Goal: Task Accomplishment & Management: Manage account settings

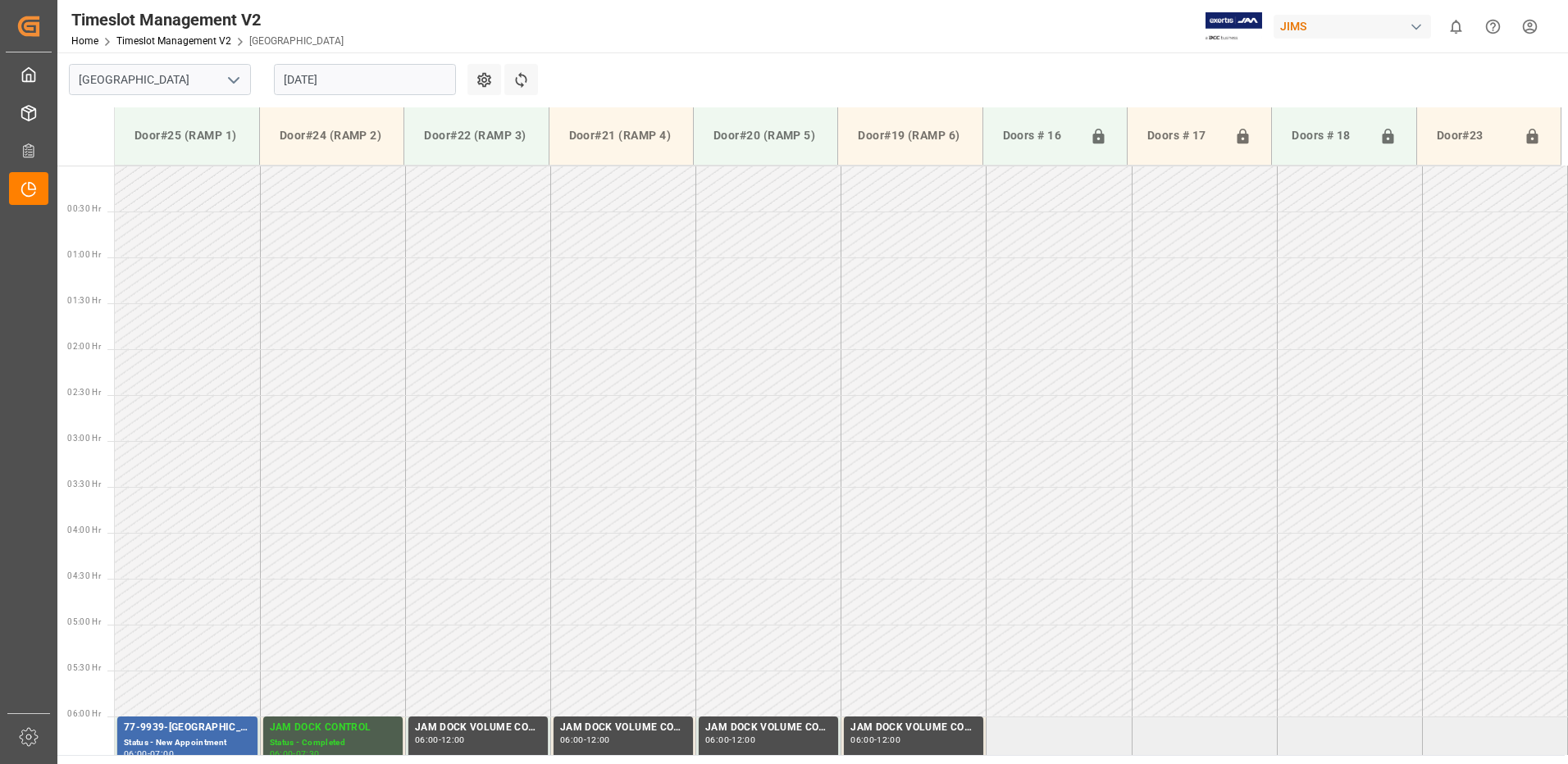
scroll to position [551, 0]
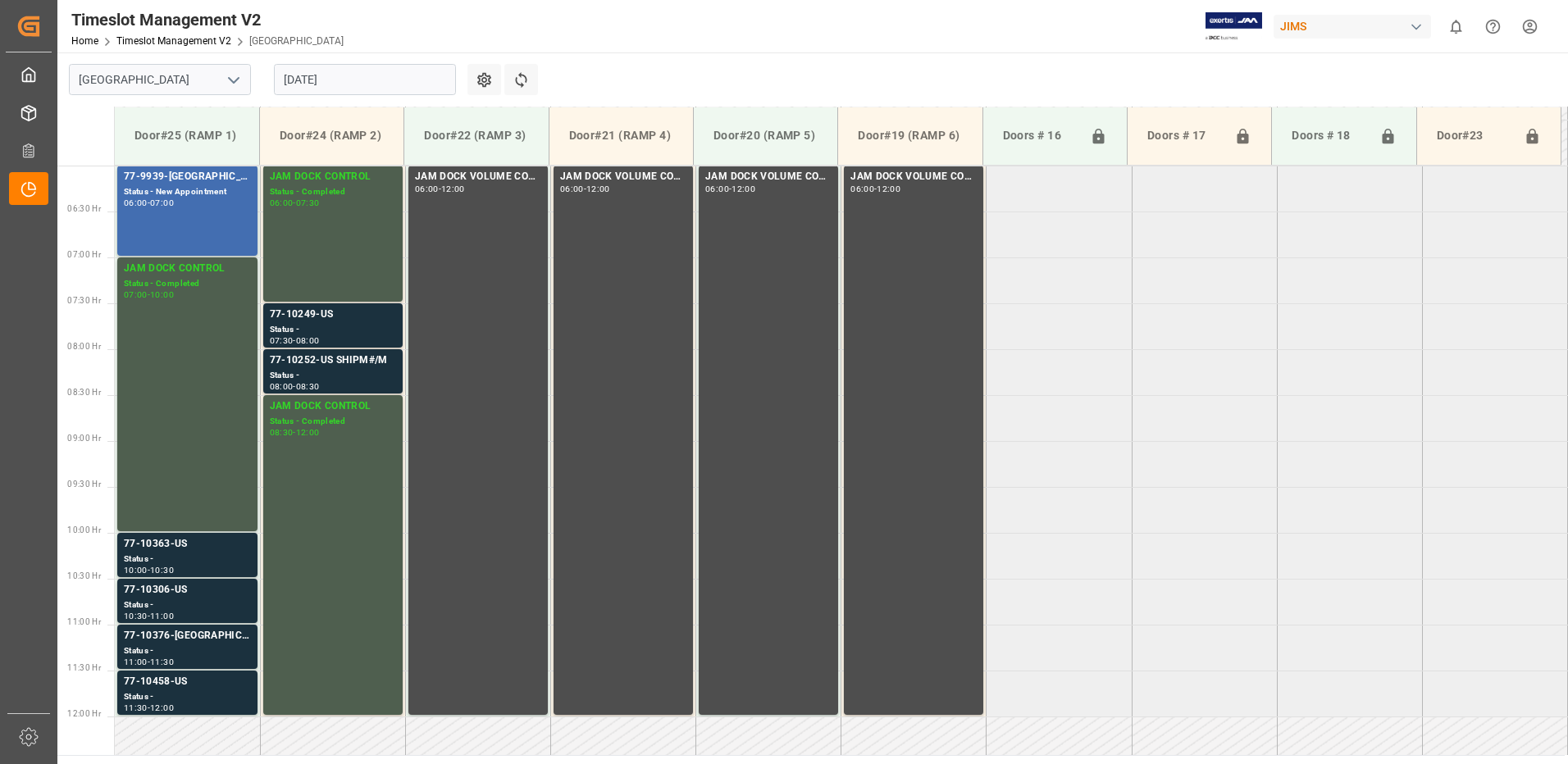
click at [360, 78] on input "[DATE]" at bounding box center [364, 80] width 182 height 32
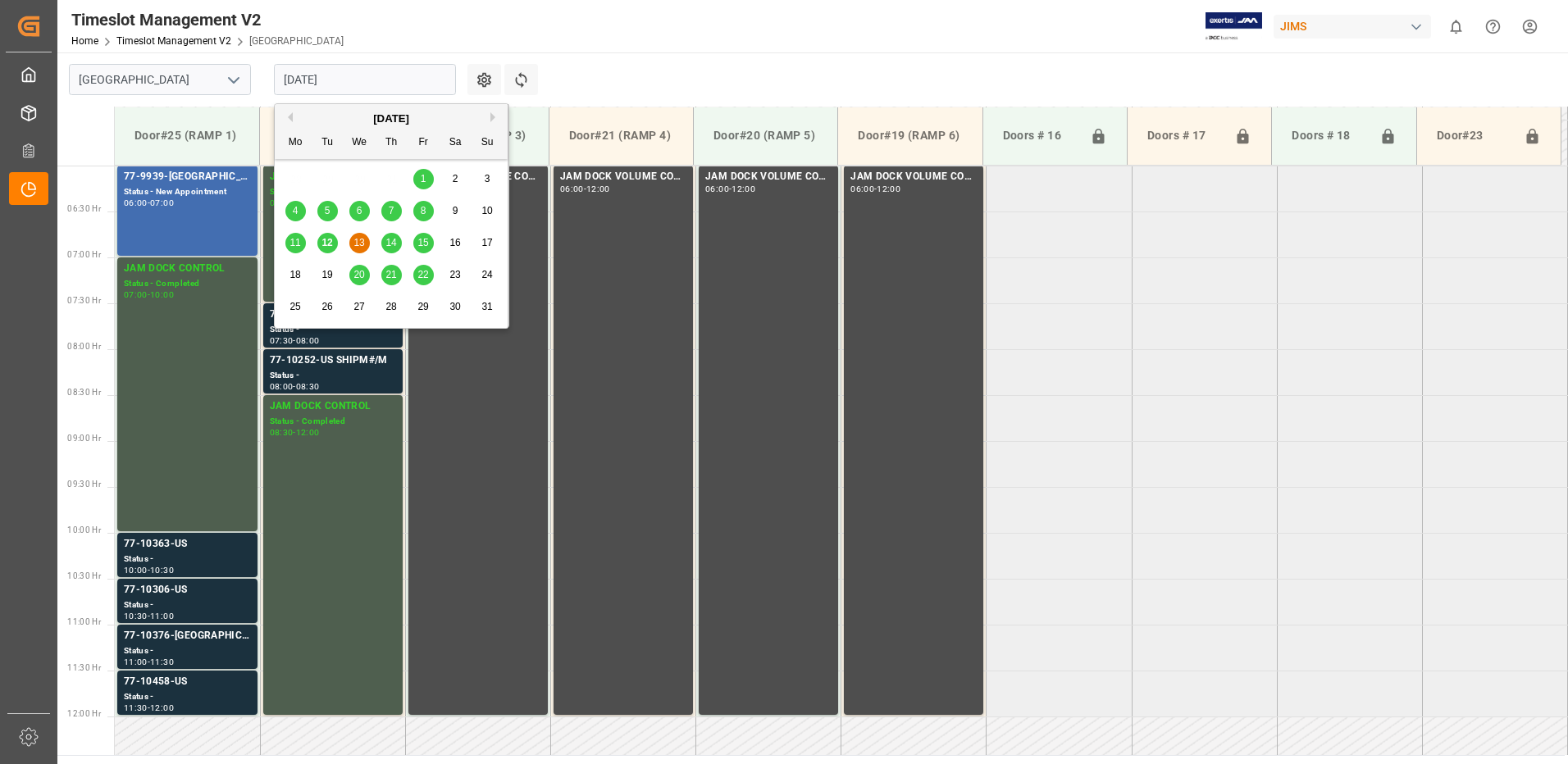
click at [331, 242] on span "12" at bounding box center [326, 243] width 11 height 12
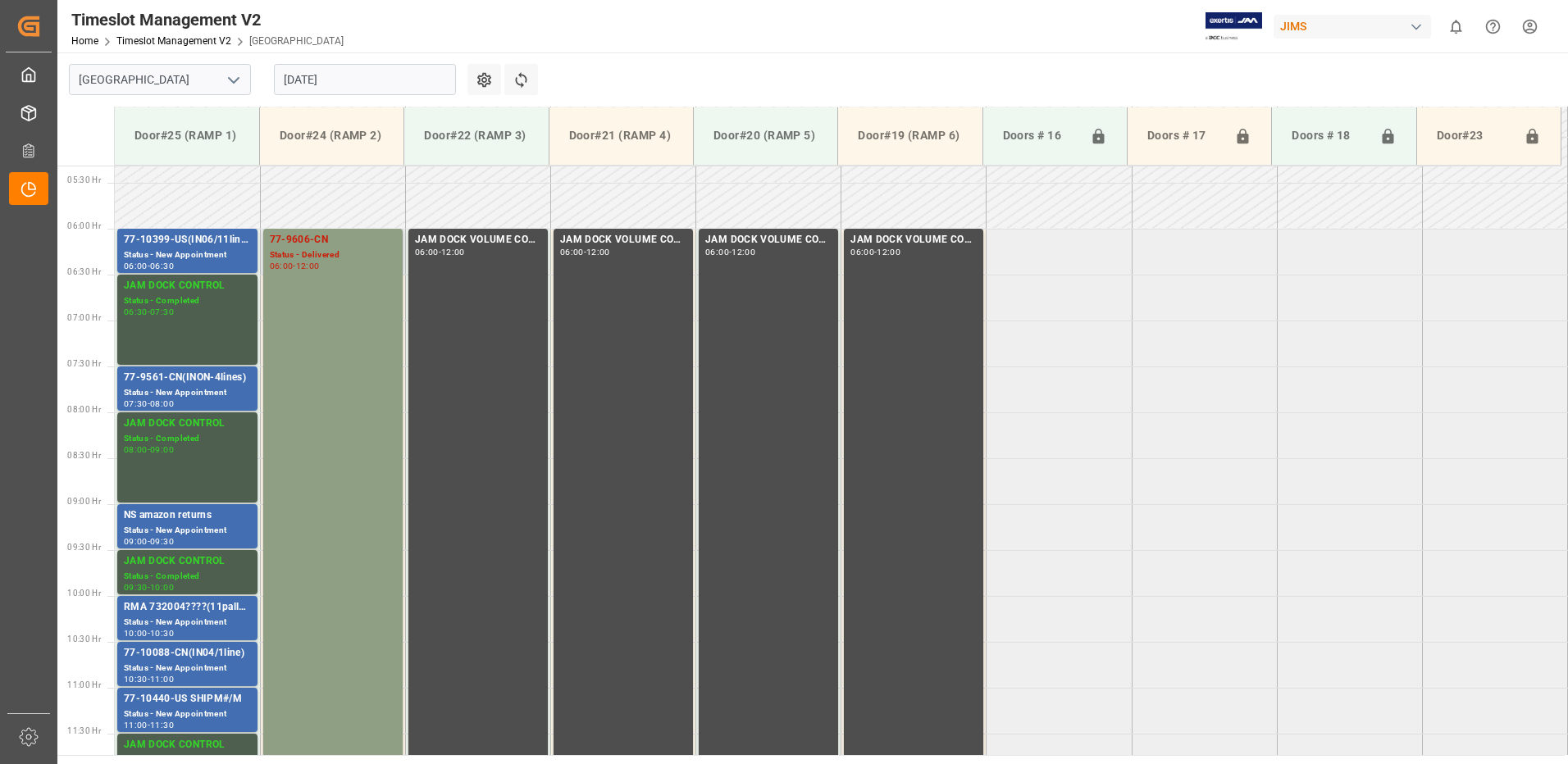
scroll to position [478, 0]
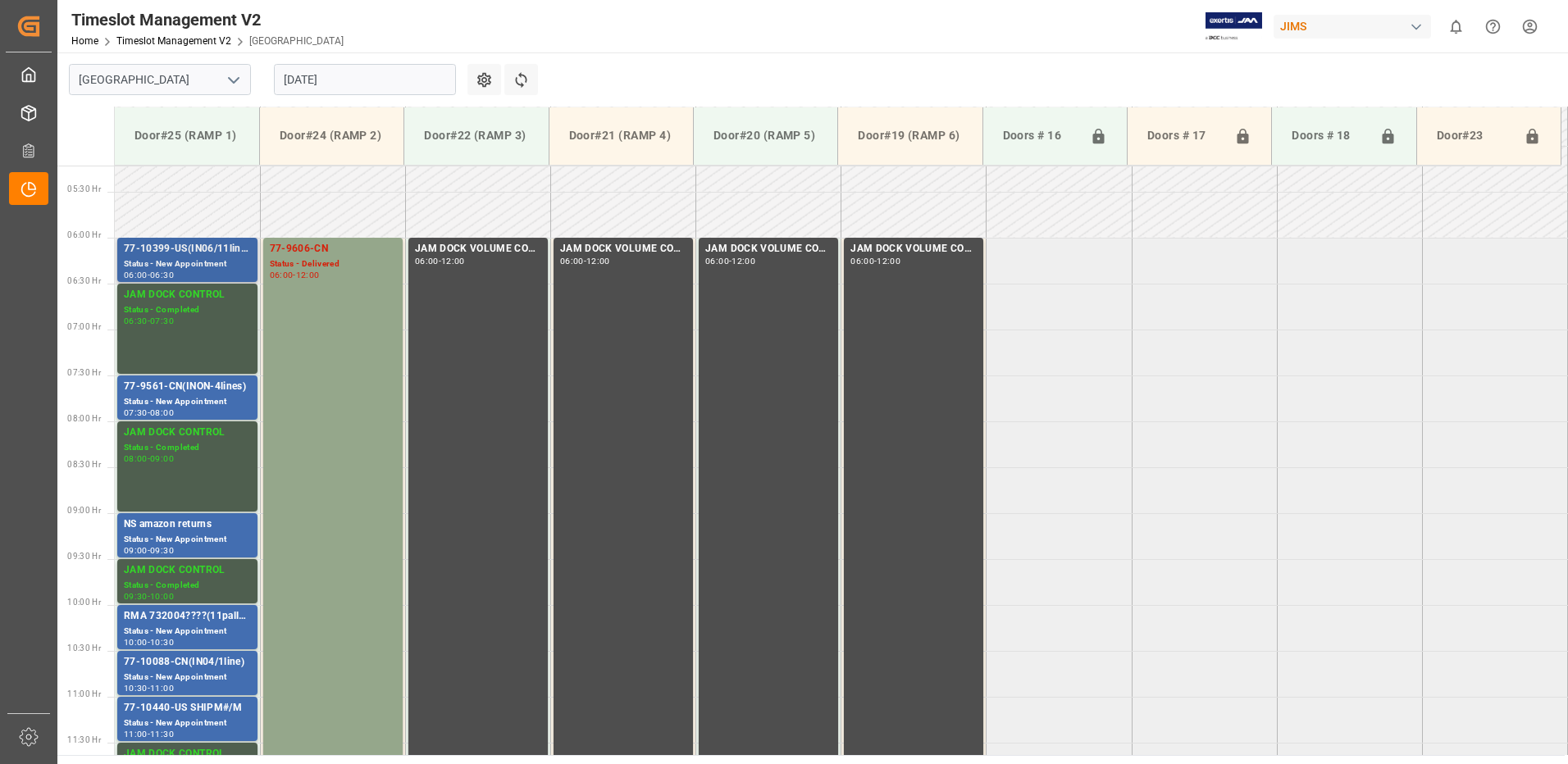
click at [180, 252] on div "77-10399-US(IN06/11lines)" at bounding box center [187, 249] width 127 height 17
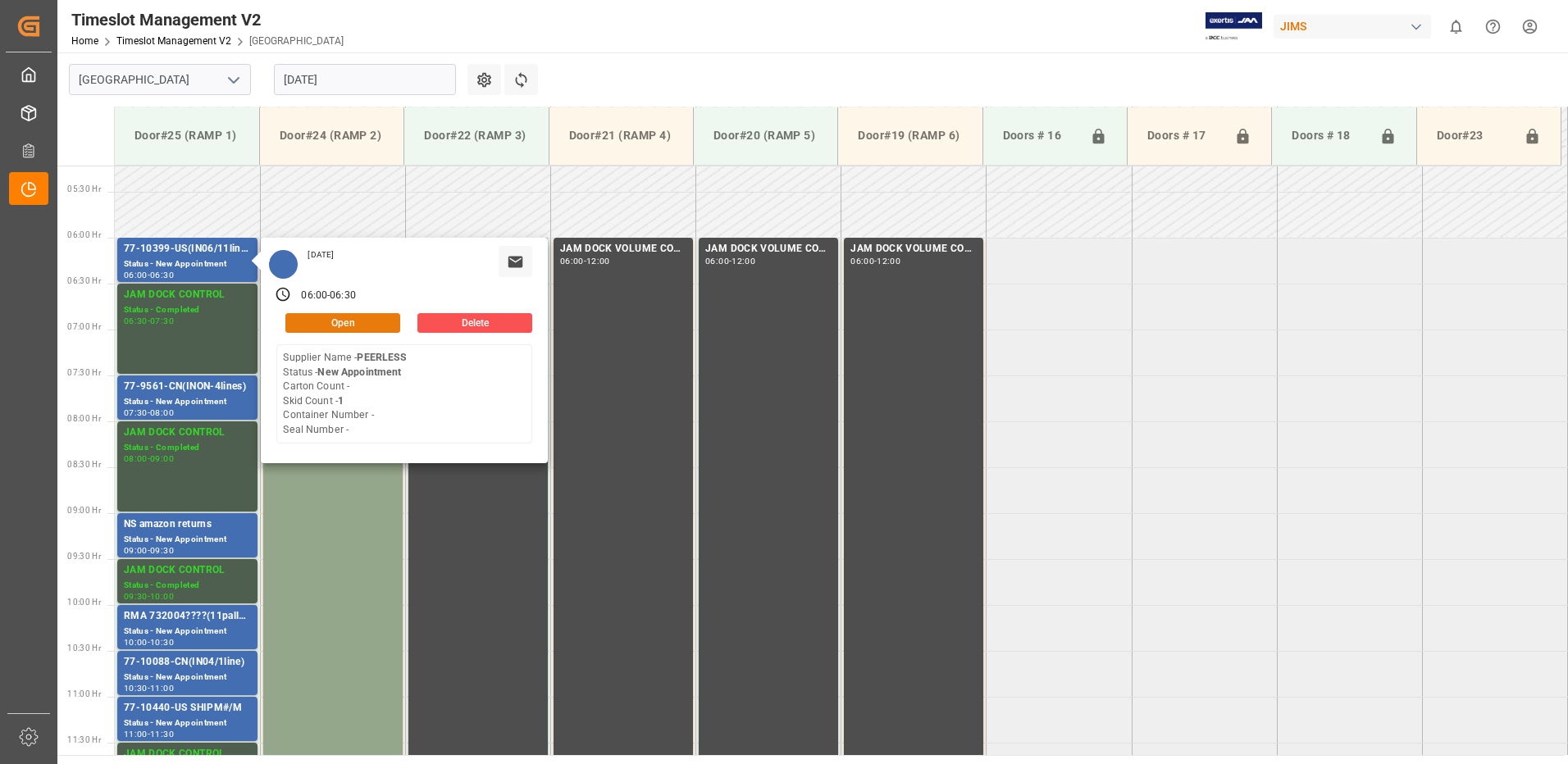
click at [353, 319] on button "Open" at bounding box center [343, 323] width 115 height 20
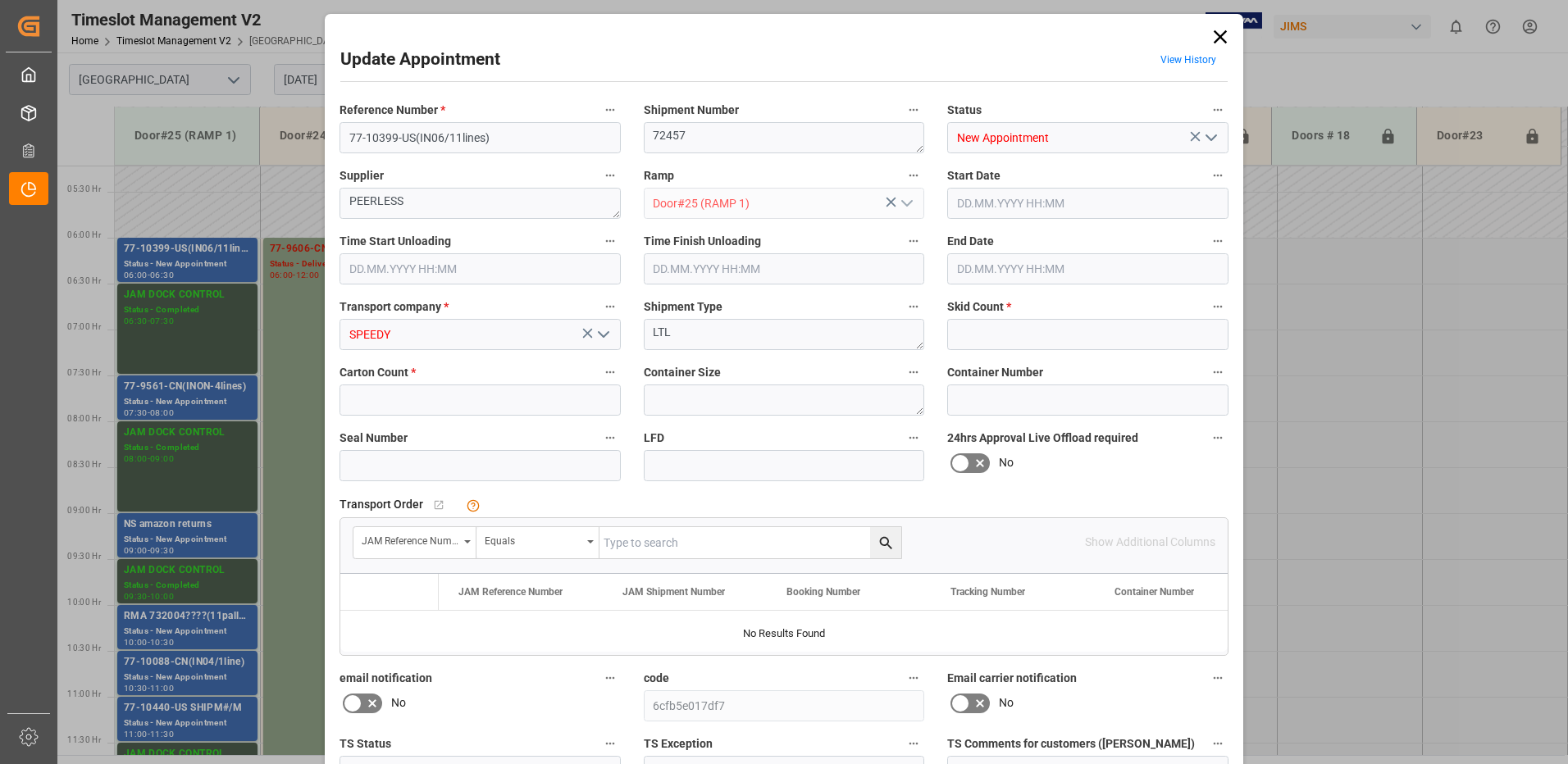
type input "1"
type input "0"
type input "12.08.2025 06:00"
type input "12.08.2025 06:30"
type input "08.08.2025 18:06"
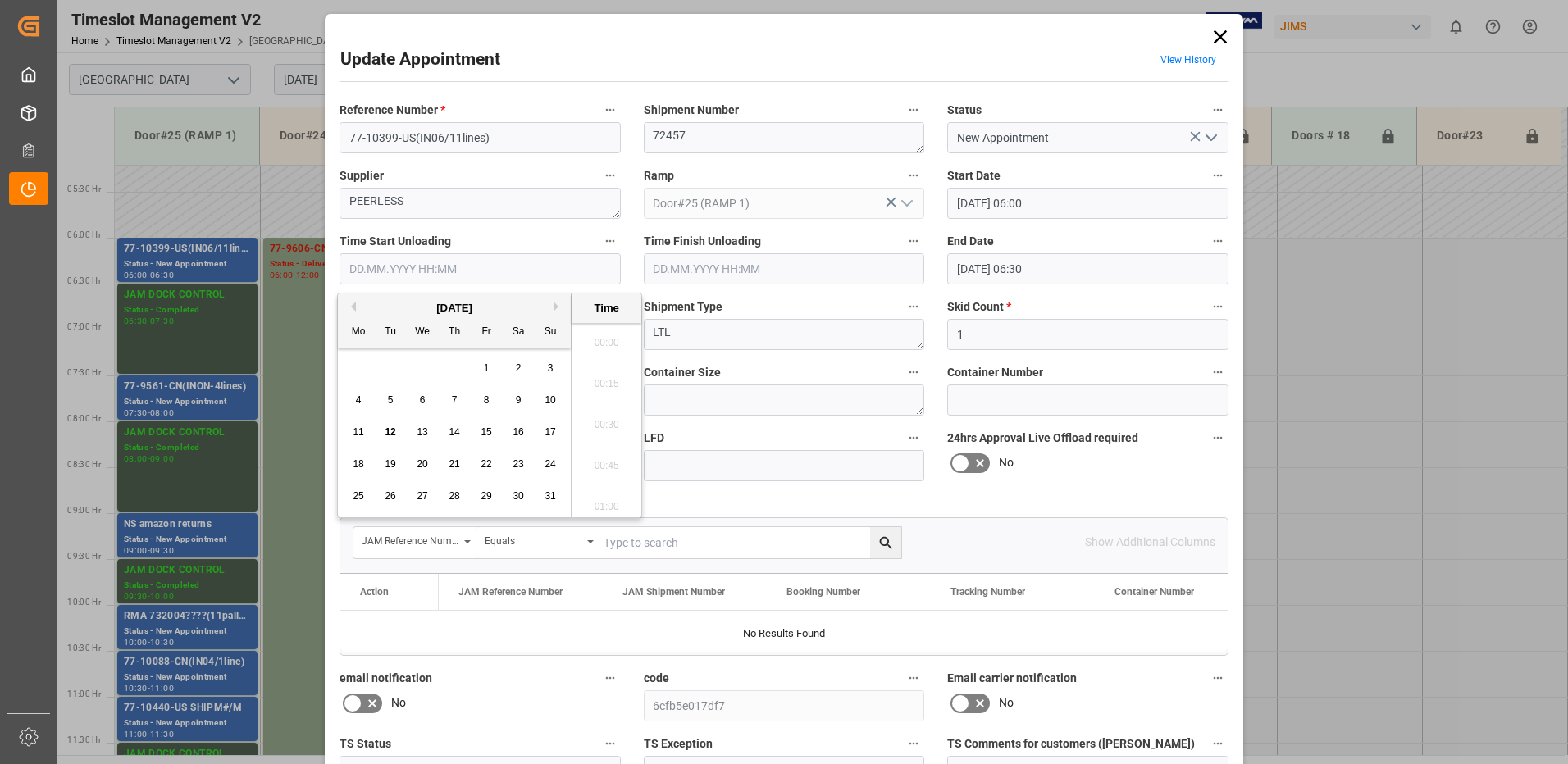
click at [376, 273] on input "text" at bounding box center [481, 269] width 282 height 32
click at [390, 433] on span "12" at bounding box center [390, 432] width 11 height 12
click at [599, 380] on li "08:30" at bounding box center [606, 379] width 70 height 41
type input "12.08.2025 08:30"
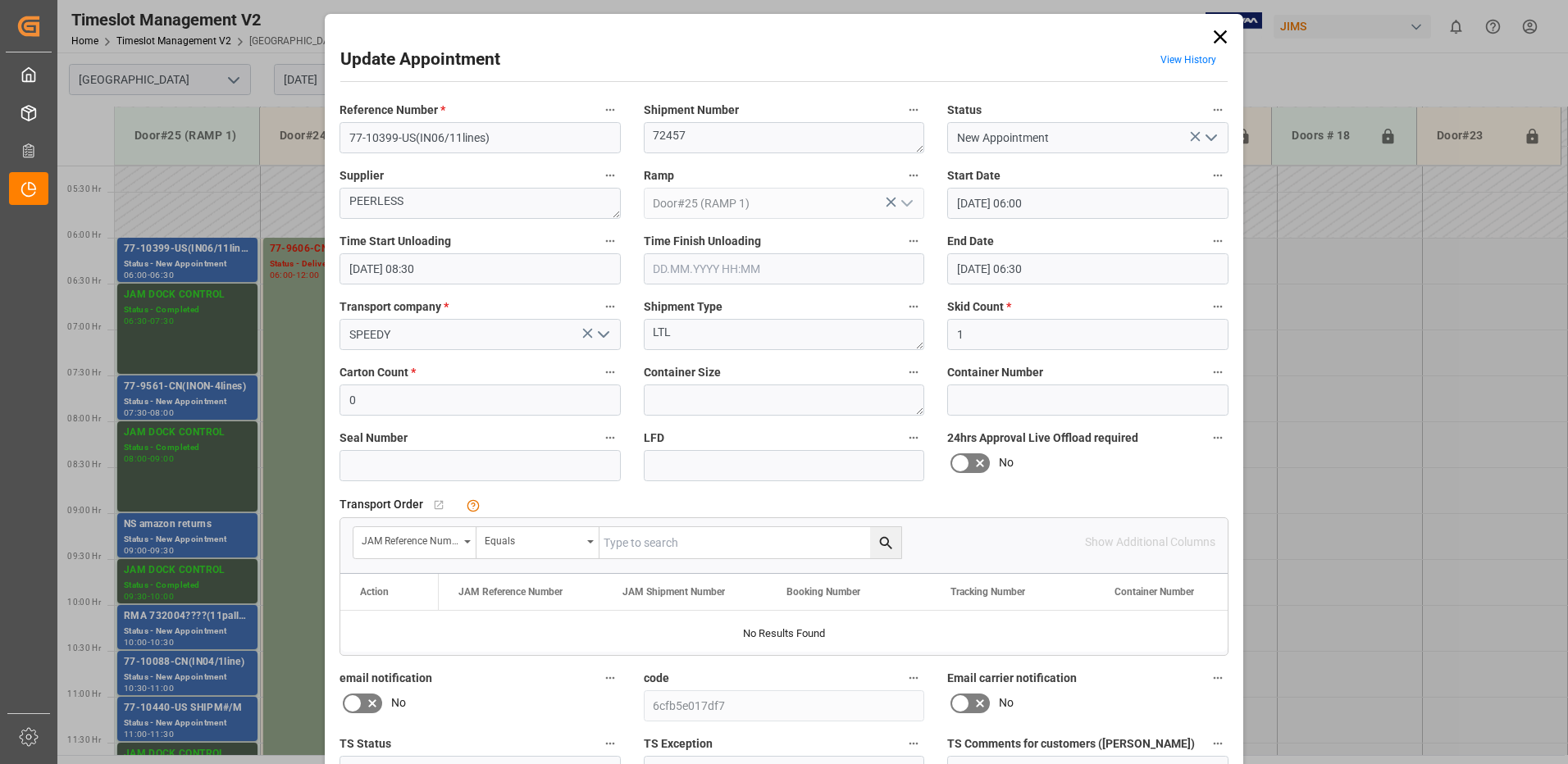
click at [1208, 137] on icon "open menu" at bounding box center [1211, 138] width 20 height 20
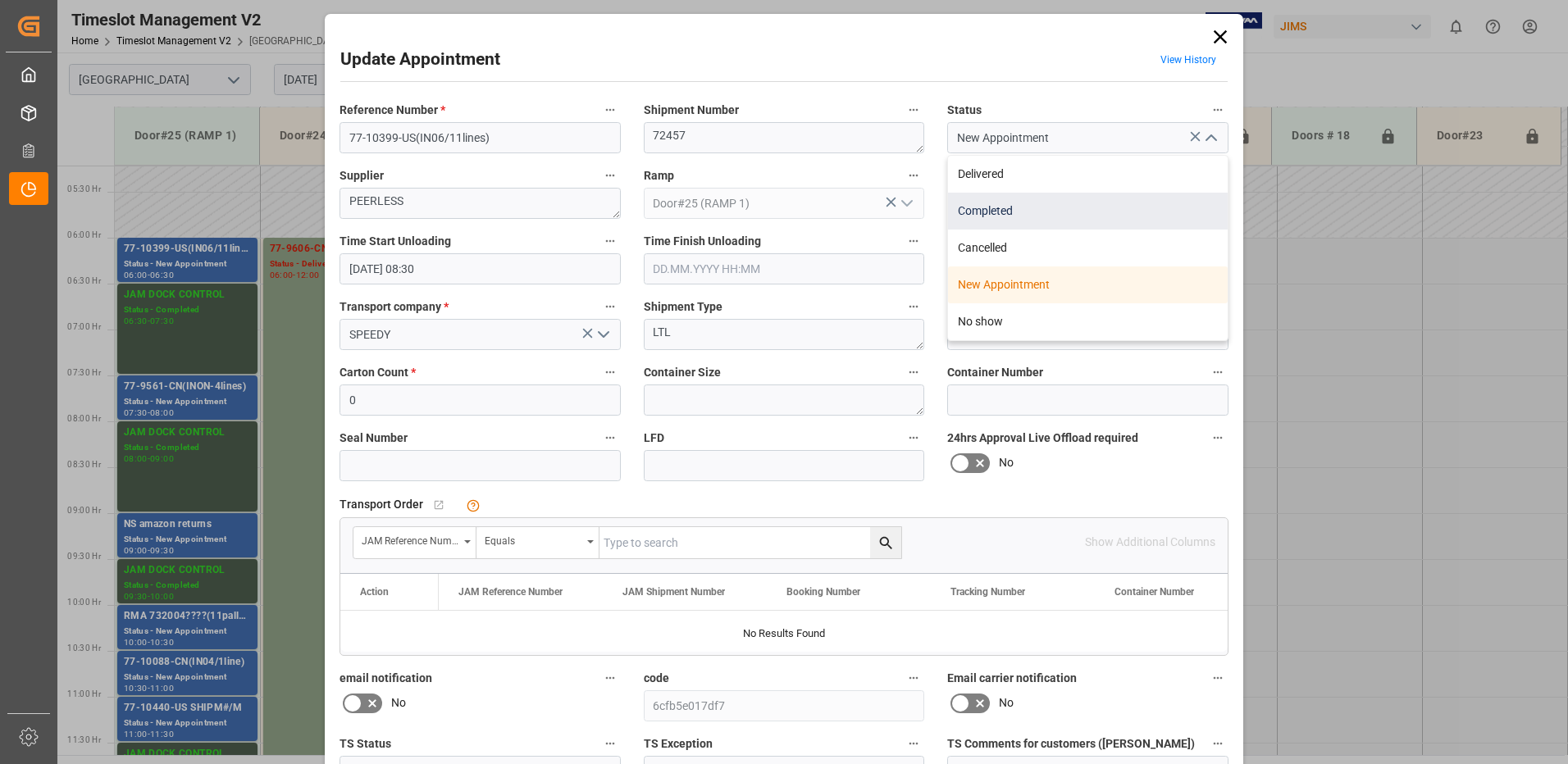
click at [1045, 208] on div "Completed" at bounding box center [1088, 211] width 280 height 36
type input "Completed"
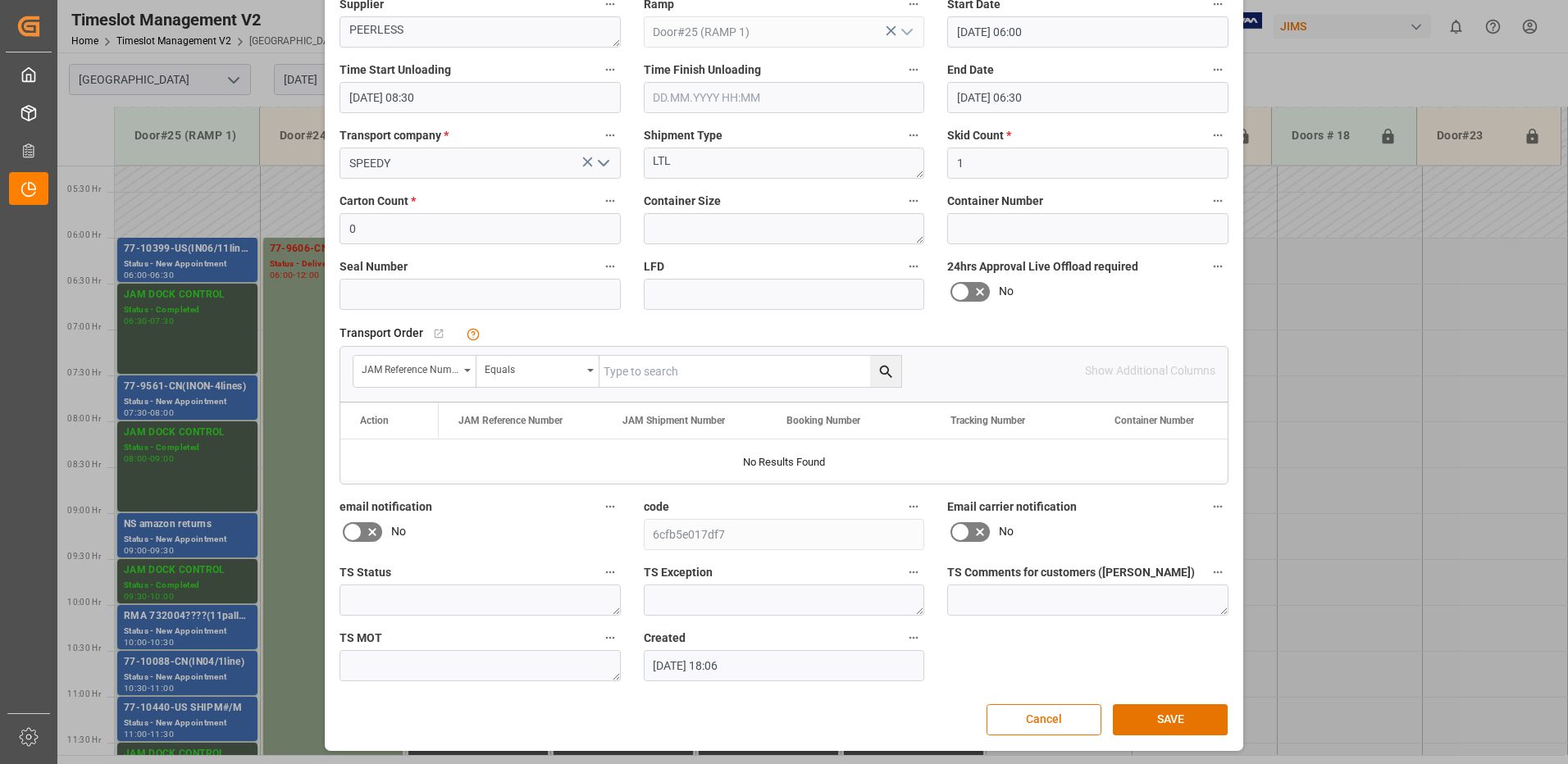
scroll to position [172, 0]
click at [1151, 716] on button "SAVE" at bounding box center [1170, 719] width 115 height 32
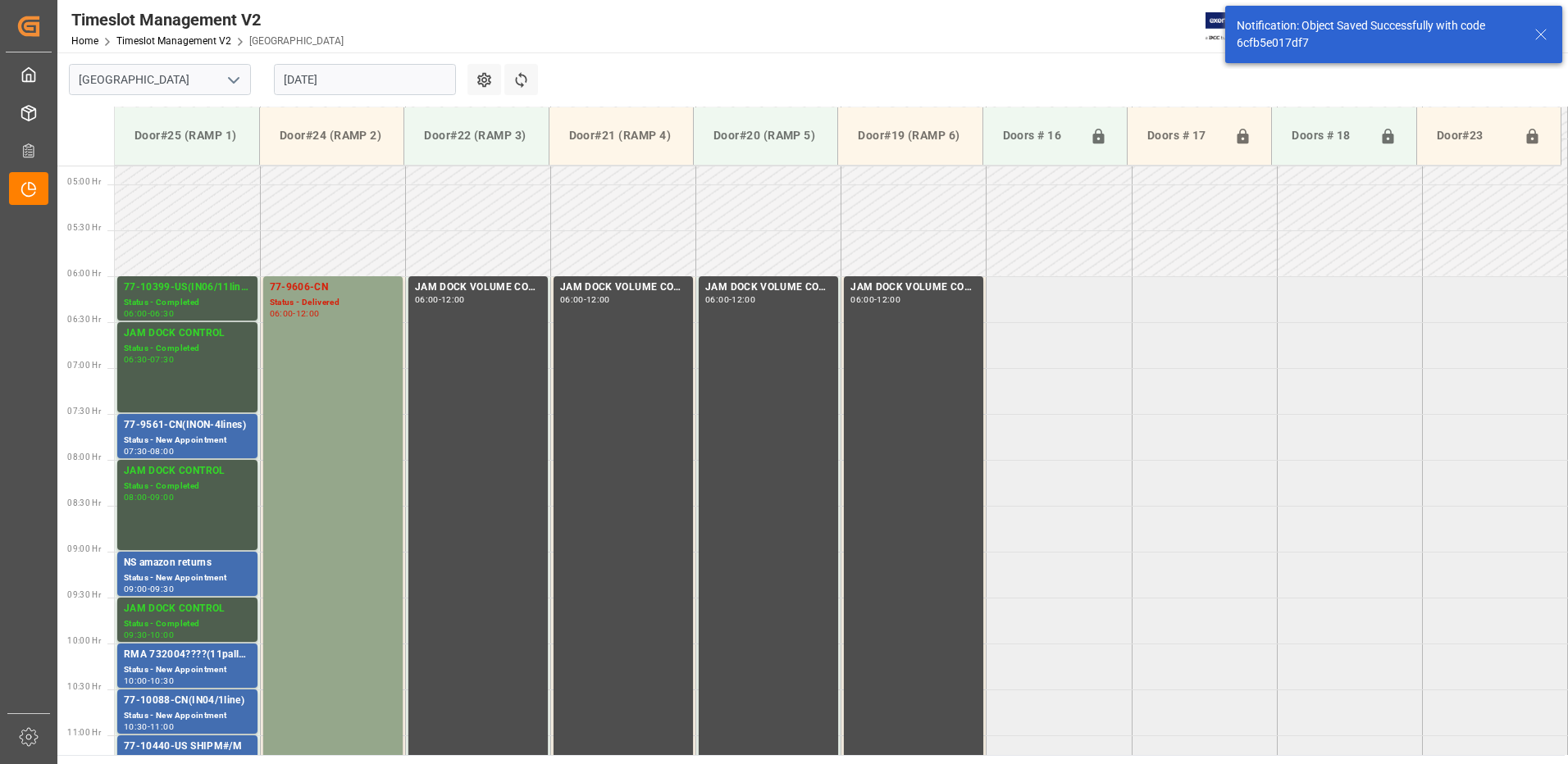
scroll to position [449, 0]
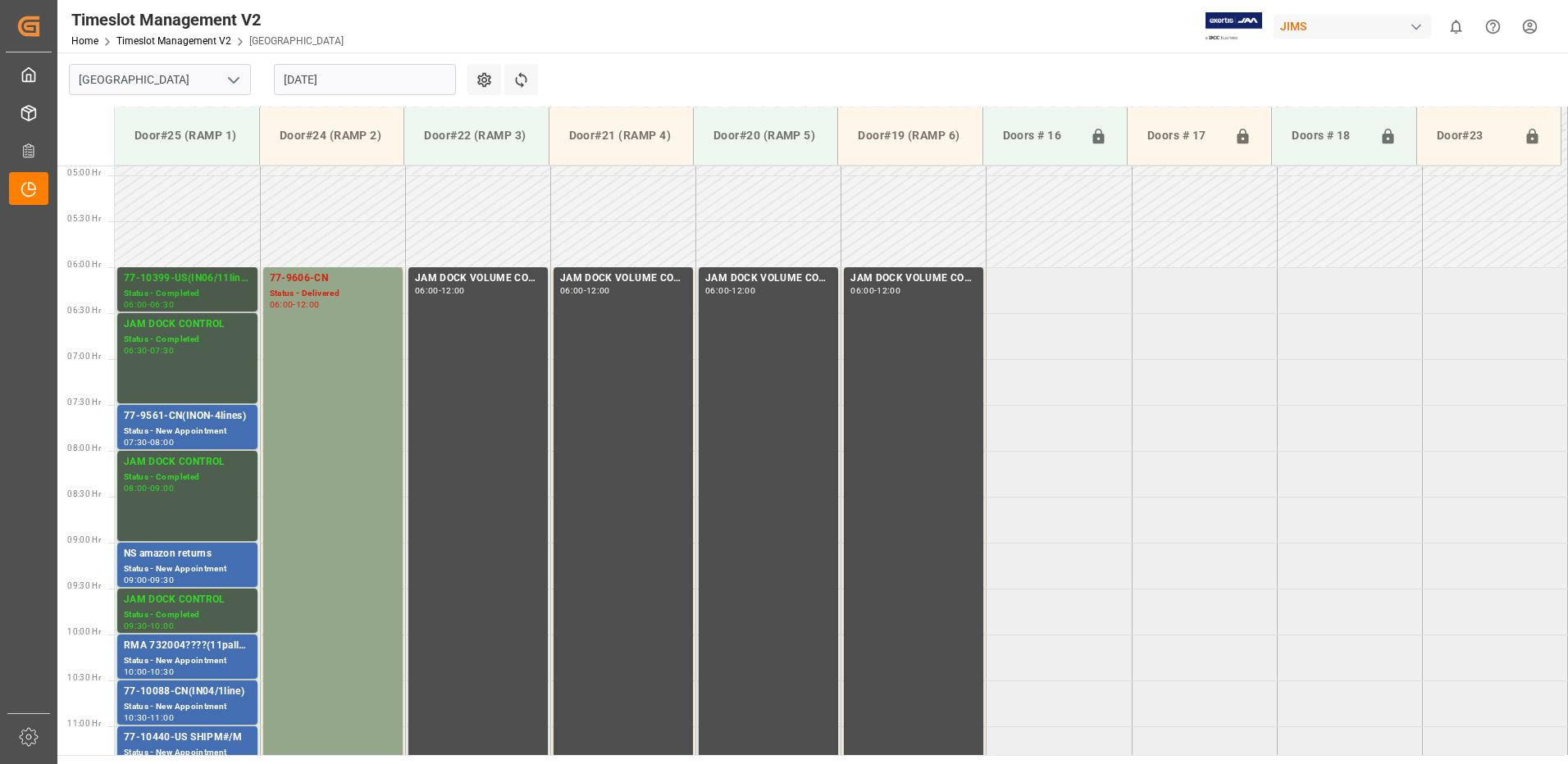
click at [180, 286] on div "Status - Completed" at bounding box center [187, 293] width 127 height 14
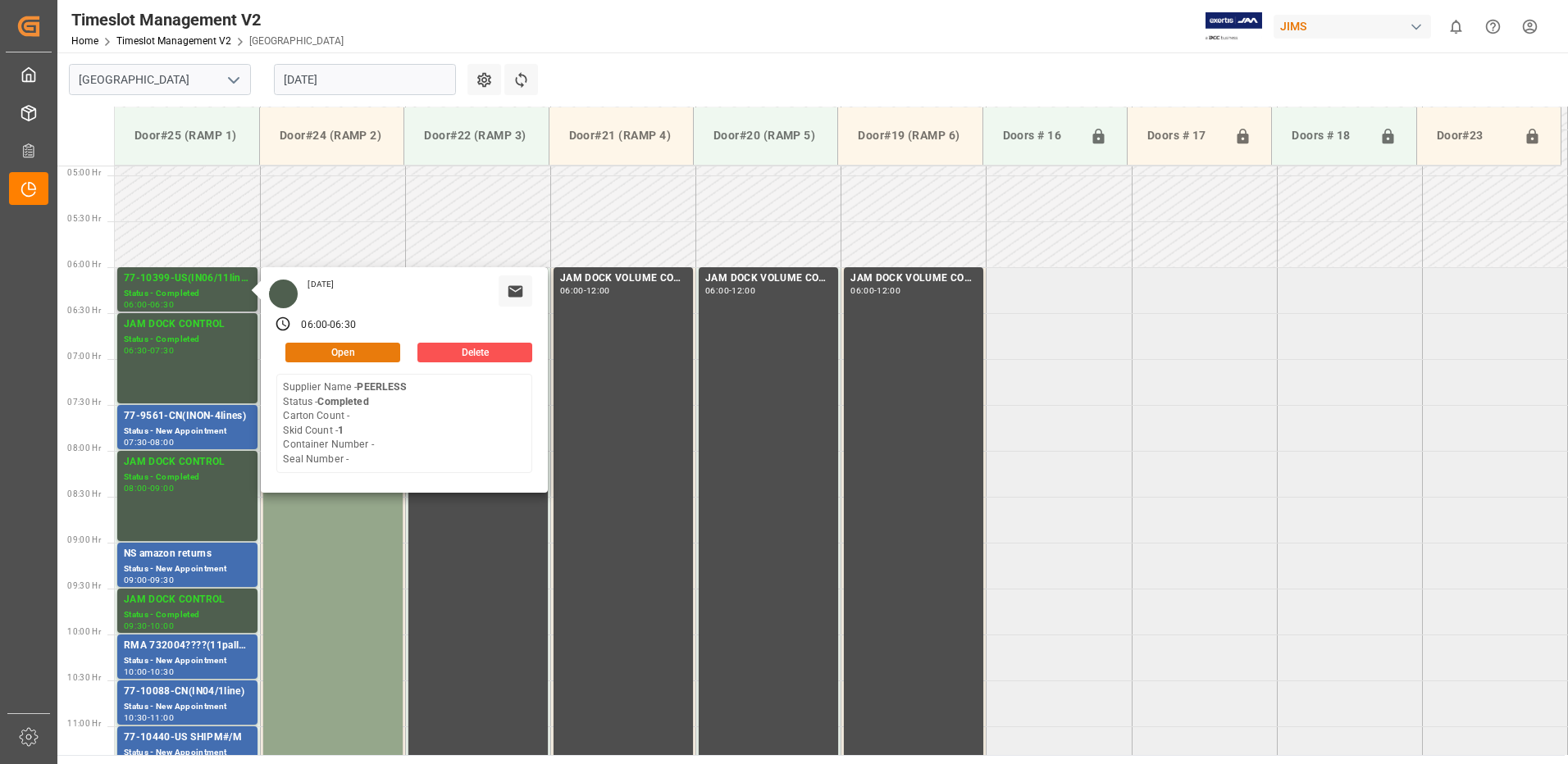
click at [370, 346] on button "Open" at bounding box center [343, 352] width 115 height 20
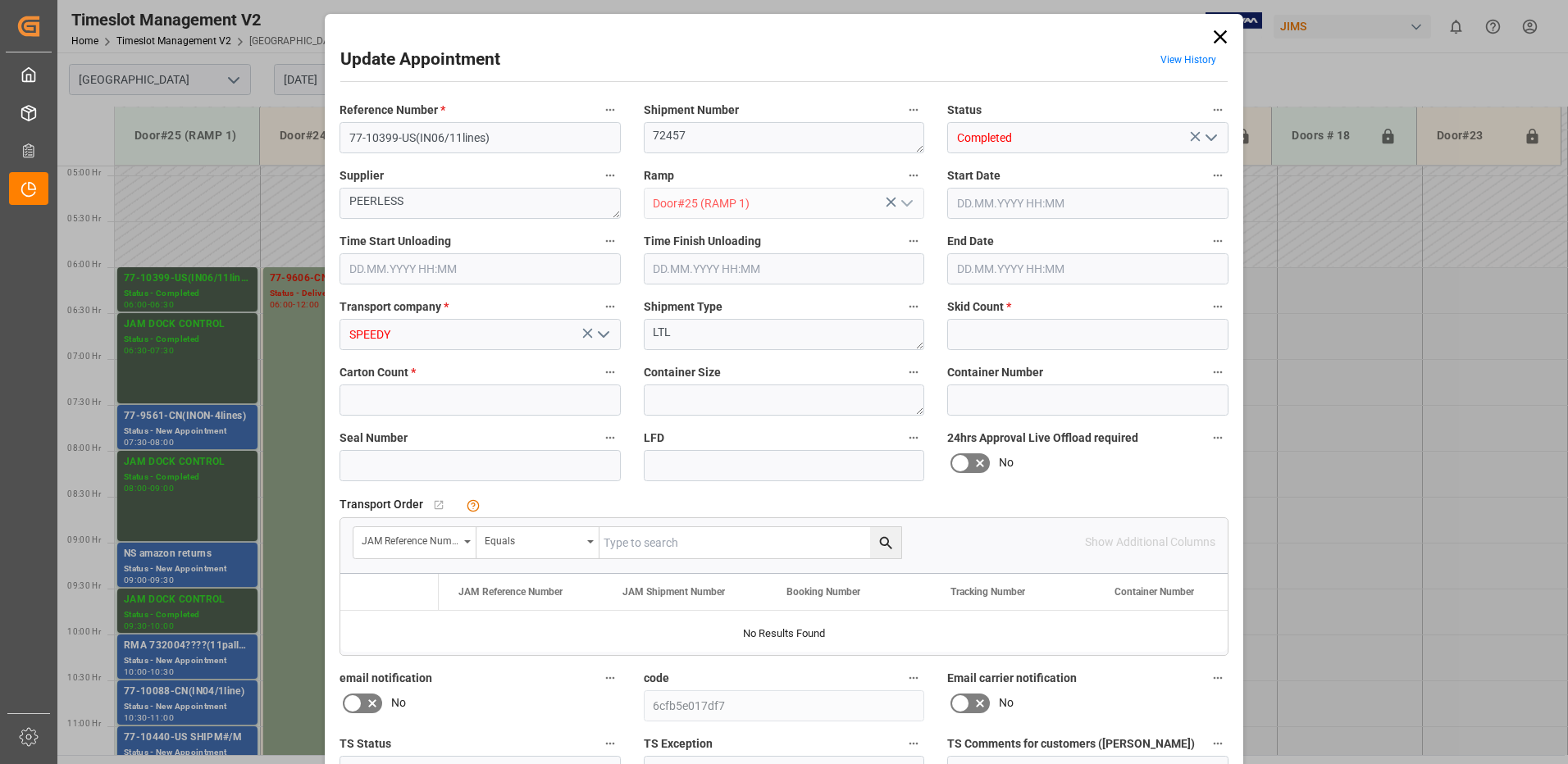
type input "1"
type input "0"
type input "12.08.2025 06:00"
type input "12.08.2025 08:30"
type input "12.08.2025 06:30"
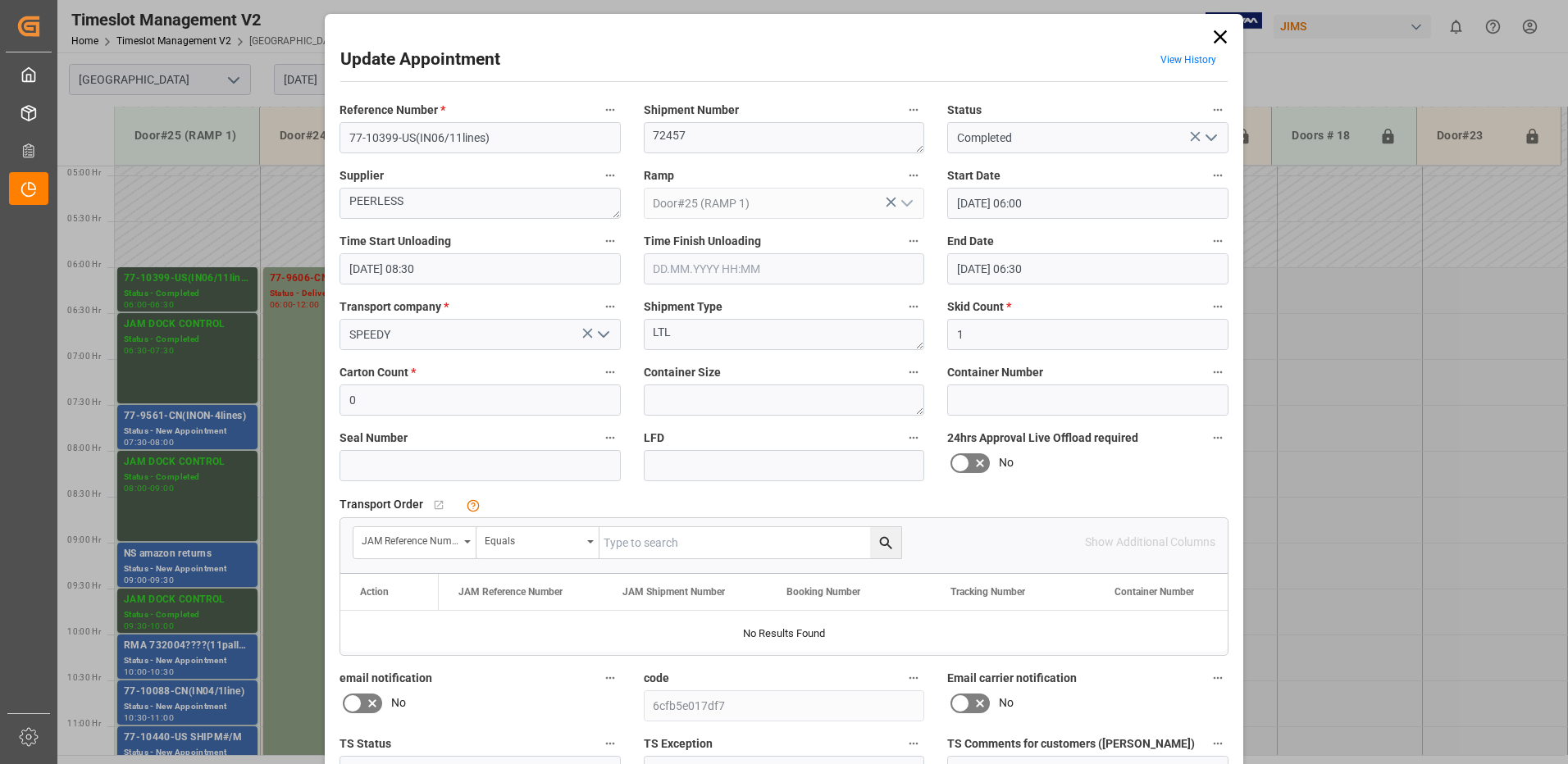
type input "08.08.2025 18:06"
click at [1209, 138] on icon "open menu" at bounding box center [1211, 138] width 20 height 20
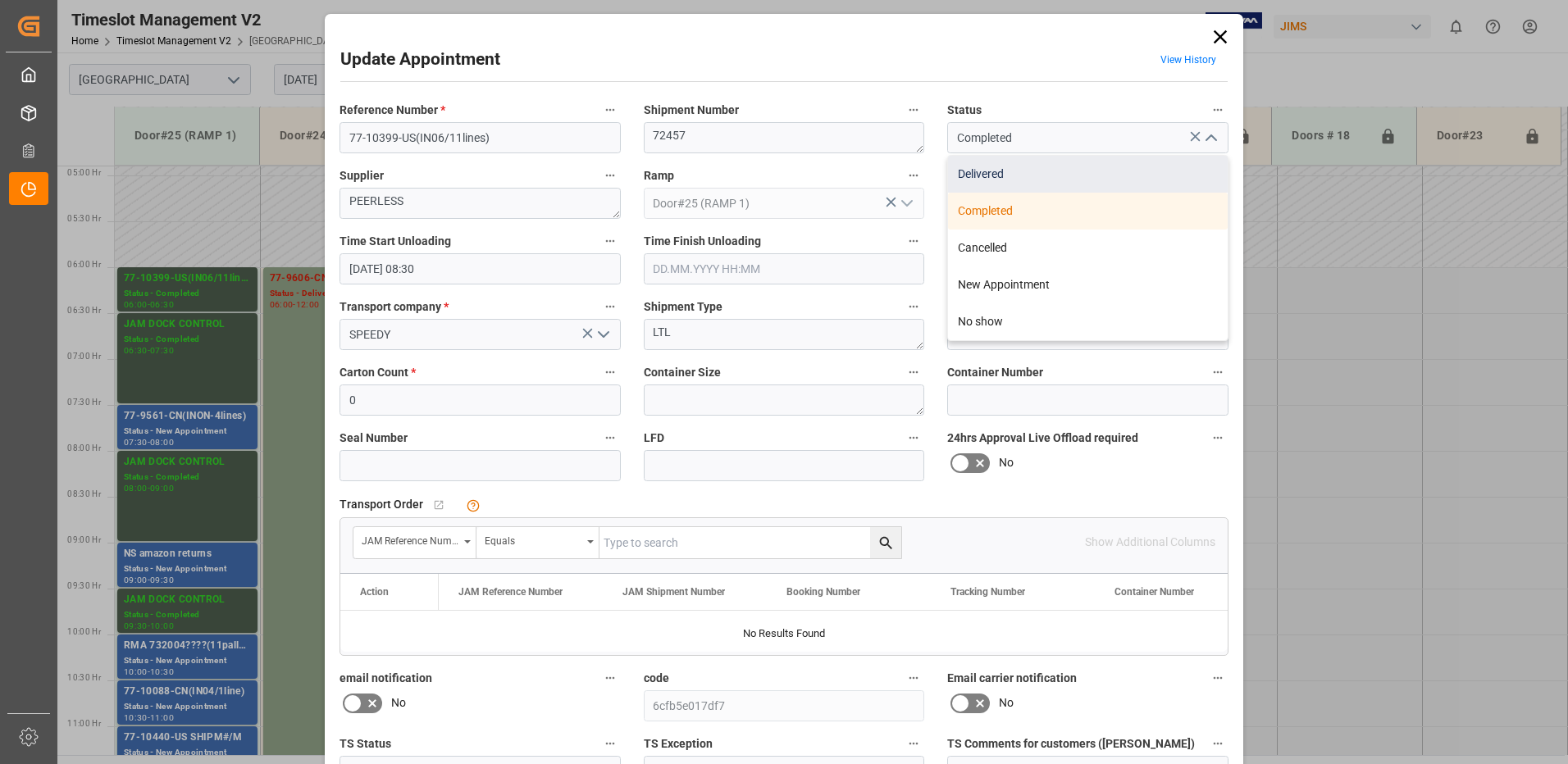
click at [1018, 172] on div "Delivered" at bounding box center [1088, 173] width 280 height 36
type input "Delivered"
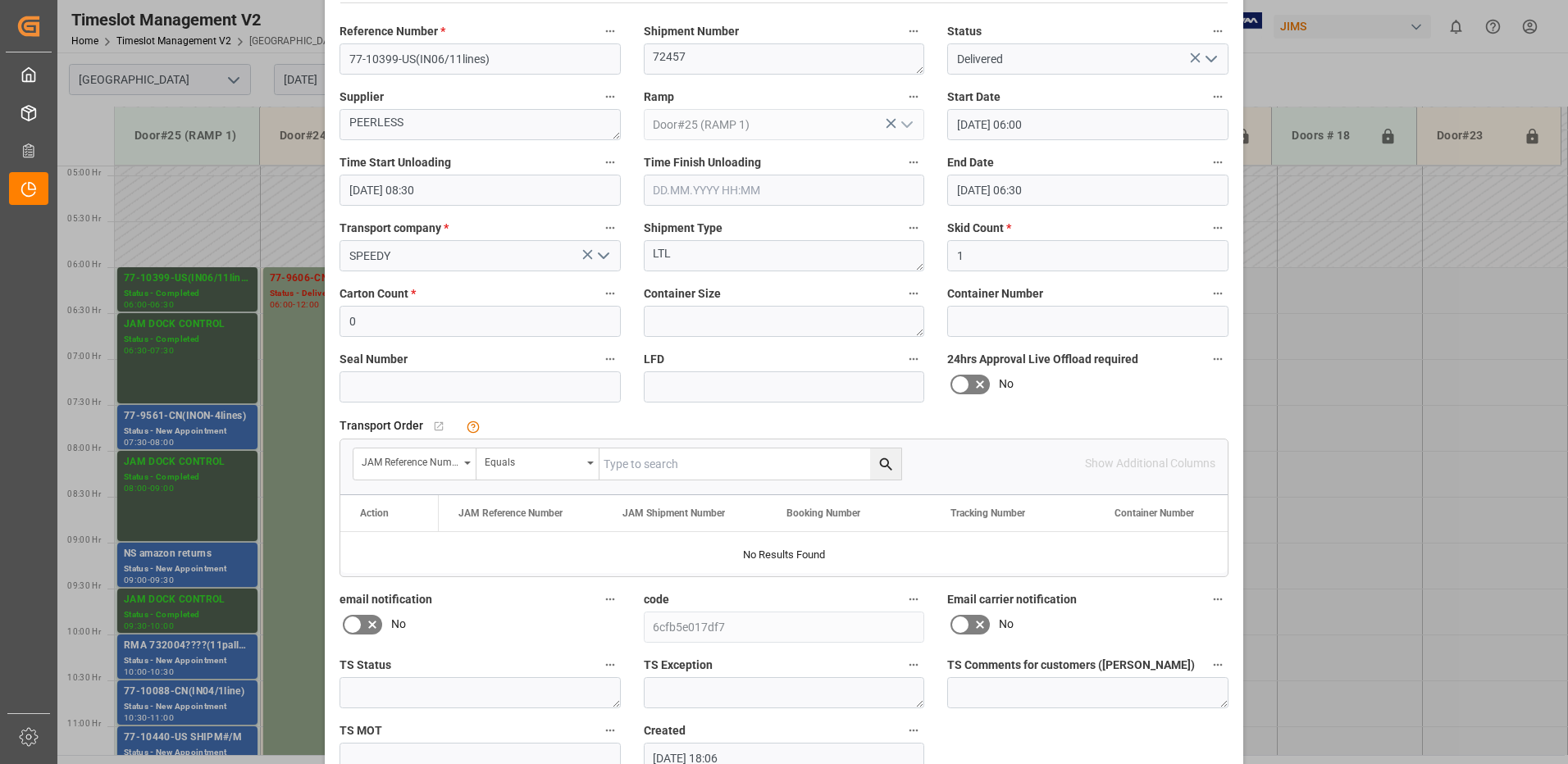
scroll to position [172, 0]
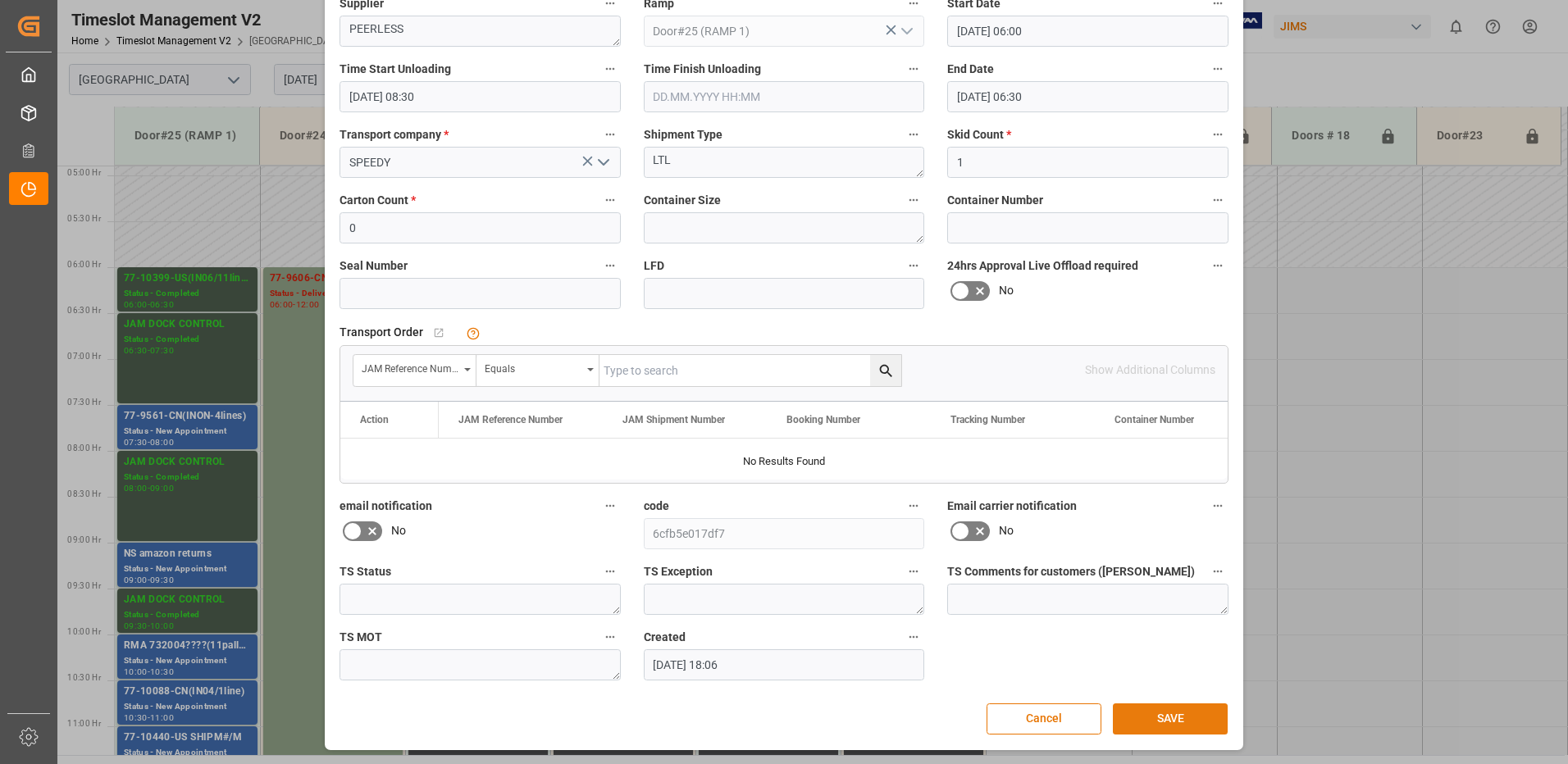
click at [1170, 718] on button "SAVE" at bounding box center [1170, 719] width 115 height 32
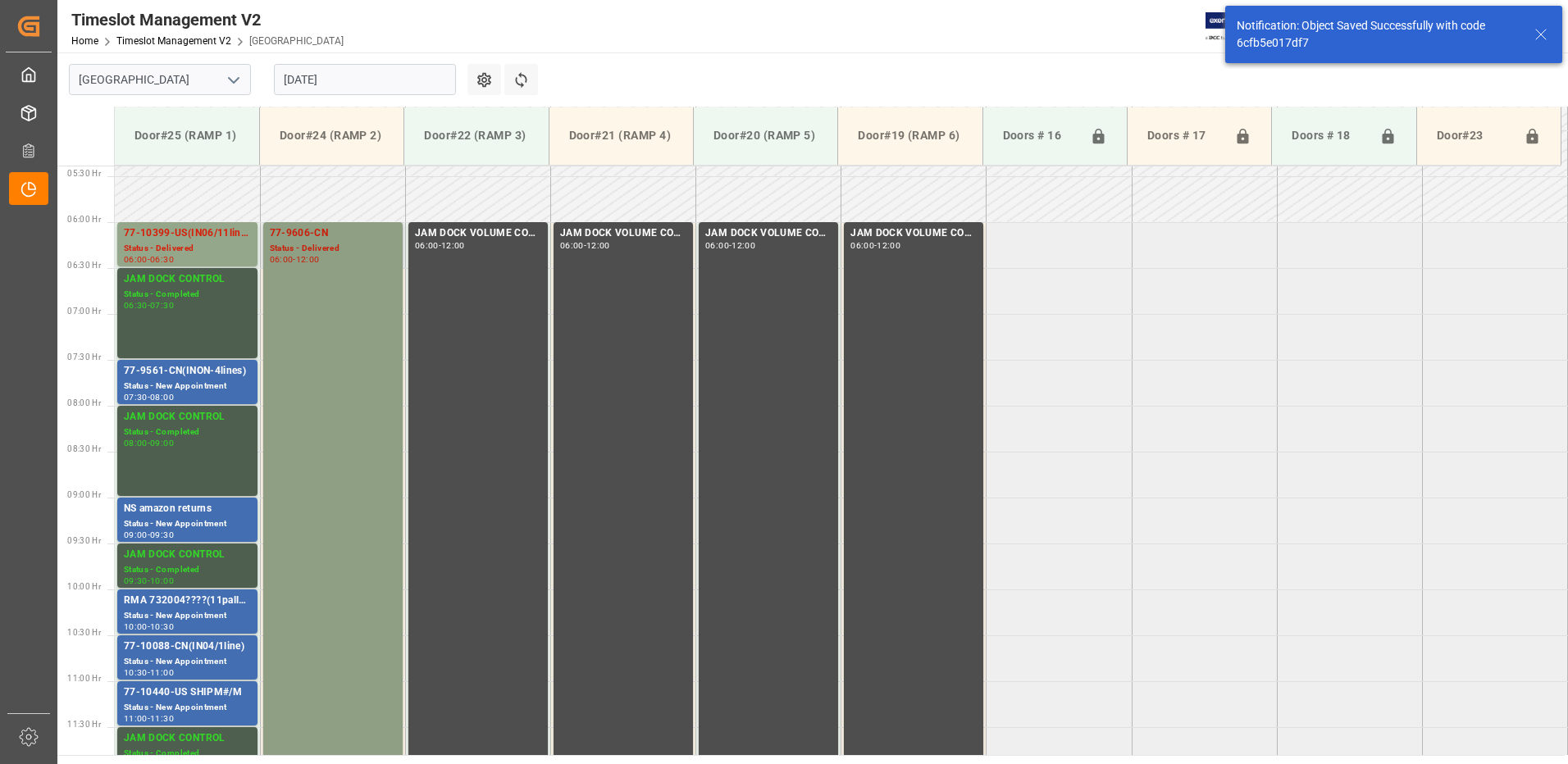
scroll to position [532, 0]
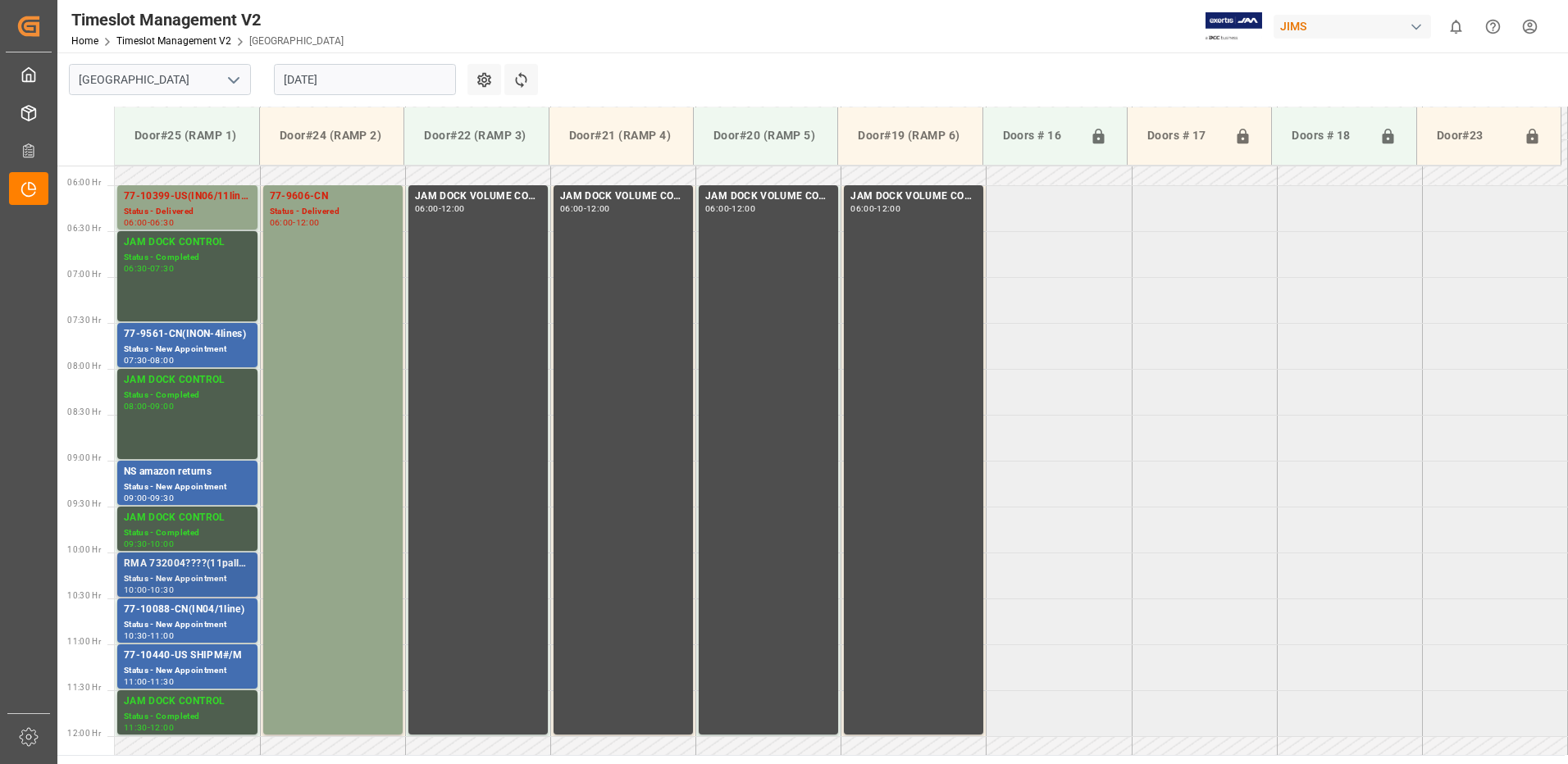
click at [173, 569] on div "RMA 732004????(11pallets)" at bounding box center [187, 564] width 127 height 17
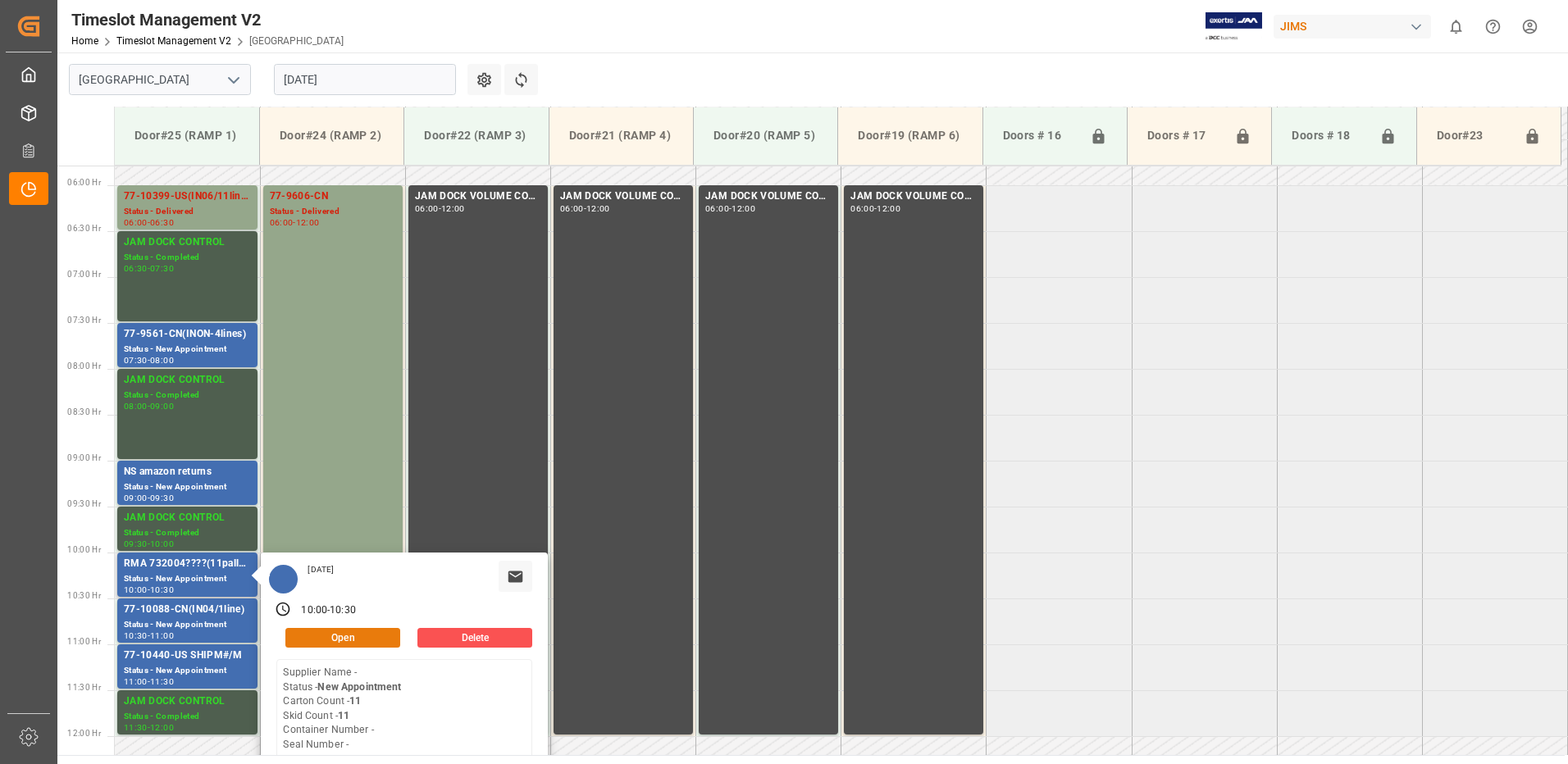
click at [365, 633] on button "Open" at bounding box center [343, 638] width 115 height 20
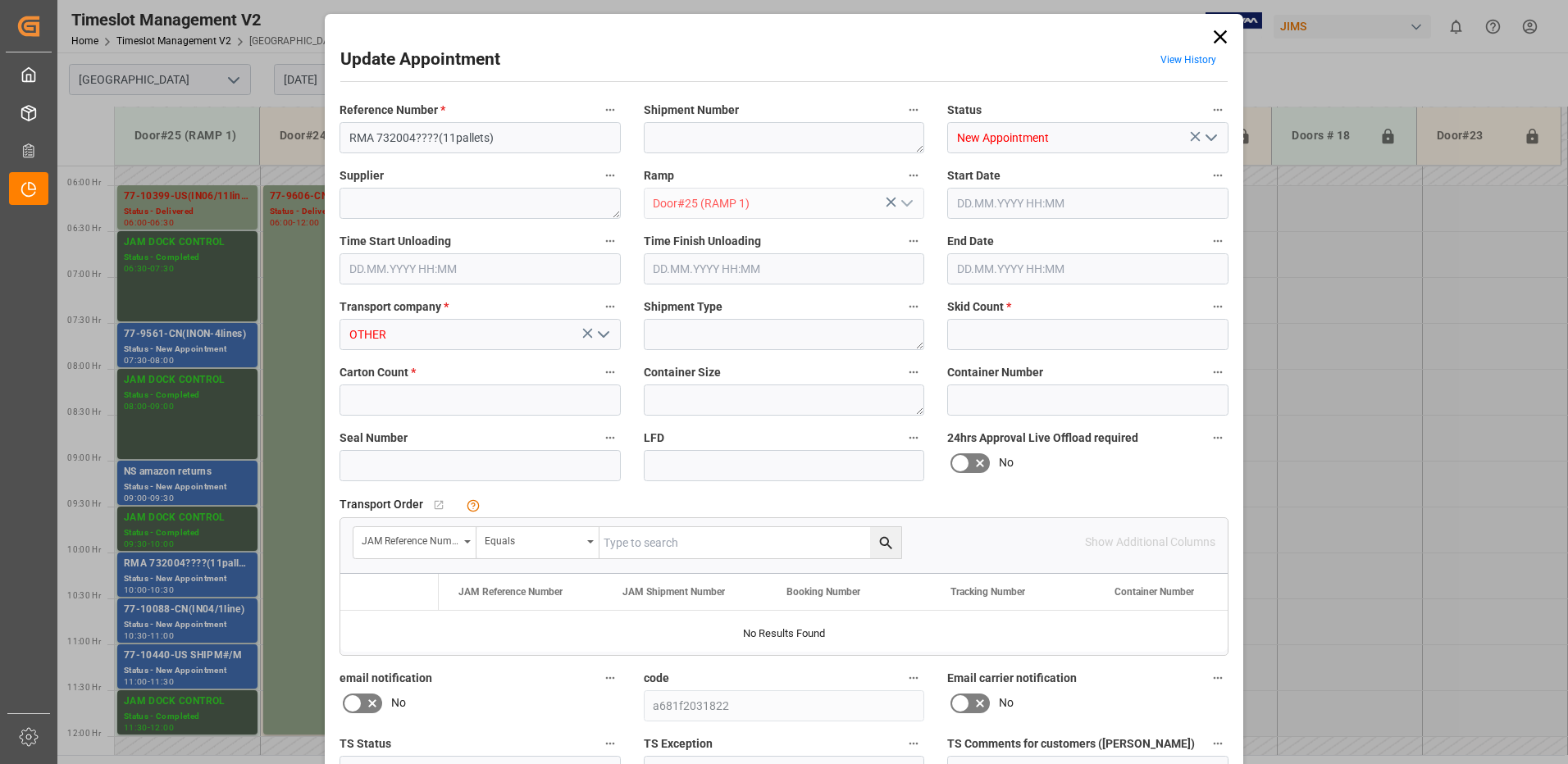
type input "11"
type input "[DATE] 10:00"
type input "[DATE] 10:30"
type input "[DATE] 12:28"
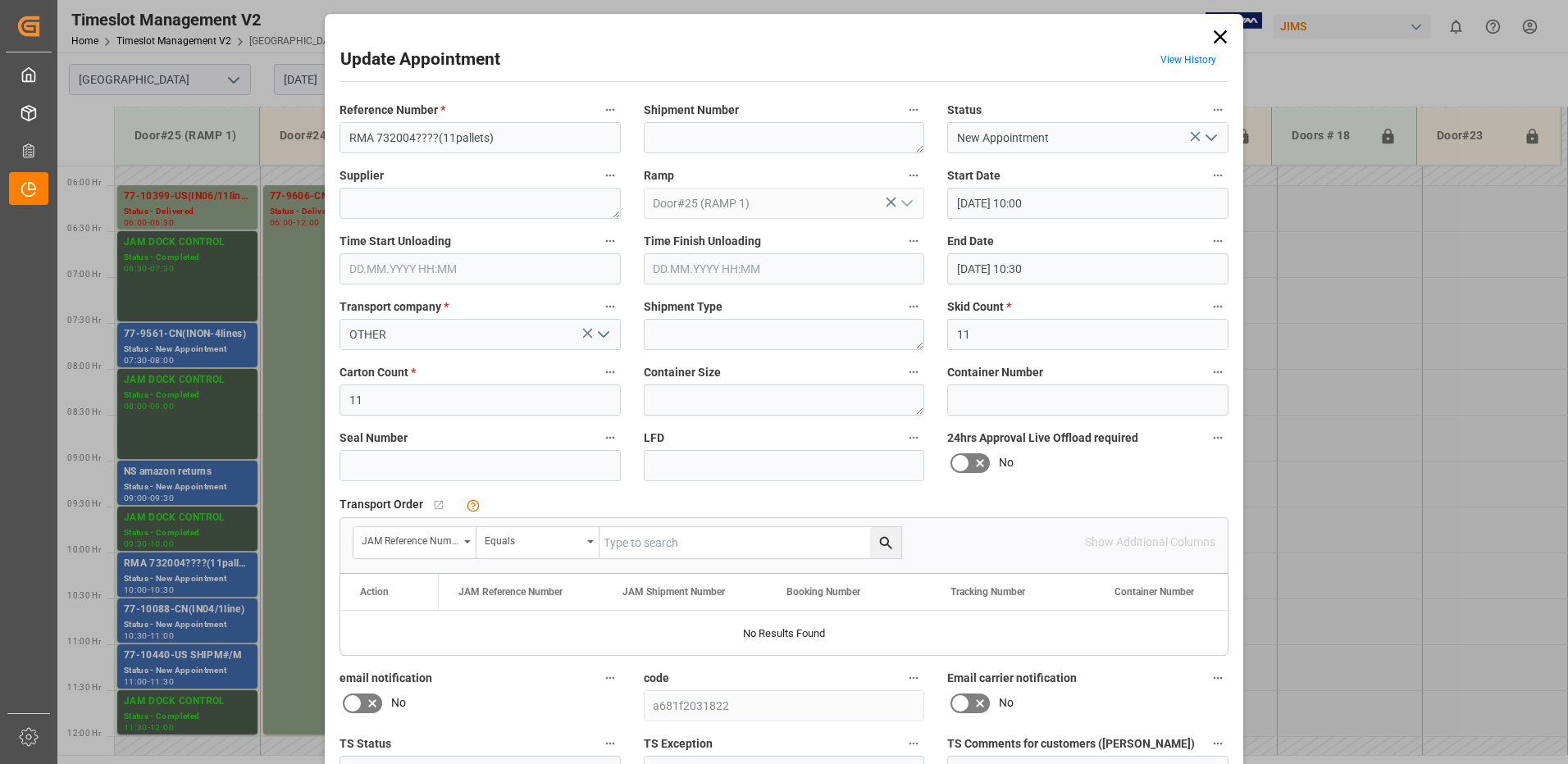
click at [1216, 36] on icon at bounding box center [1219, 36] width 13 height 13
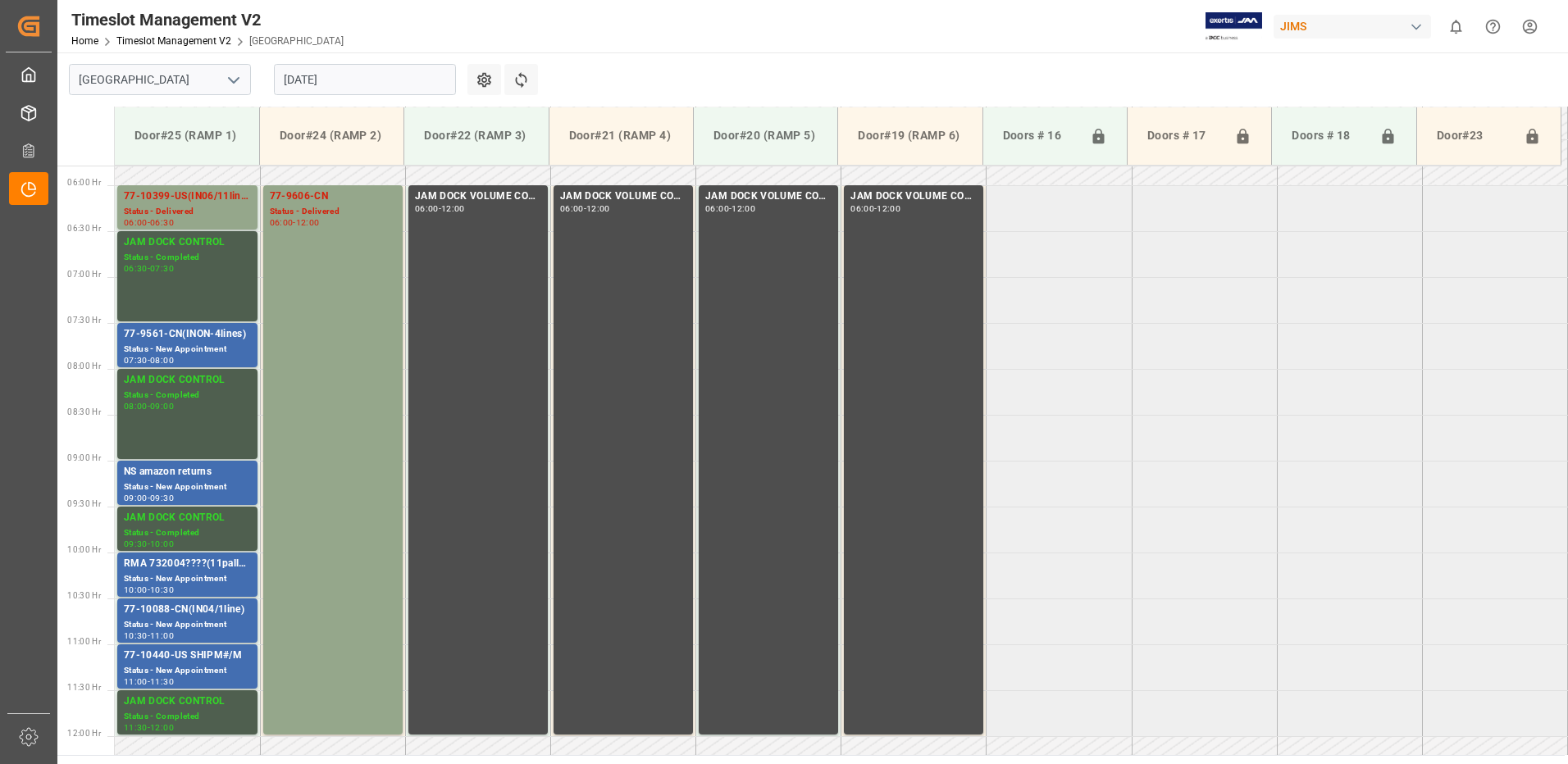
click at [360, 82] on input "[DATE]" at bounding box center [364, 80] width 182 height 32
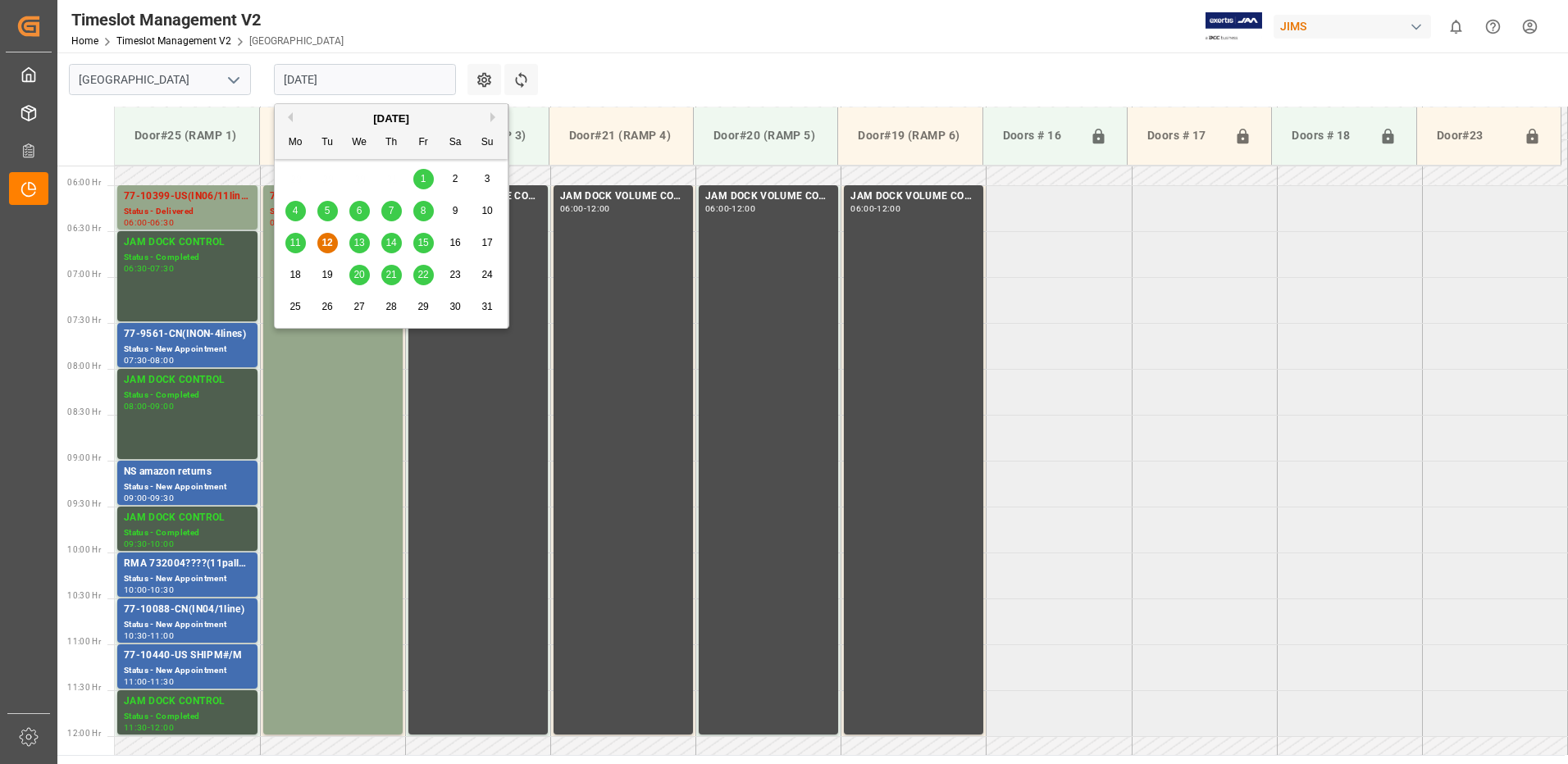
click at [359, 240] on span "13" at bounding box center [359, 243] width 11 height 12
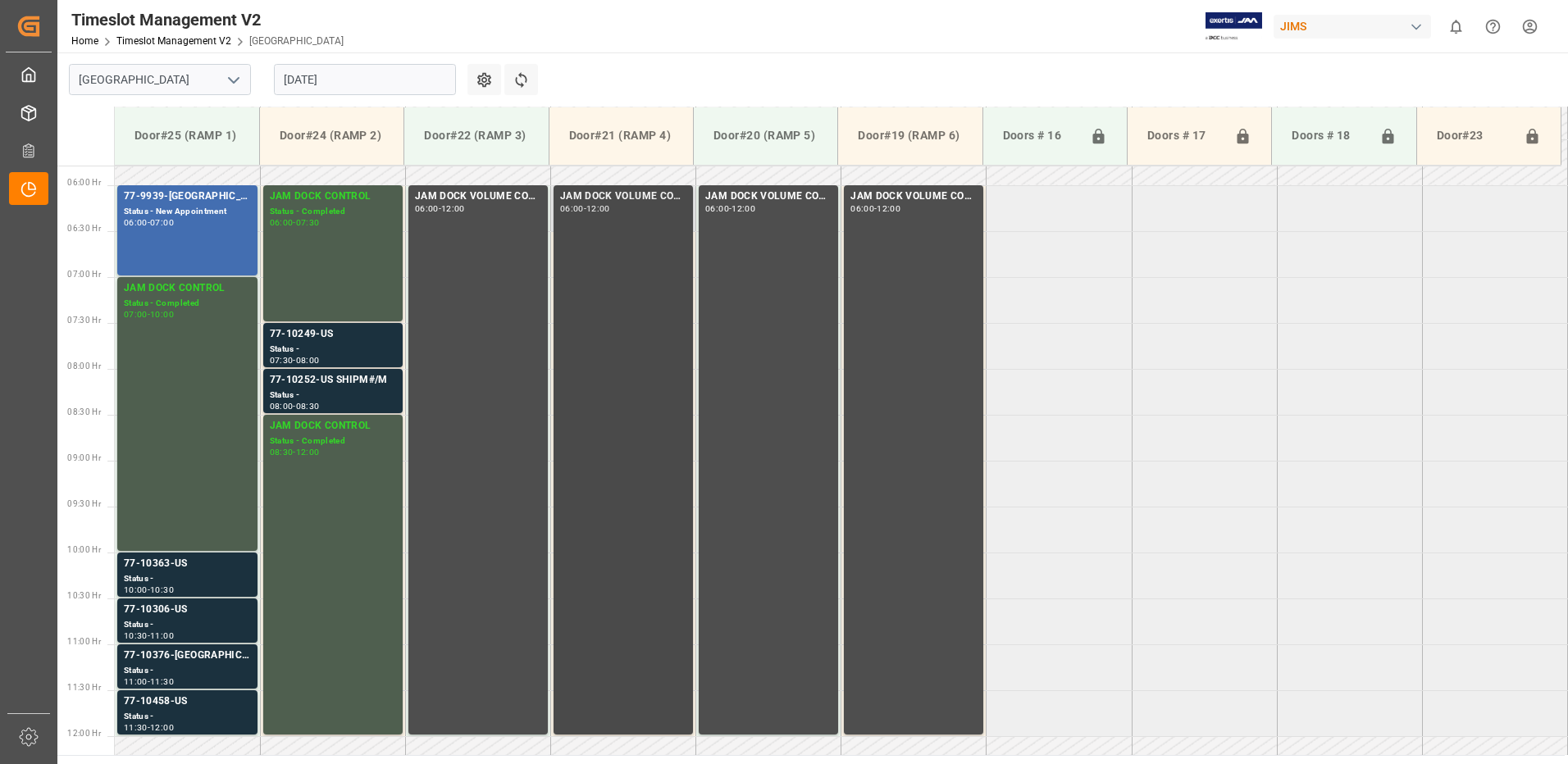
scroll to position [561, 0]
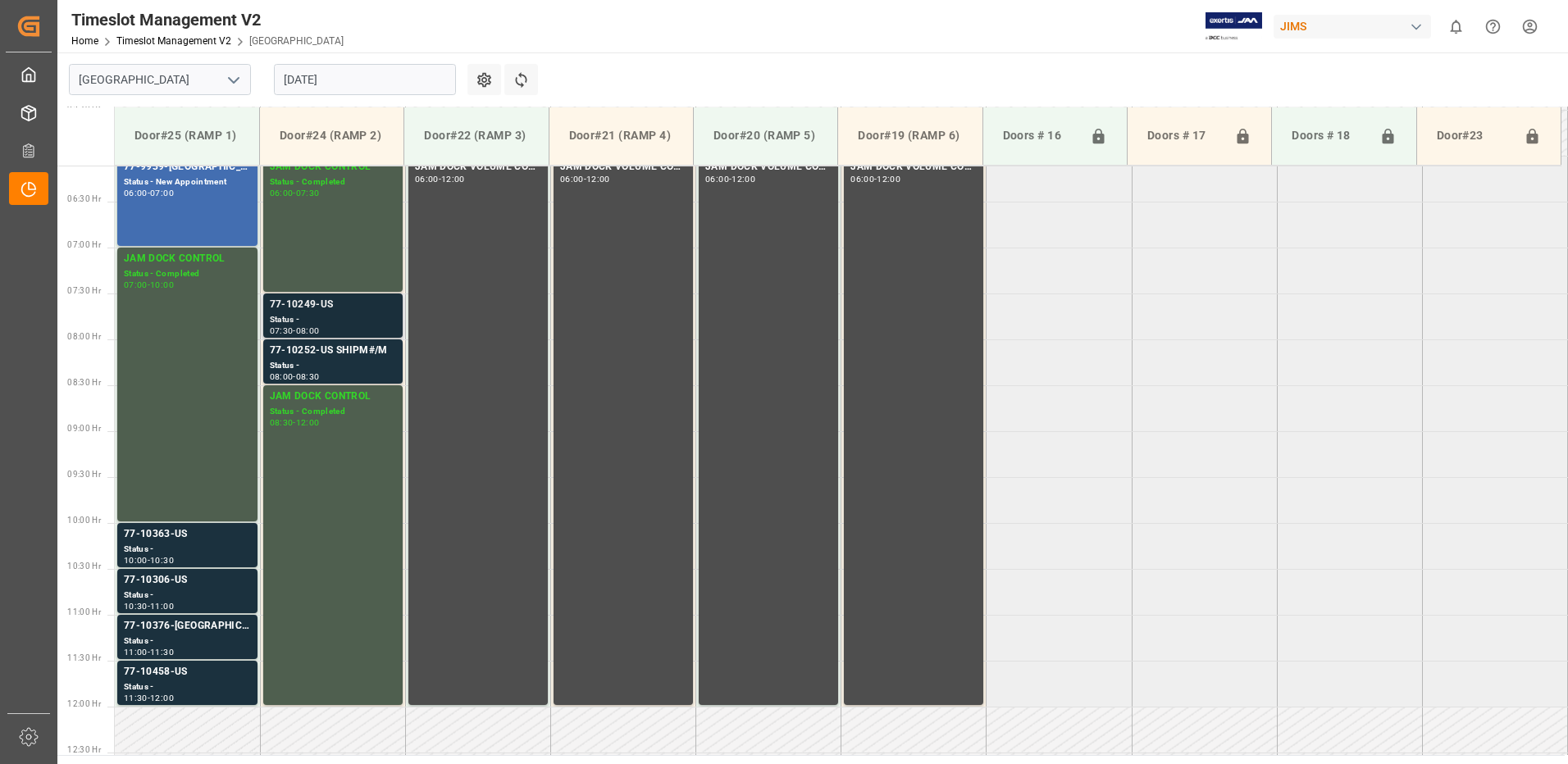
click at [324, 312] on div "77-10249-US" at bounding box center [333, 304] width 126 height 17
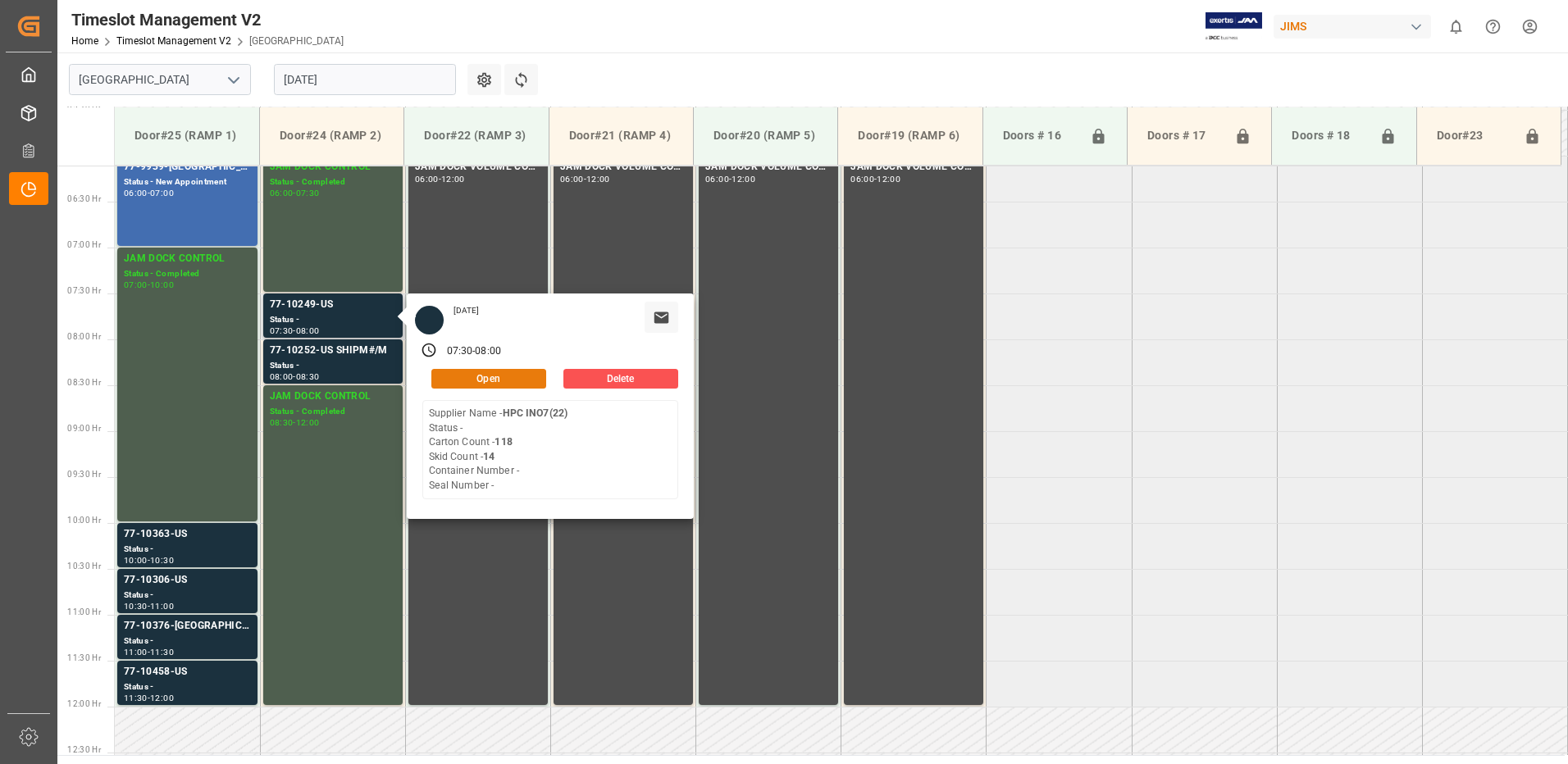
click at [508, 375] on button "Open" at bounding box center [489, 379] width 115 height 20
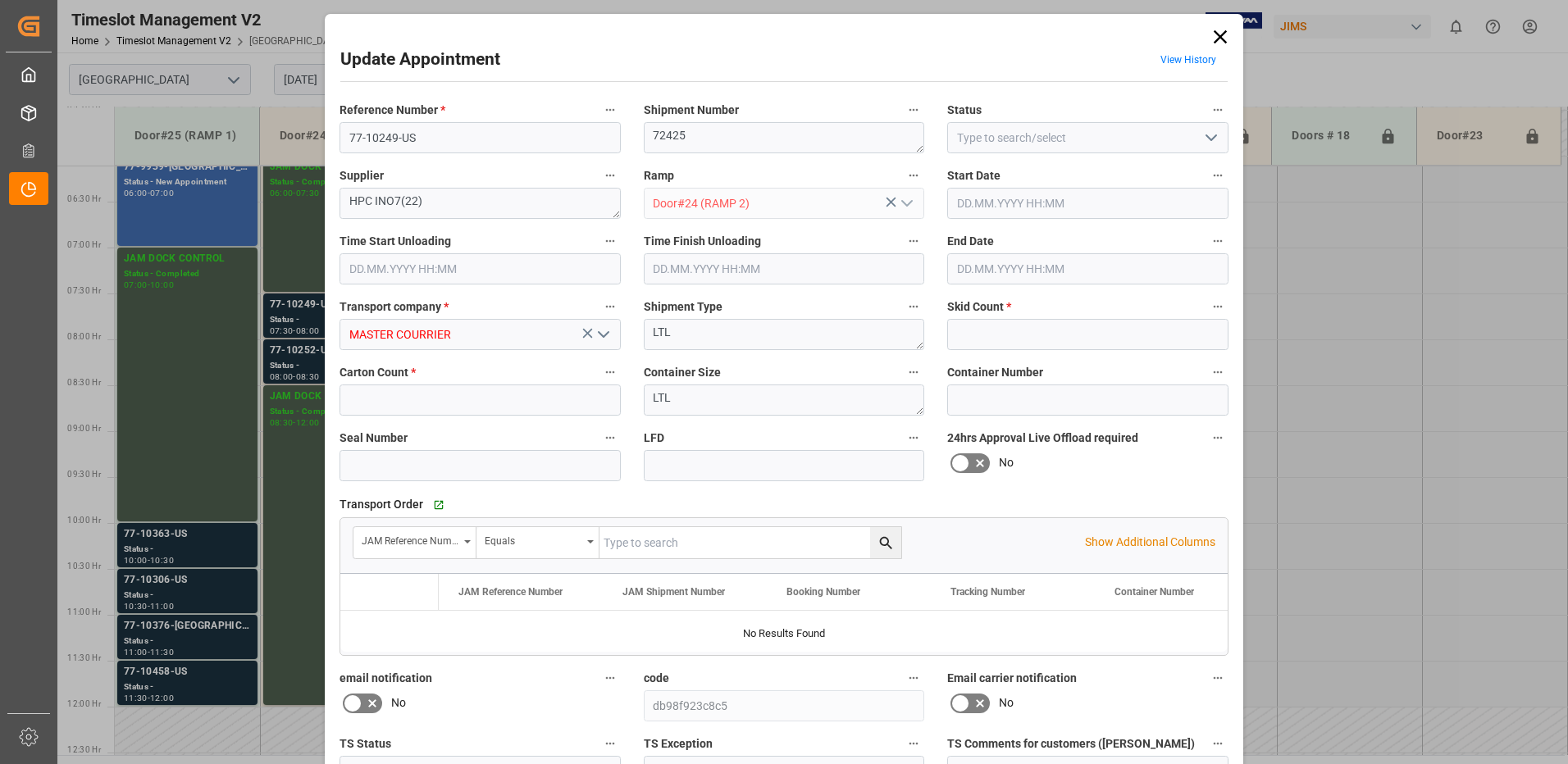
type input "14"
type input "118"
type input "13.08.2025 07:30"
type input "13.08.2025 08:00"
type input "11.08.2025 14:29"
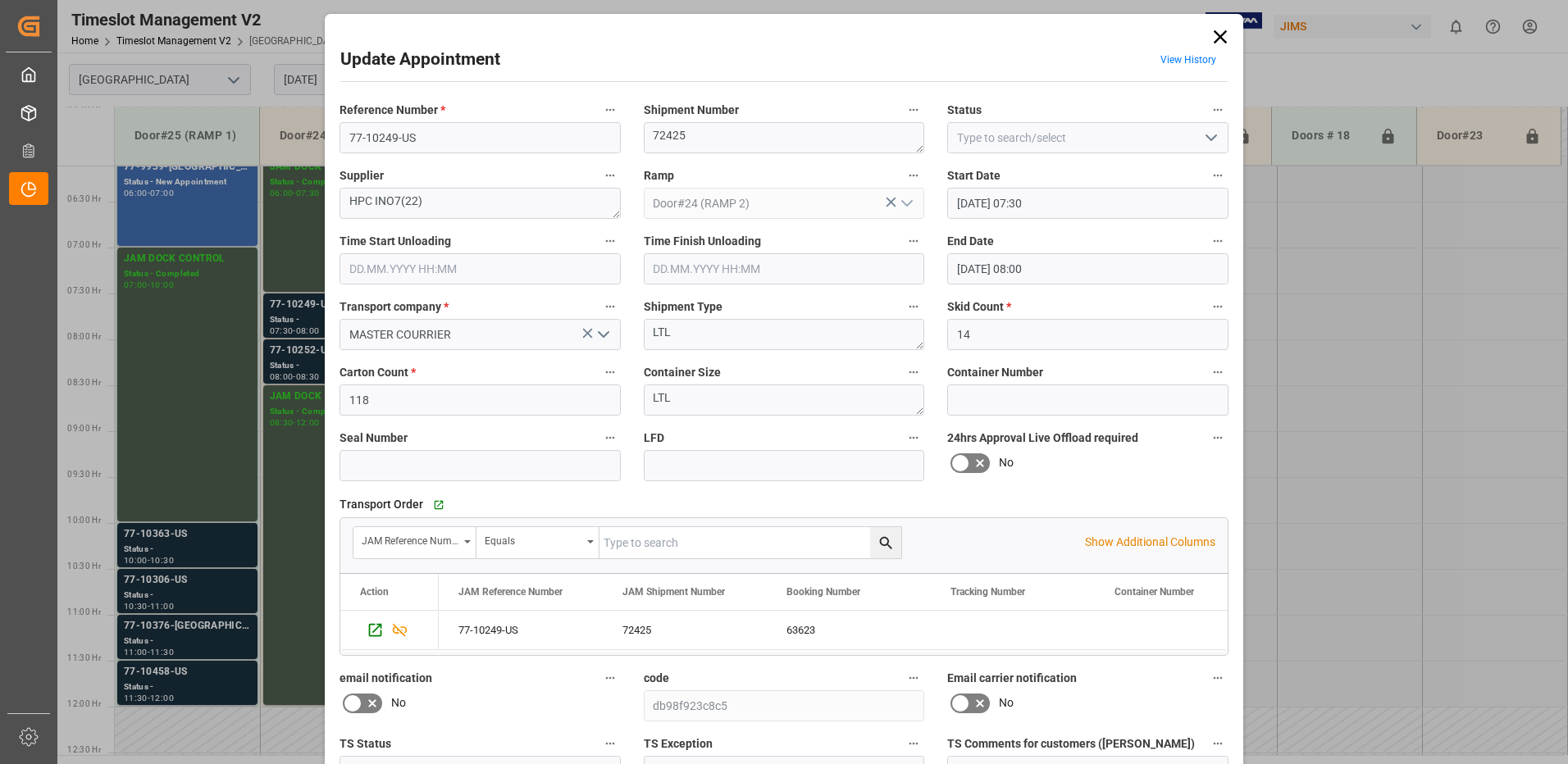
click at [1206, 136] on icon "open menu" at bounding box center [1211, 138] width 20 height 20
click at [1021, 280] on div "New Appointment" at bounding box center [1088, 285] width 280 height 36
type input "New Appointment"
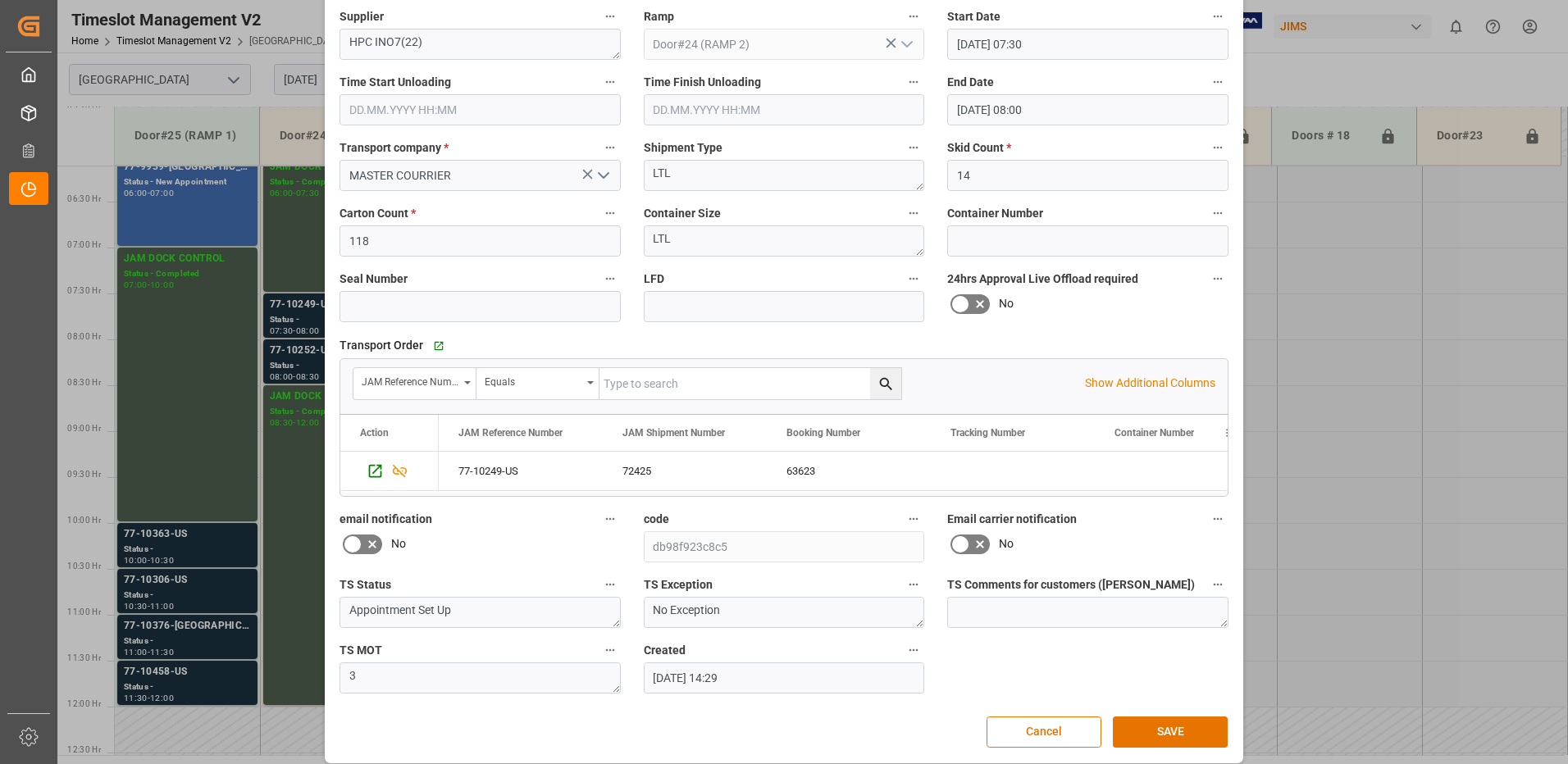
scroll to position [172, 0]
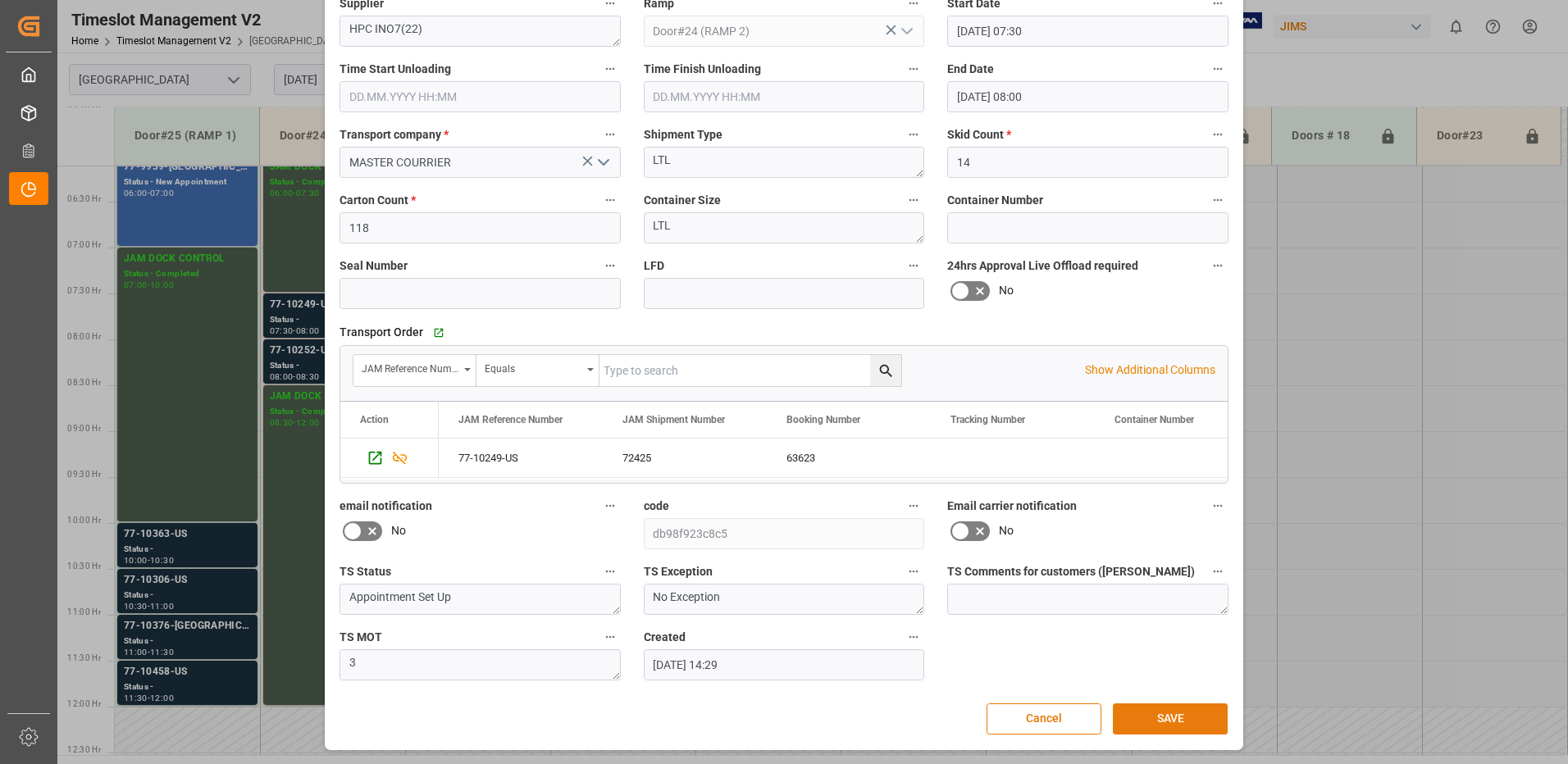
click at [1175, 718] on button "SAVE" at bounding box center [1170, 719] width 115 height 32
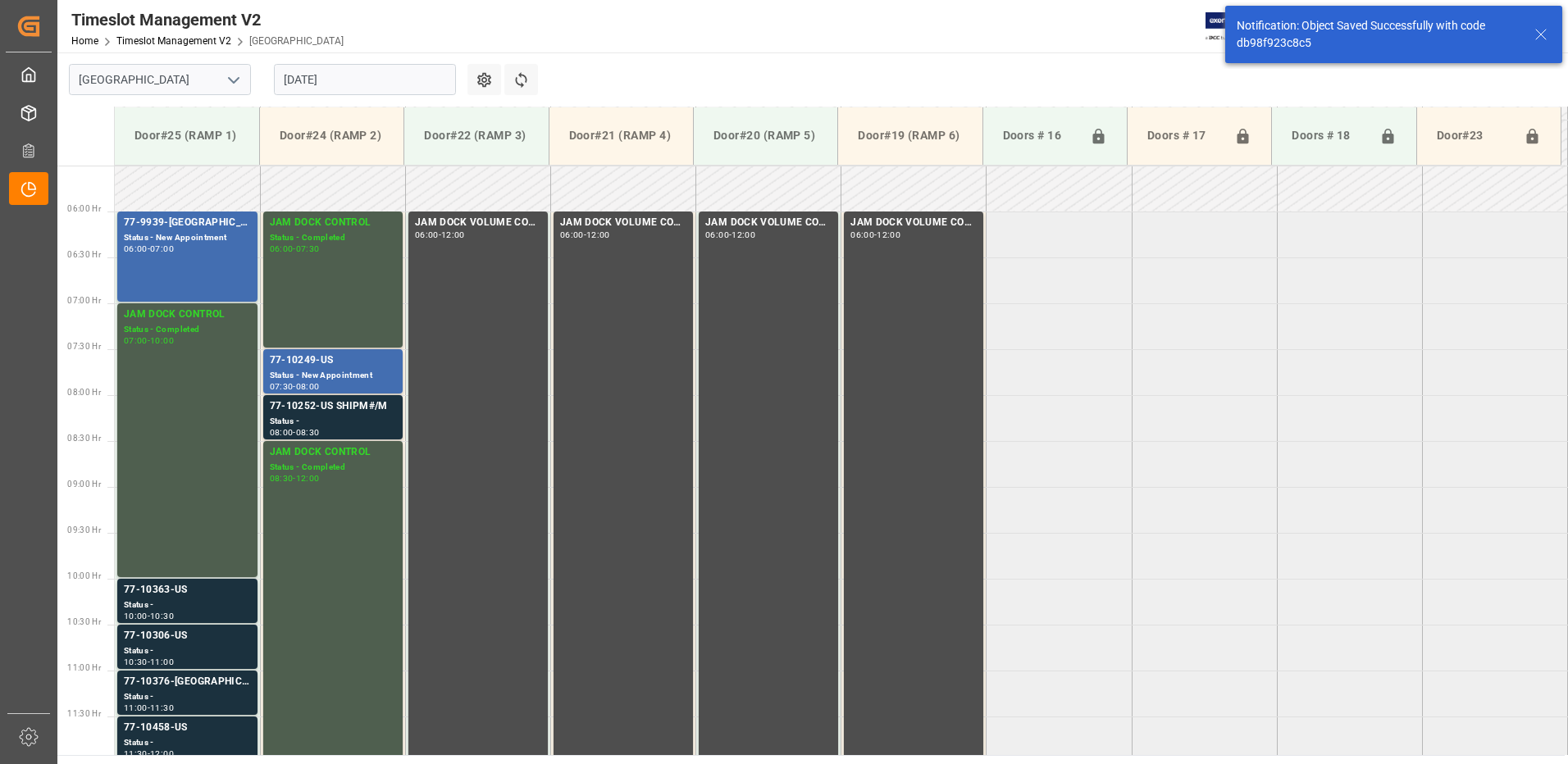
scroll to position [541, 0]
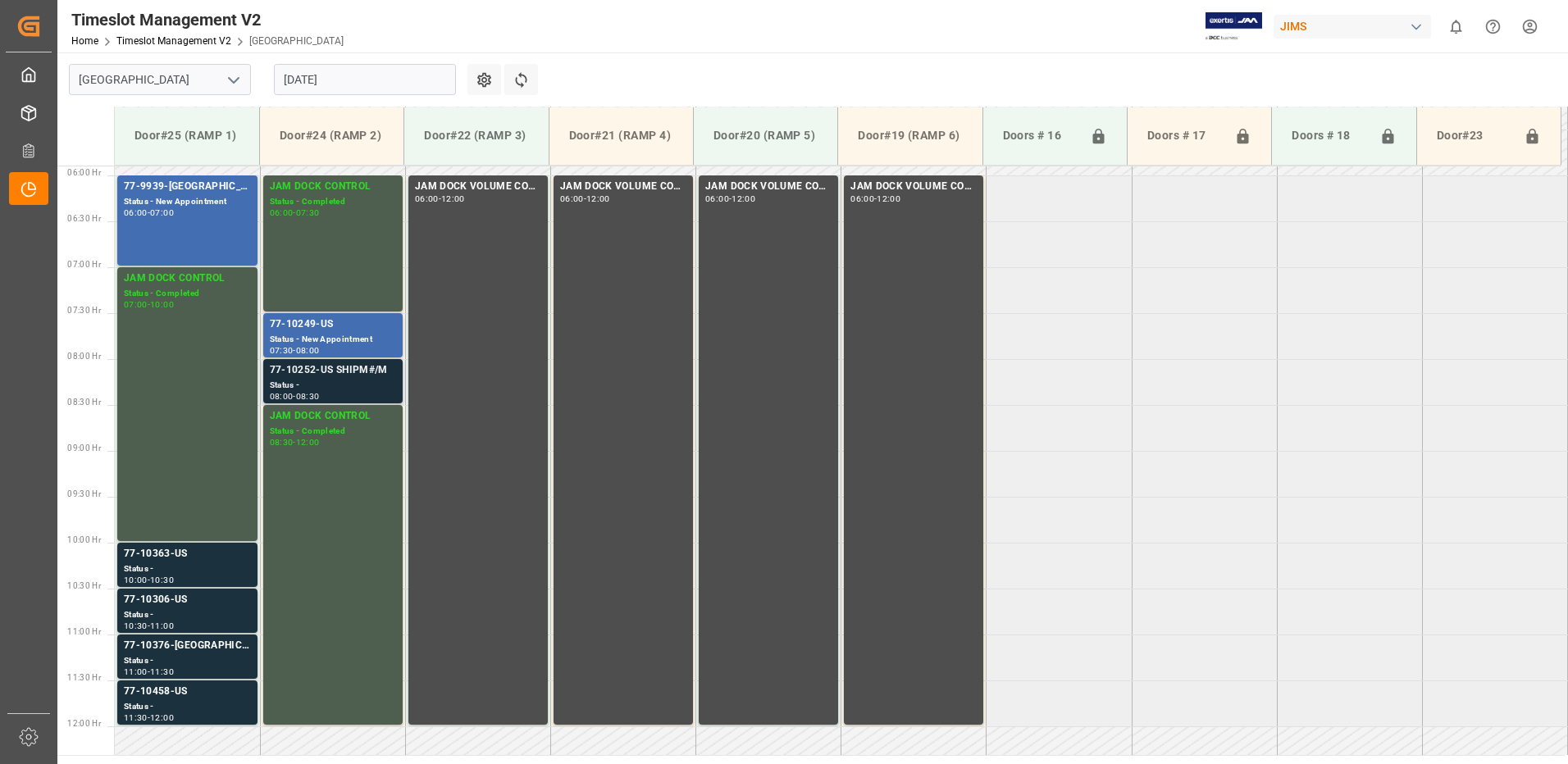
click at [309, 376] on div "77-10252-US SHIPM#/M" at bounding box center [333, 370] width 126 height 17
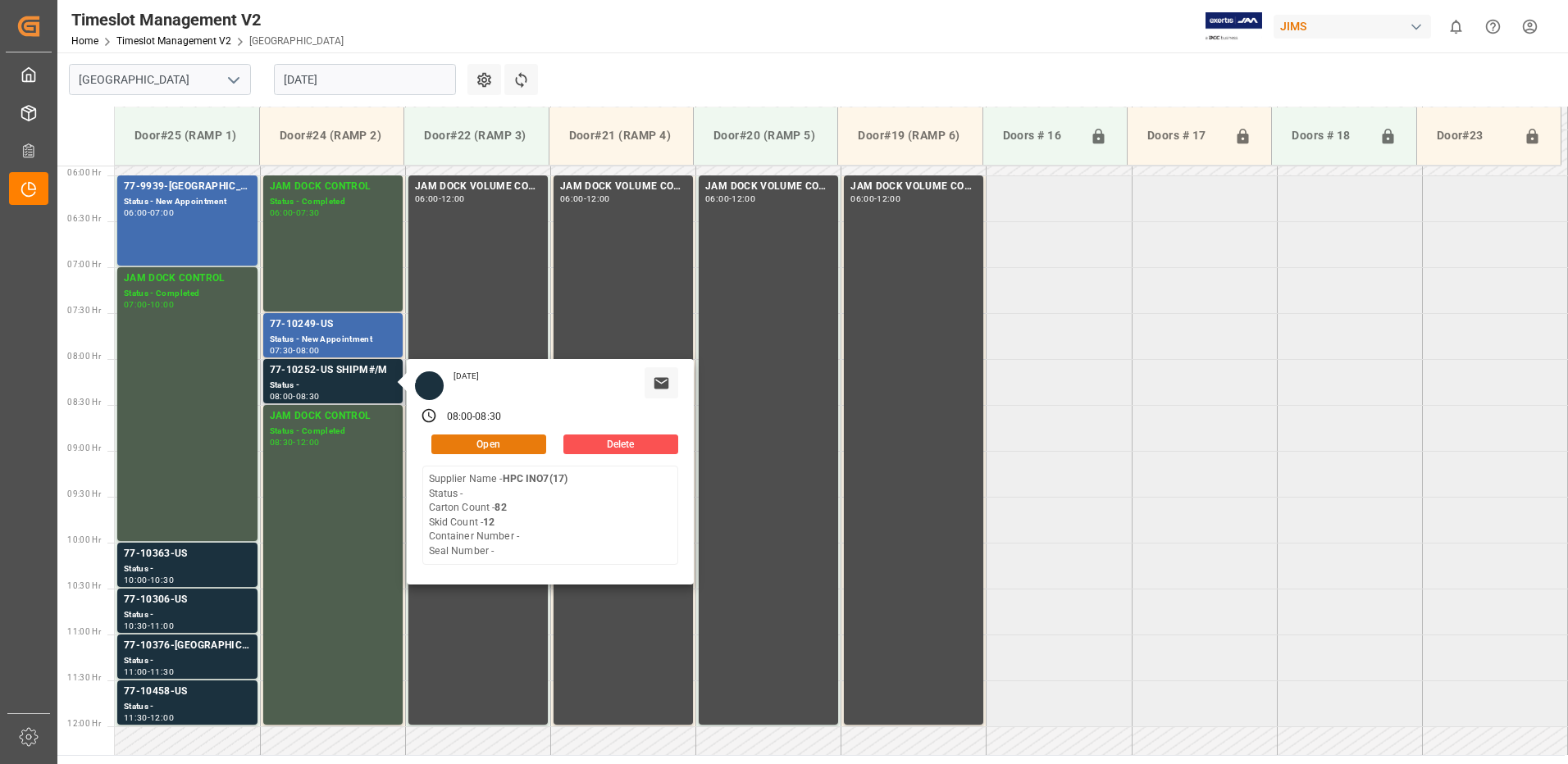
click at [506, 443] on button "Open" at bounding box center [489, 444] width 115 height 20
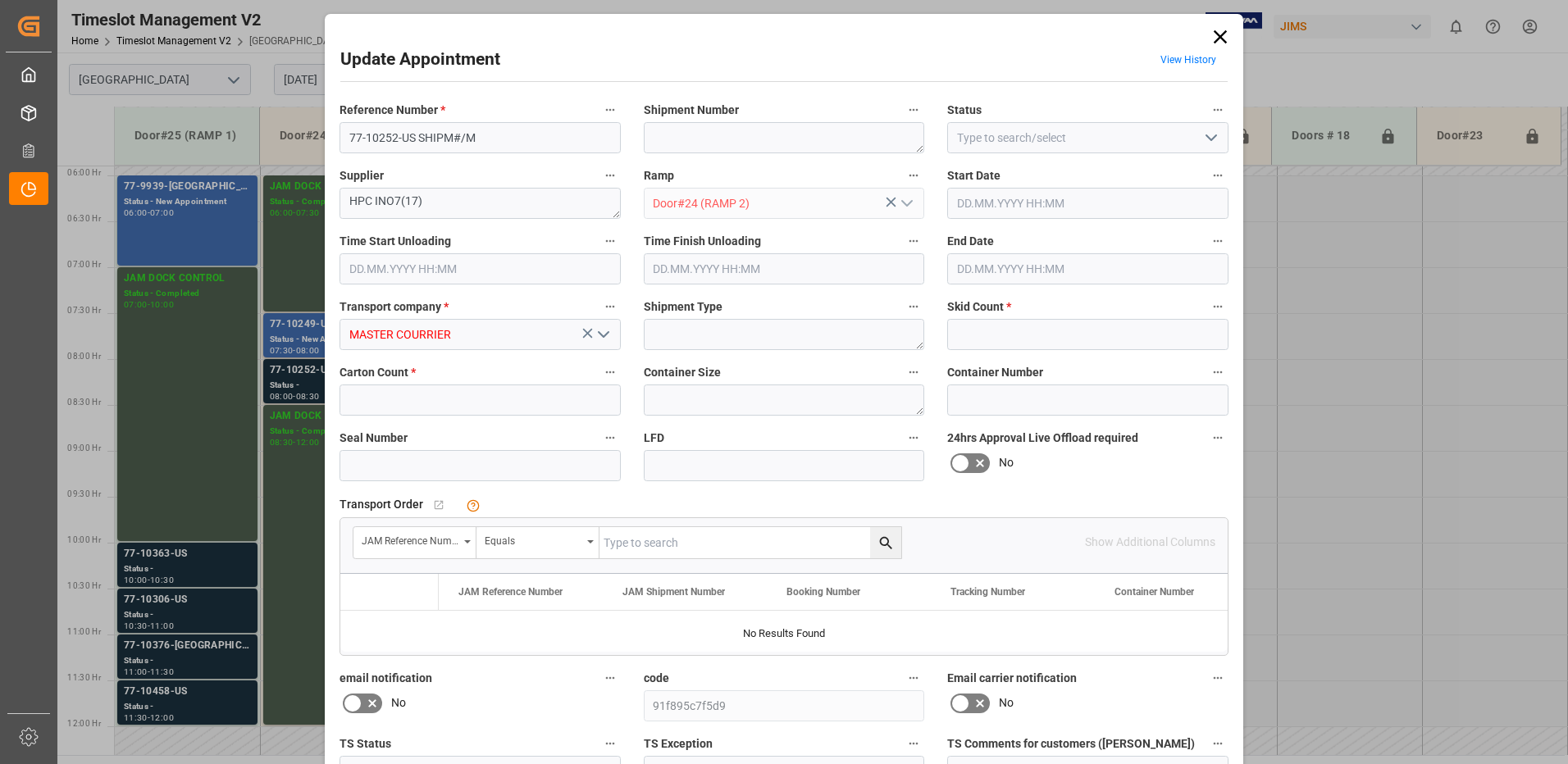
type input "12"
type input "82"
type input "13.08.2025 08:00"
type input "13.08.2025 08:30"
type input "11.08.2025 14:30"
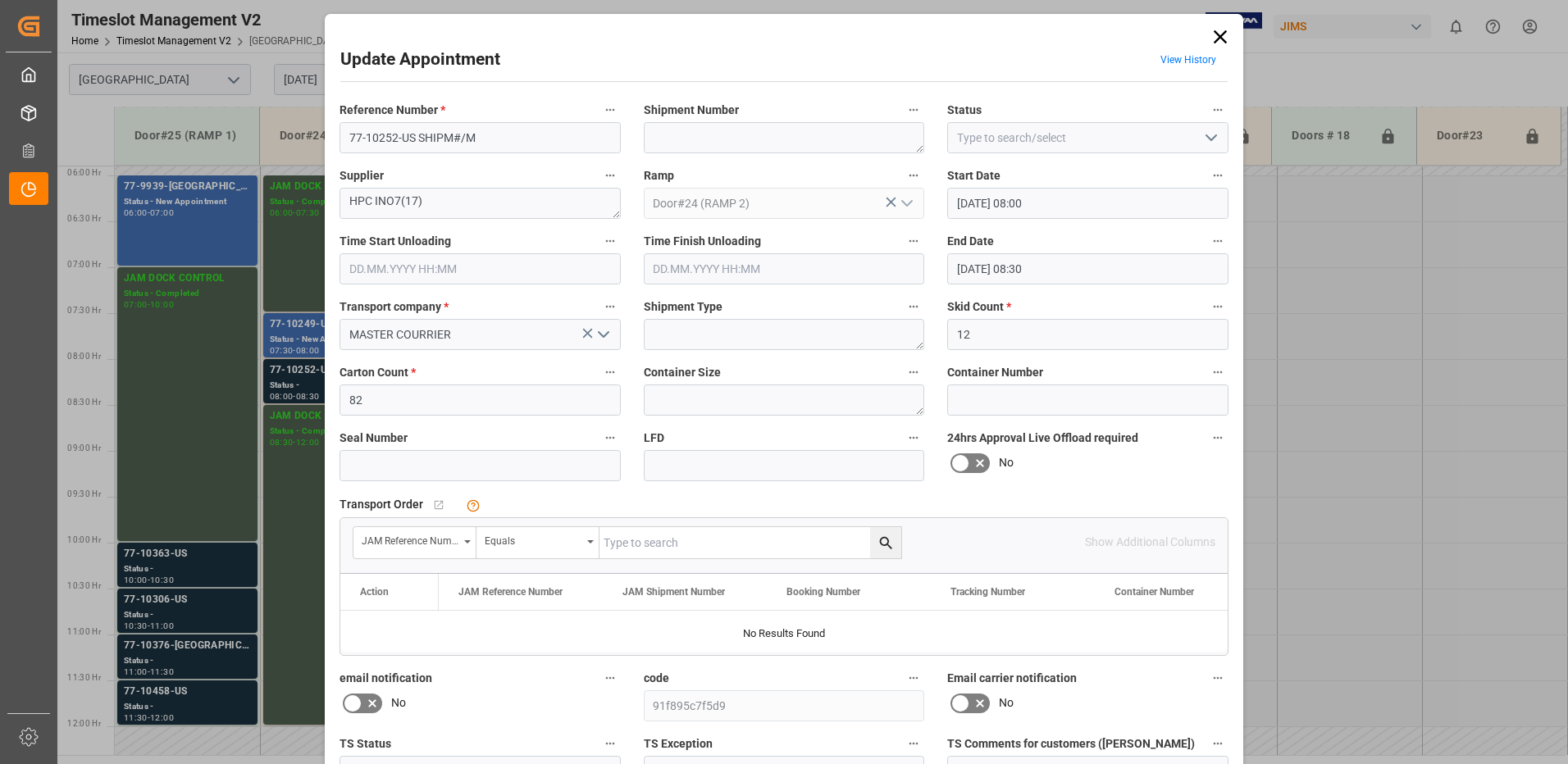
click at [659, 540] on input "text" at bounding box center [751, 542] width 301 height 32
type input "77-10252-us"
click at [883, 542] on icon "search button" at bounding box center [885, 542] width 17 height 17
click at [1218, 38] on icon at bounding box center [1219, 36] width 23 height 23
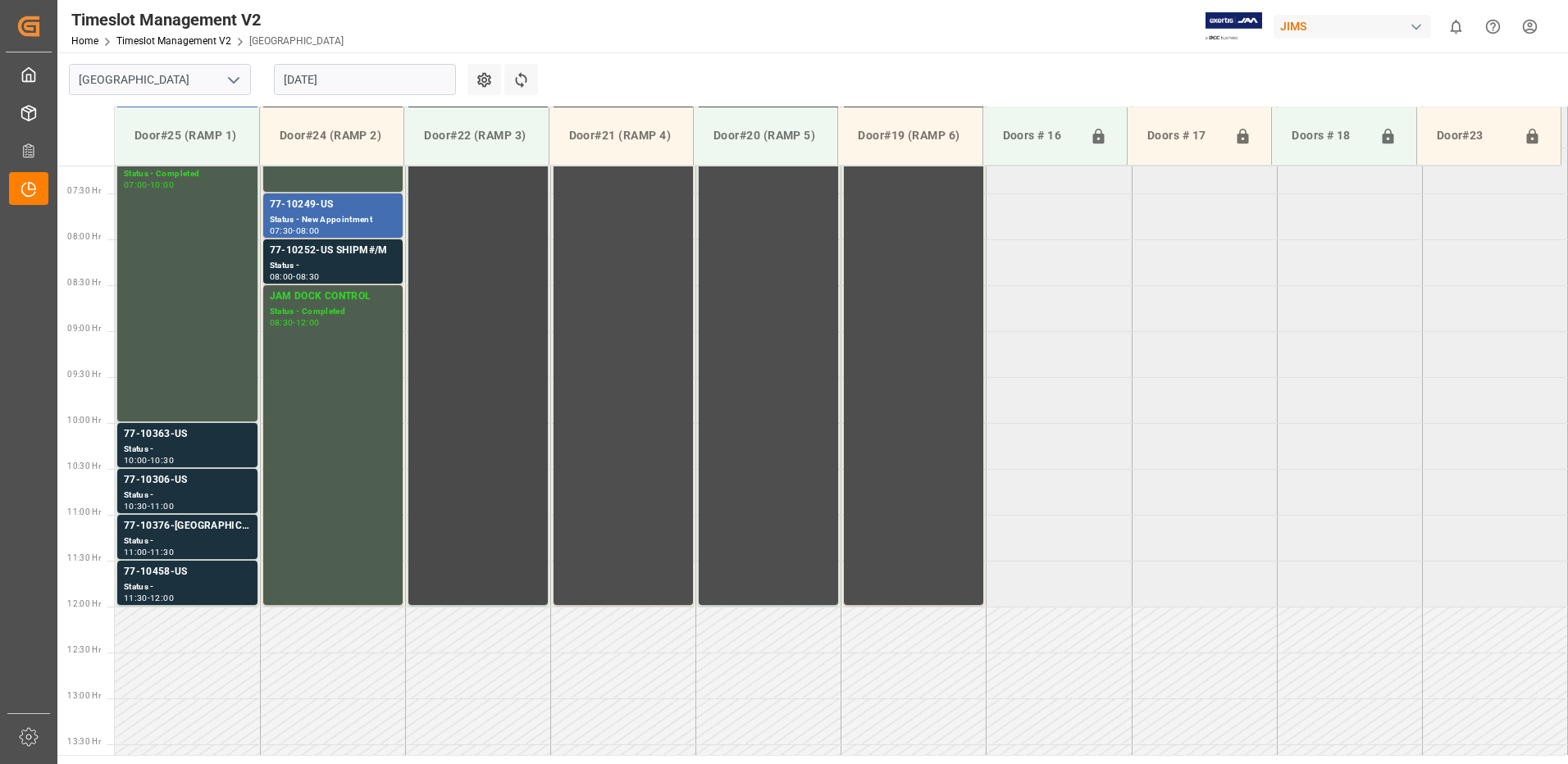
scroll to position [705, 0]
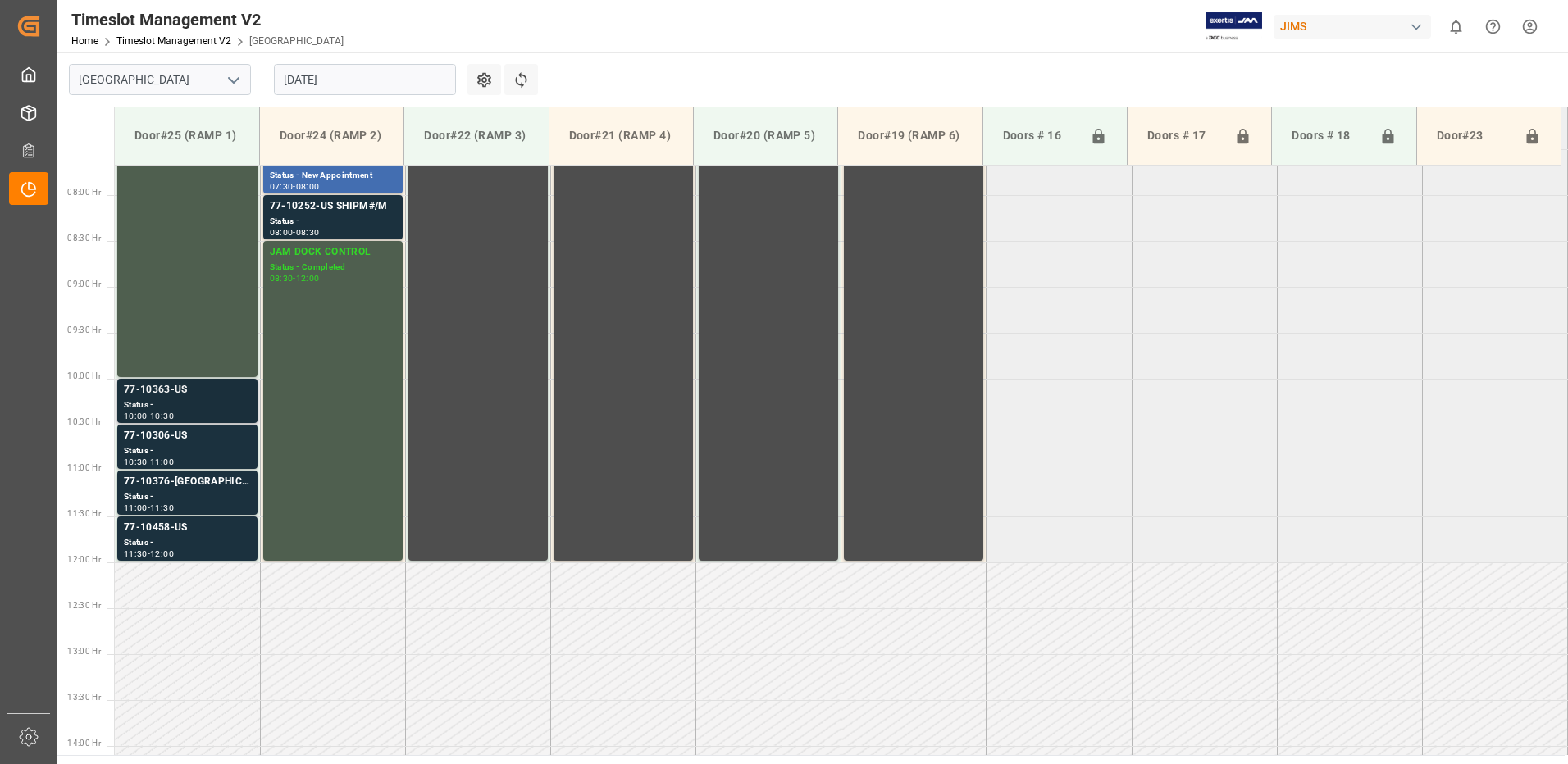
click at [166, 396] on div "77-10363-US" at bounding box center [187, 390] width 127 height 17
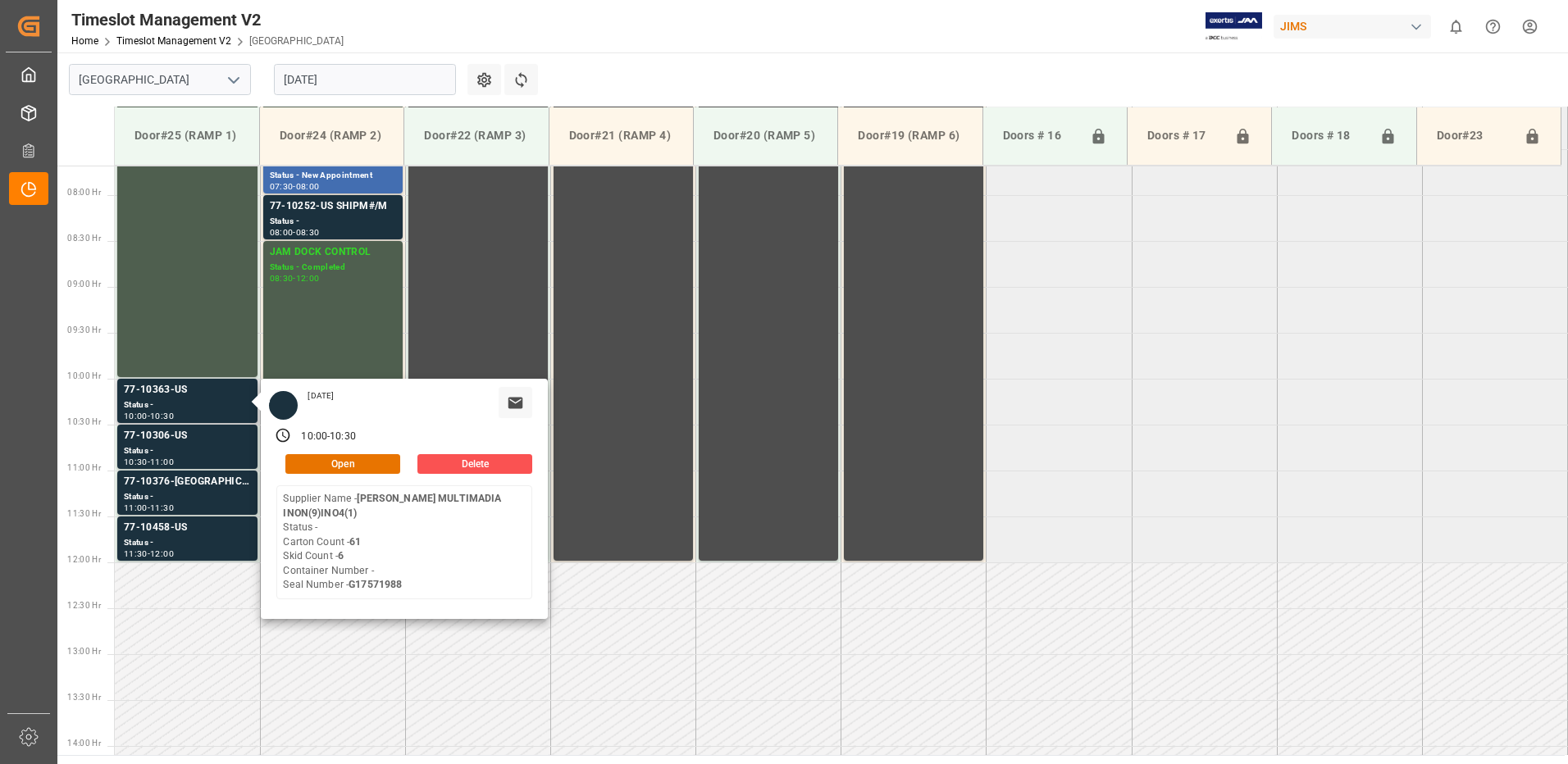
click at [347, 453] on div "Wednesday, August 13, 2025 10:00 - 10:30 Open Delete Supplier Name - HARMAN MUL…" at bounding box center [404, 499] width 287 height 240
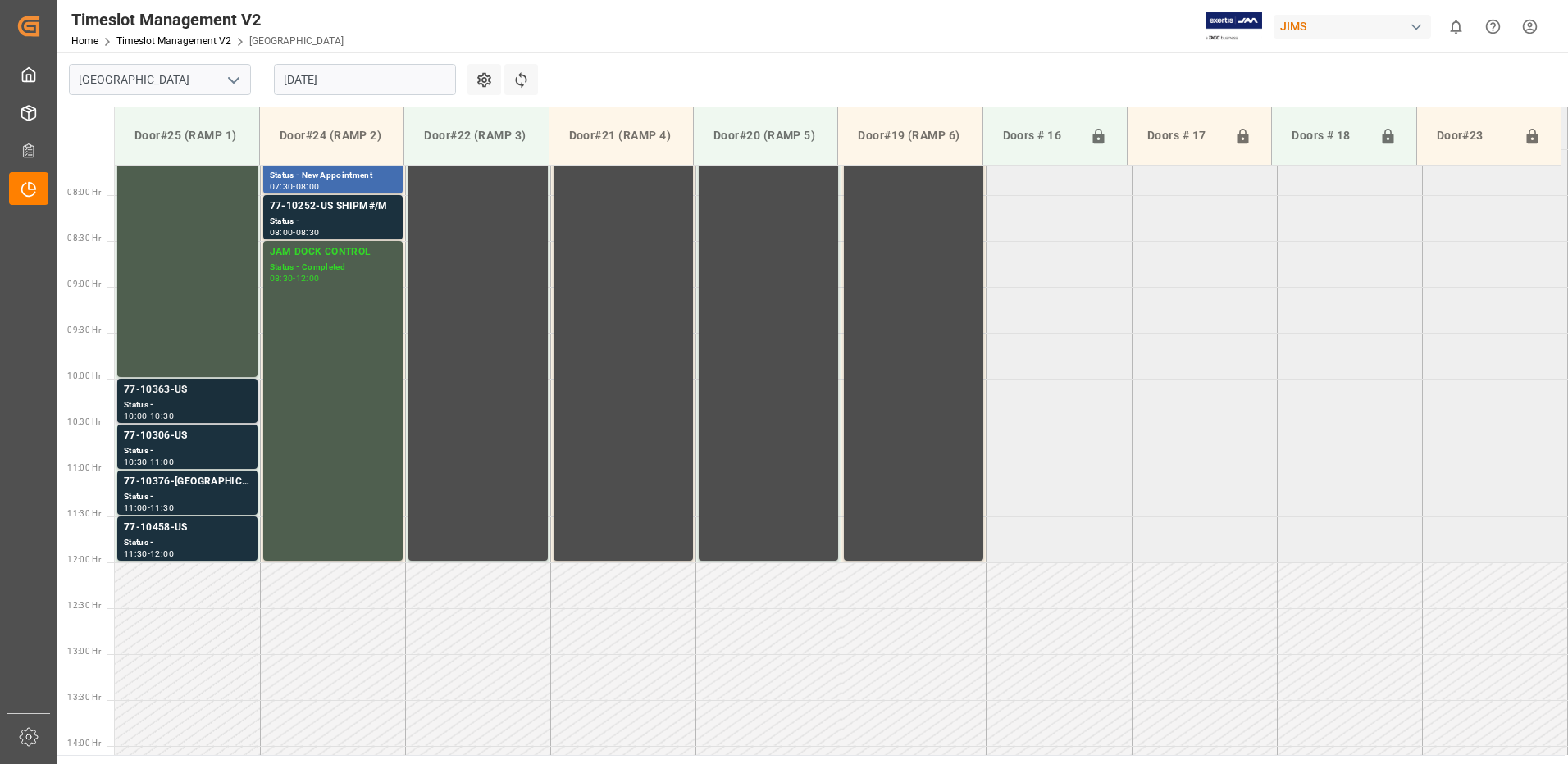
click at [220, 406] on div "Status -" at bounding box center [187, 406] width 127 height 14
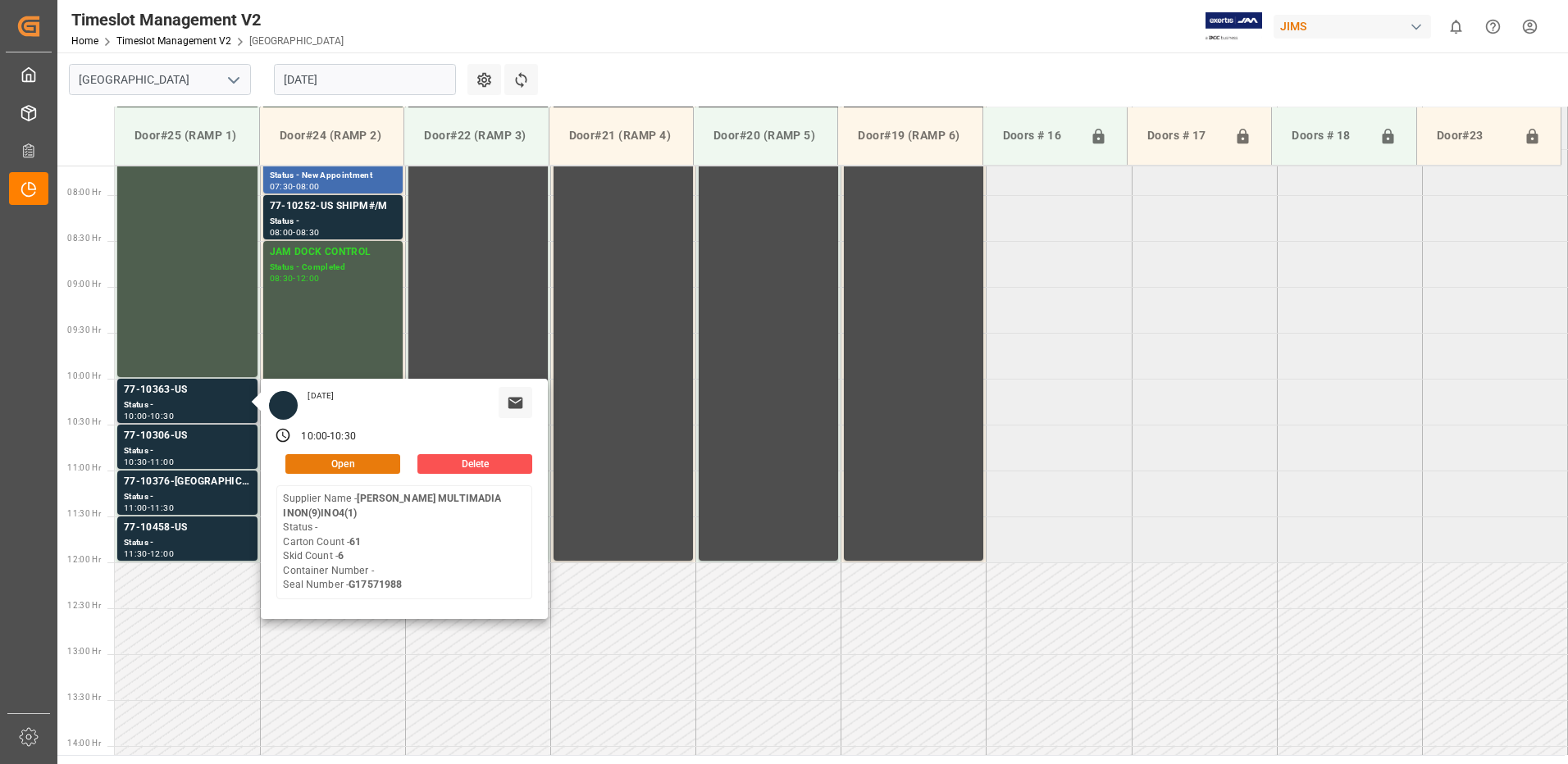
click at [348, 463] on button "Open" at bounding box center [343, 464] width 115 height 20
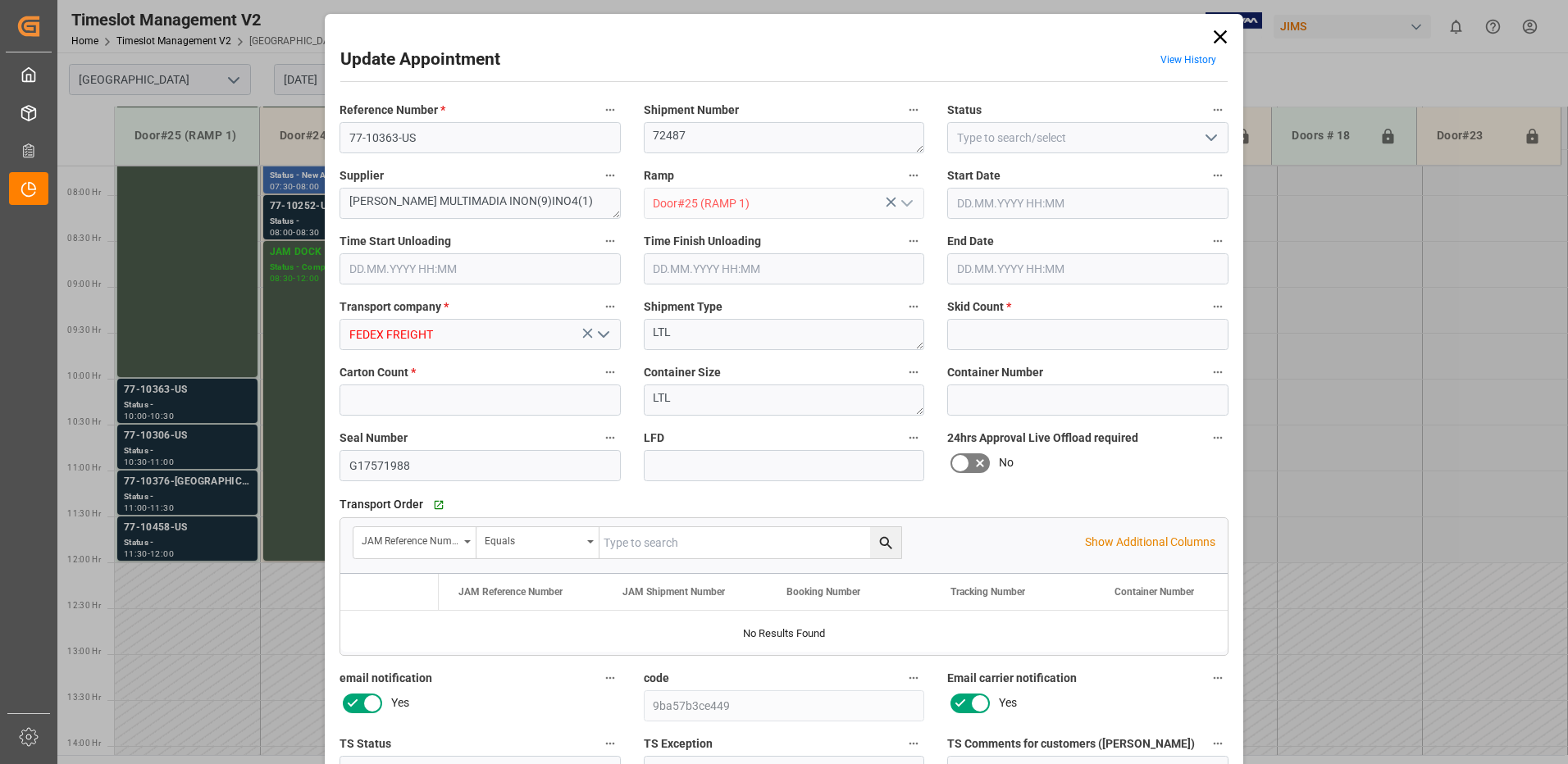
type input "6"
type input "61"
type input "13.08.2025 10:00"
type input "13.08.2025 10:30"
type input "11.08.2025 12:47"
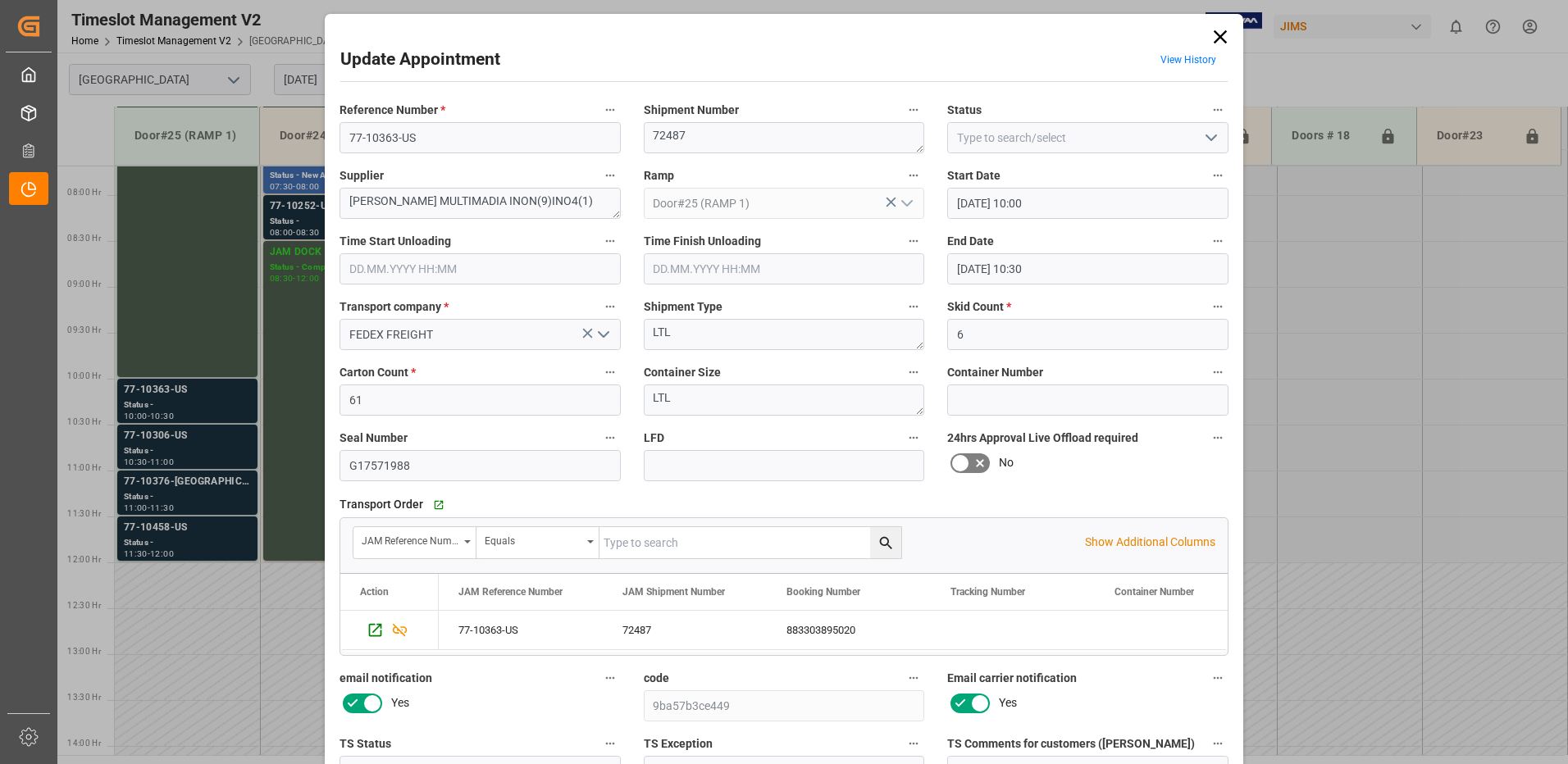
click at [1212, 138] on polyline "open menu" at bounding box center [1211, 137] width 10 height 5
click at [1032, 282] on div "New Appointment" at bounding box center [1088, 285] width 280 height 36
type input "New Appointment"
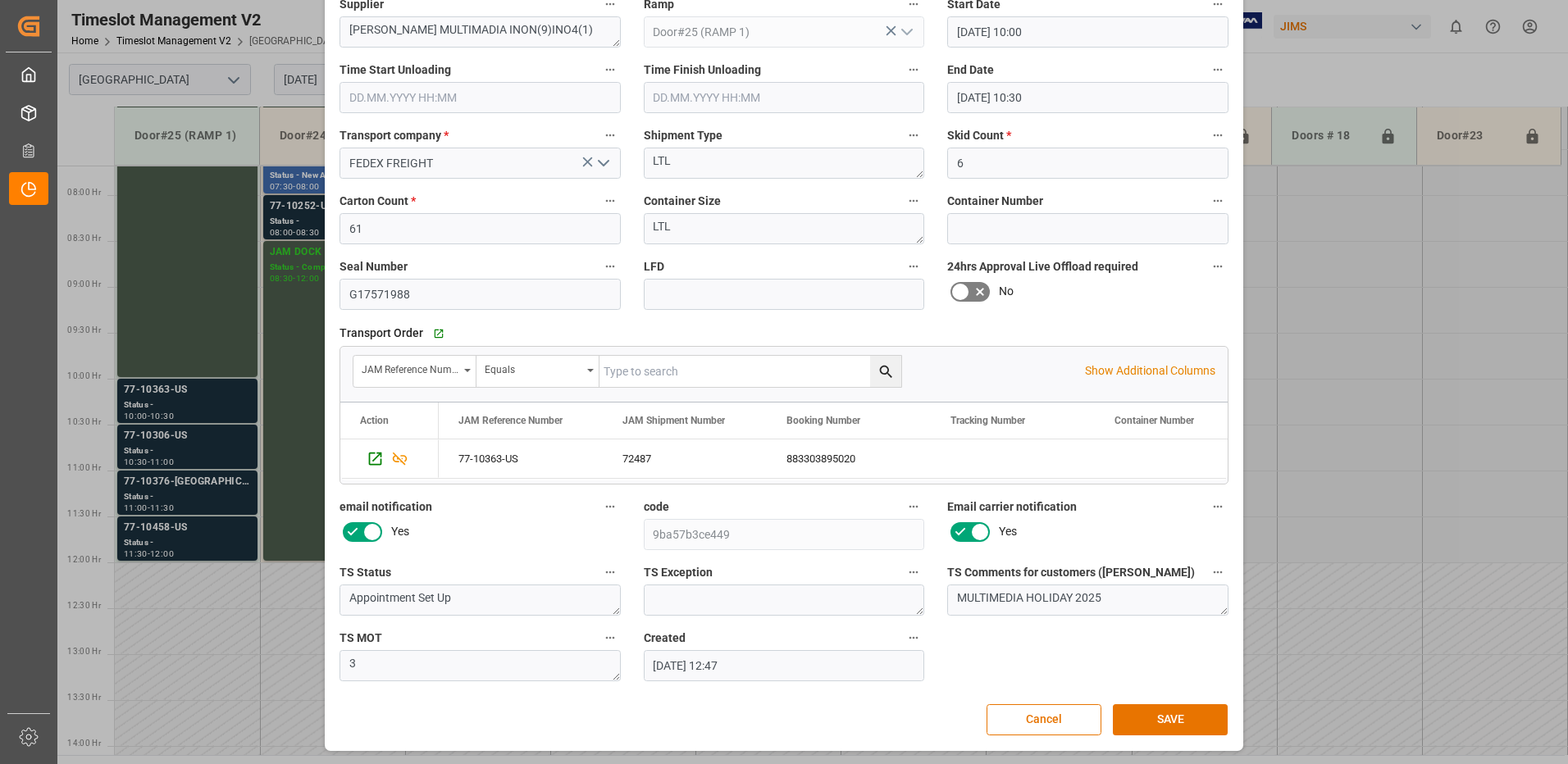
scroll to position [172, 0]
click at [1160, 717] on button "SAVE" at bounding box center [1170, 719] width 115 height 32
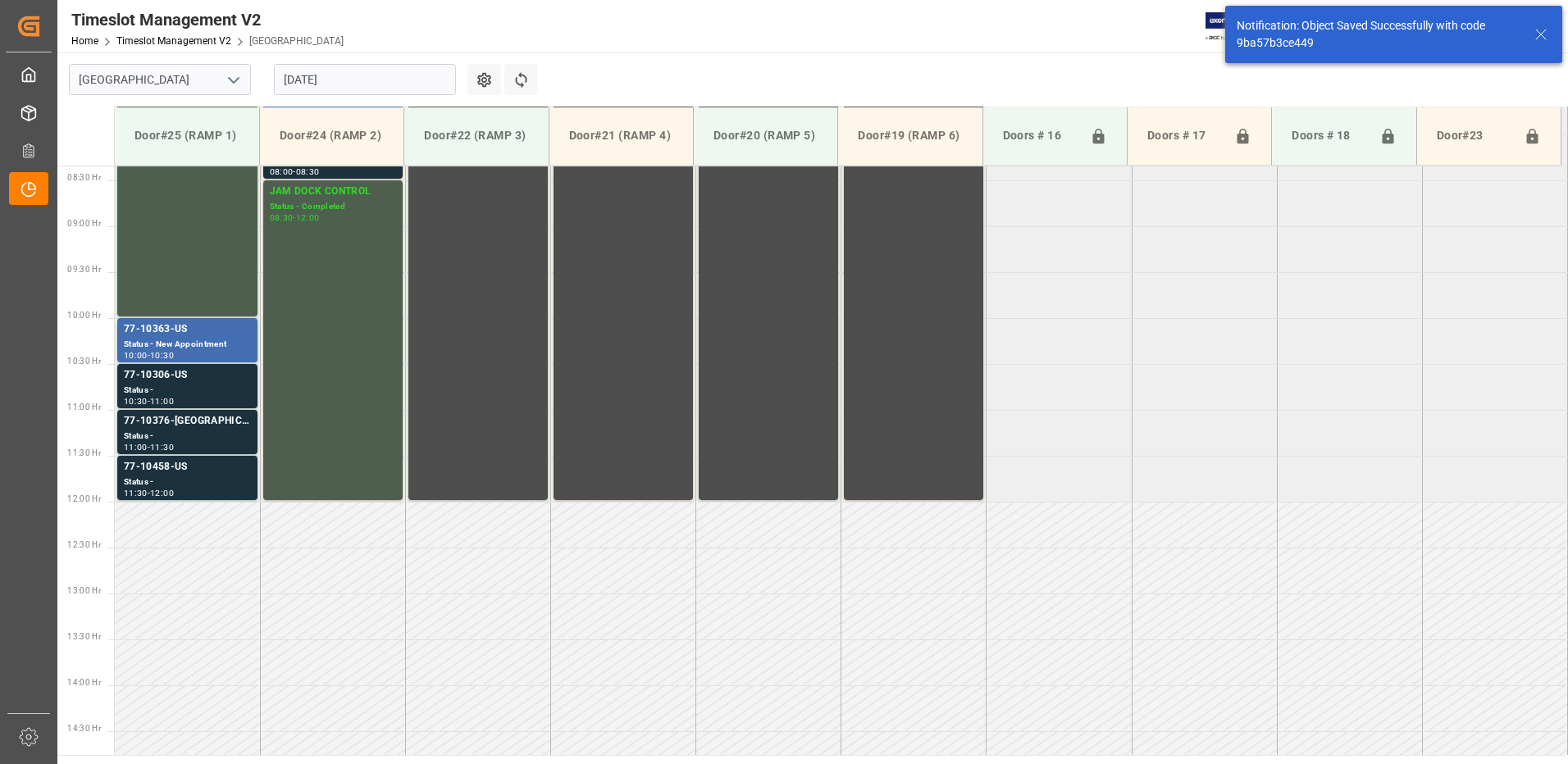
scroll to position [816, 0]
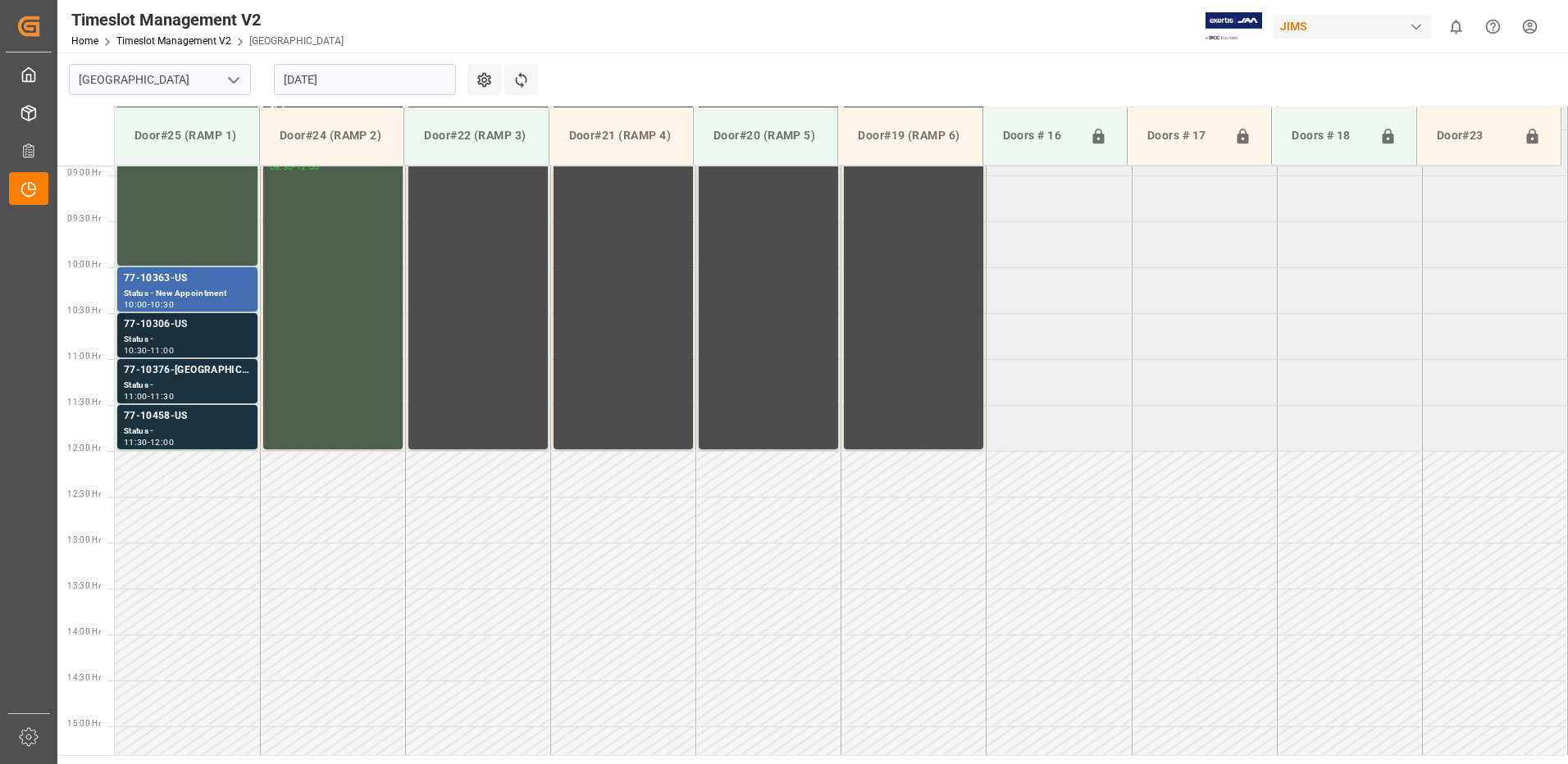
click at [162, 335] on div "Status -" at bounding box center [187, 340] width 127 height 14
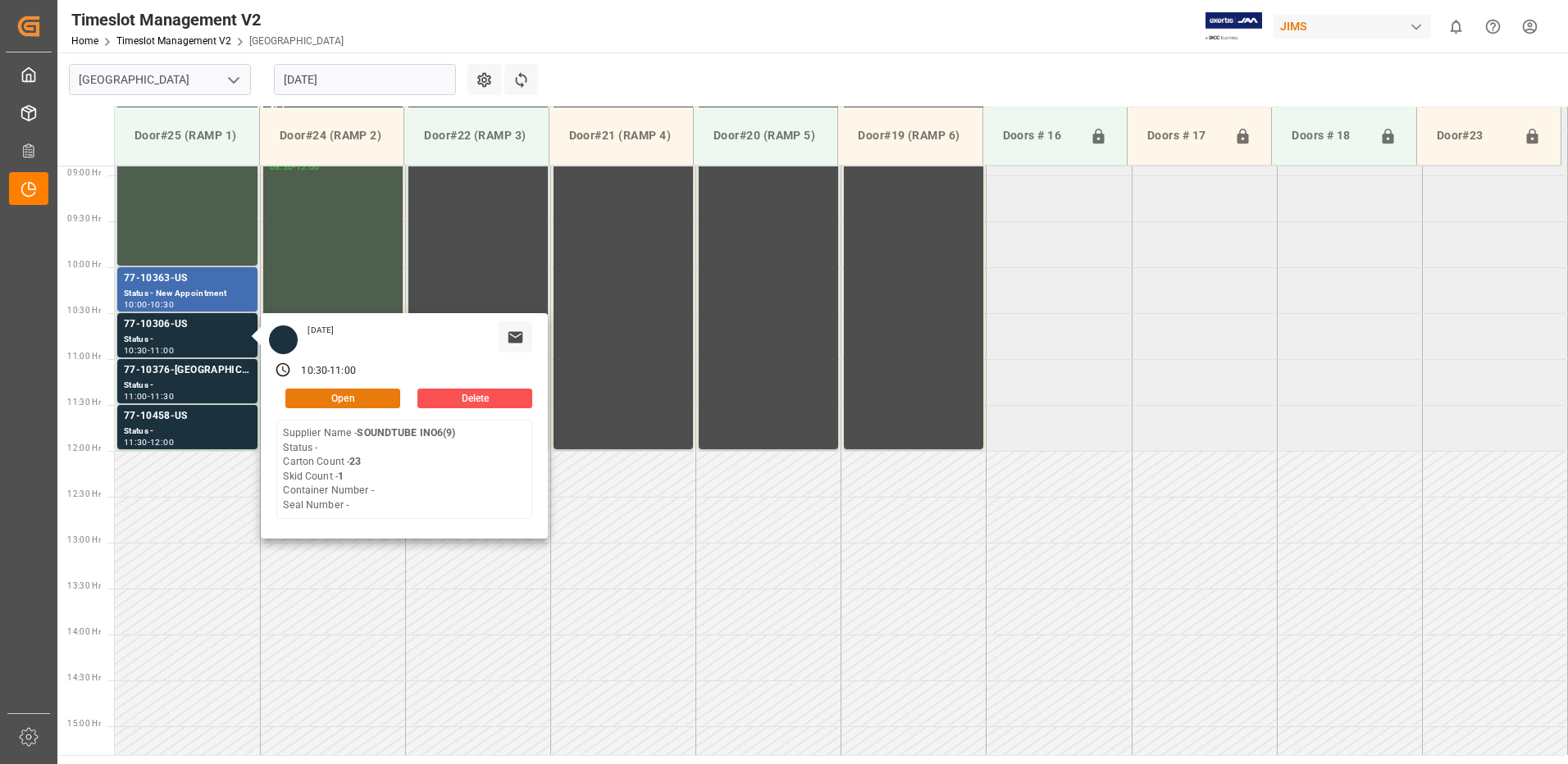
click at [351, 395] on button "Open" at bounding box center [343, 399] width 115 height 20
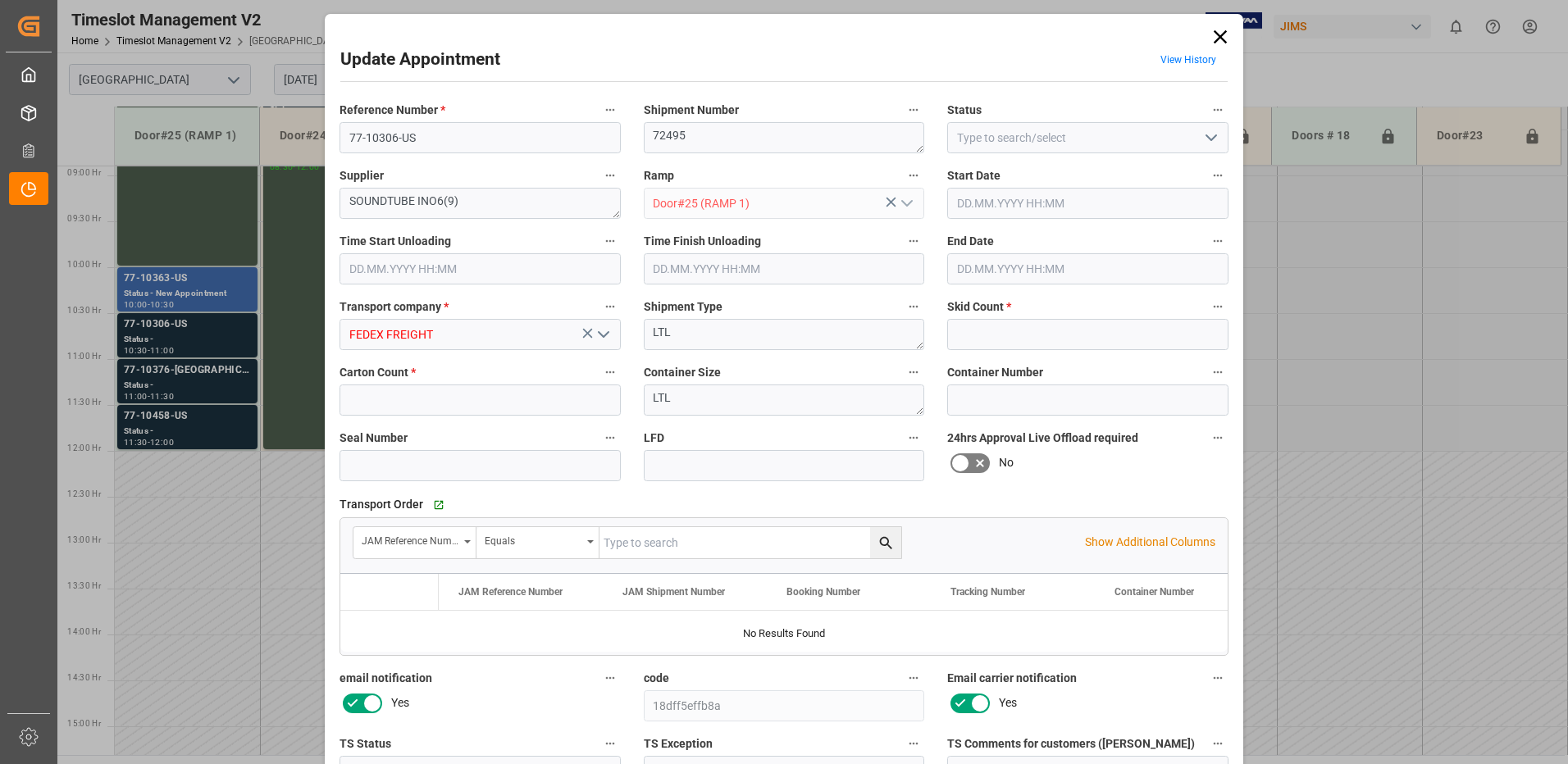
type input "1"
type input "23"
type input "13.08.2025 10:30"
type input "13.08.2025 11:00"
type input "11.08.2025 12:48"
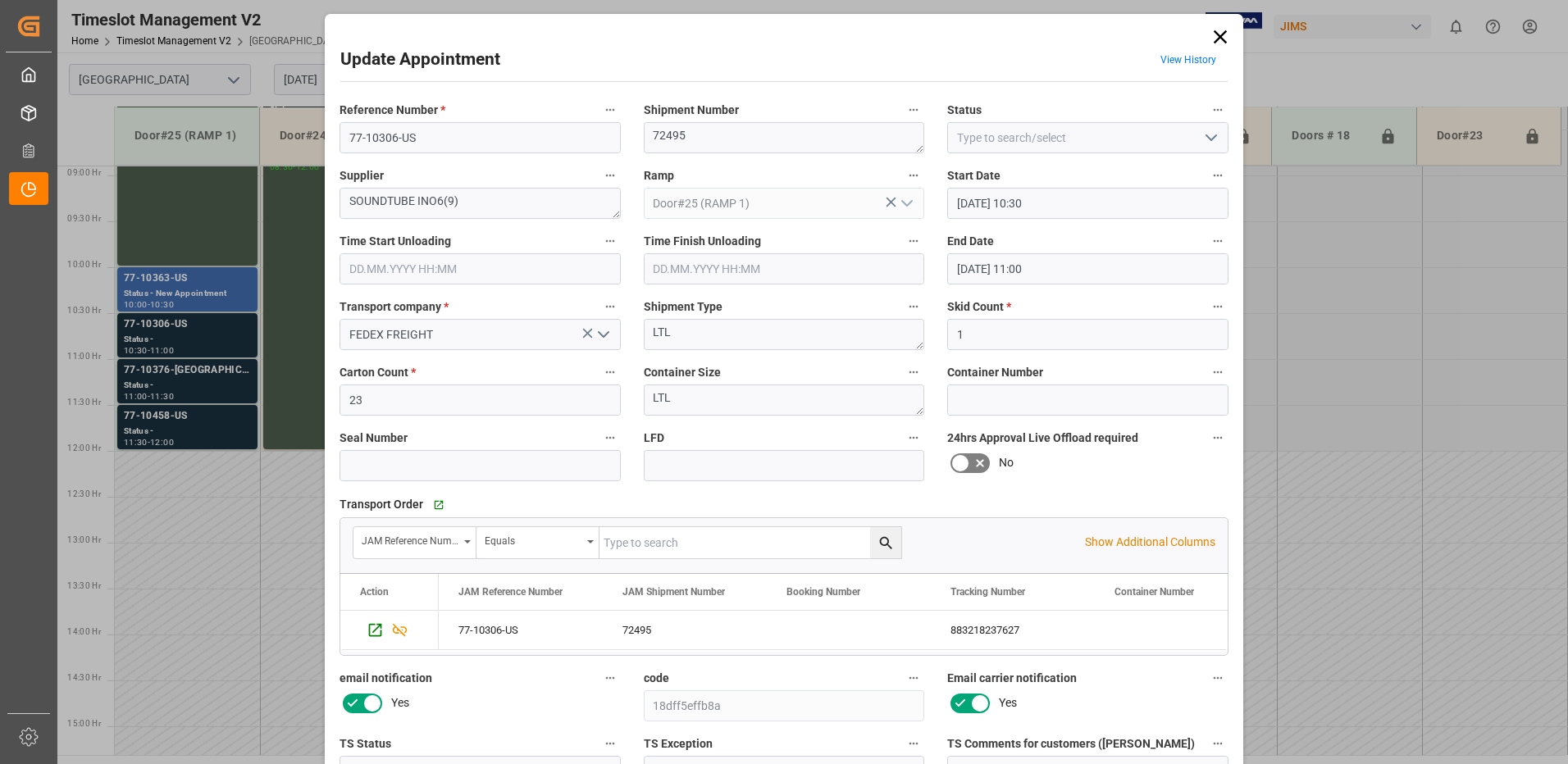
click at [1209, 139] on icon "open menu" at bounding box center [1211, 138] width 20 height 20
click at [1076, 282] on div "New Appointment" at bounding box center [1088, 285] width 280 height 36
type input "New Appointment"
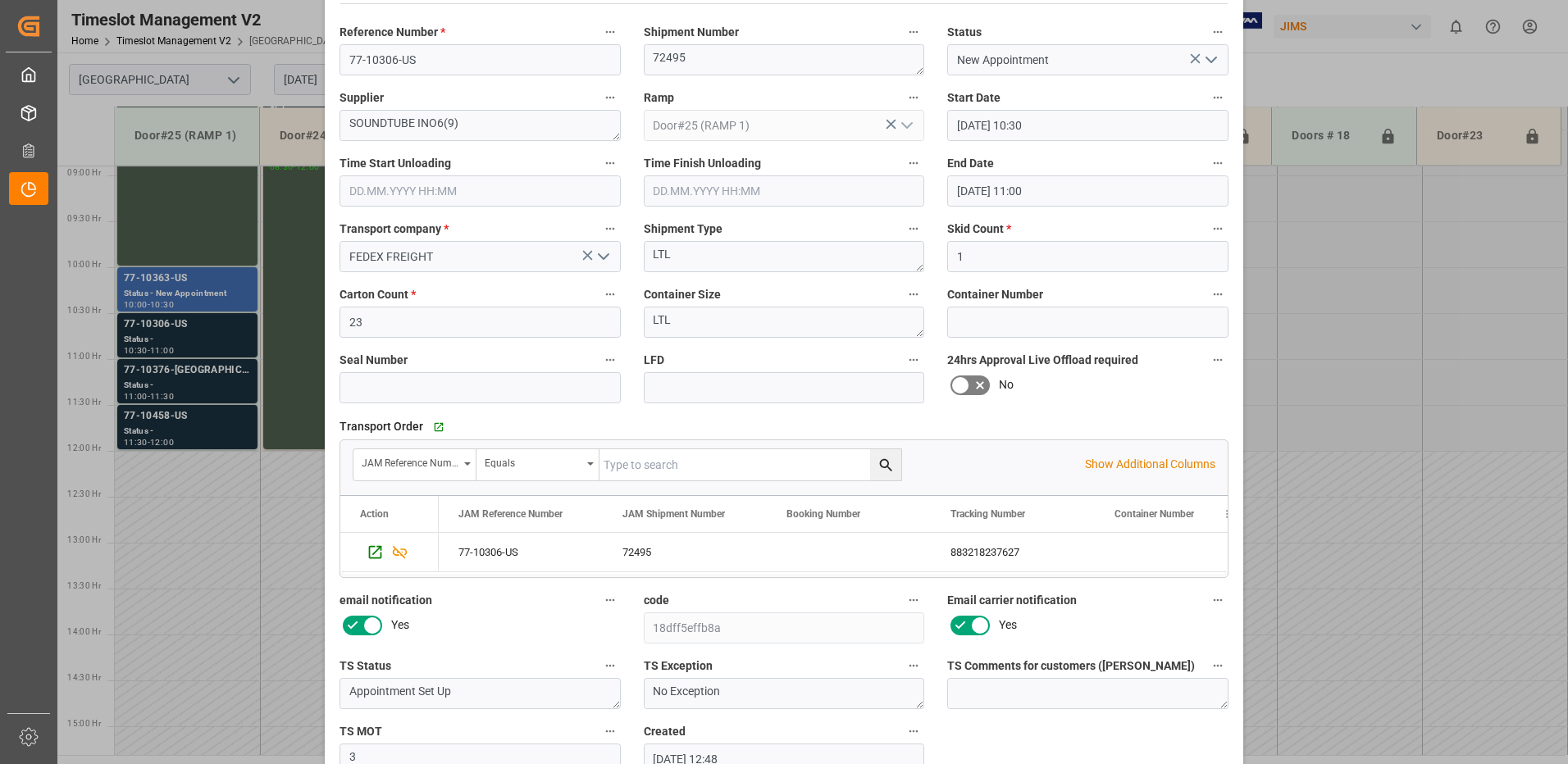
scroll to position [172, 0]
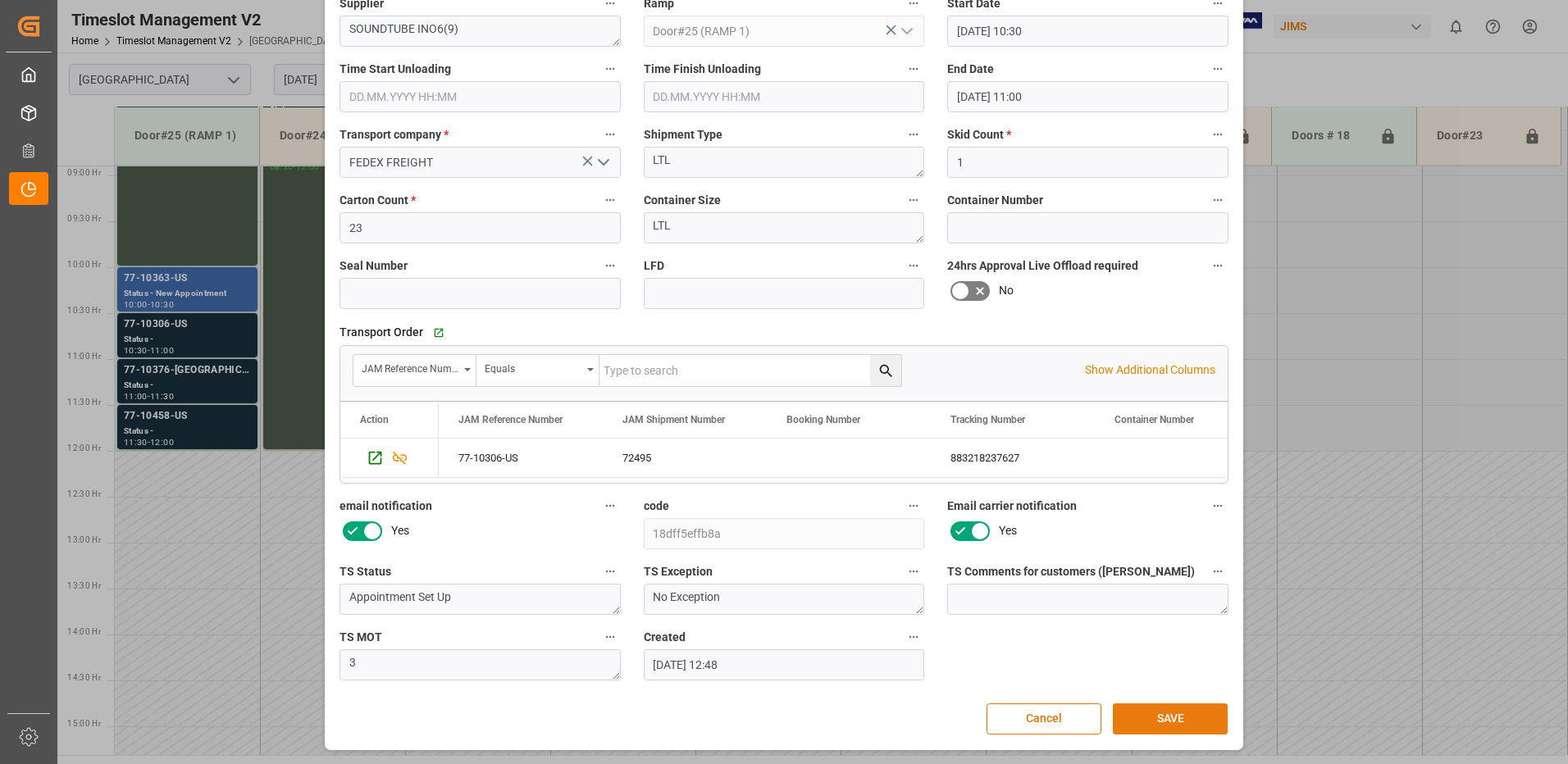
click at [1177, 718] on button "SAVE" at bounding box center [1170, 719] width 115 height 32
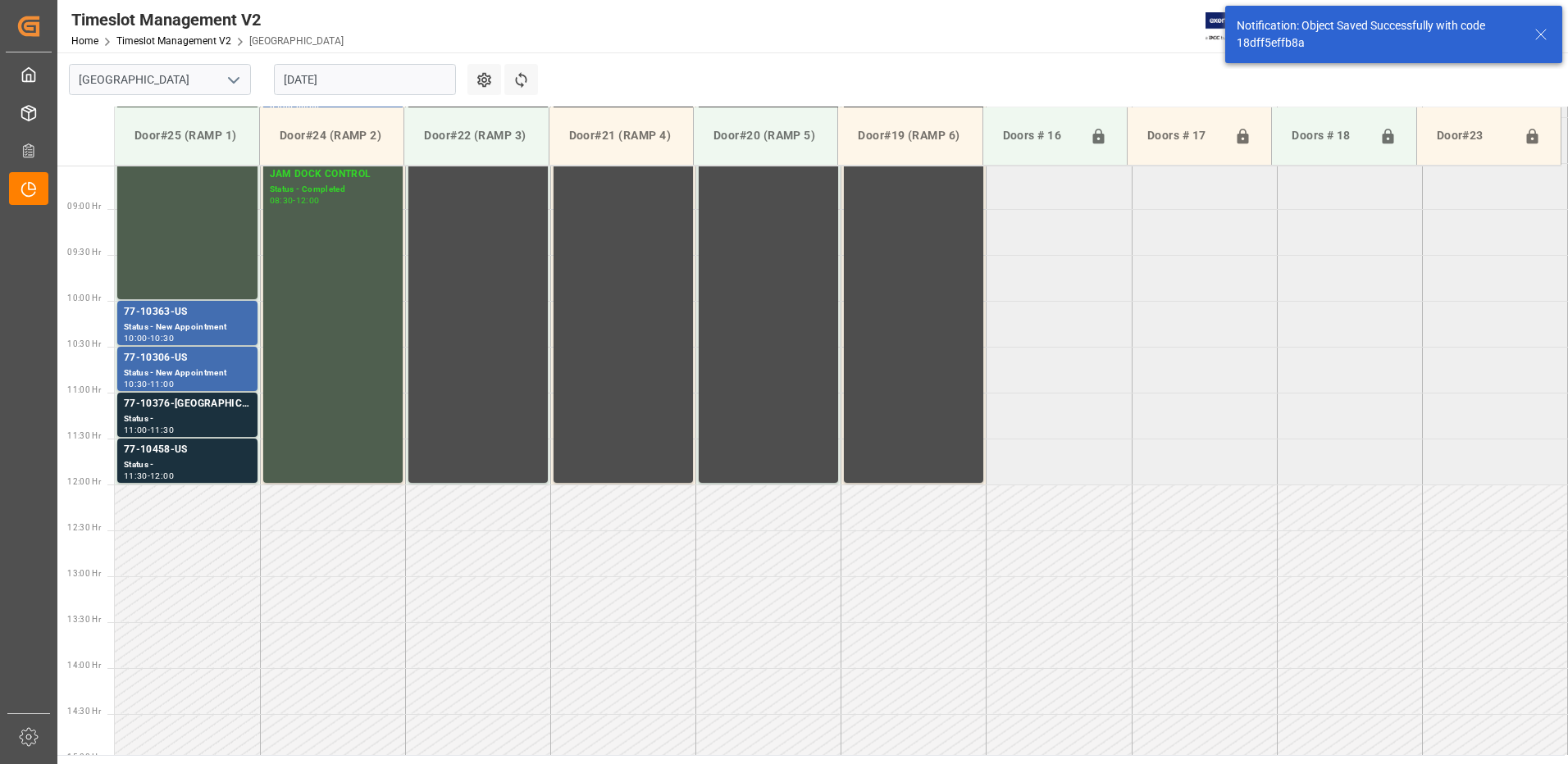
scroll to position [816, 0]
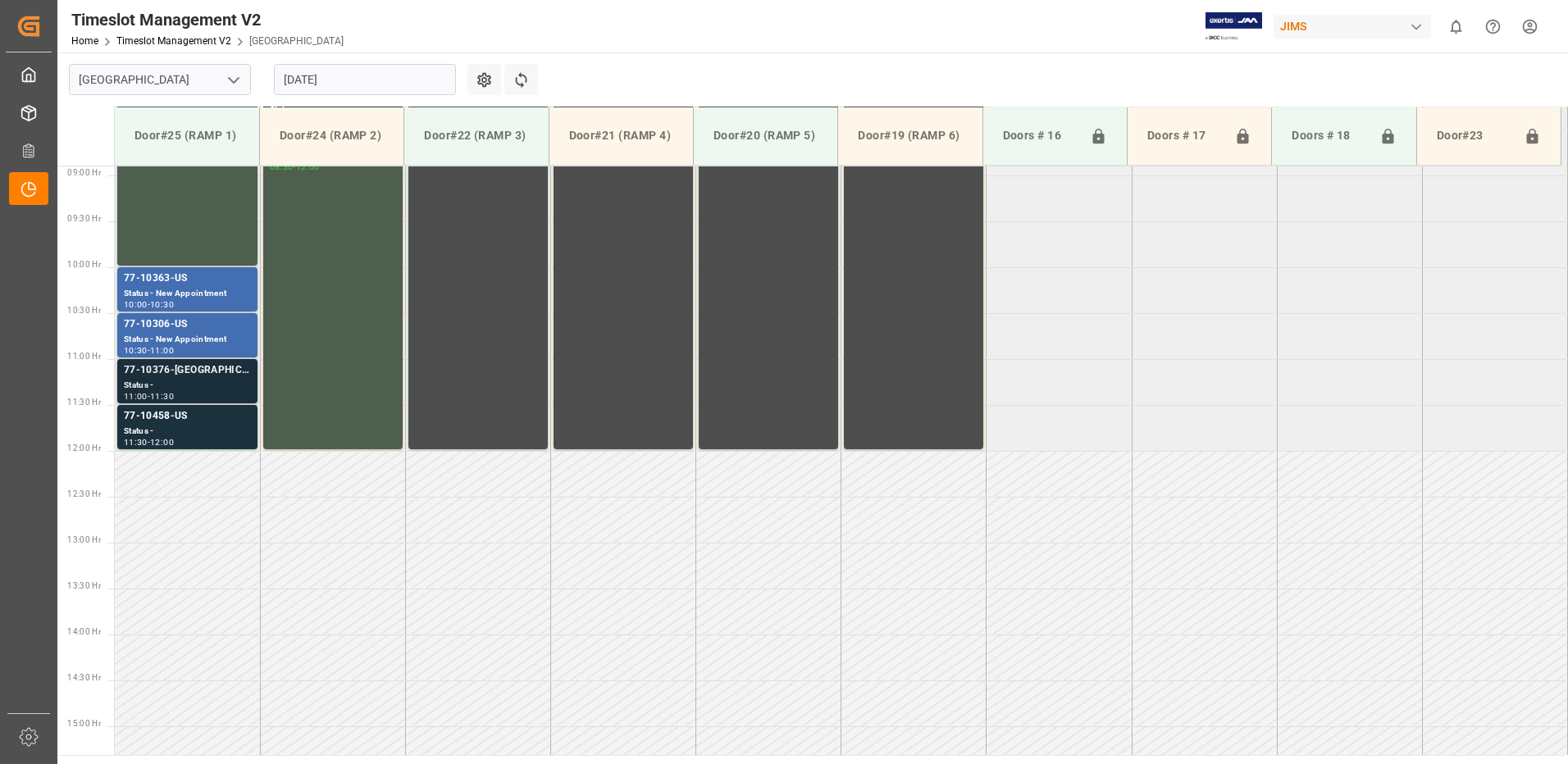
click at [181, 385] on div "Status -" at bounding box center [187, 386] width 127 height 14
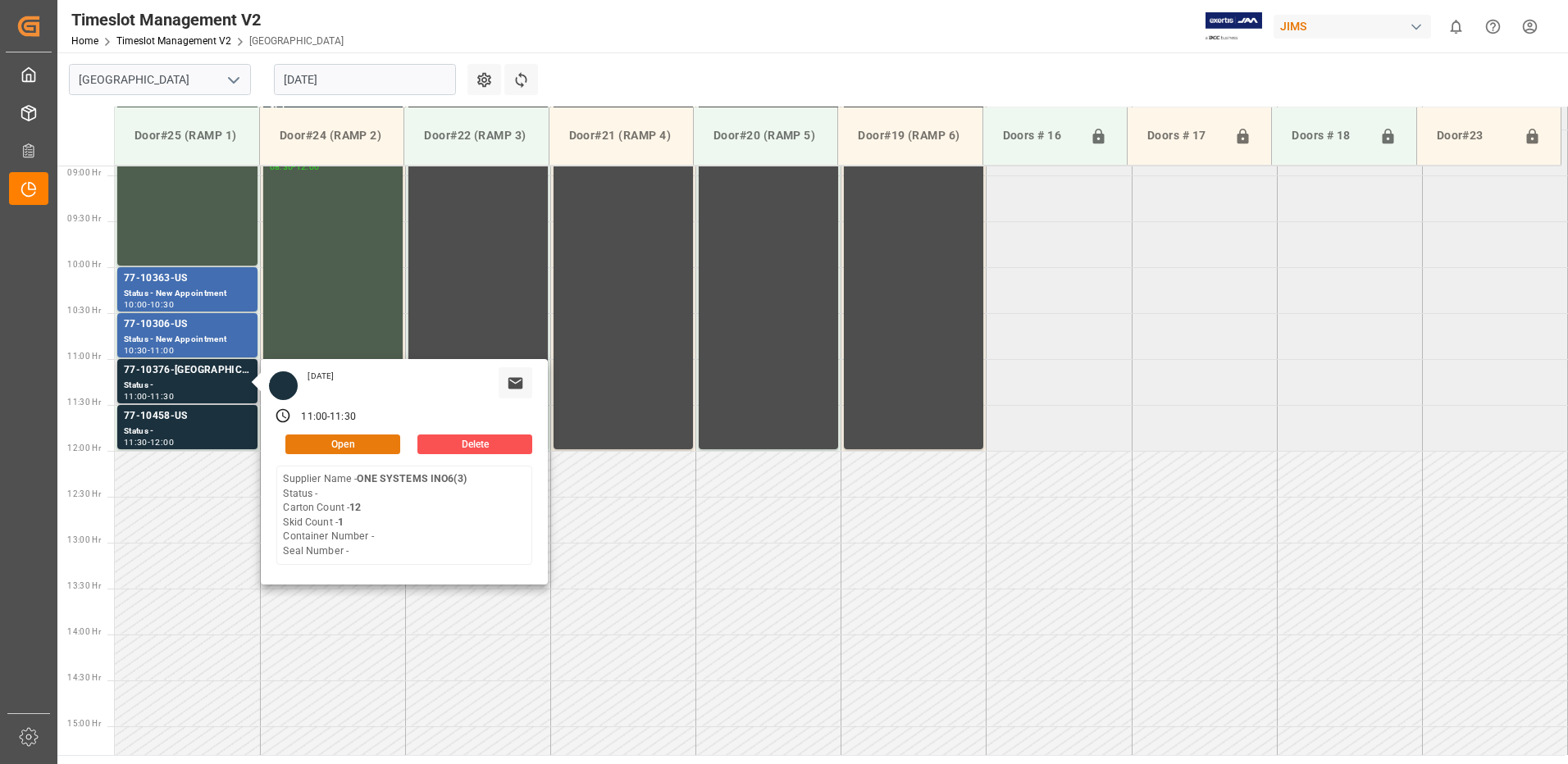
click at [359, 437] on button "Open" at bounding box center [343, 444] width 115 height 20
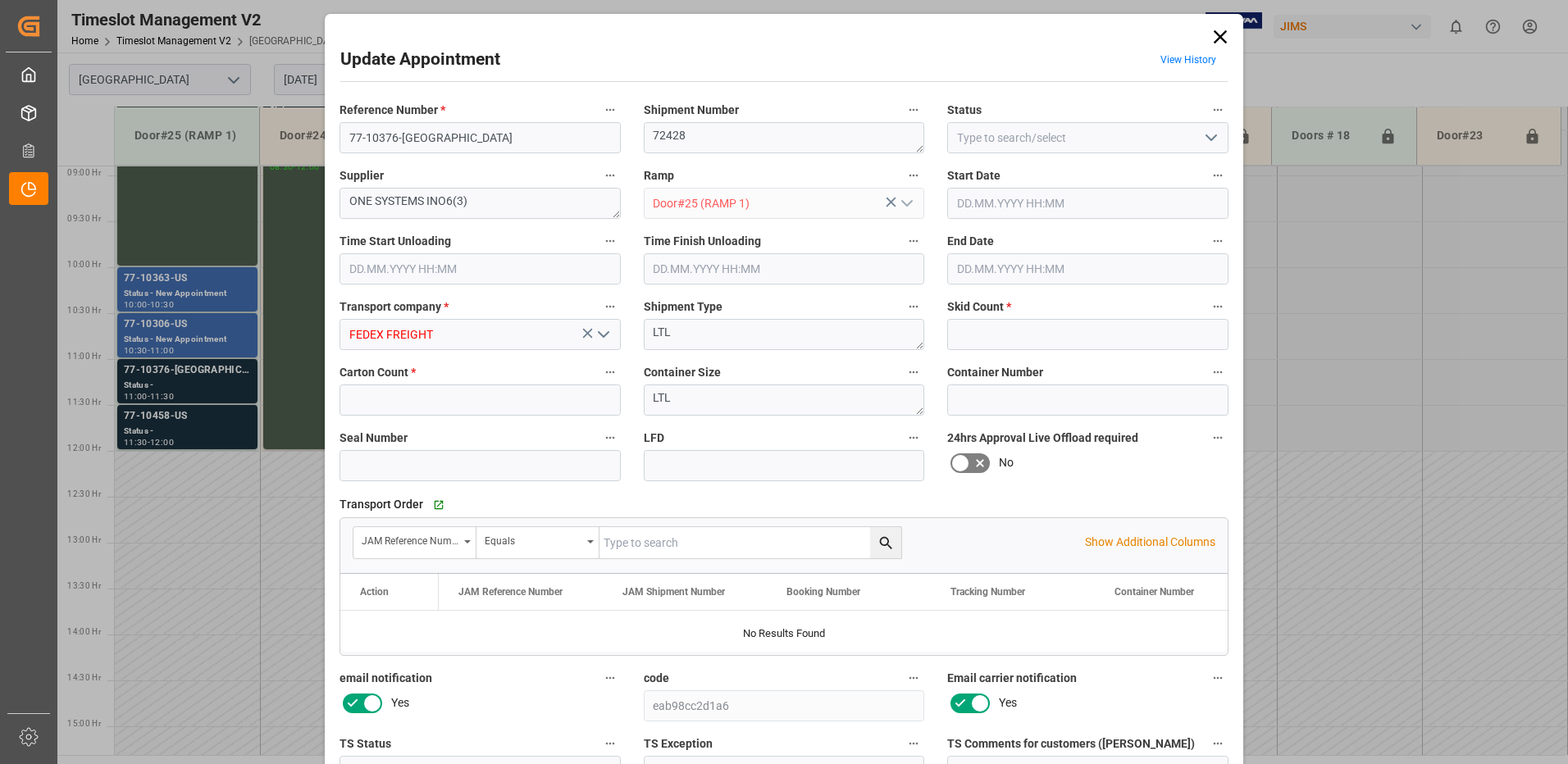
type input "1"
type input "12"
type input "13.08.2025 11:00"
type input "13.08.2025 11:30"
type input "11.08.2025 12:49"
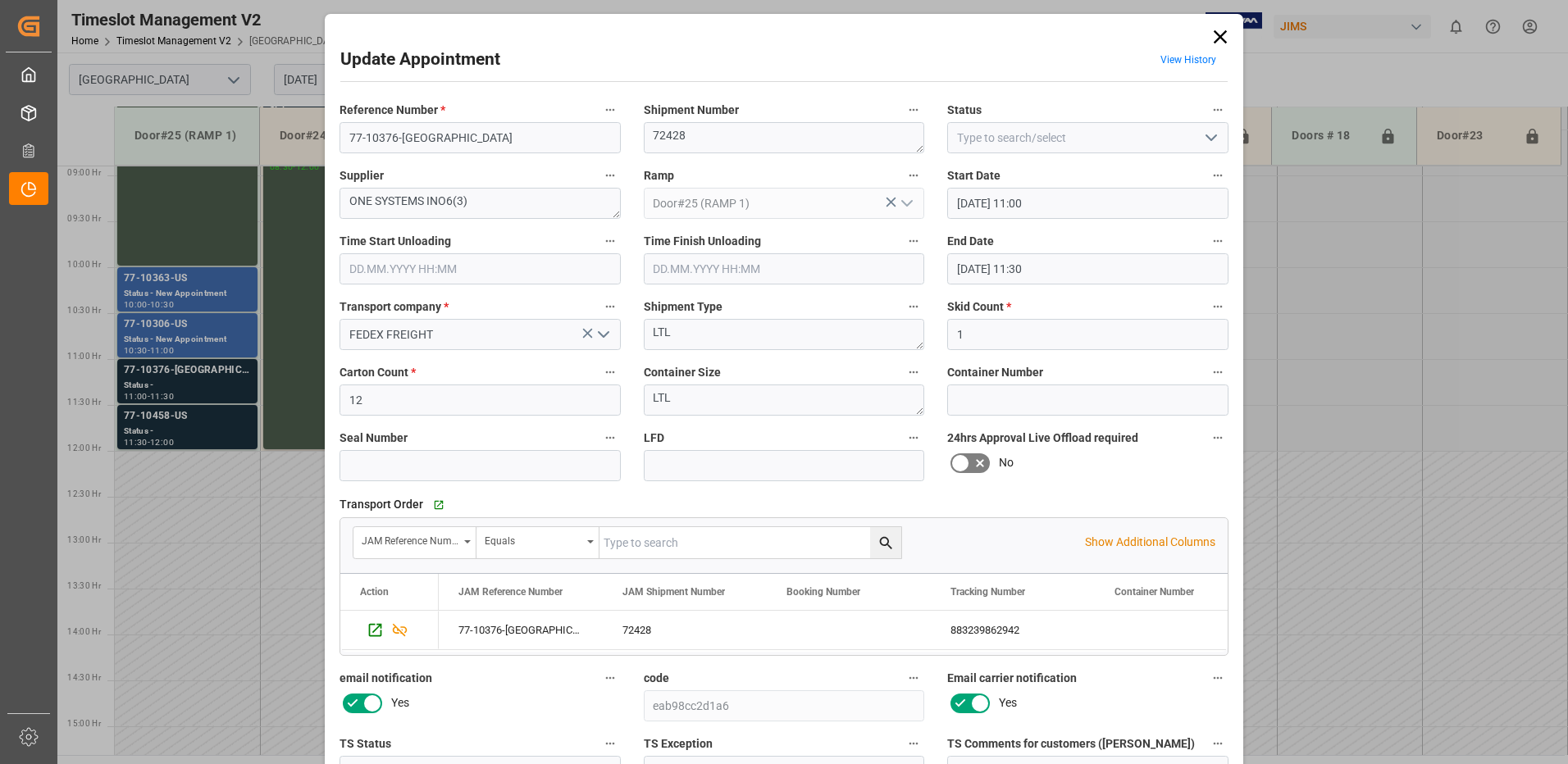
click at [1205, 140] on icon "open menu" at bounding box center [1211, 138] width 20 height 20
click at [1103, 286] on div "New Appointment" at bounding box center [1088, 285] width 280 height 36
type input "New Appointment"
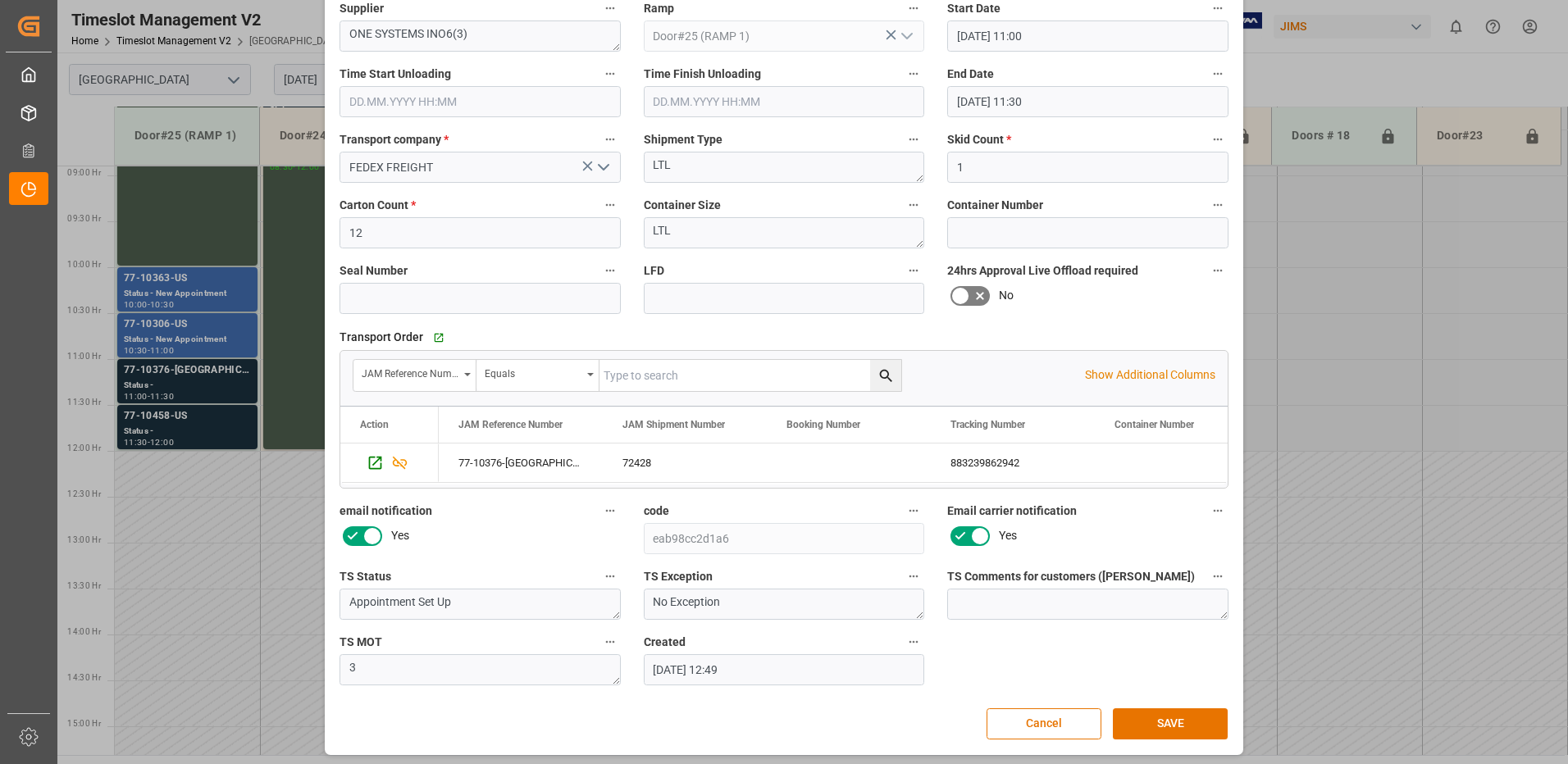
scroll to position [172, 0]
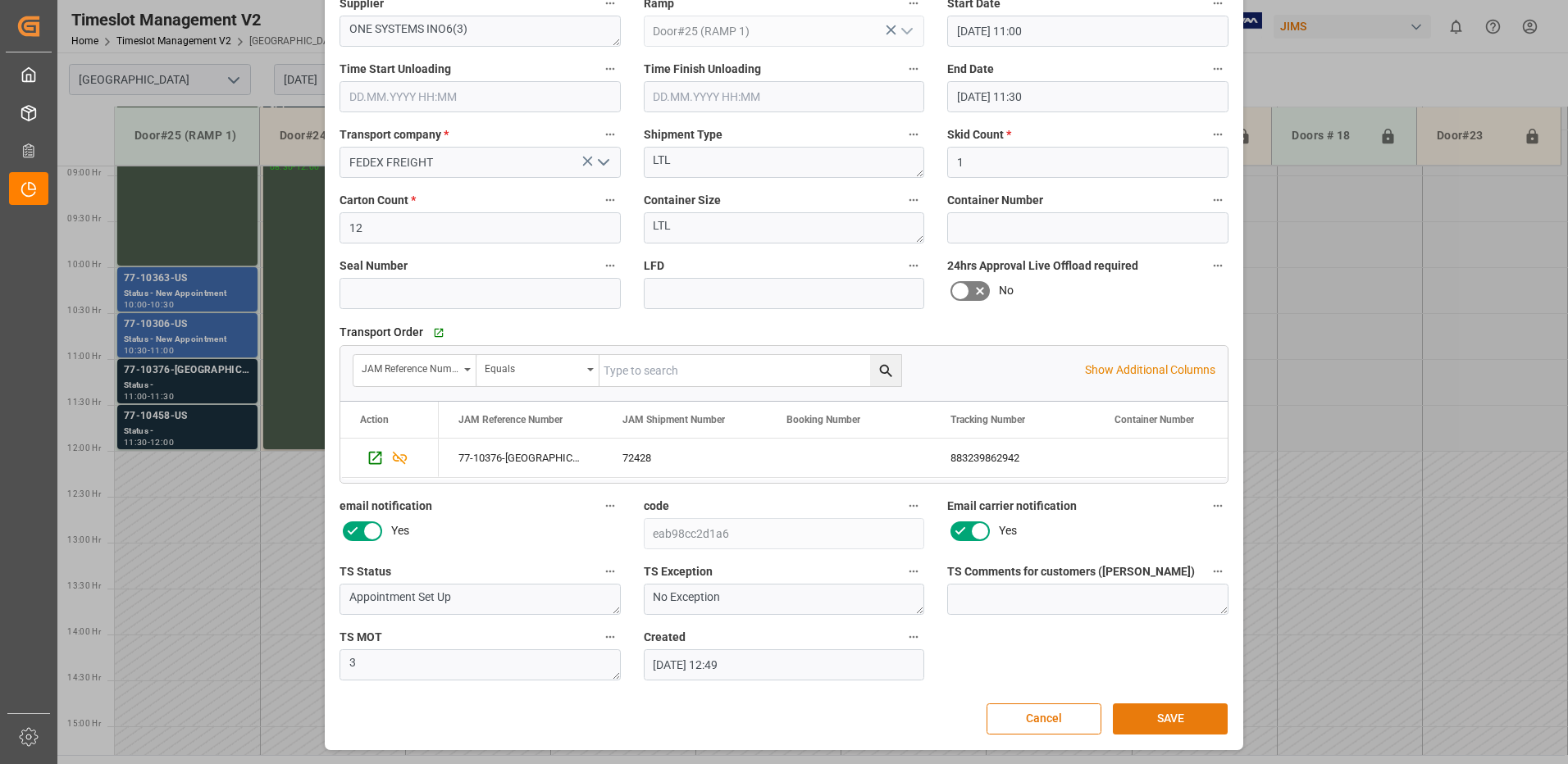
click at [1165, 713] on button "SAVE" at bounding box center [1170, 719] width 115 height 32
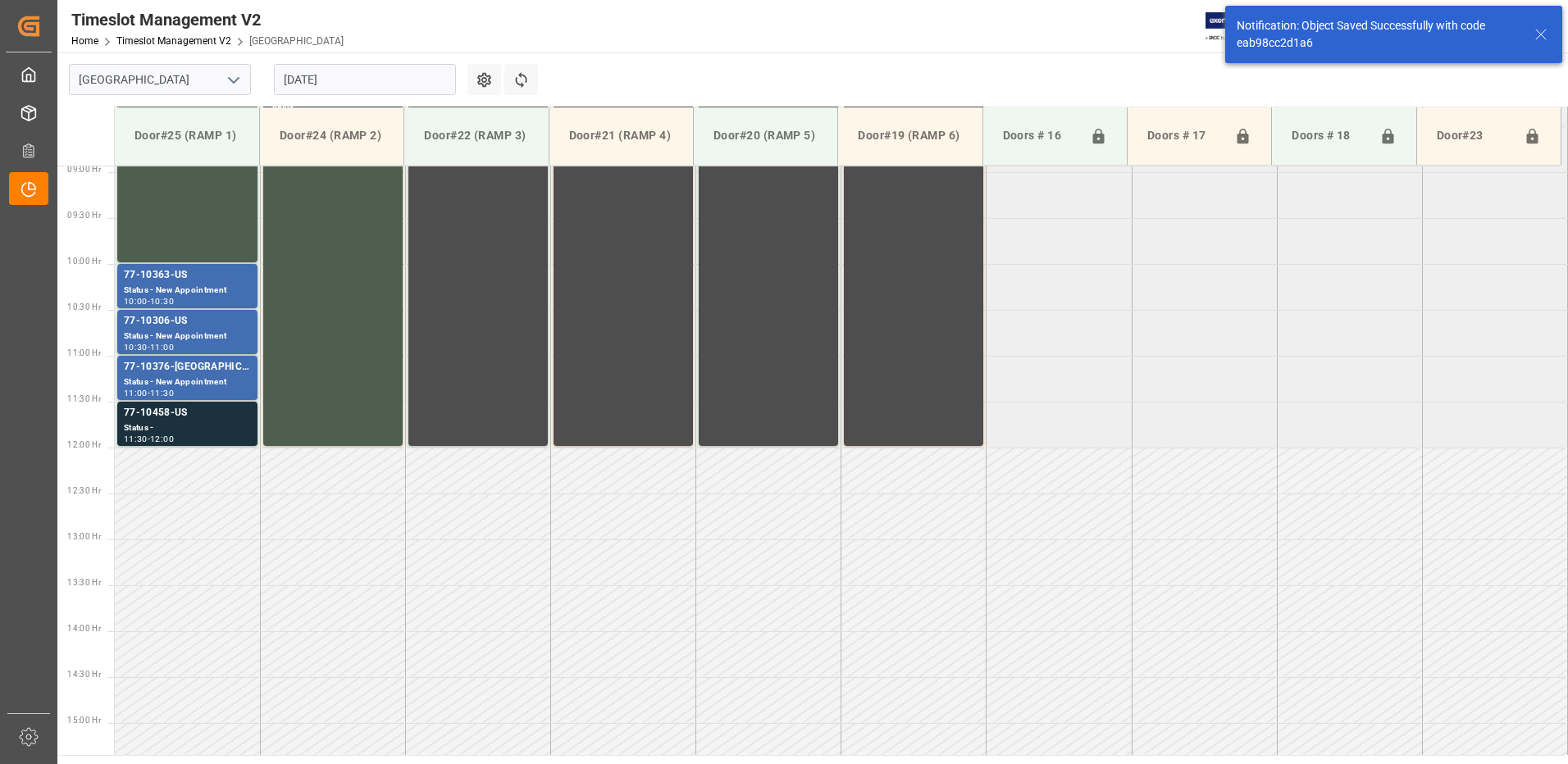
scroll to position [909, 0]
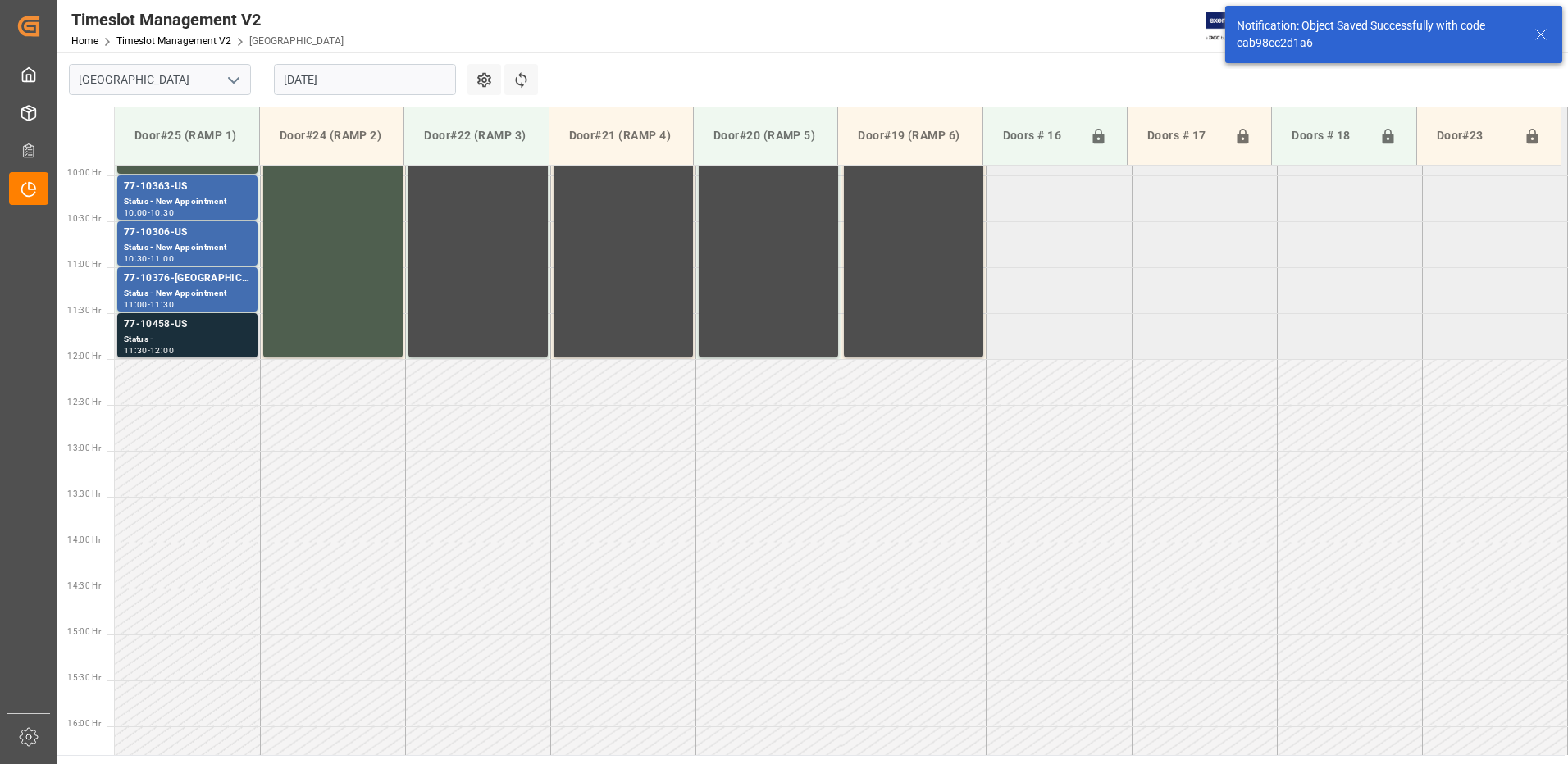
click at [165, 331] on div "77-10458-US" at bounding box center [187, 324] width 127 height 17
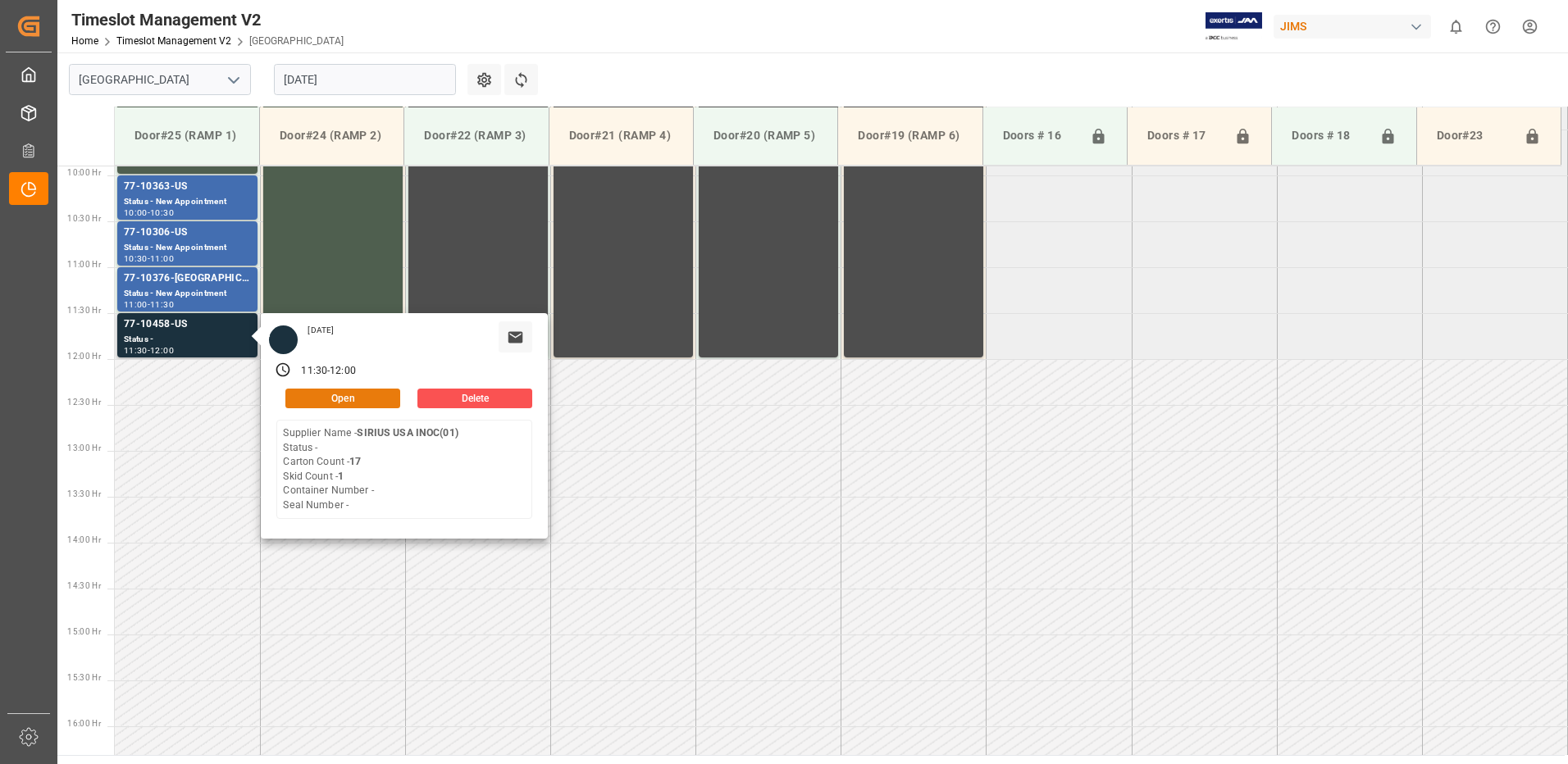
click at [336, 395] on button "Open" at bounding box center [343, 399] width 115 height 20
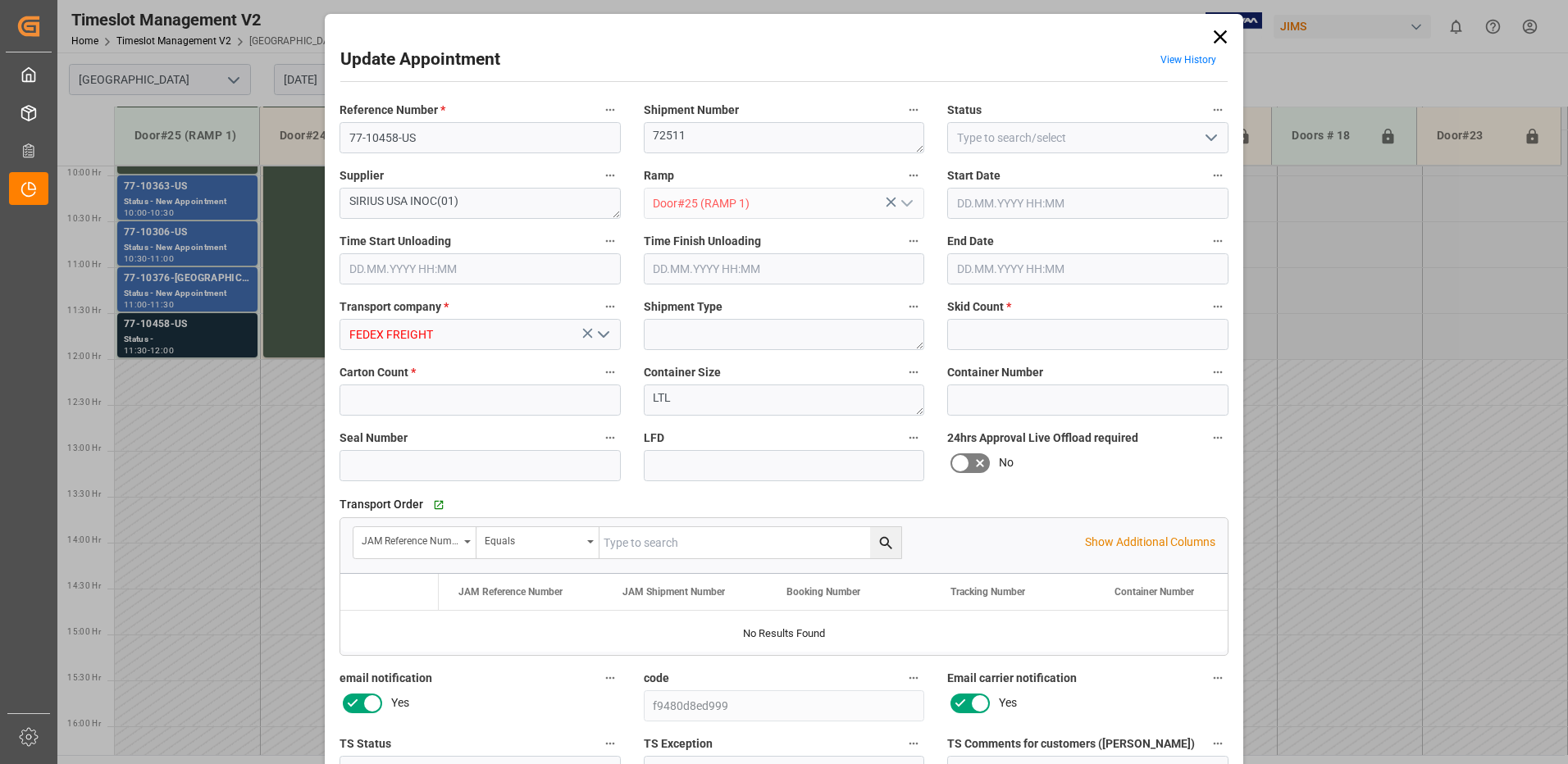
type input "1"
type input "17"
type input "13.08.2025 11:30"
type input "13.08.2025 12:00"
type input "11.08.2025 12:50"
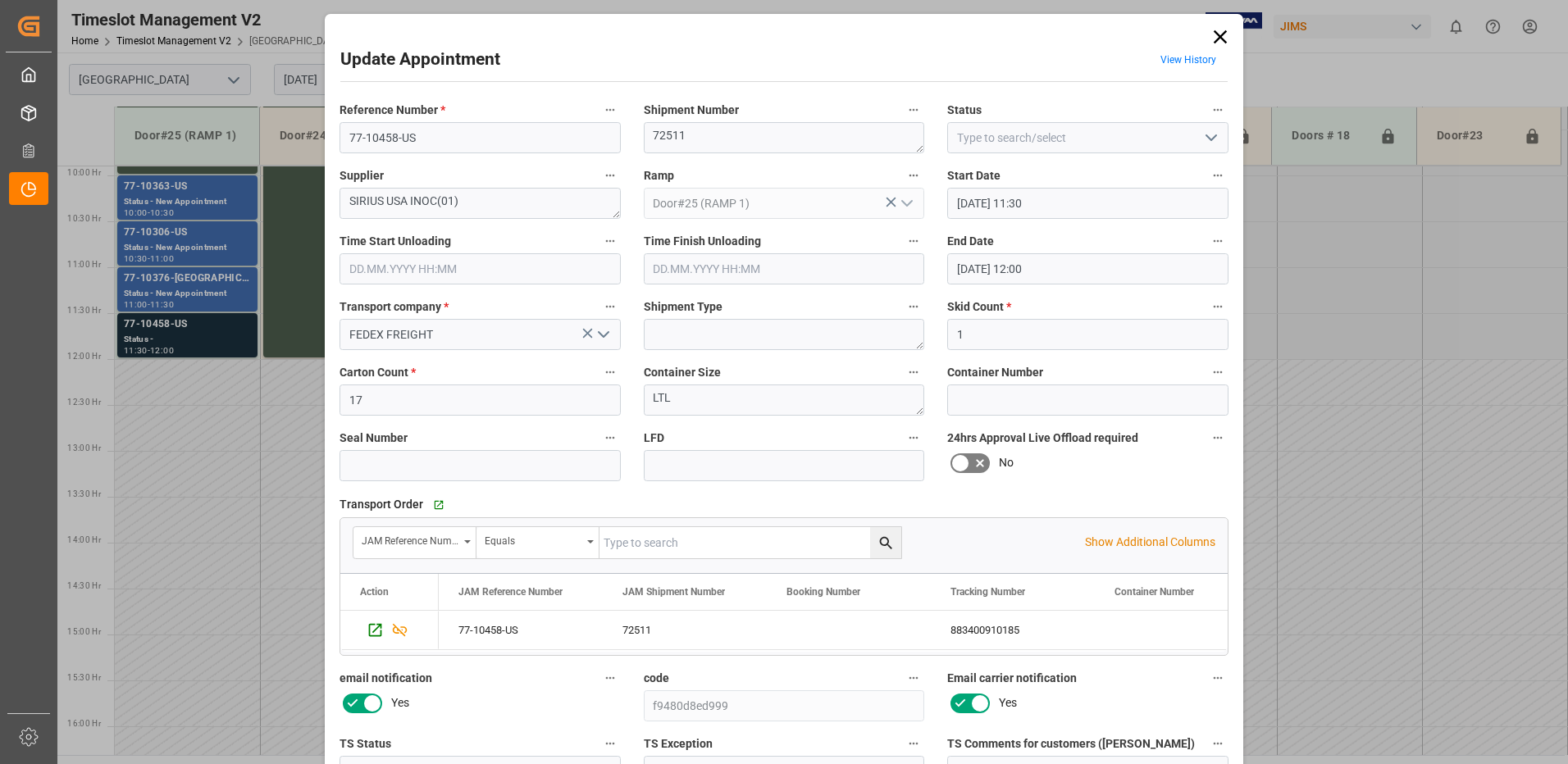
click at [1209, 138] on icon "open menu" at bounding box center [1211, 138] width 20 height 20
click at [1094, 281] on div "New Appointment" at bounding box center [1088, 285] width 280 height 36
type input "New Appointment"
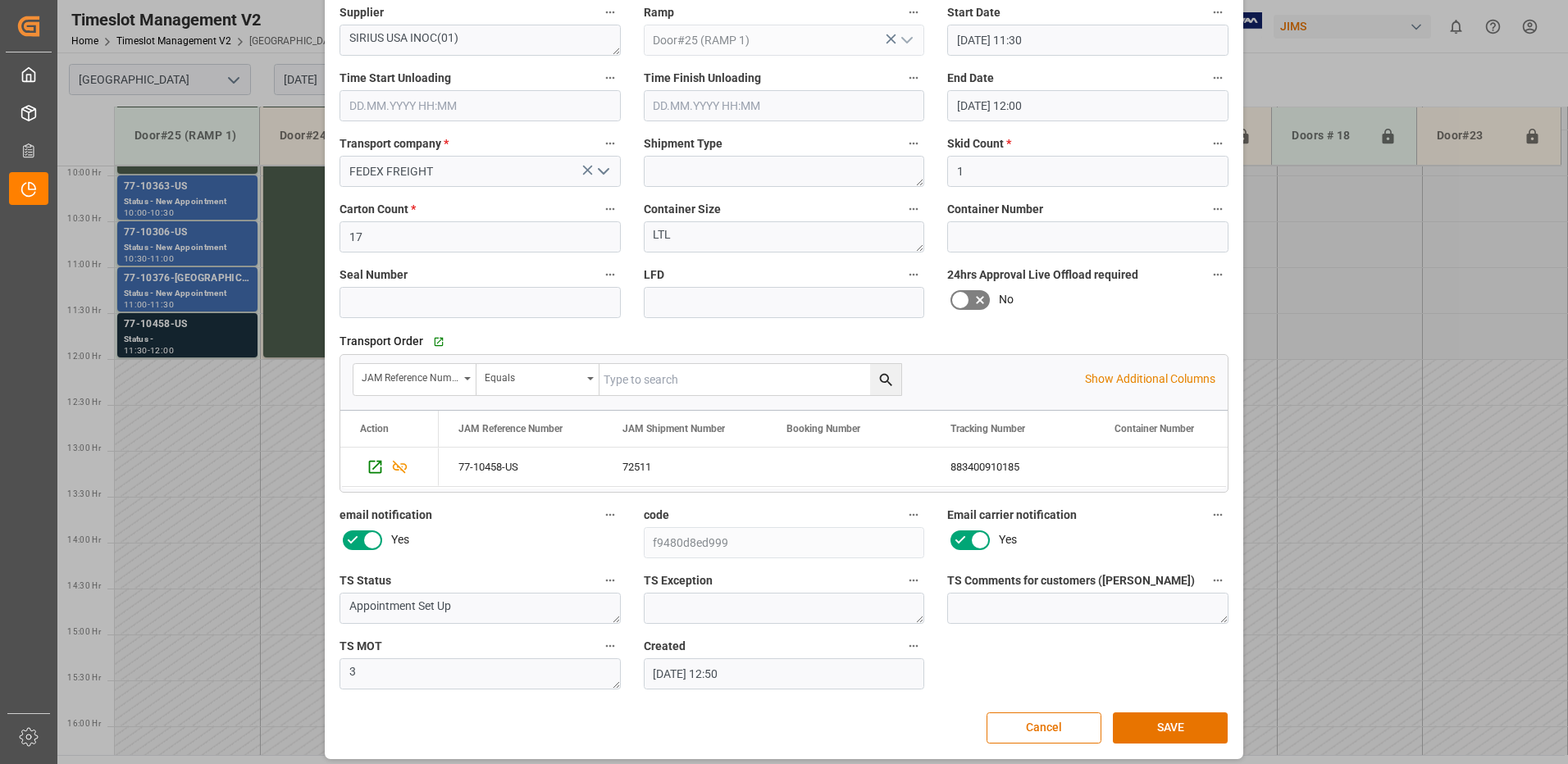
scroll to position [172, 0]
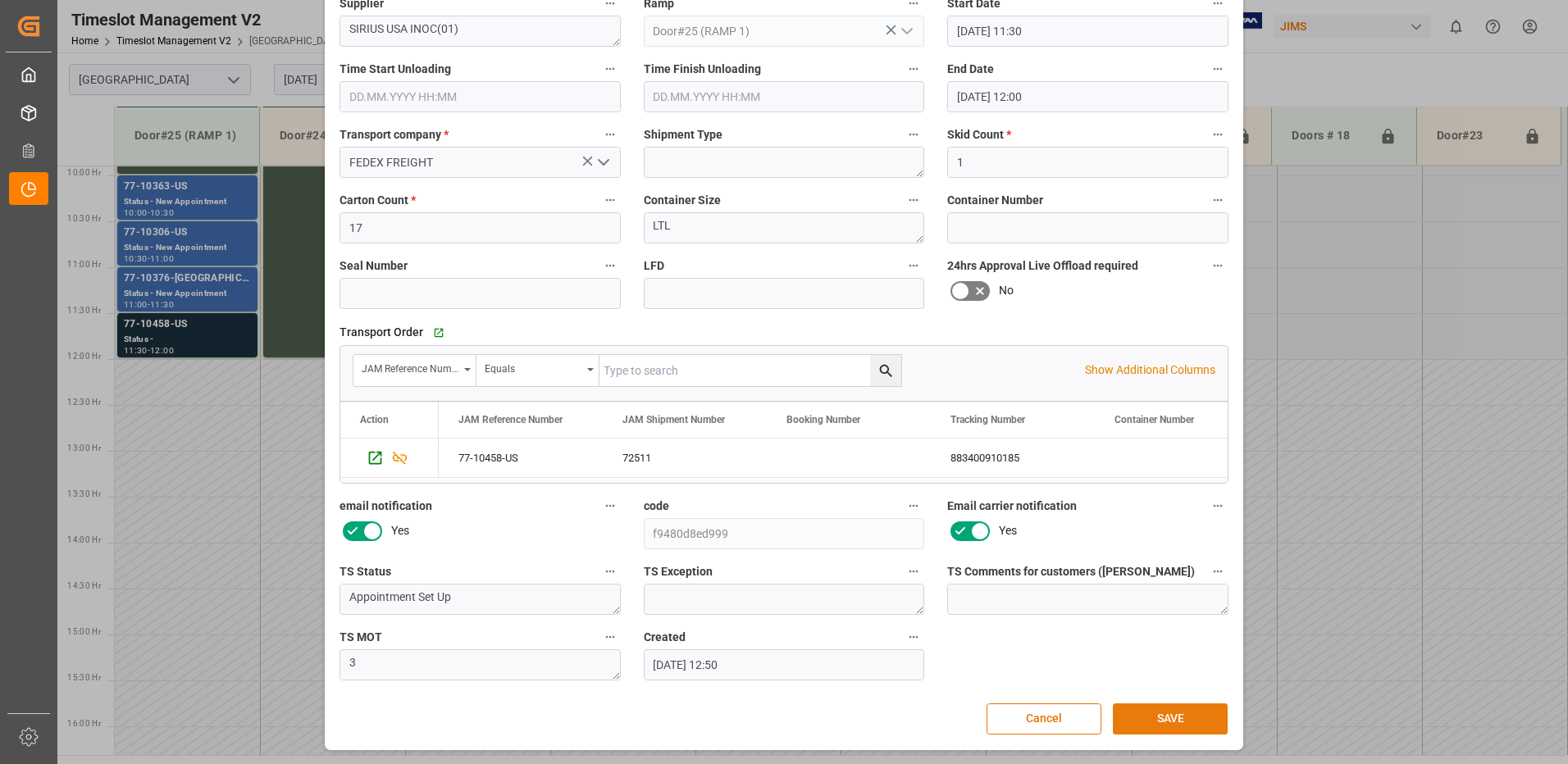
click at [1154, 730] on button "SAVE" at bounding box center [1170, 719] width 115 height 32
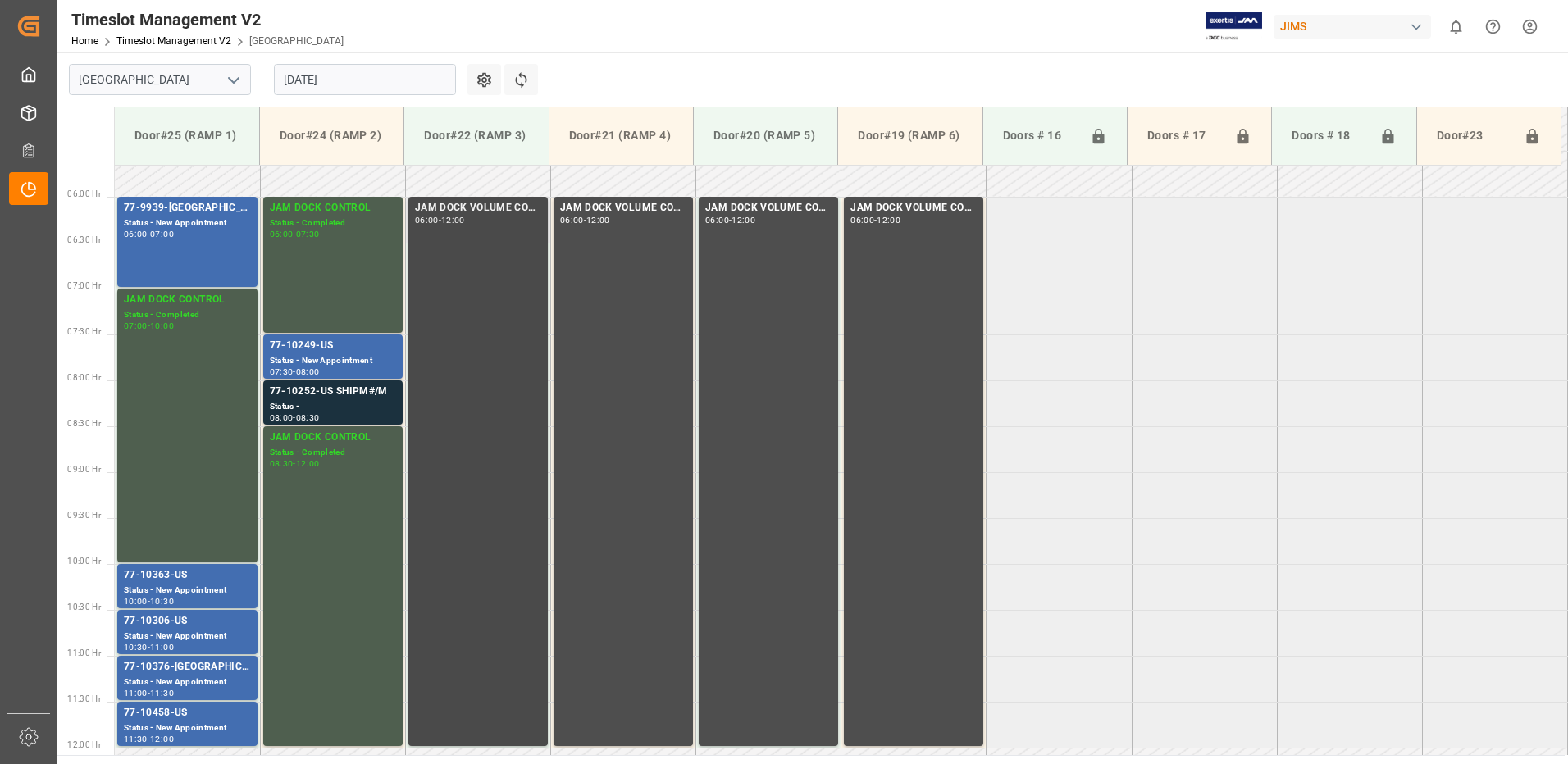
scroll to position [498, 0]
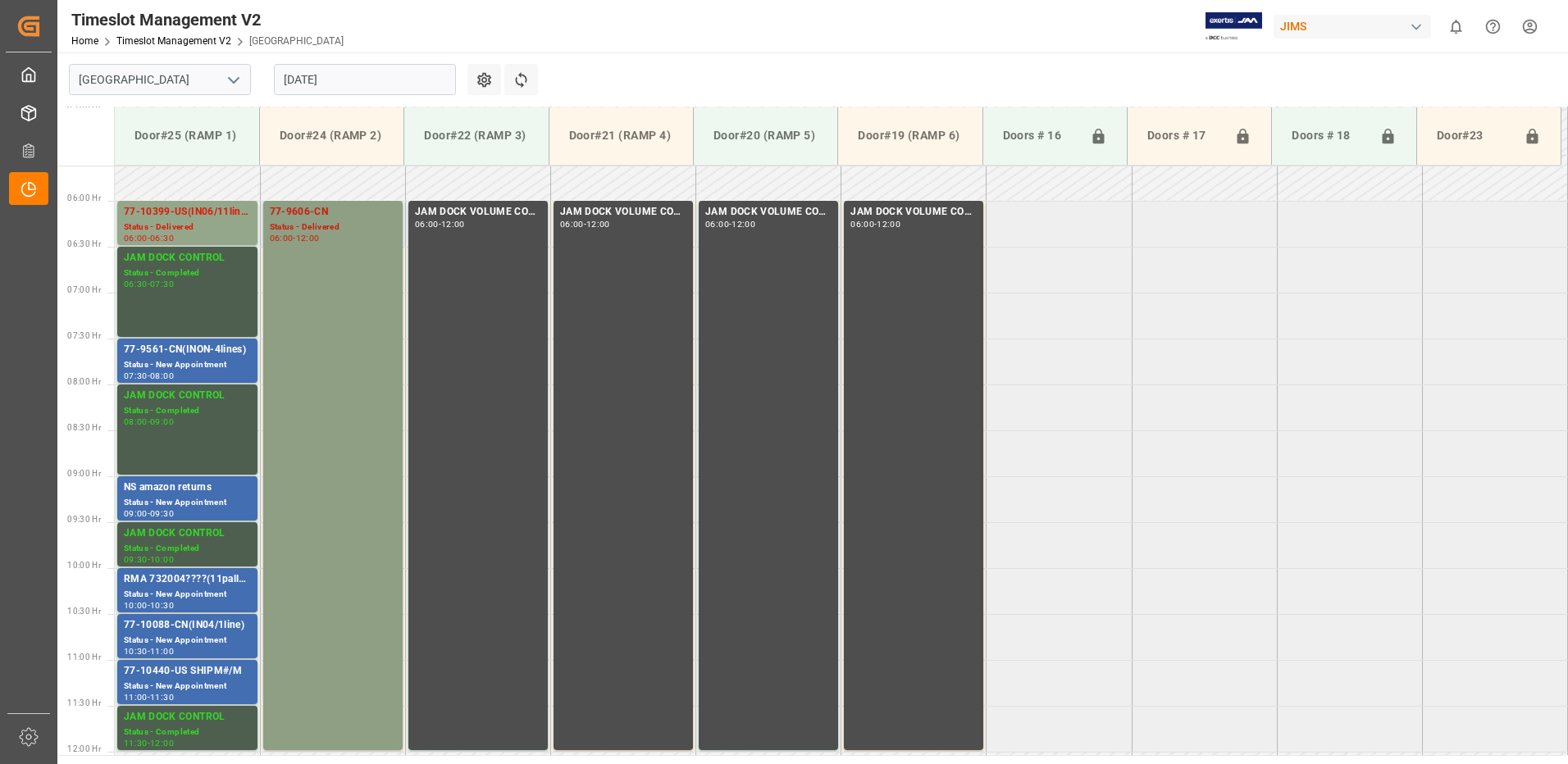
scroll to position [478, 0]
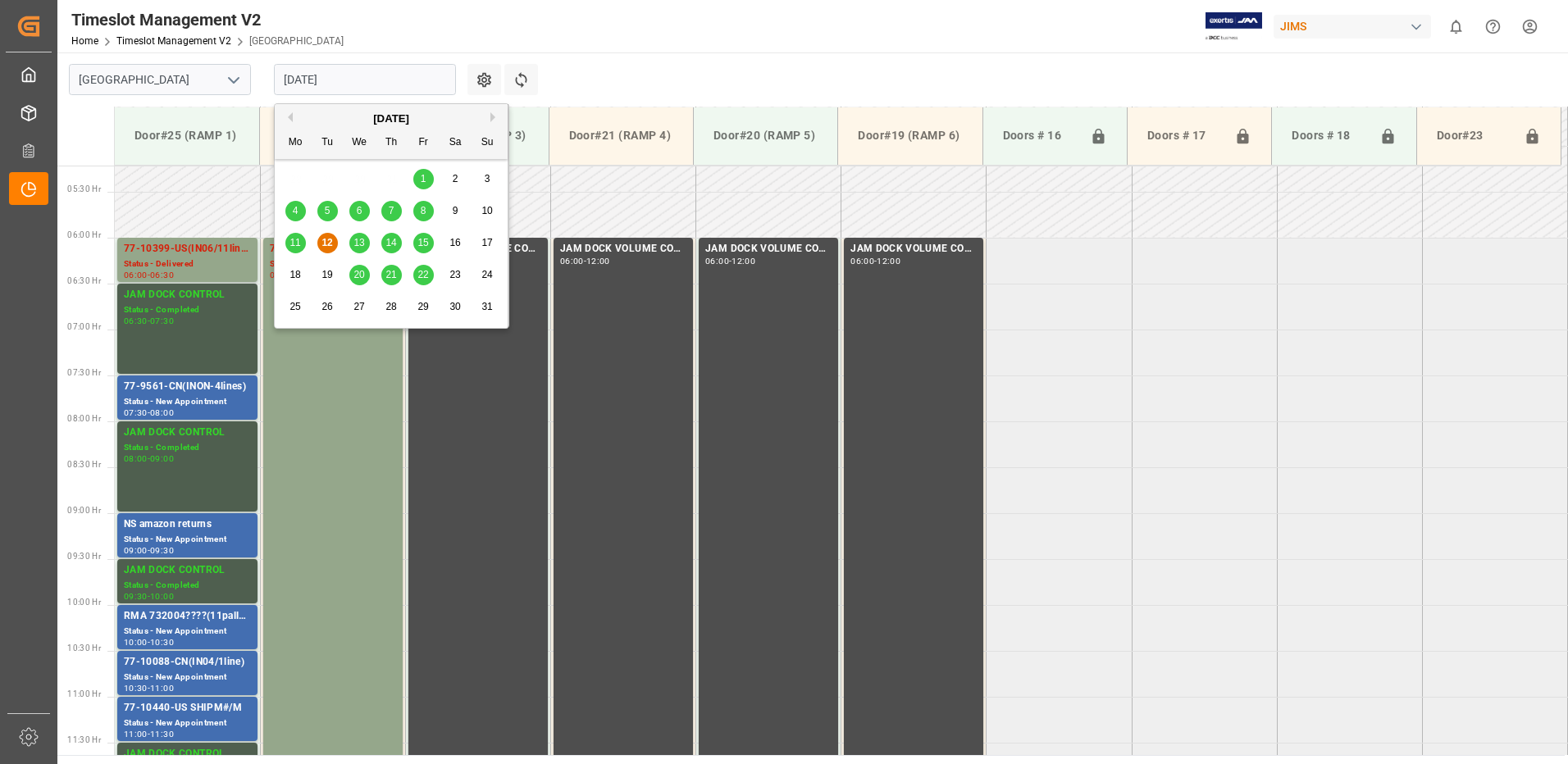
click at [352, 81] on input "[DATE]" at bounding box center [364, 80] width 182 height 32
click at [359, 242] on span "13" at bounding box center [359, 243] width 11 height 12
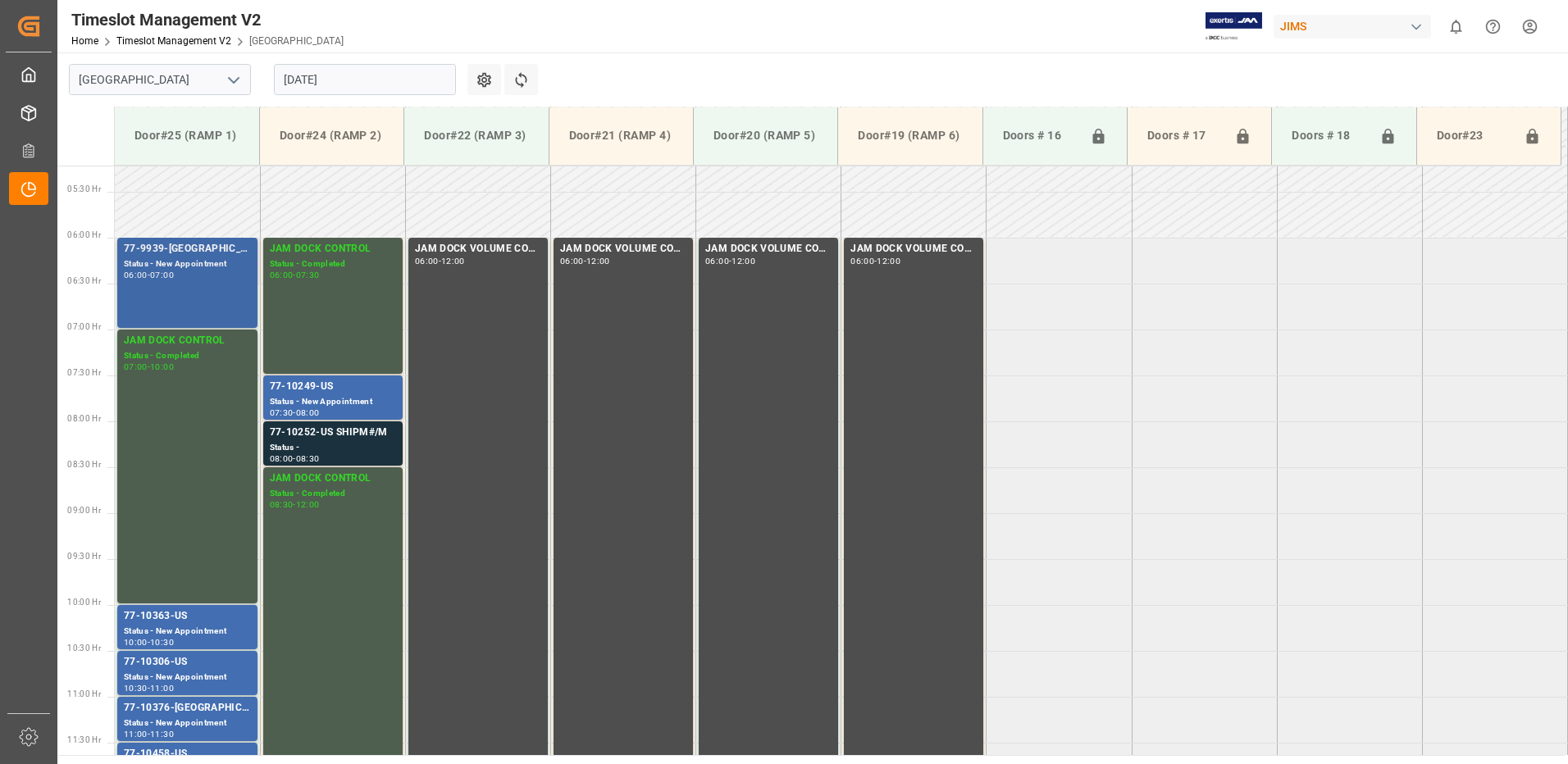
click at [188, 277] on div "06:00 - 07:00" at bounding box center [187, 276] width 127 height 9
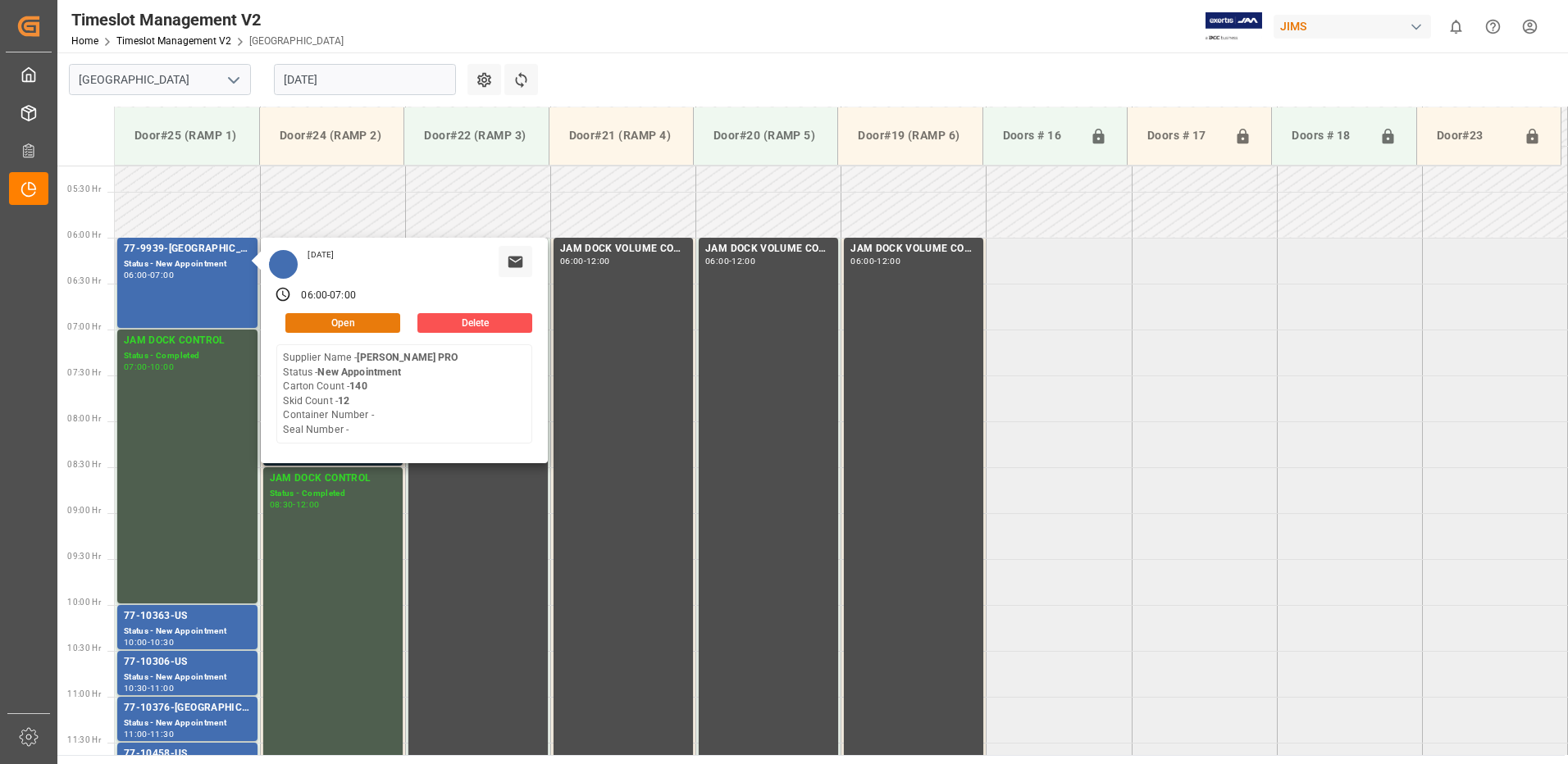
click at [352, 317] on button "Open" at bounding box center [343, 323] width 115 height 20
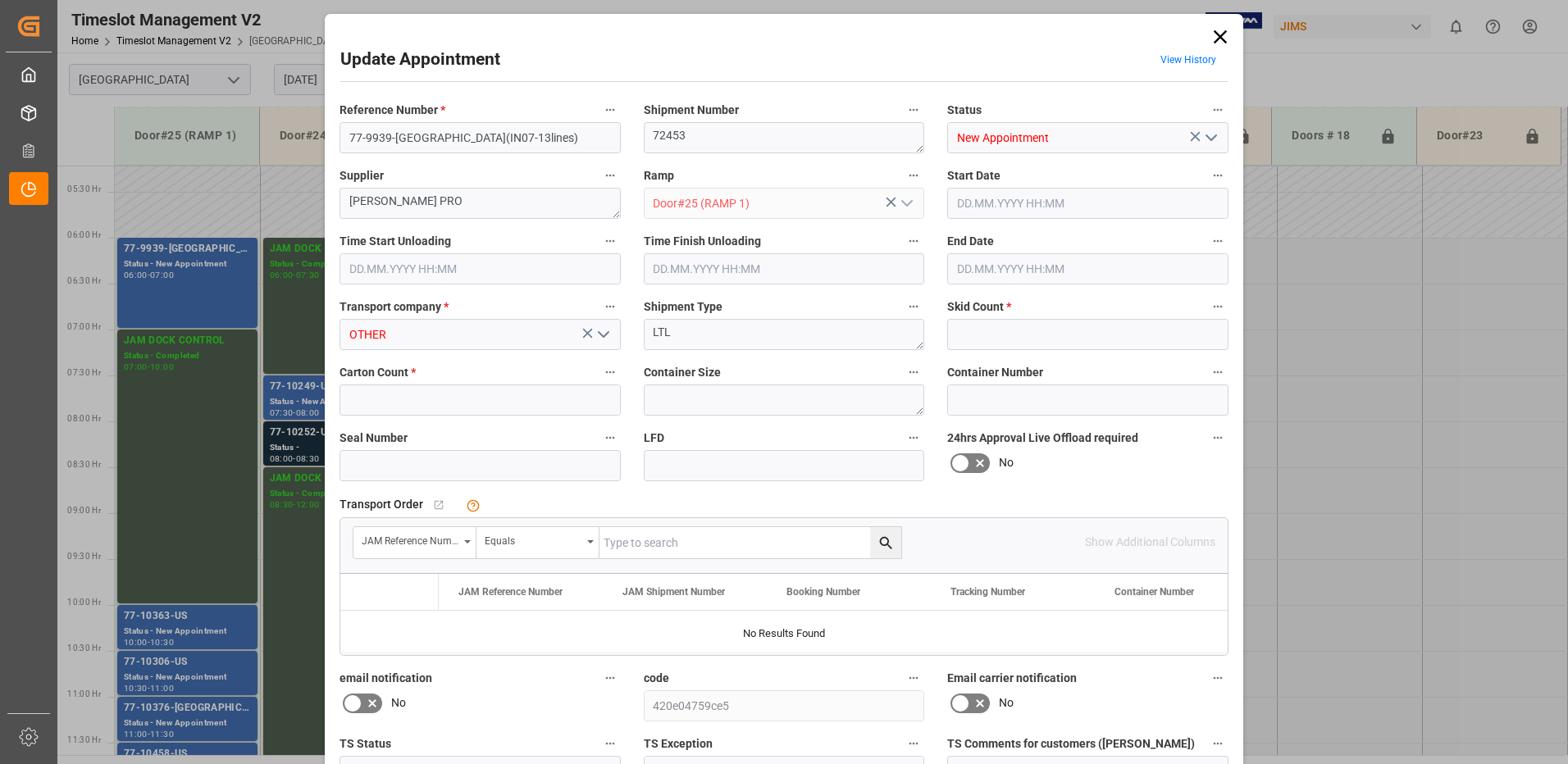
type input "12"
type input "140"
type input "[DATE] 06:00"
type input "[DATE] 07:00"
type input "[DATE] 11:29"
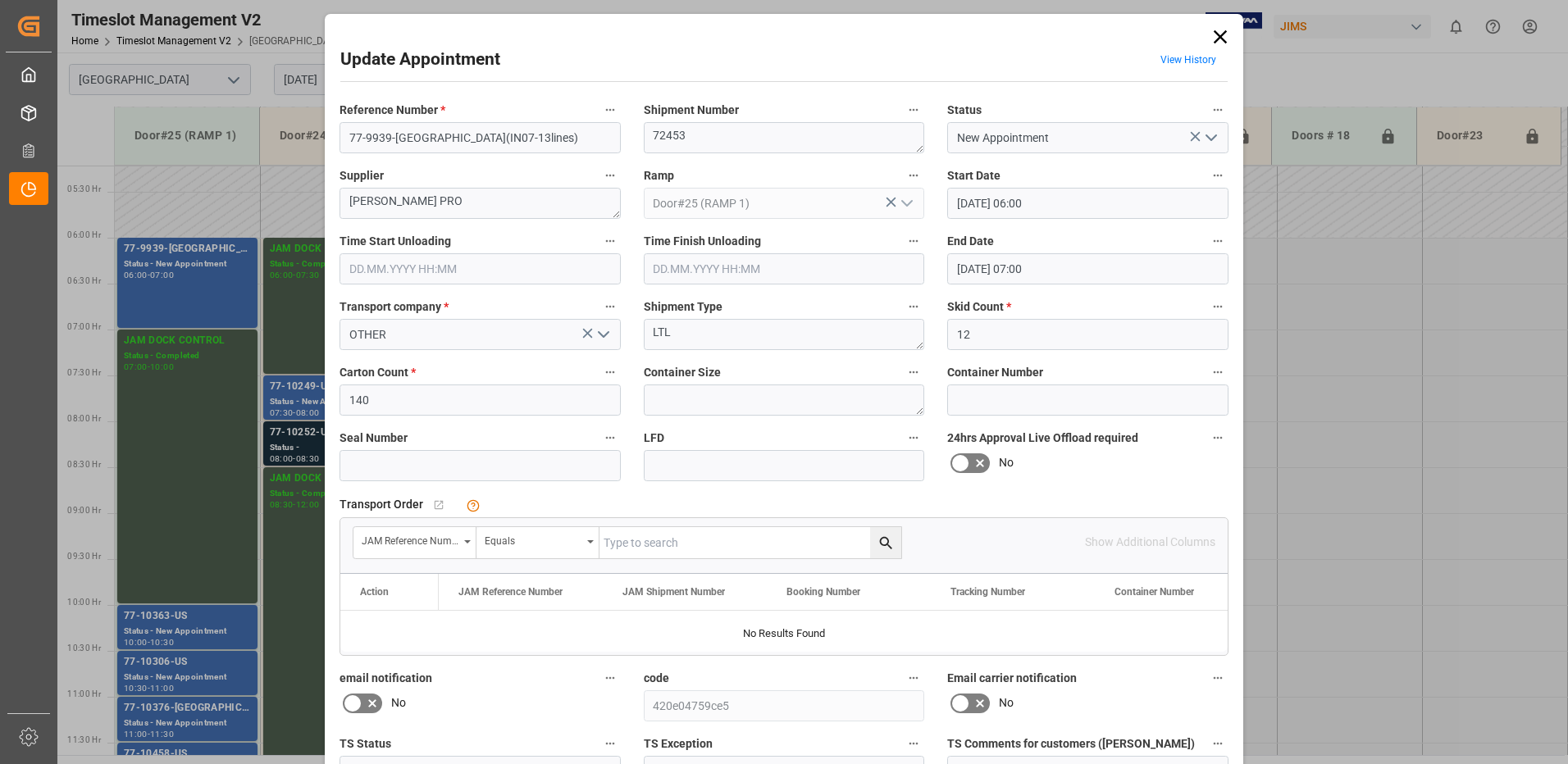
click at [1218, 34] on icon at bounding box center [1219, 36] width 23 height 23
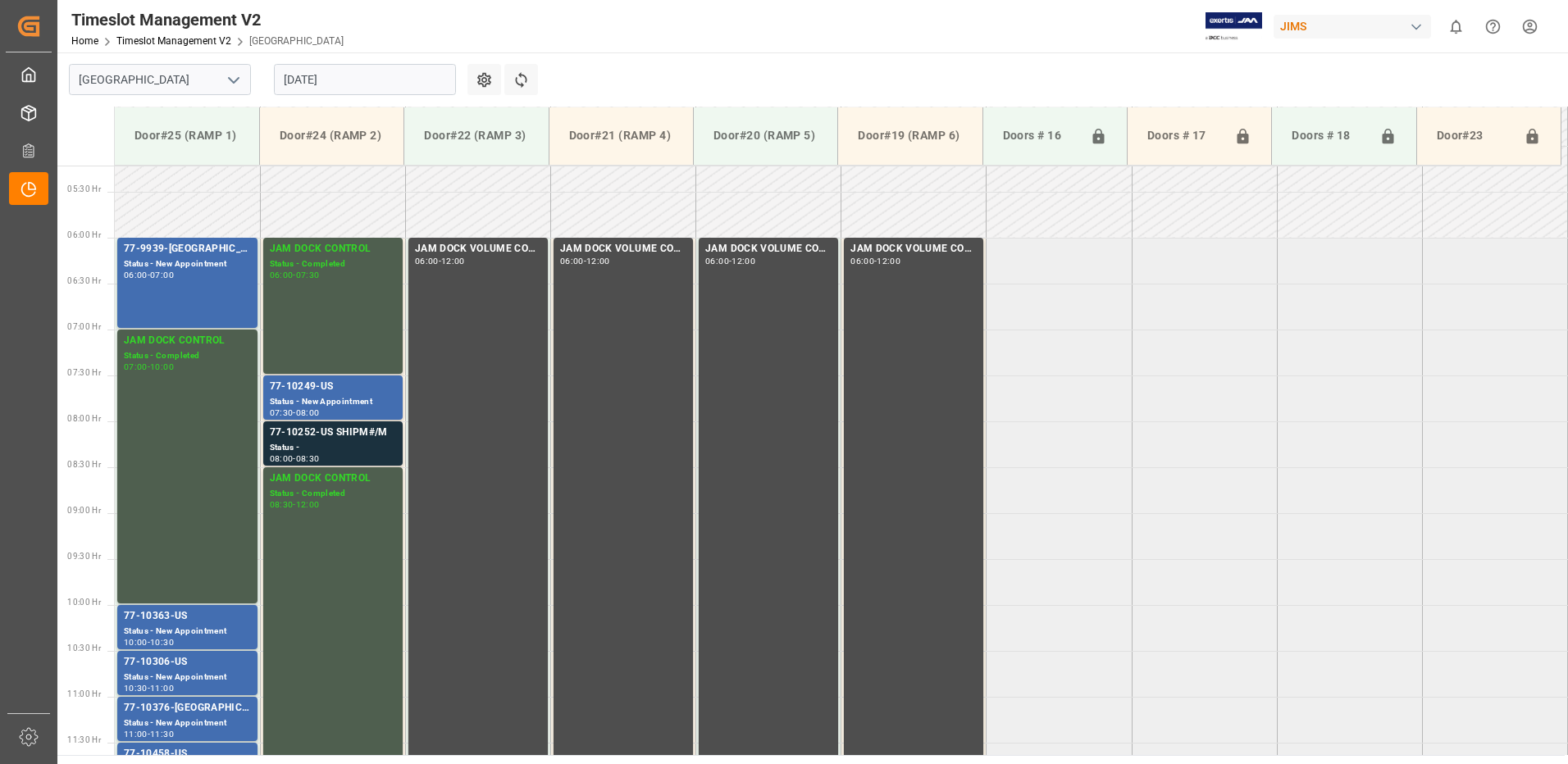
click at [385, 79] on input "[DATE]" at bounding box center [364, 80] width 182 height 32
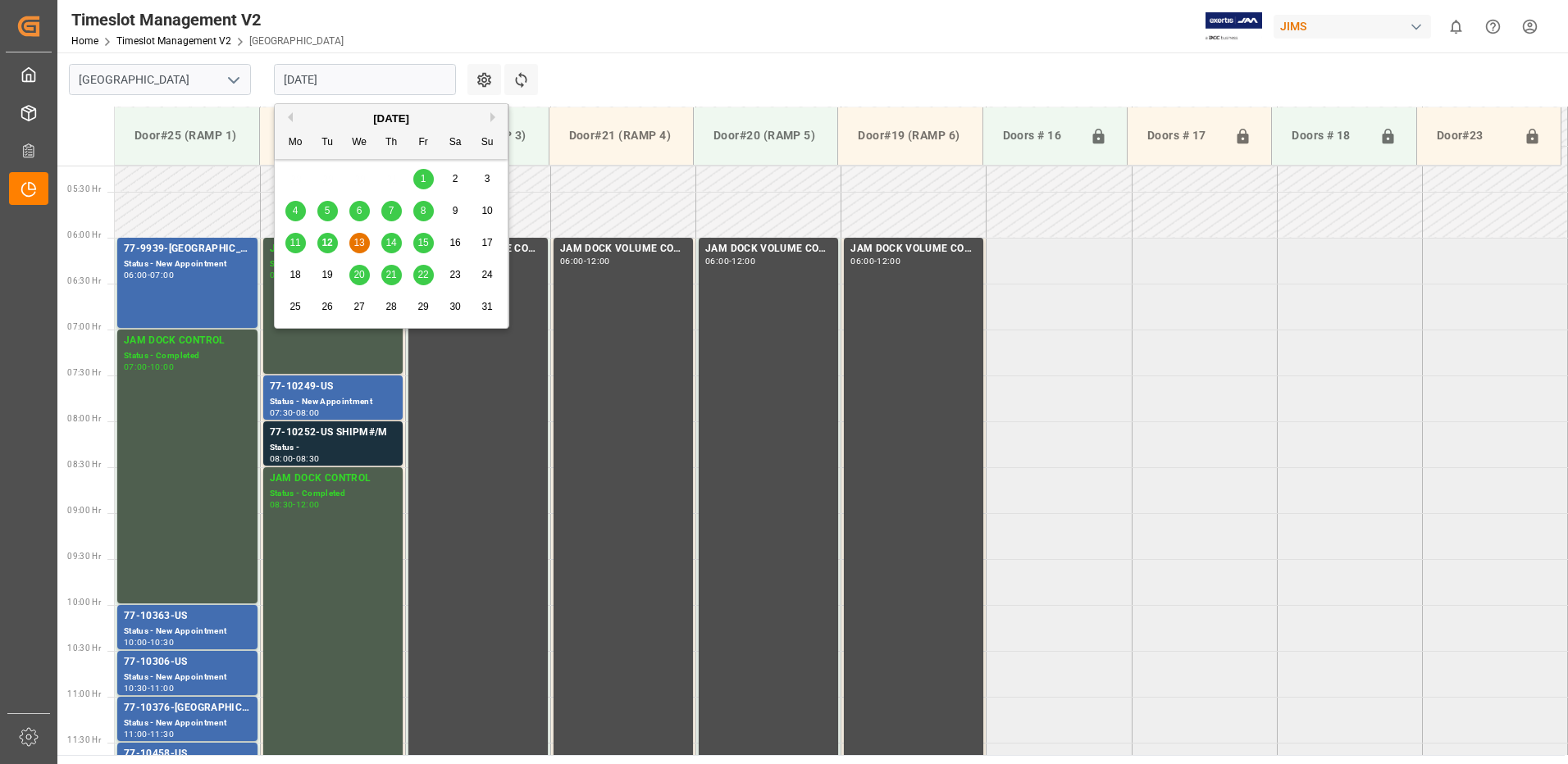
click at [328, 242] on span "12" at bounding box center [326, 243] width 11 height 12
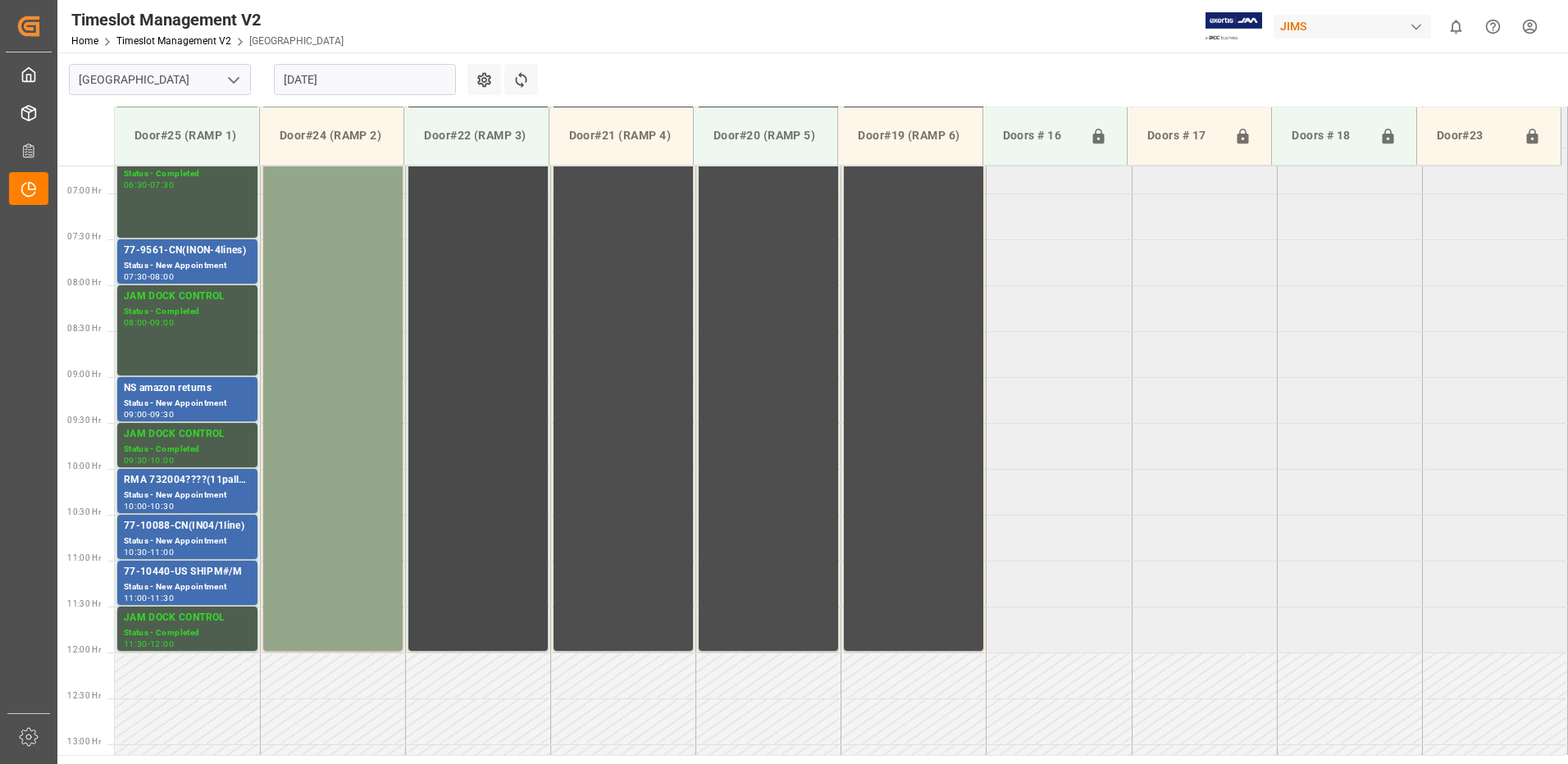
scroll to position [643, 0]
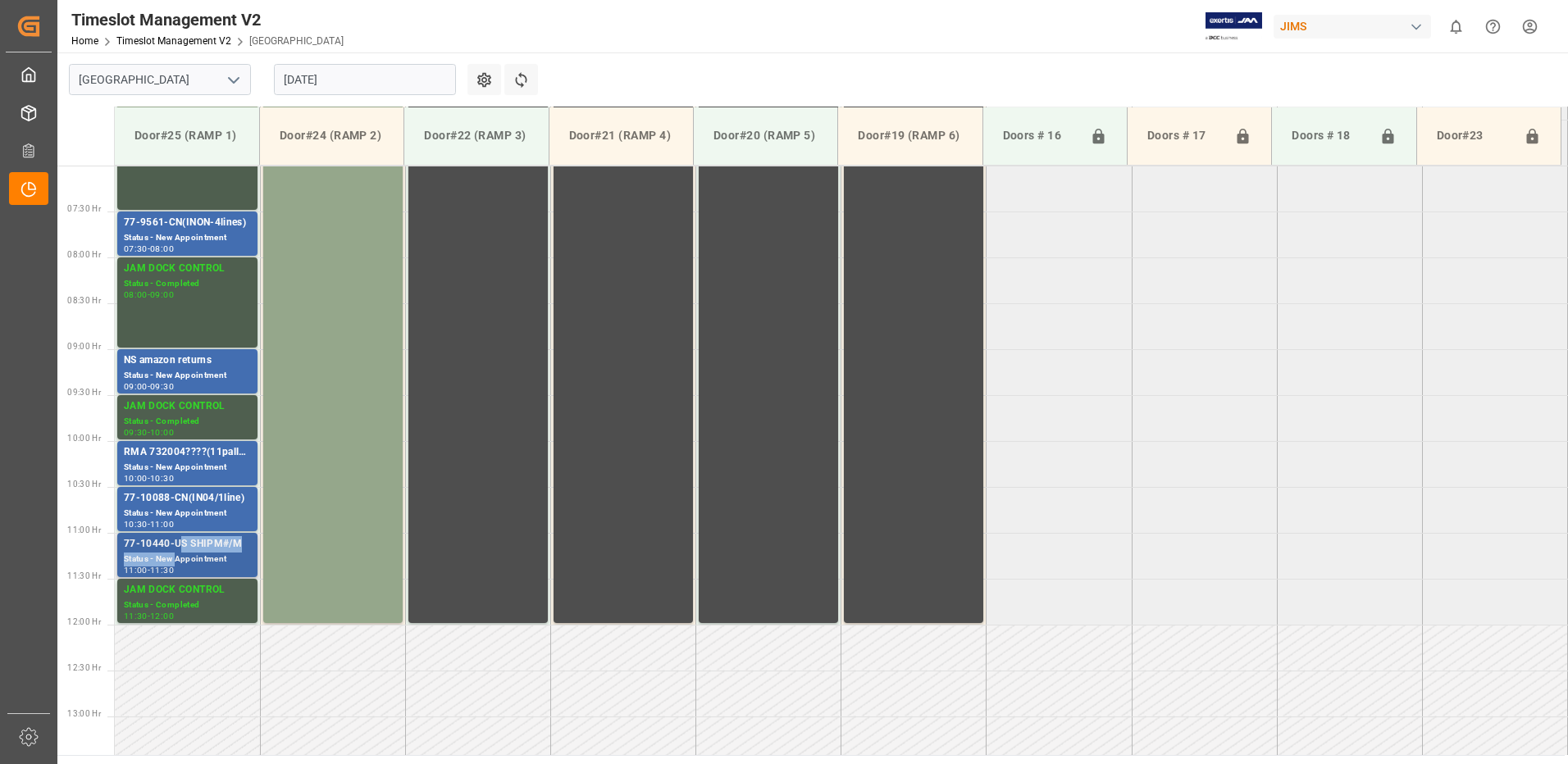
click at [177, 551] on div "77-10440-US SHIPM#/M Status - New Appointment 11:00 - 11:30" at bounding box center [187, 555] width 127 height 37
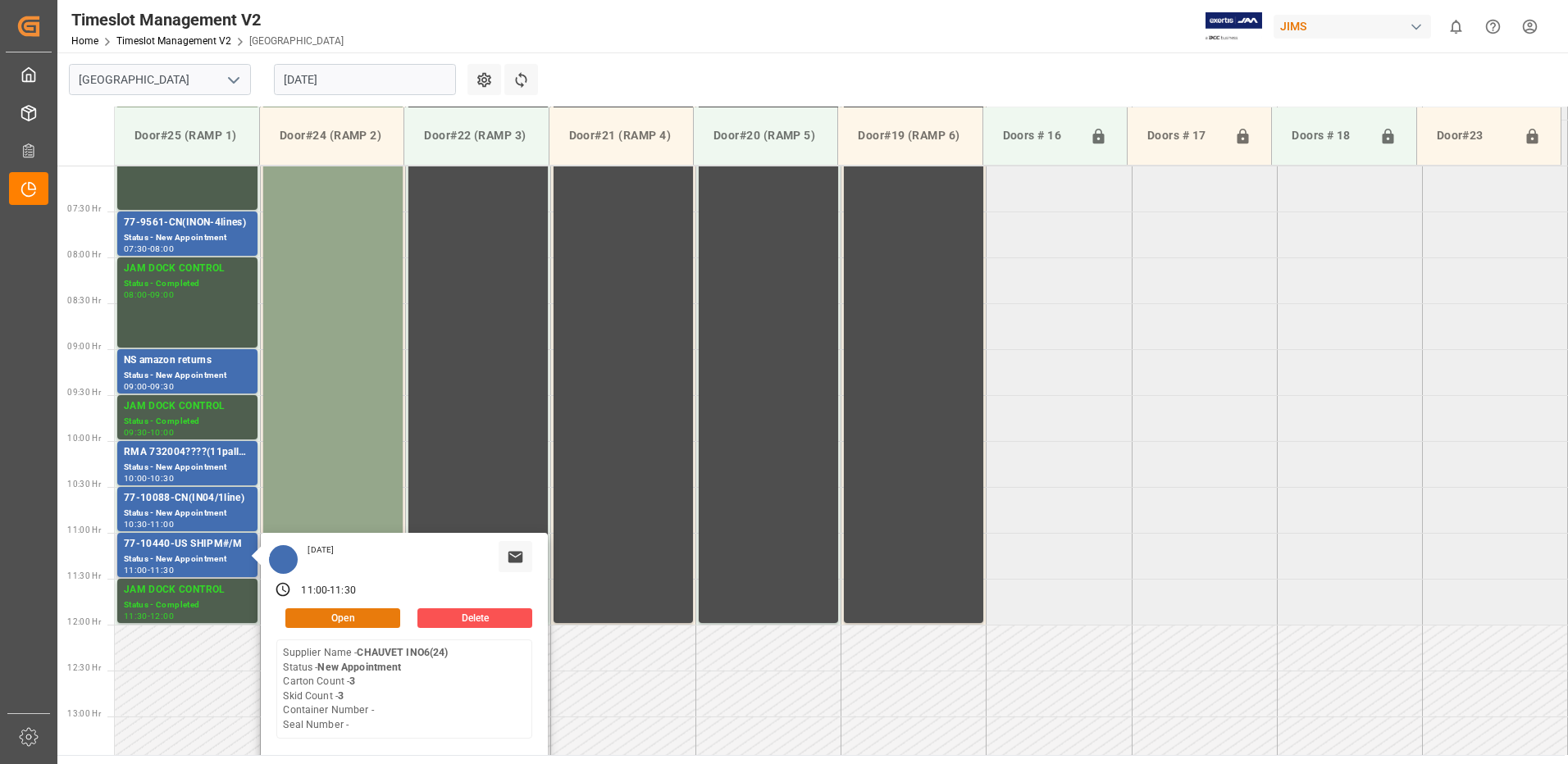
click at [362, 616] on button "Open" at bounding box center [343, 618] width 115 height 20
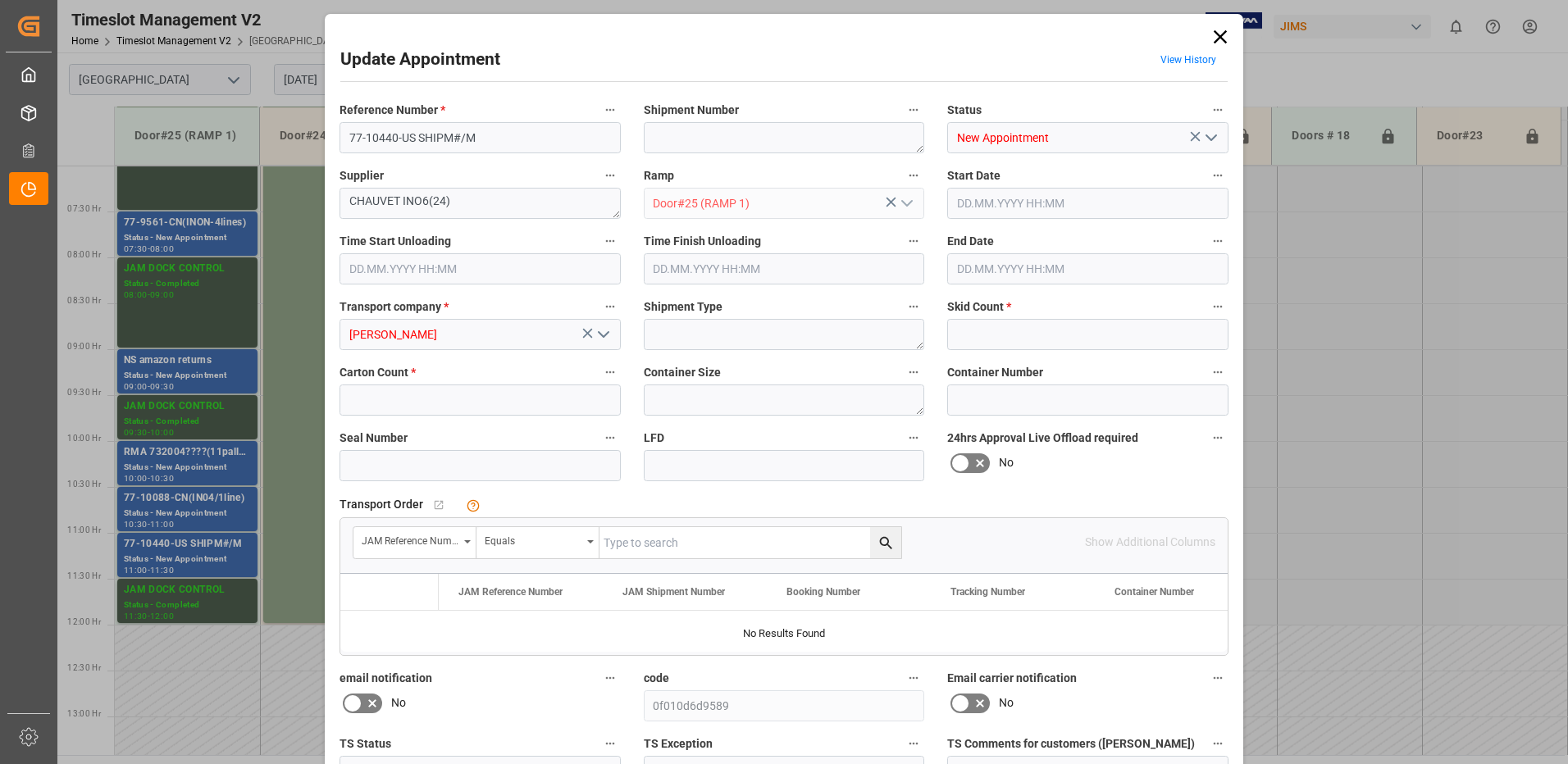
type input "3"
type input "[DATE] 11:00"
type input "[DATE] 11:30"
type input "[DATE] 13:13"
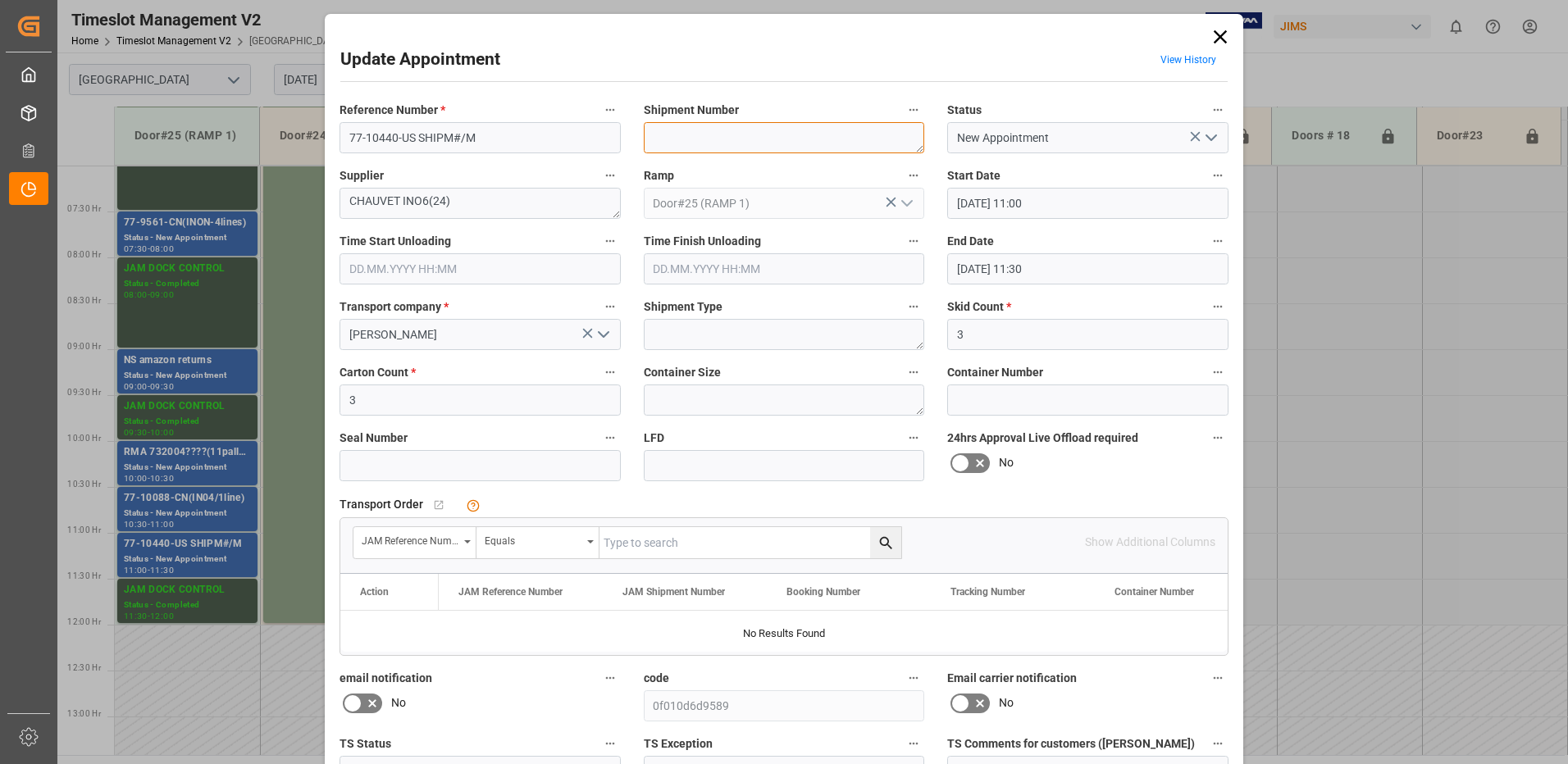
click at [705, 137] on textarea at bounding box center [785, 138] width 282 height 32
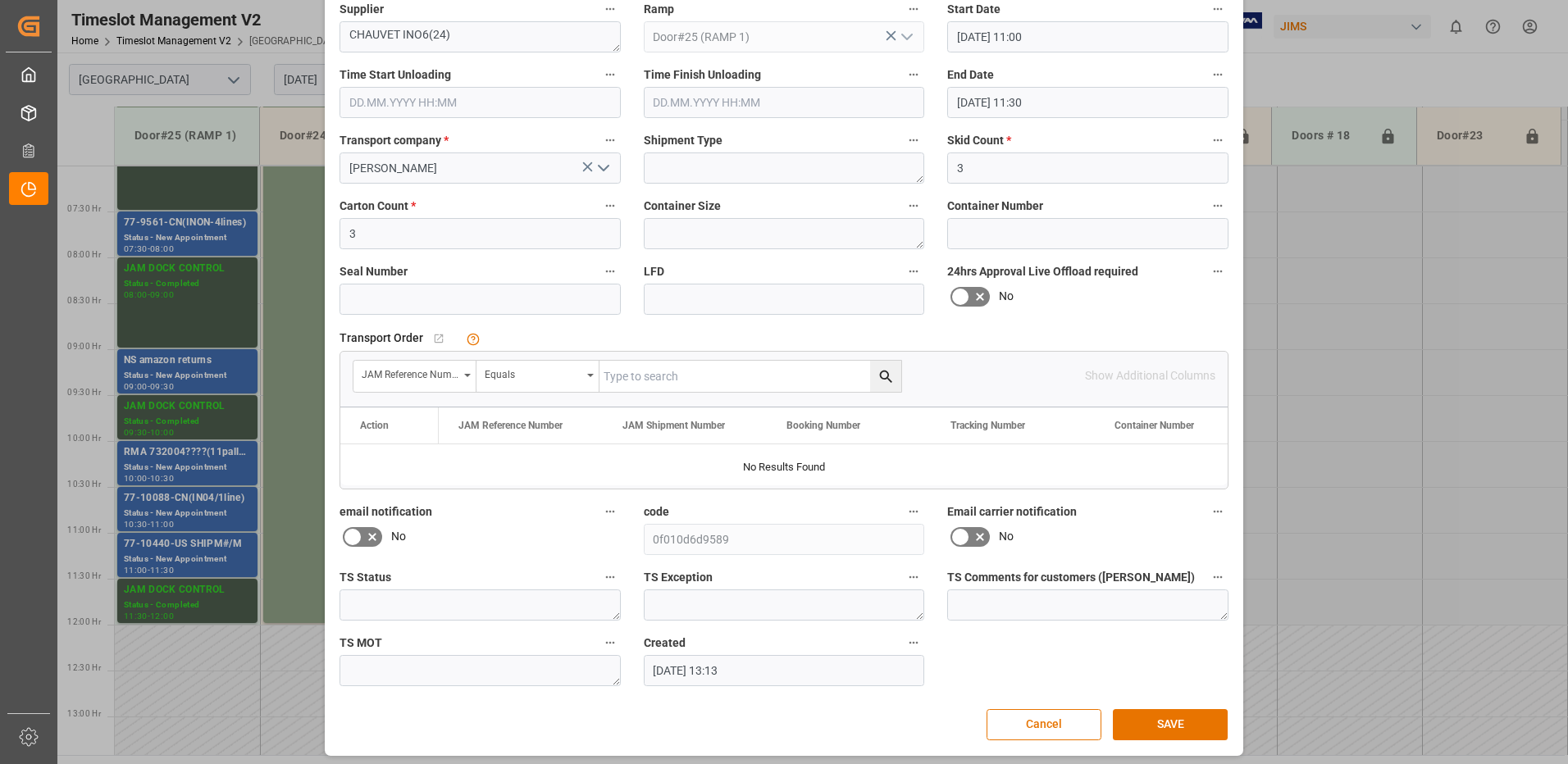
scroll to position [172, 0]
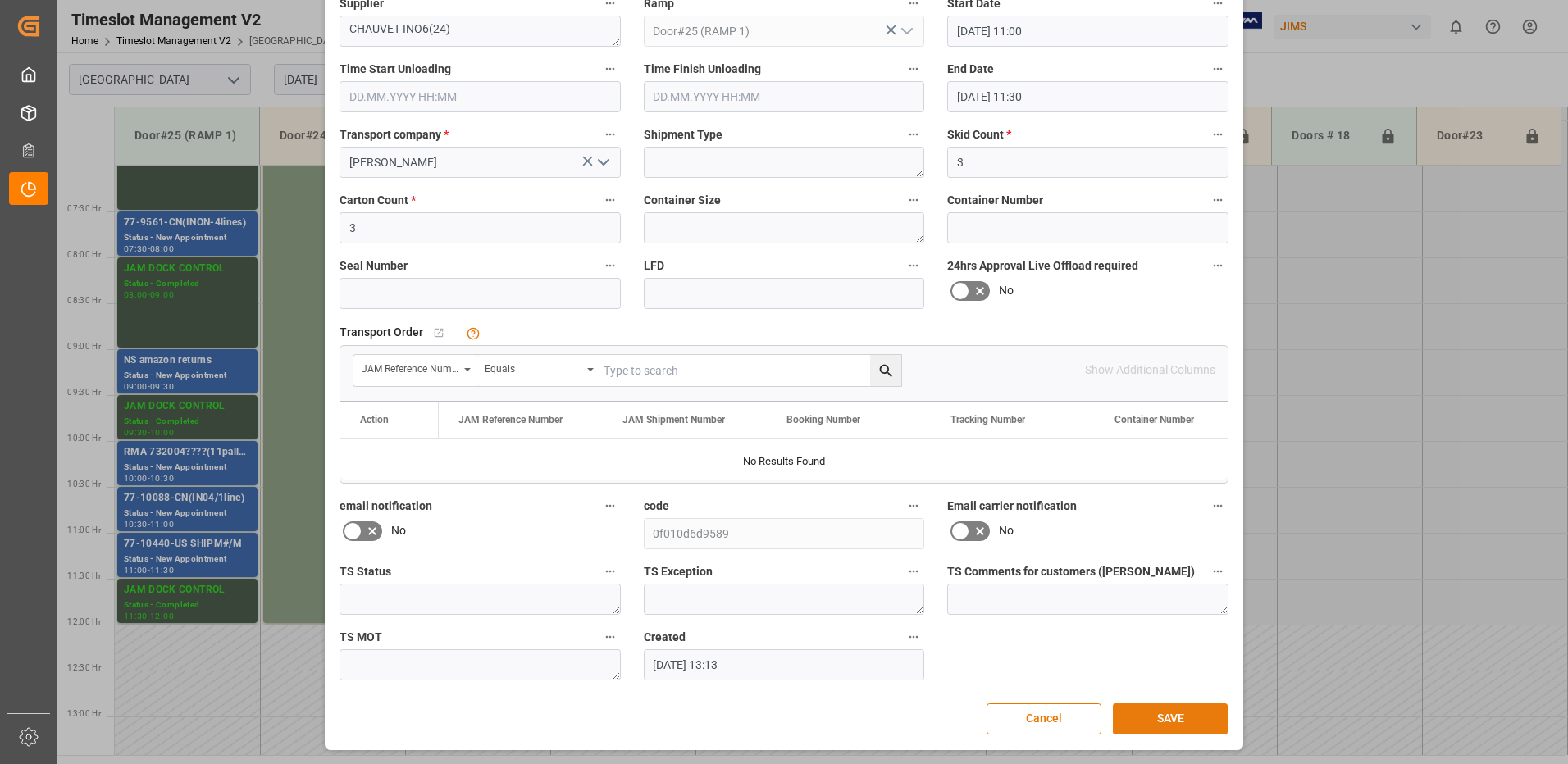
type textarea "72532"
click at [1167, 721] on button "SAVE" at bounding box center [1170, 719] width 115 height 32
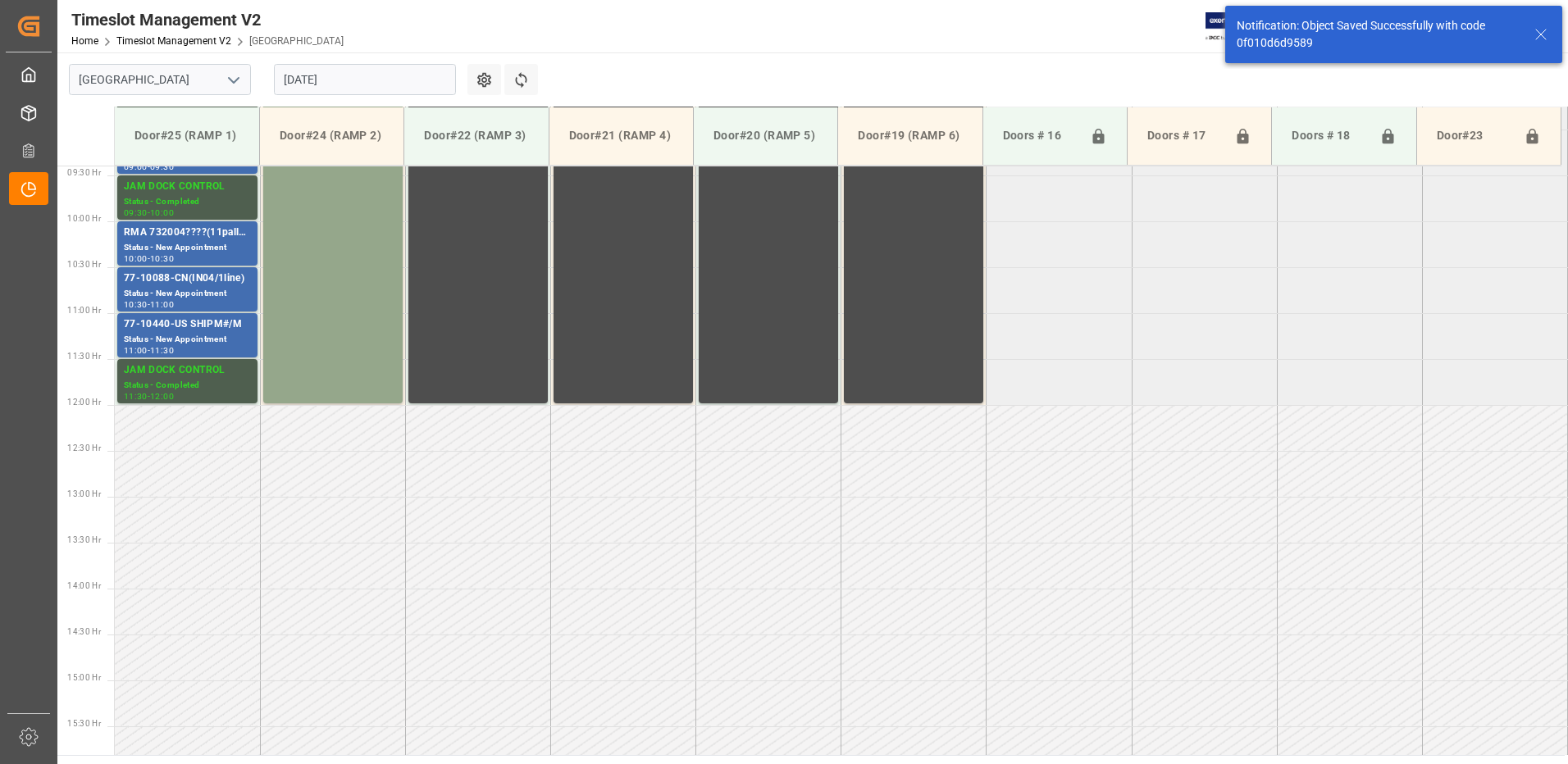
scroll to position [909, 0]
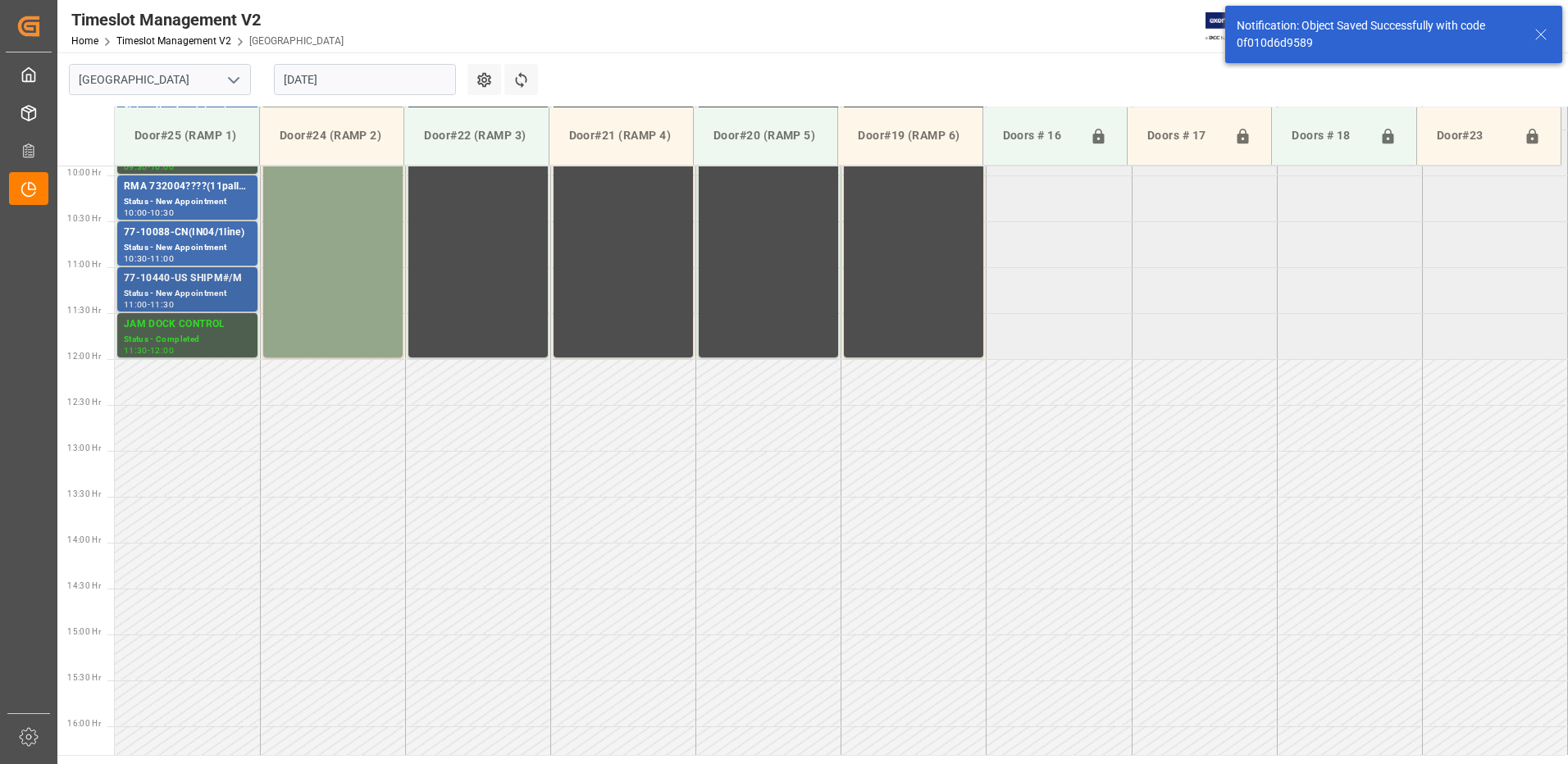
click at [173, 285] on div "77-10440-US SHIPM#/M" at bounding box center [187, 279] width 127 height 17
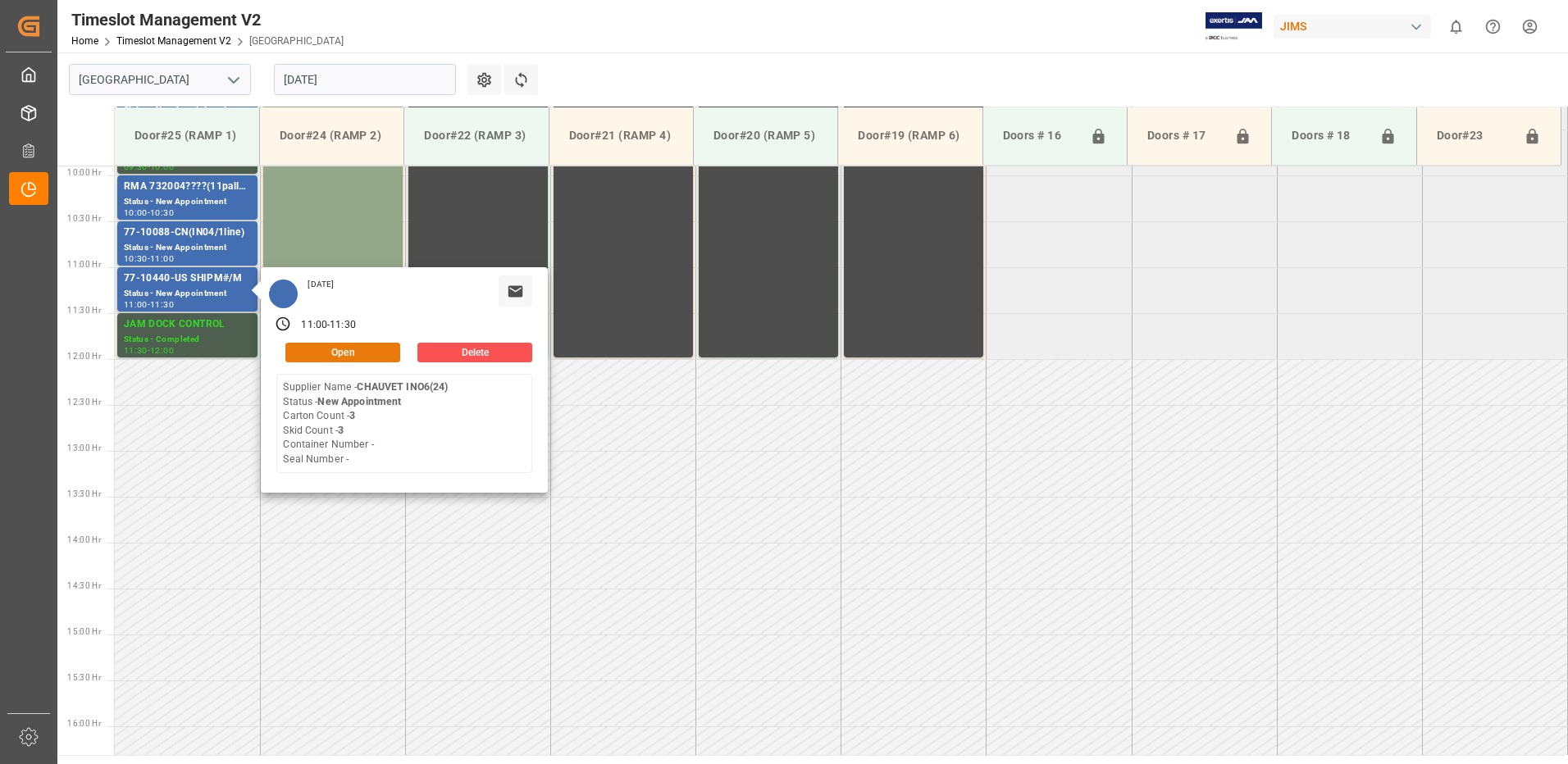
click at [368, 349] on button "Open" at bounding box center [343, 352] width 115 height 20
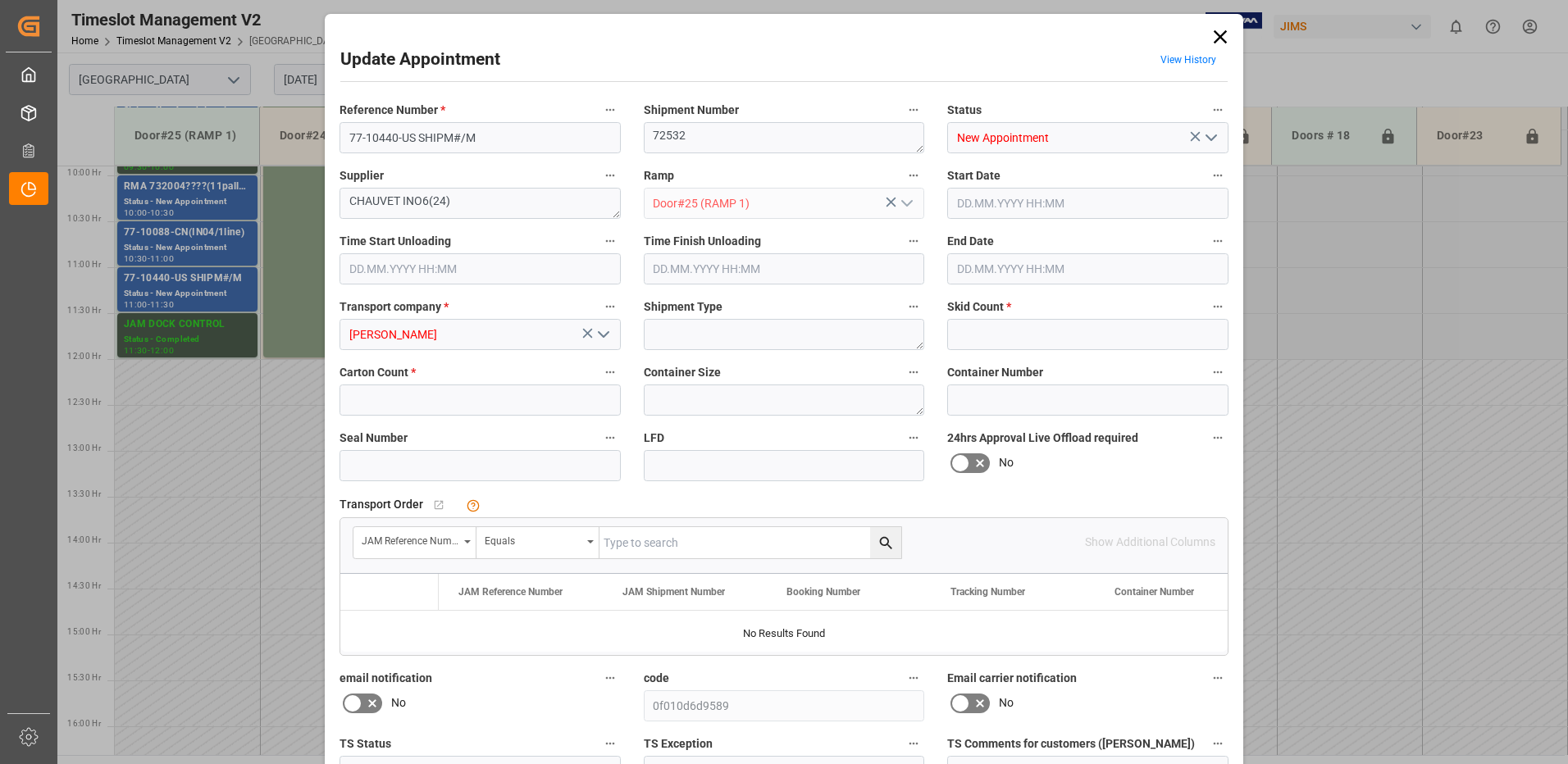
type input "3"
type input "[DATE] 11:00"
type input "[DATE] 11:30"
type input "[DATE] 13:13"
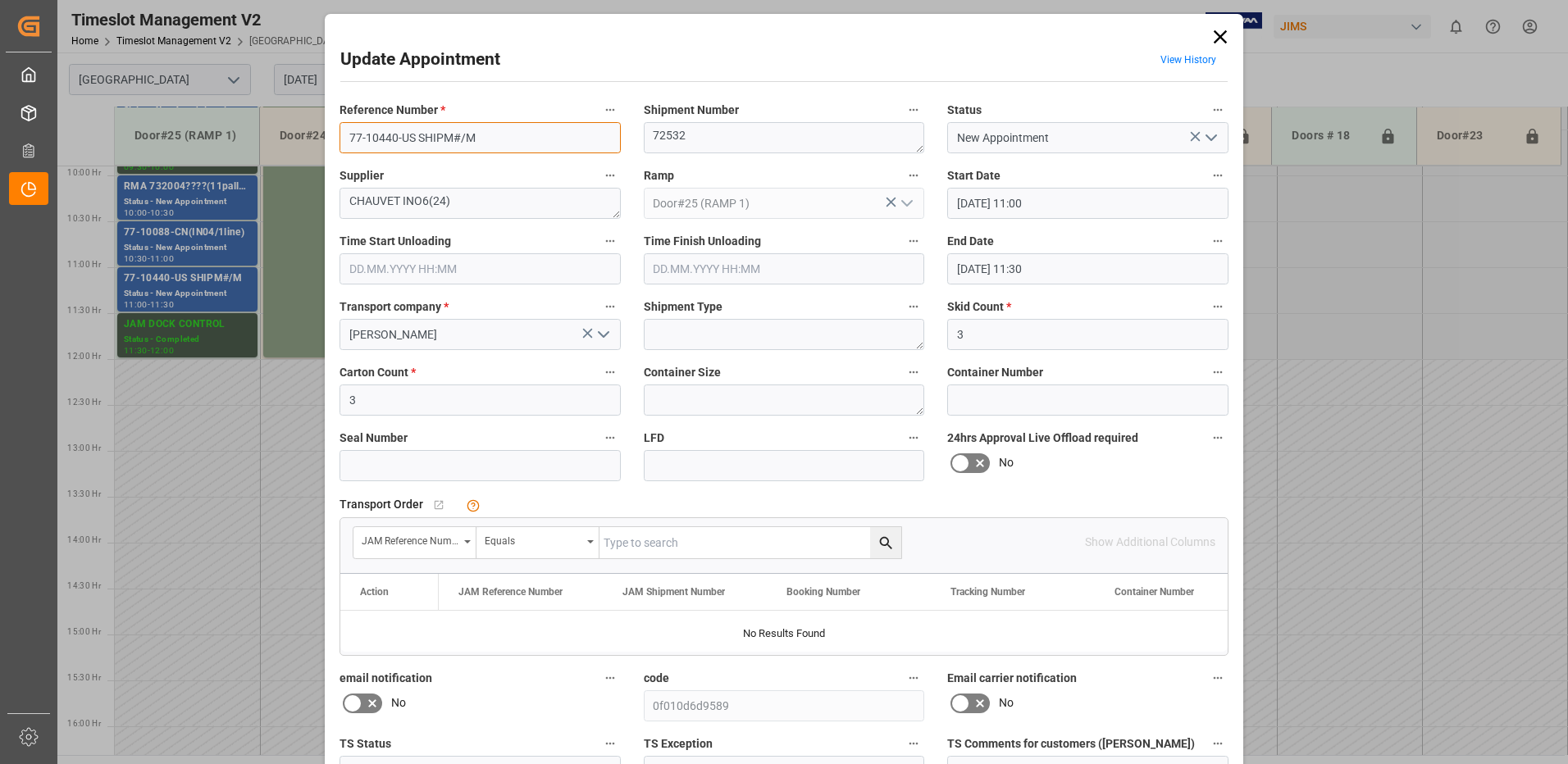
drag, startPoint x: 488, startPoint y: 135, endPoint x: 417, endPoint y: 135, distance: 71.0
click at [417, 135] on input "77-10440-US SHIPM#/M" at bounding box center [481, 138] width 282 height 32
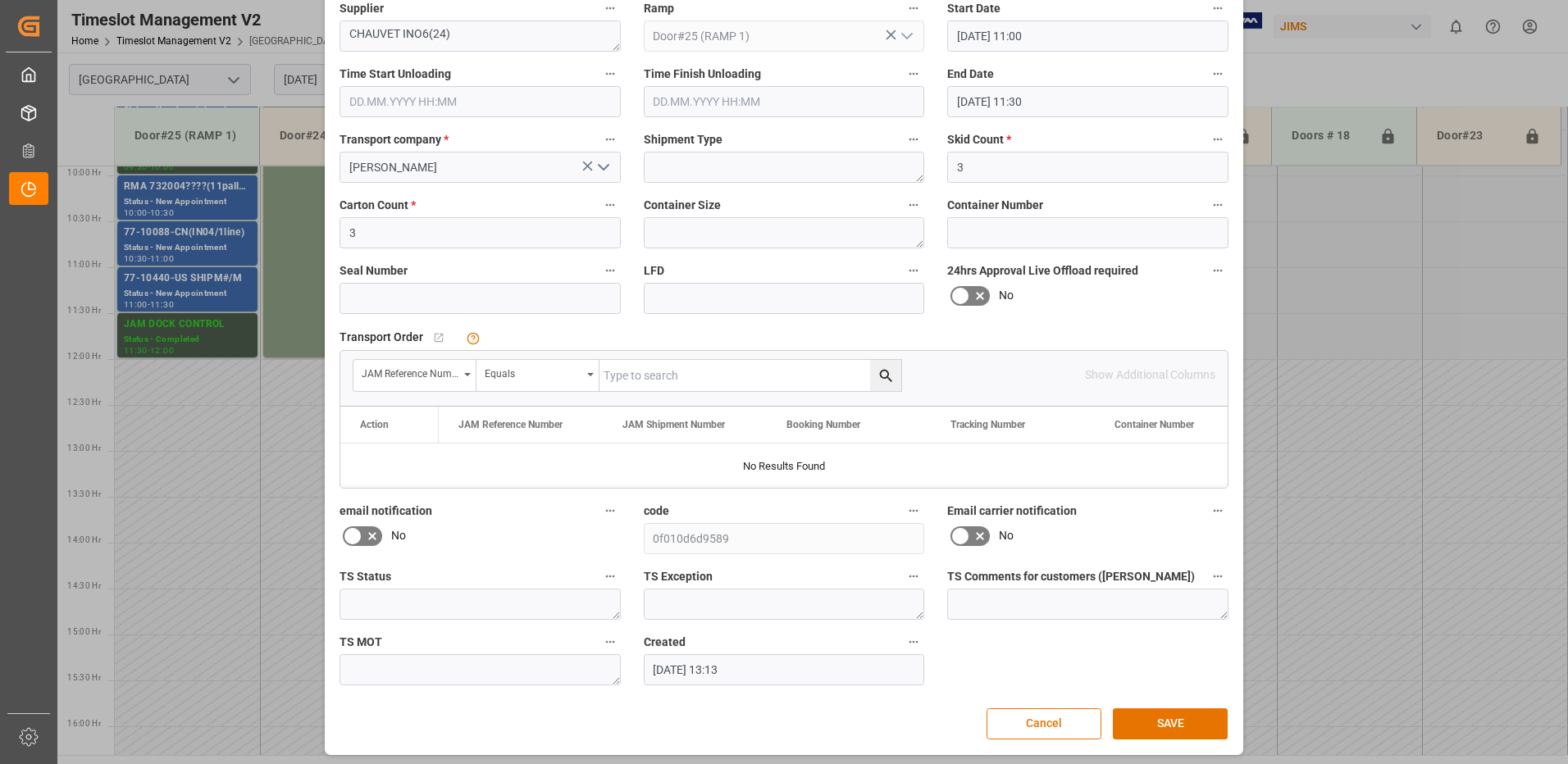
scroll to position [172, 0]
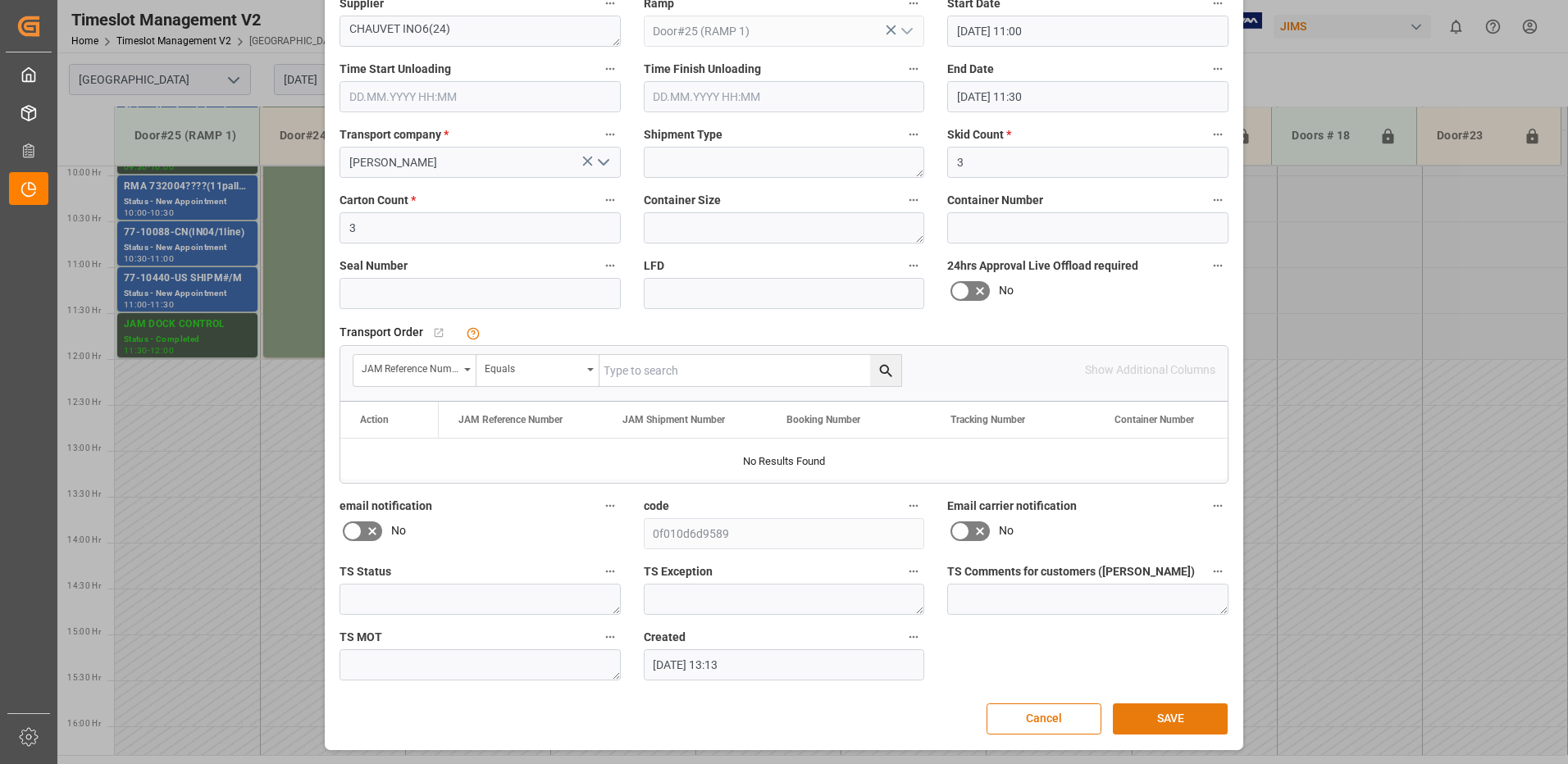
type input "77-10440-US"
click at [1155, 717] on button "SAVE" at bounding box center [1170, 719] width 115 height 32
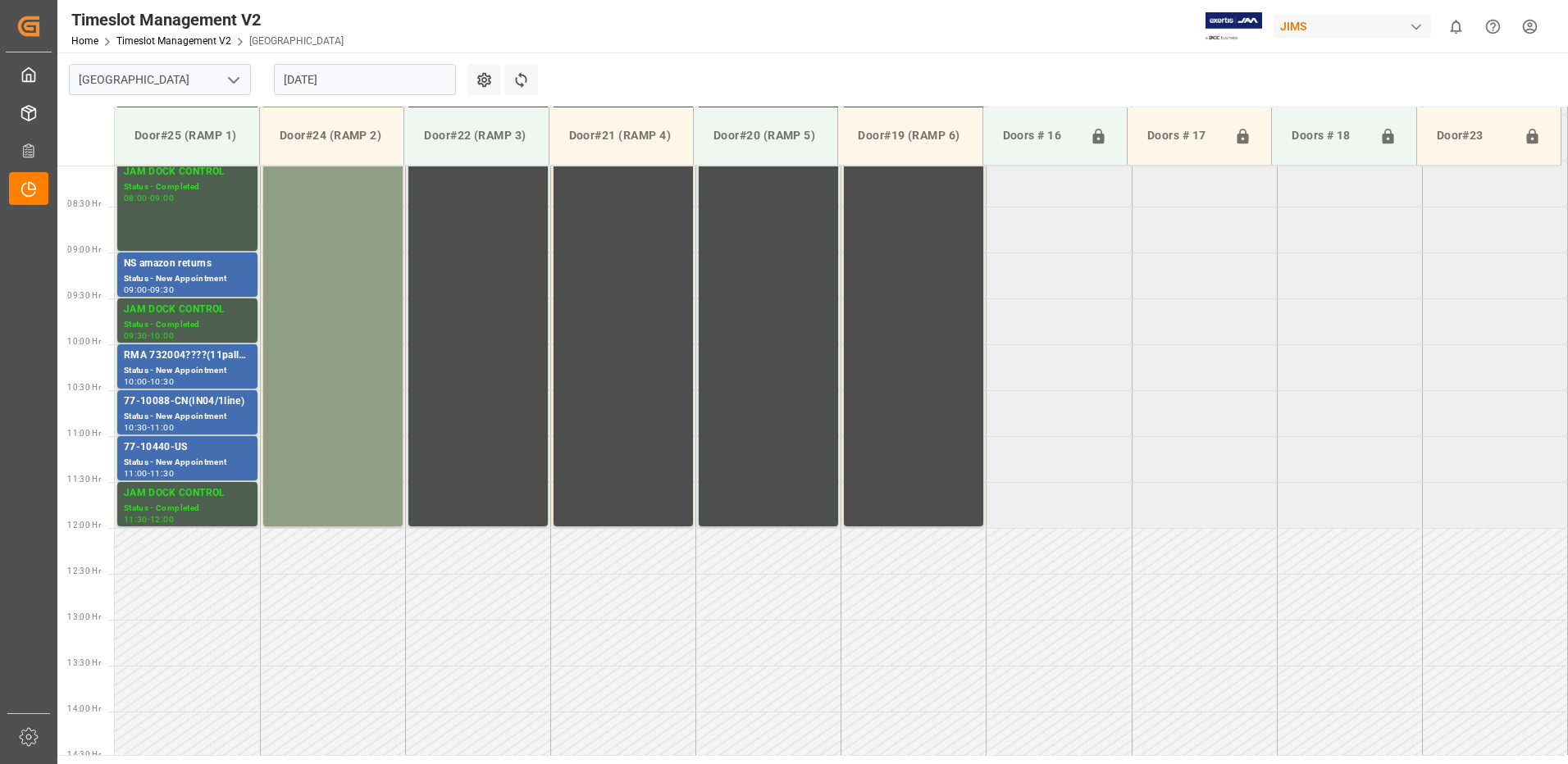
scroll to position [663, 0]
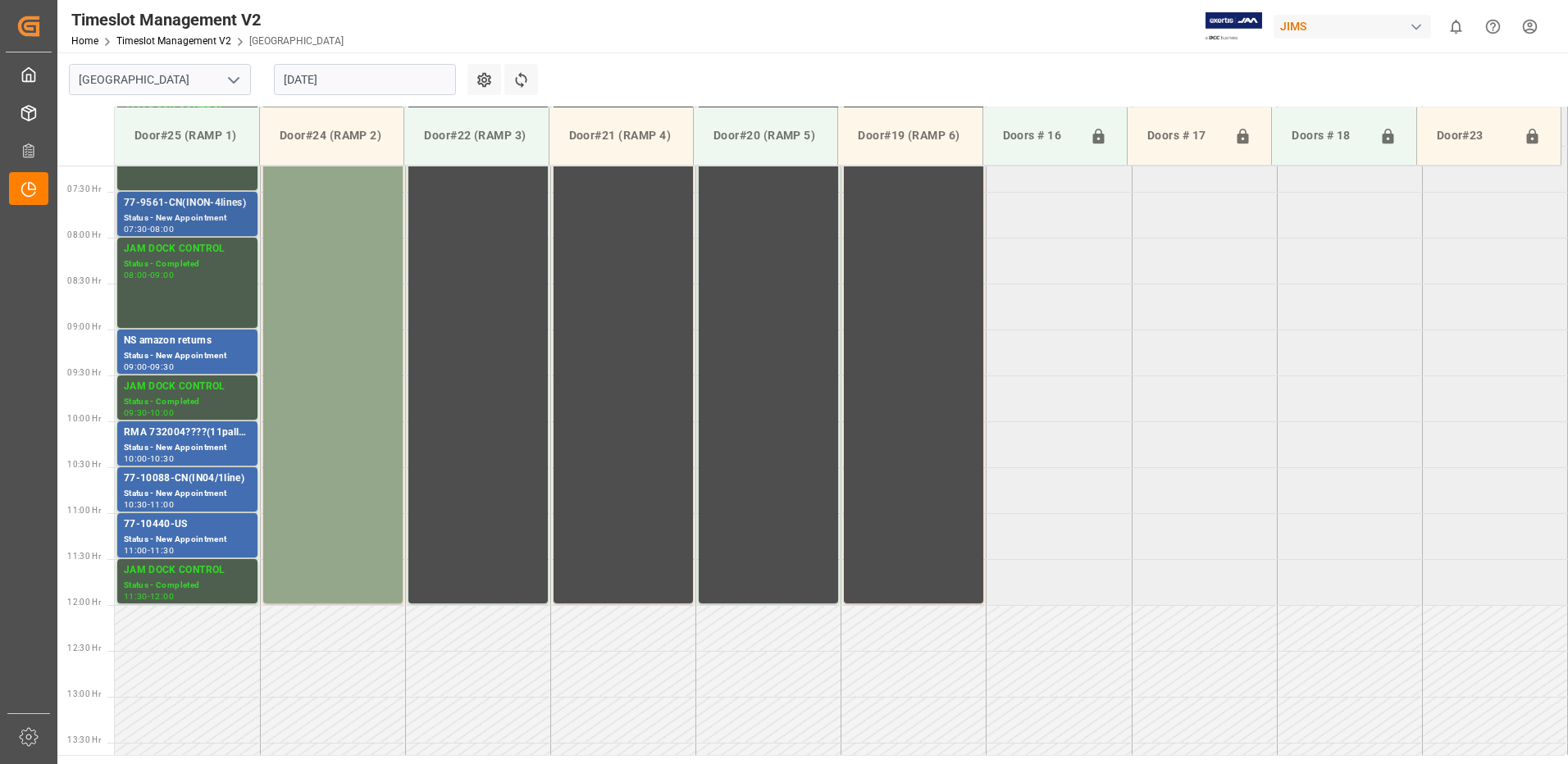
click at [175, 208] on div "77-9561-CN(INON-4lines)" at bounding box center [187, 203] width 127 height 17
click at [200, 478] on div "77-10088-CN(IN04/1line)" at bounding box center [187, 478] width 127 height 17
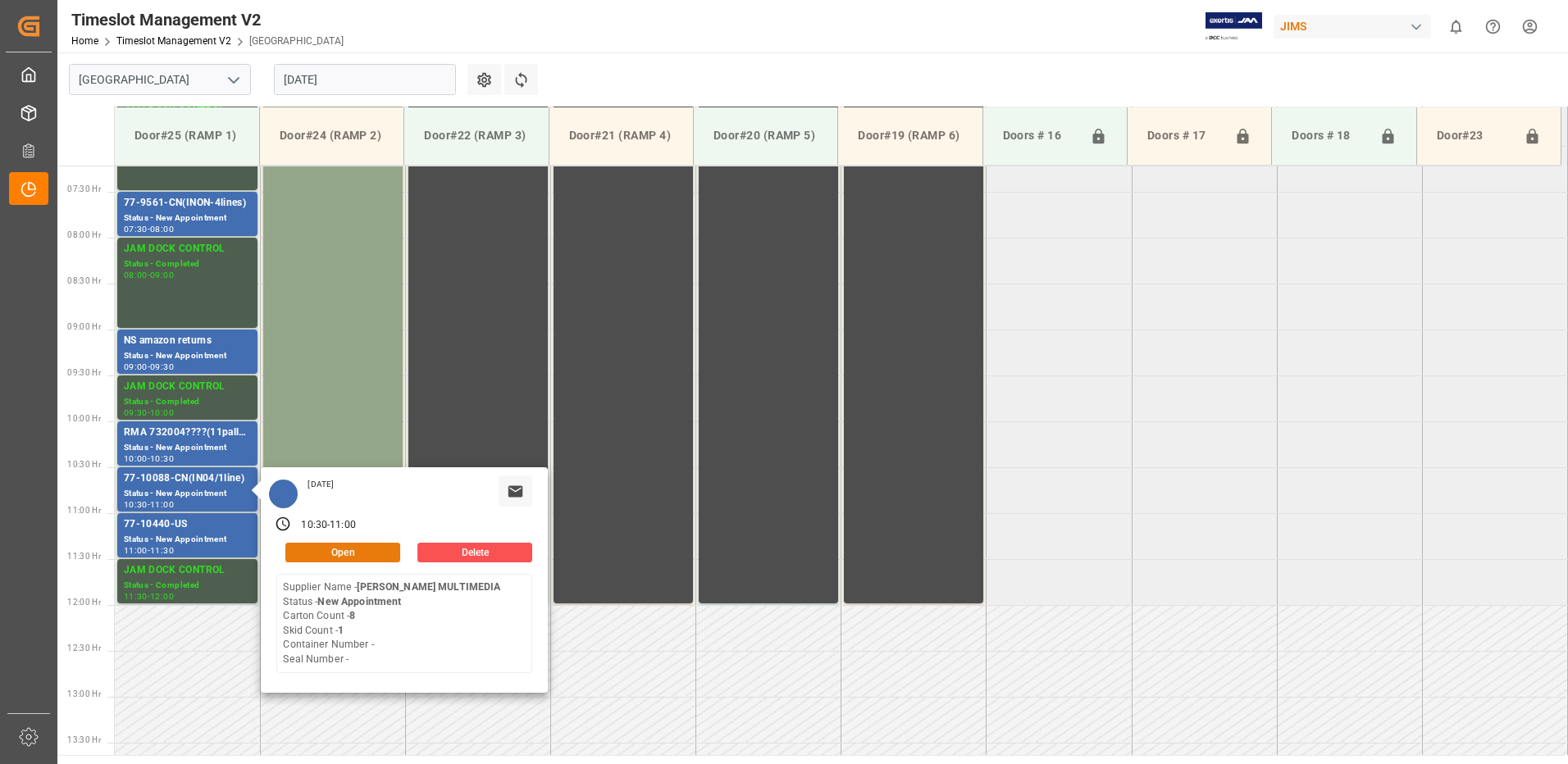
click at [351, 550] on button "Open" at bounding box center [343, 552] width 115 height 20
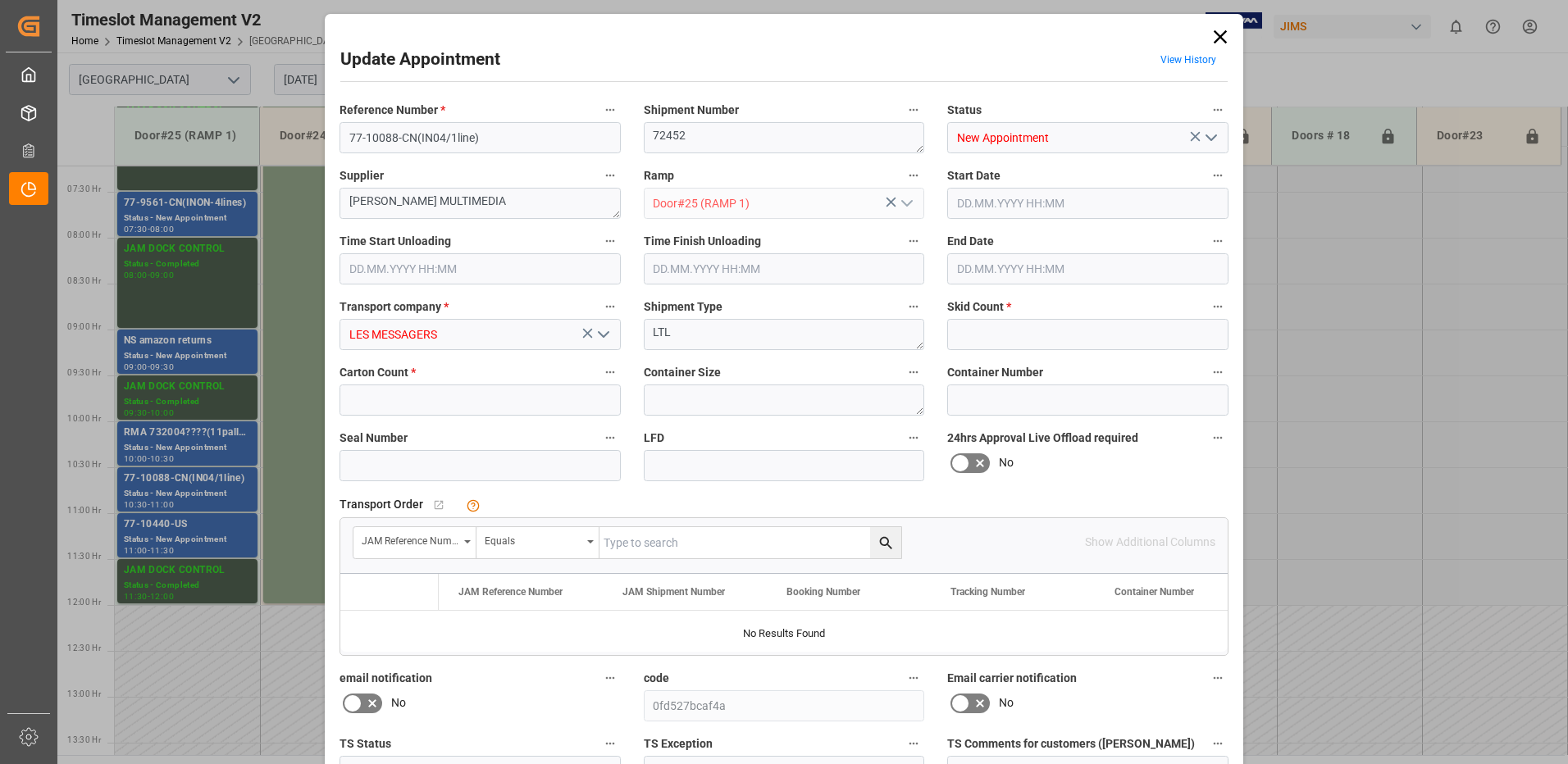
type input "1"
type input "8"
type input "[DATE] 10:30"
type input "[DATE] 11:00"
type input "[DATE] 17:56"
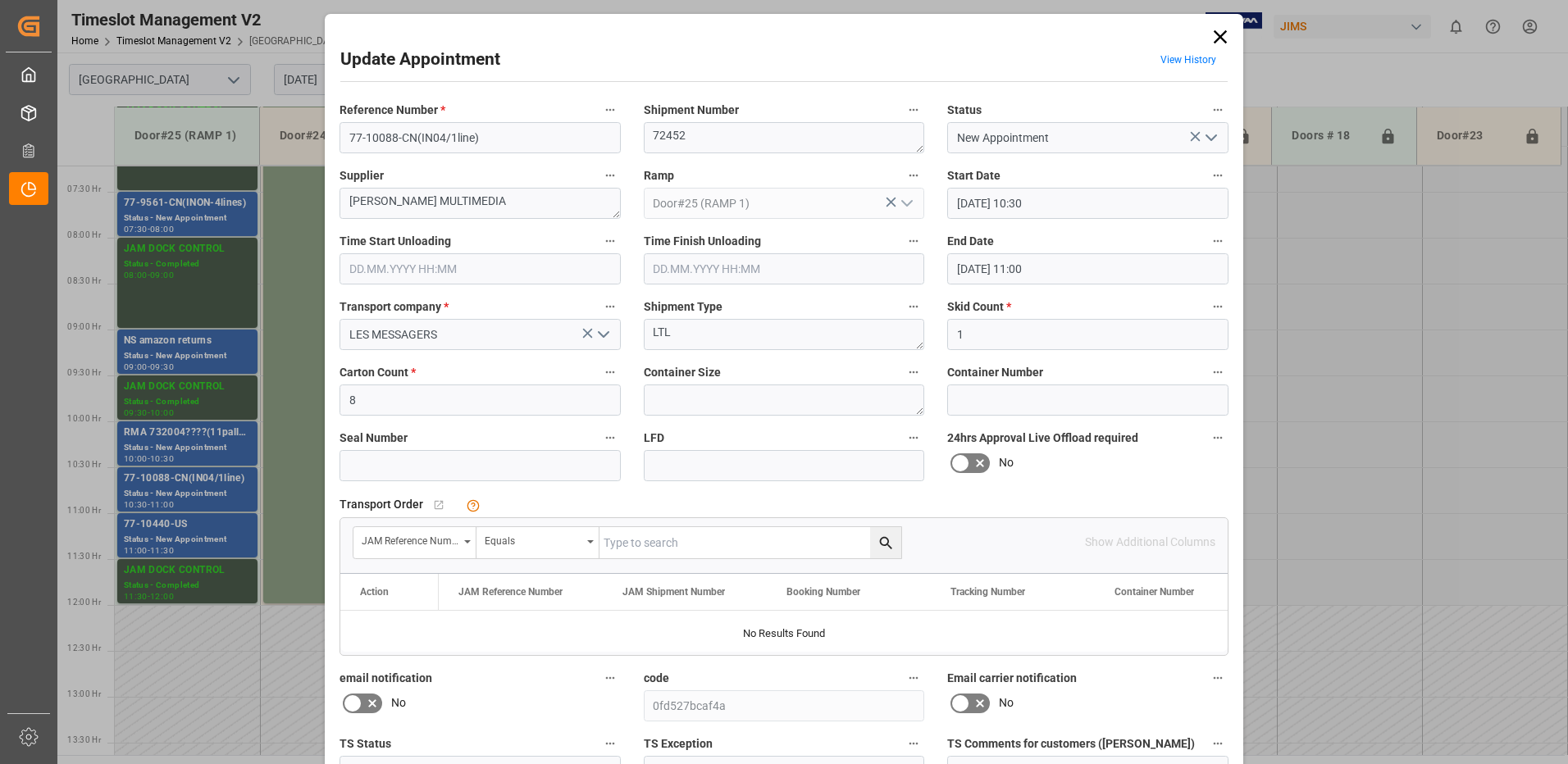
click at [365, 258] on input "text" at bounding box center [481, 269] width 282 height 32
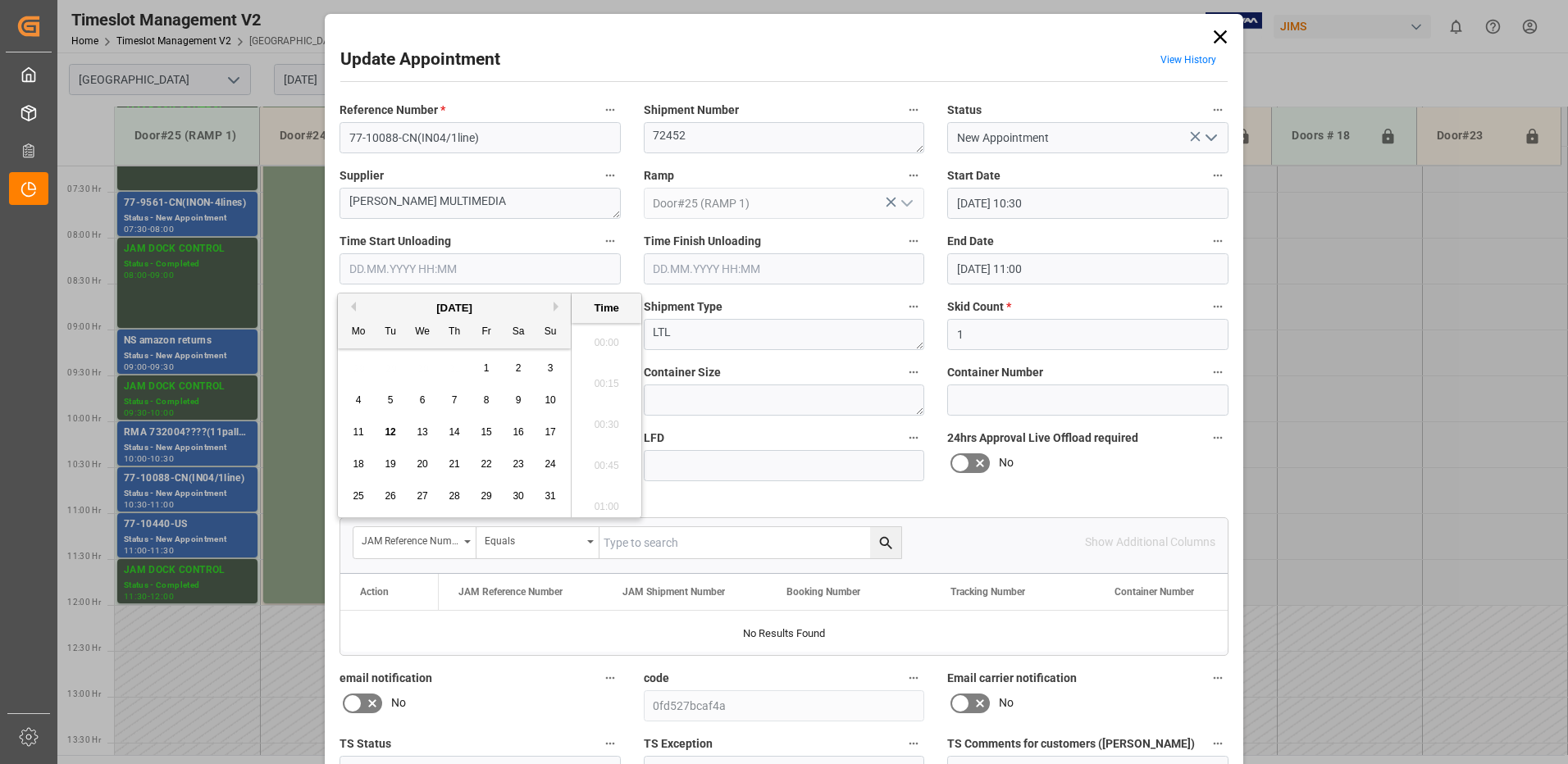
scroll to position [1399, 0]
click at [392, 433] on span "12" at bounding box center [390, 432] width 11 height 12
click at [607, 459] on li "09:15" at bounding box center [606, 461] width 70 height 41
type input "[DATE] 09:15"
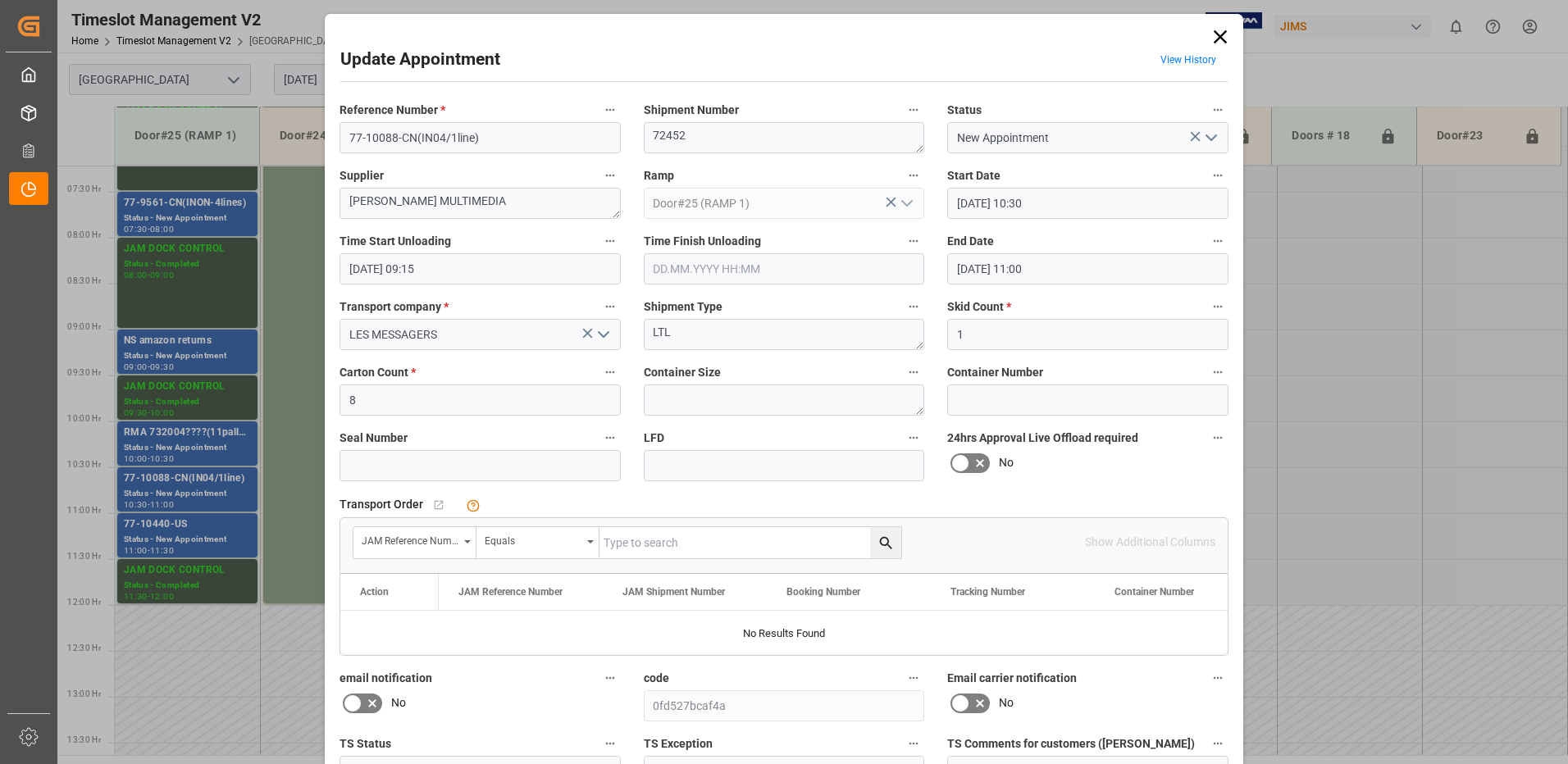
click at [1210, 139] on polyline "open menu" at bounding box center [1211, 137] width 10 height 5
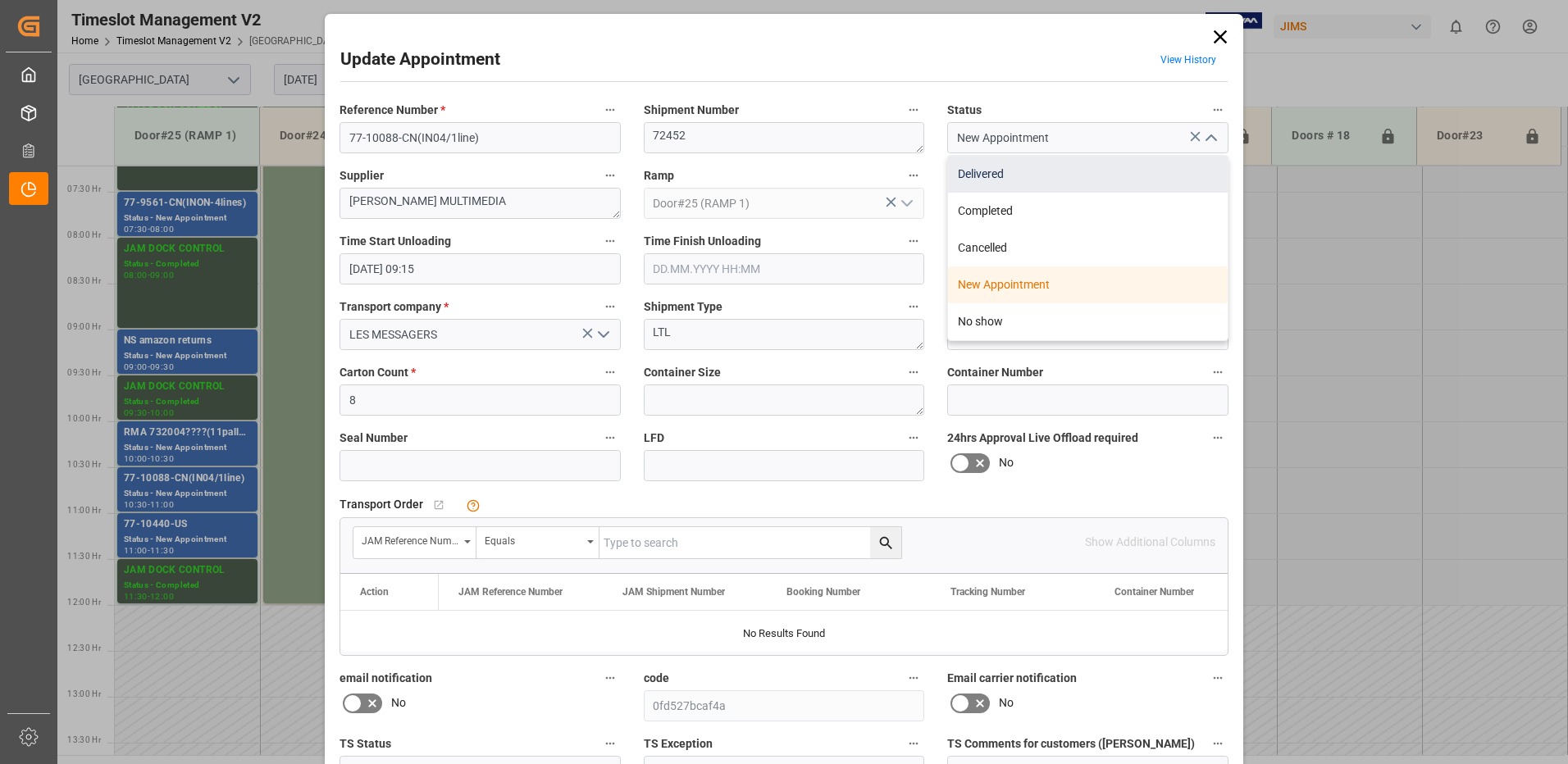
click at [1033, 175] on div "Delivered" at bounding box center [1088, 173] width 280 height 36
type input "Delivered"
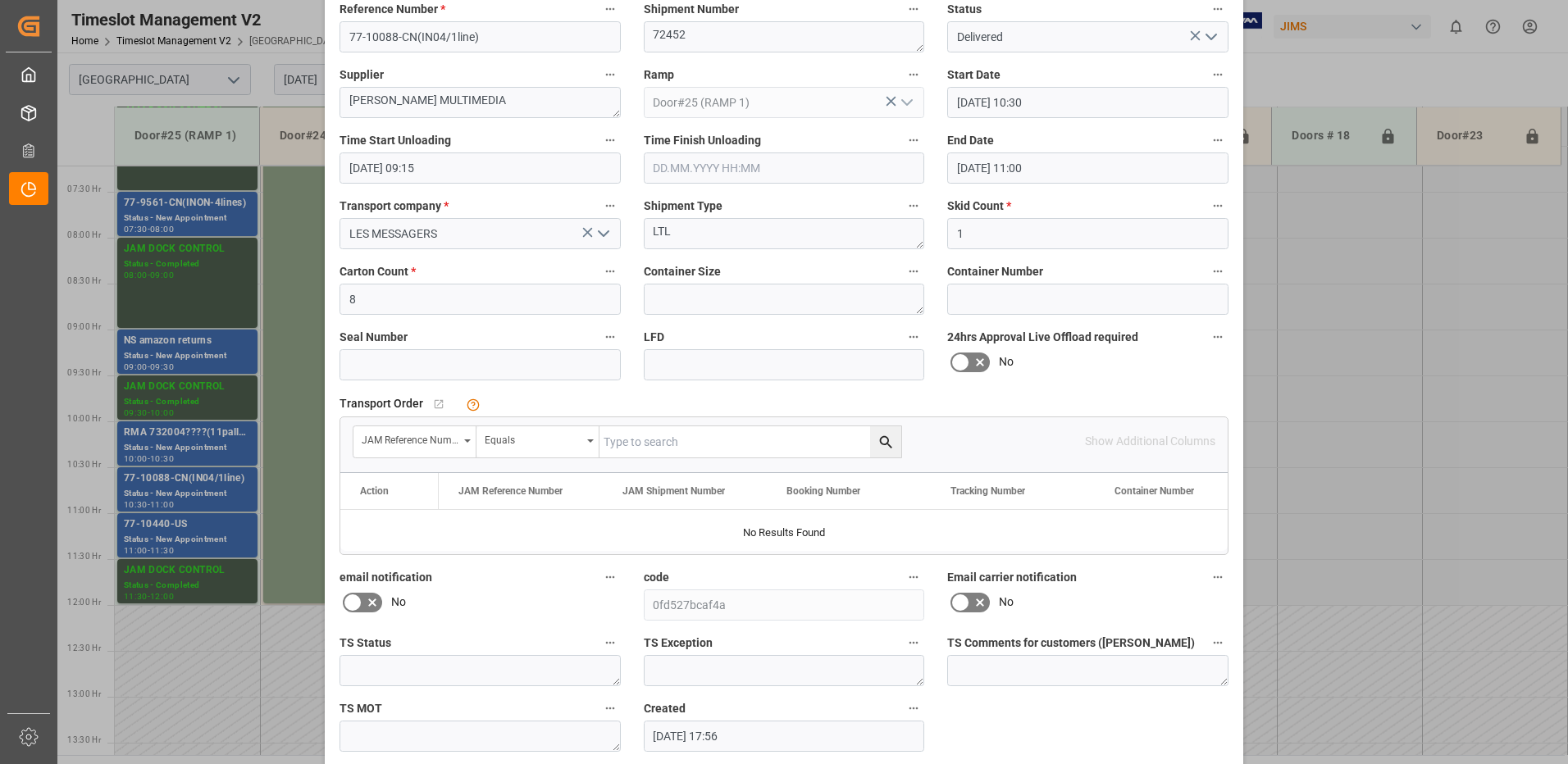
scroll to position [172, 0]
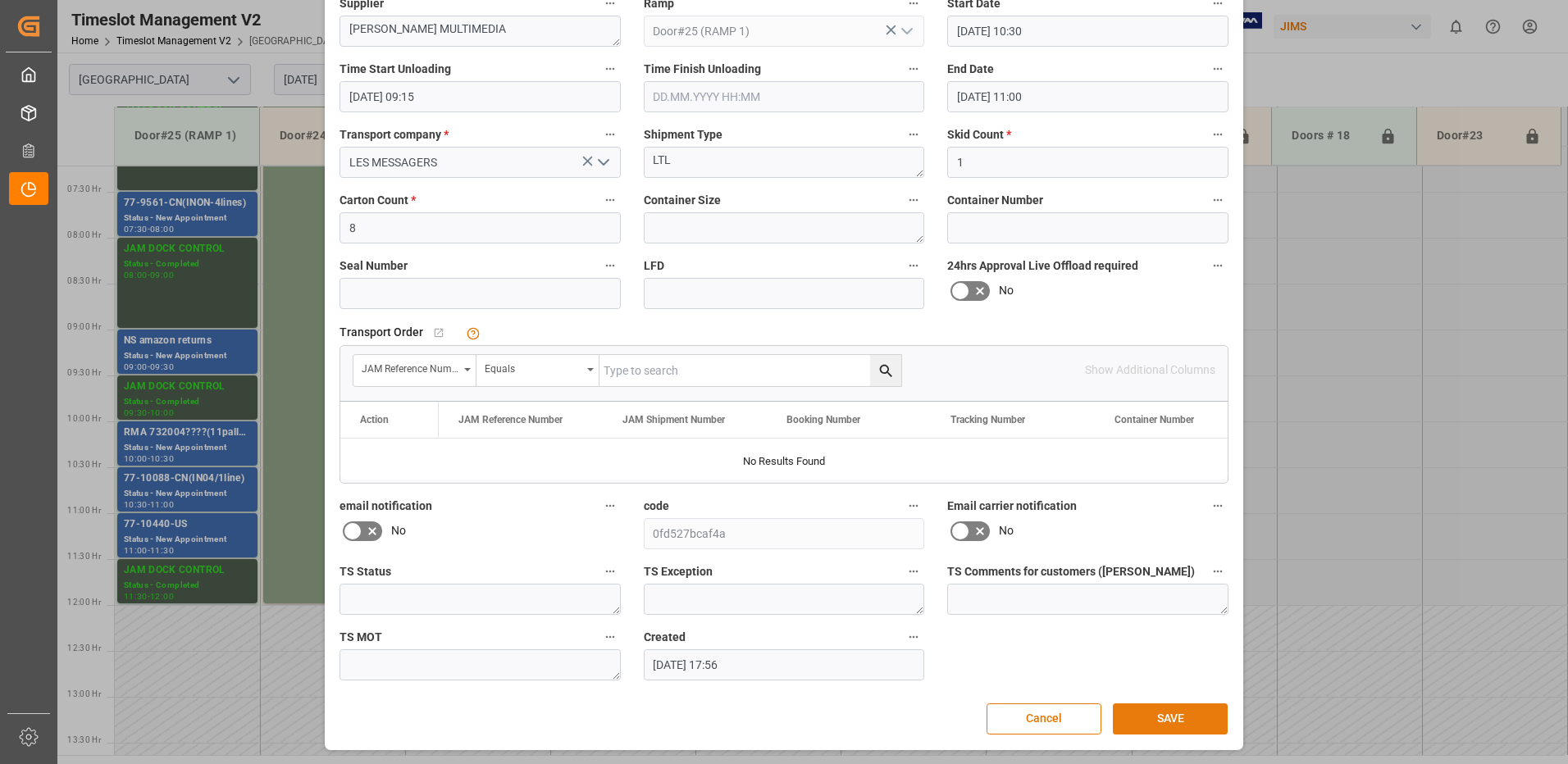
click at [1147, 707] on button "SAVE" at bounding box center [1170, 719] width 115 height 32
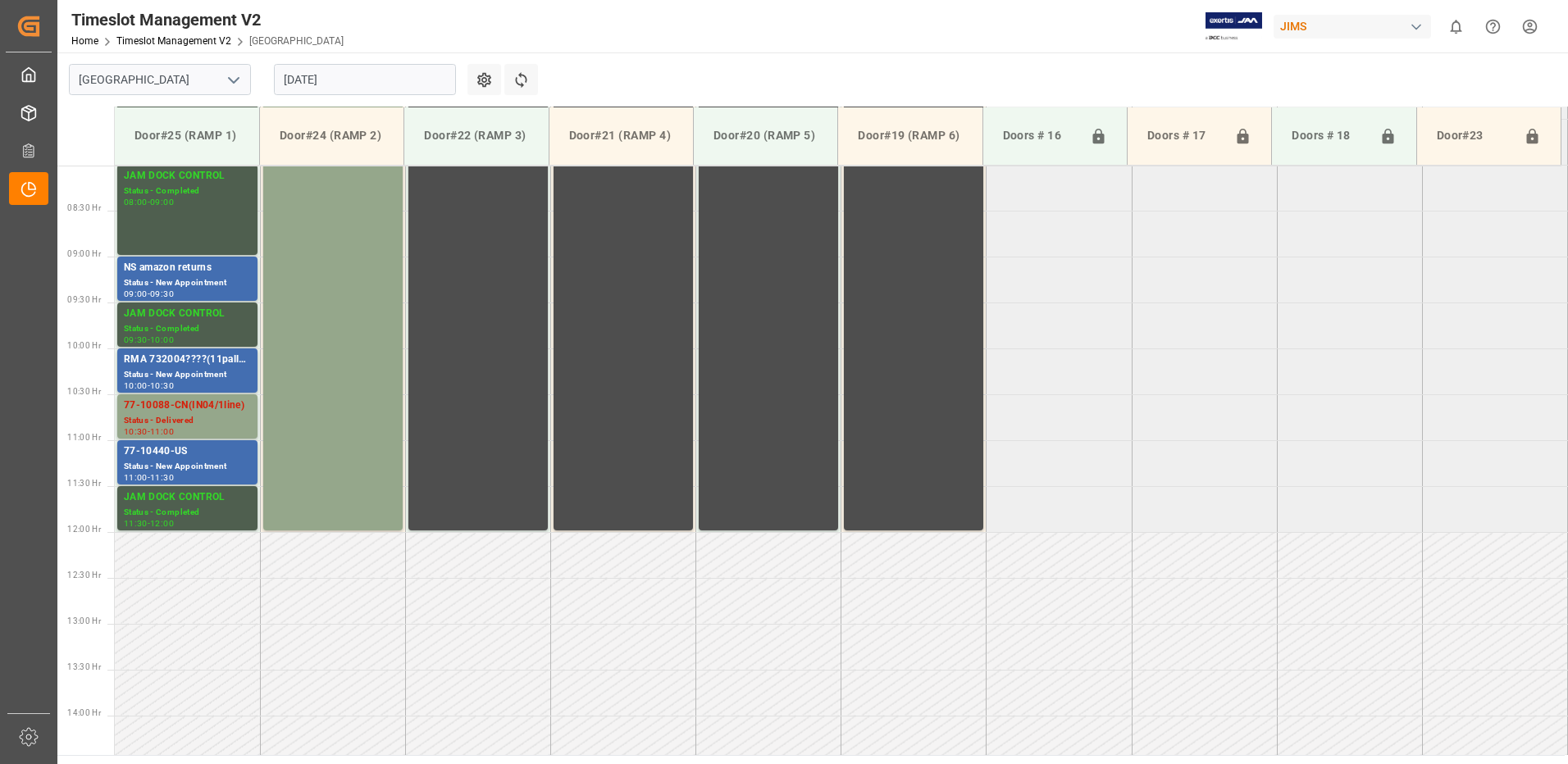
scroll to position [571, 0]
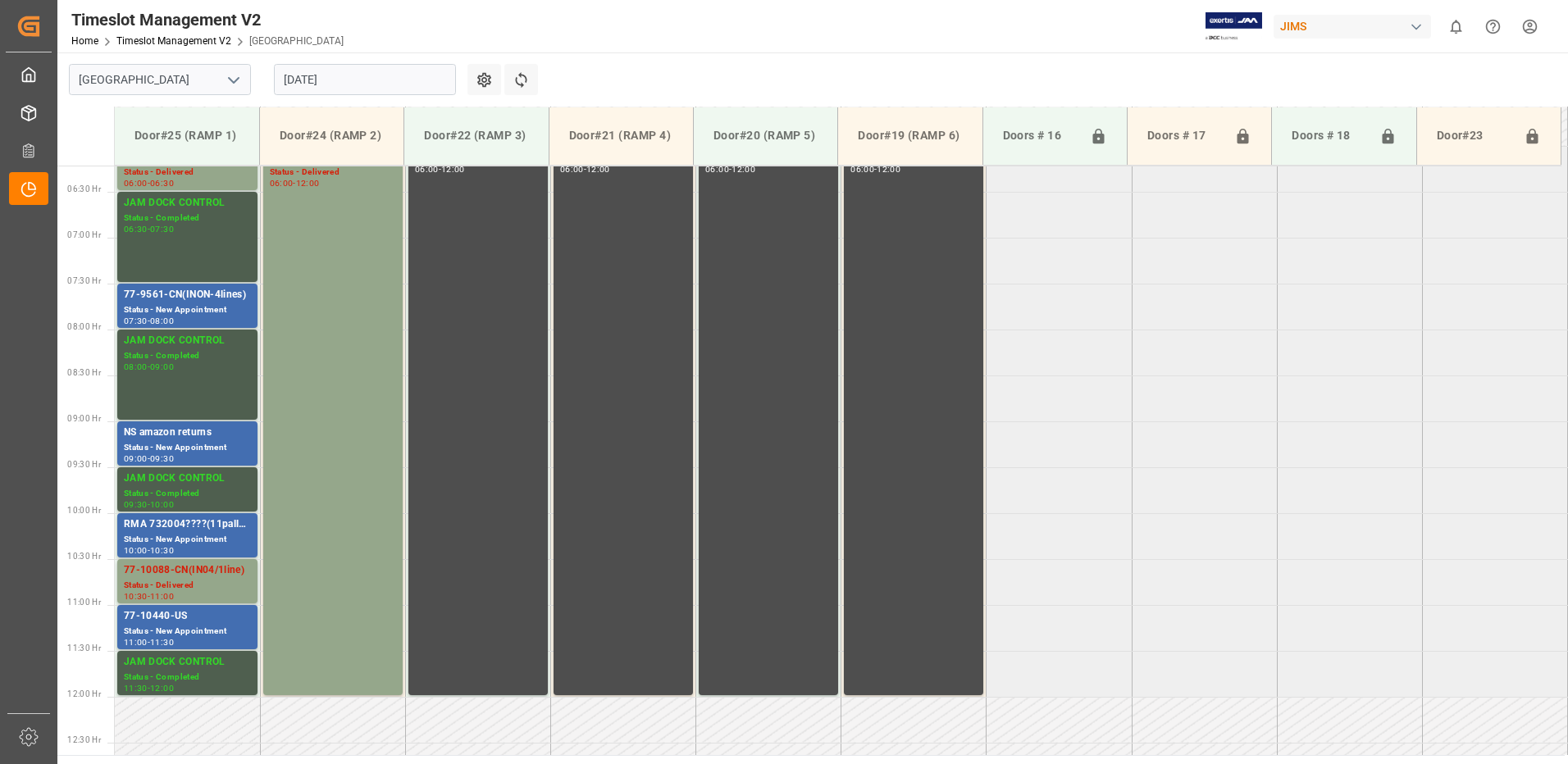
click at [372, 79] on input "[DATE]" at bounding box center [364, 80] width 182 height 32
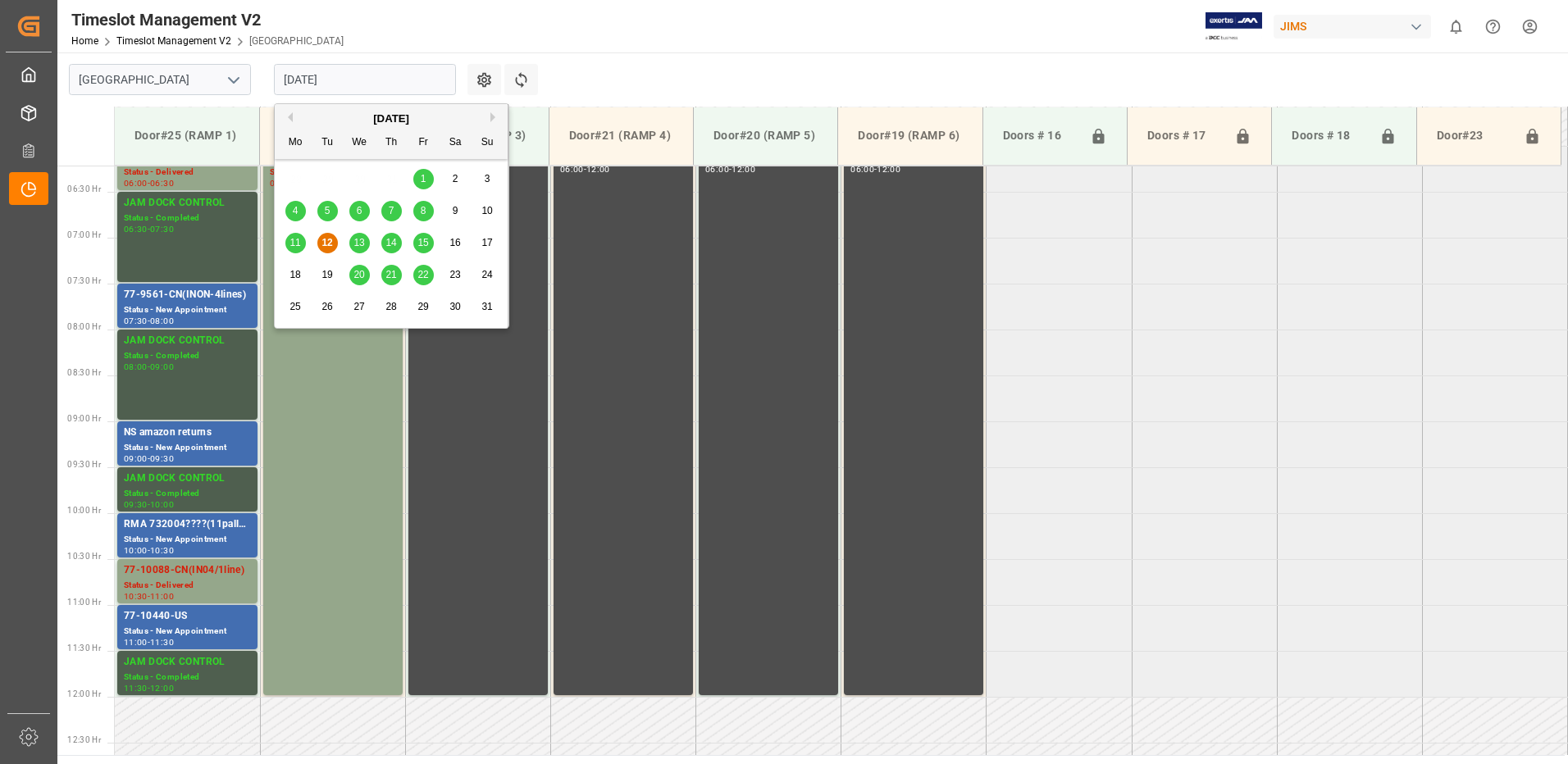
click at [361, 243] on span "13" at bounding box center [359, 243] width 11 height 12
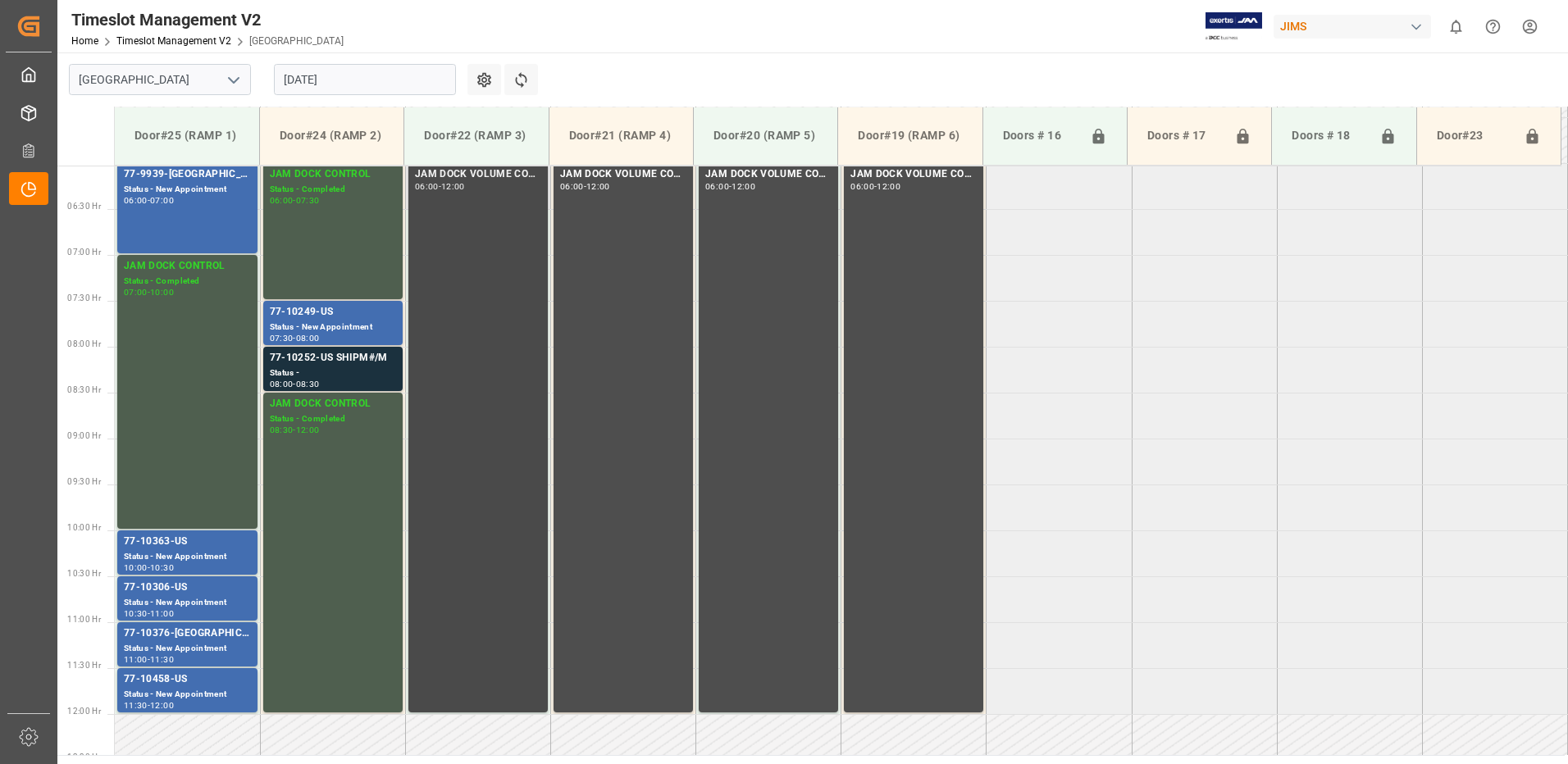
scroll to position [478, 0]
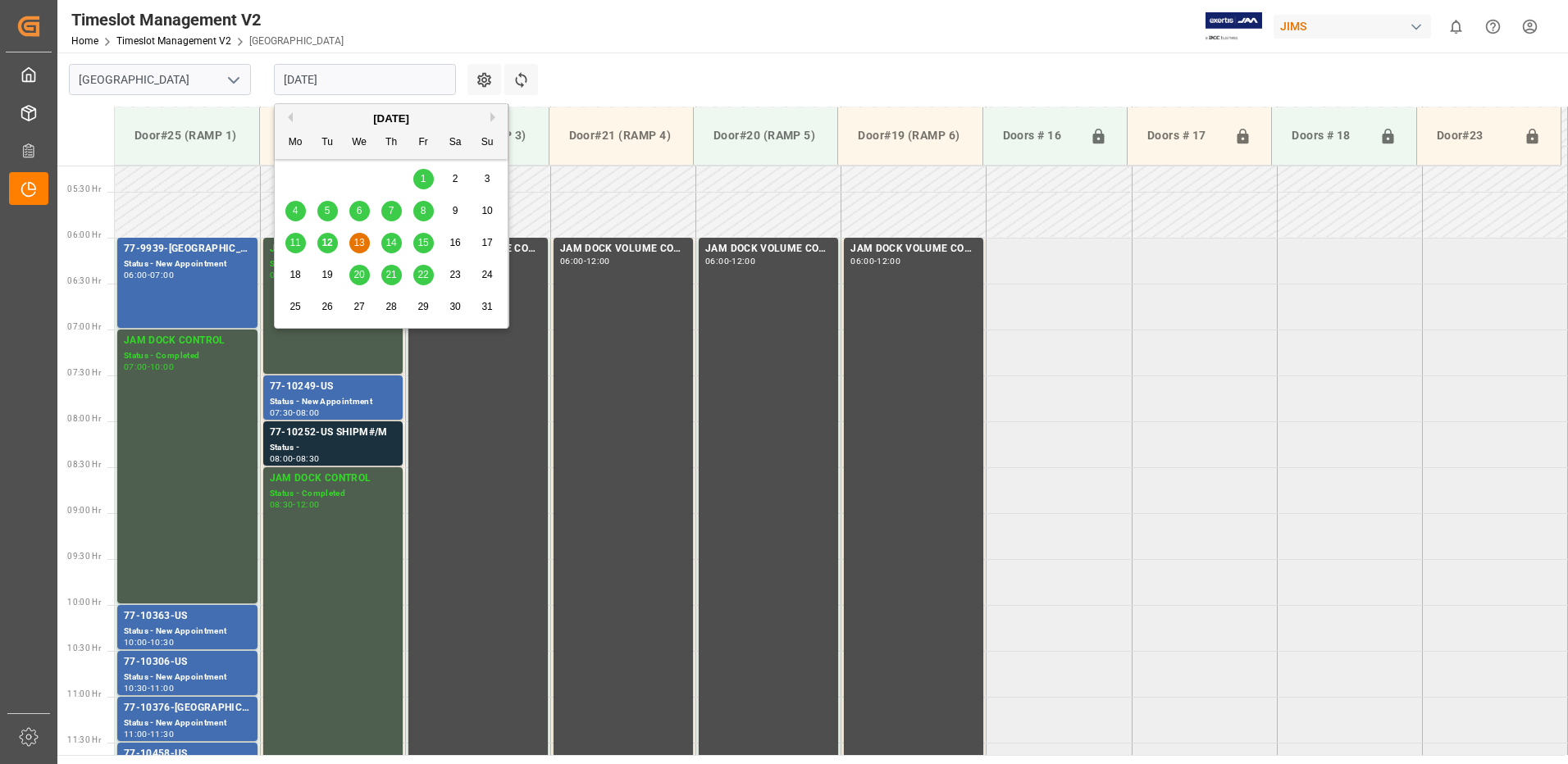
click at [379, 85] on input "[DATE]" at bounding box center [364, 80] width 182 height 32
click at [390, 236] on div "14" at bounding box center [391, 243] width 21 height 20
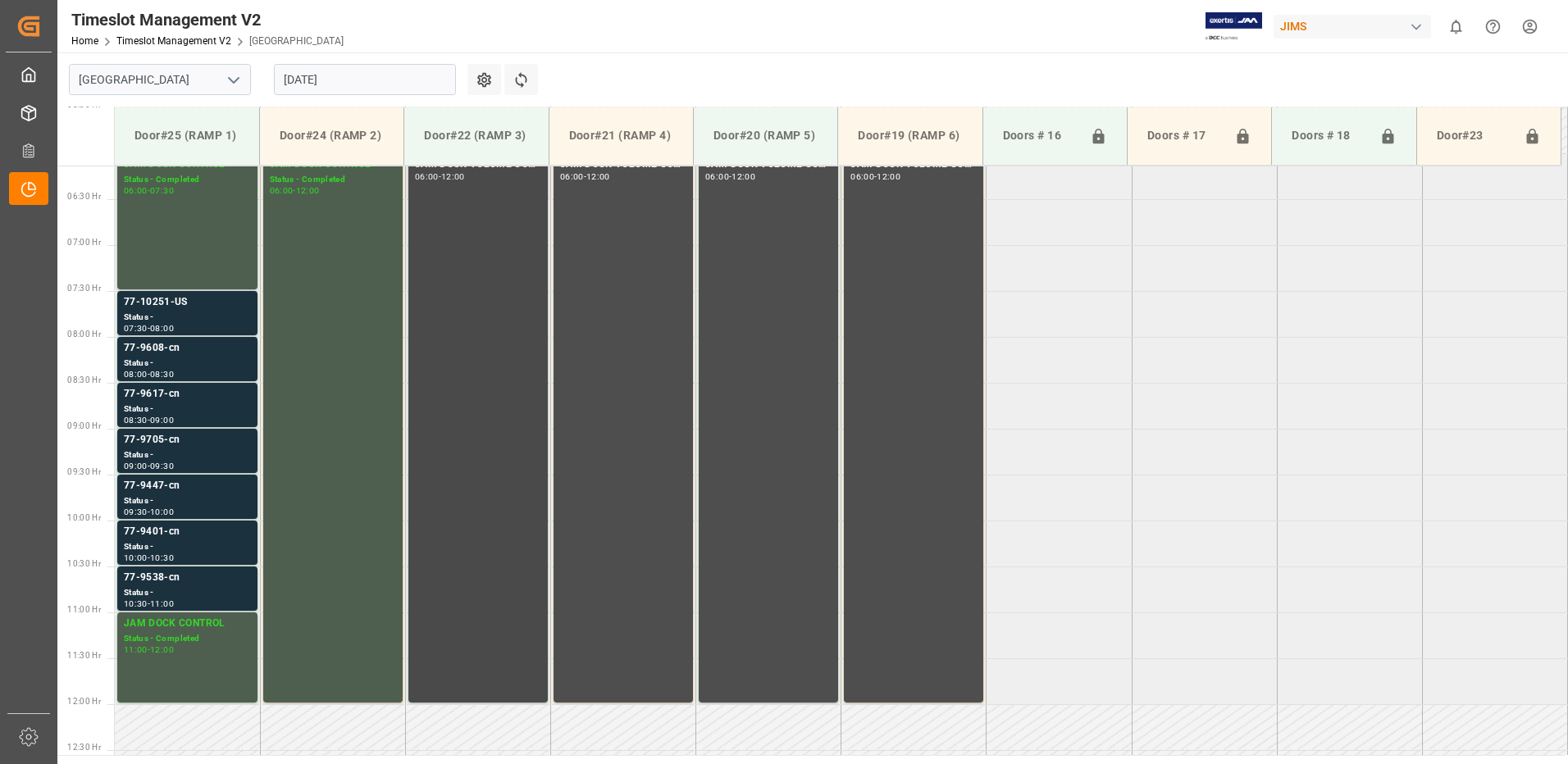
scroll to position [561, 0]
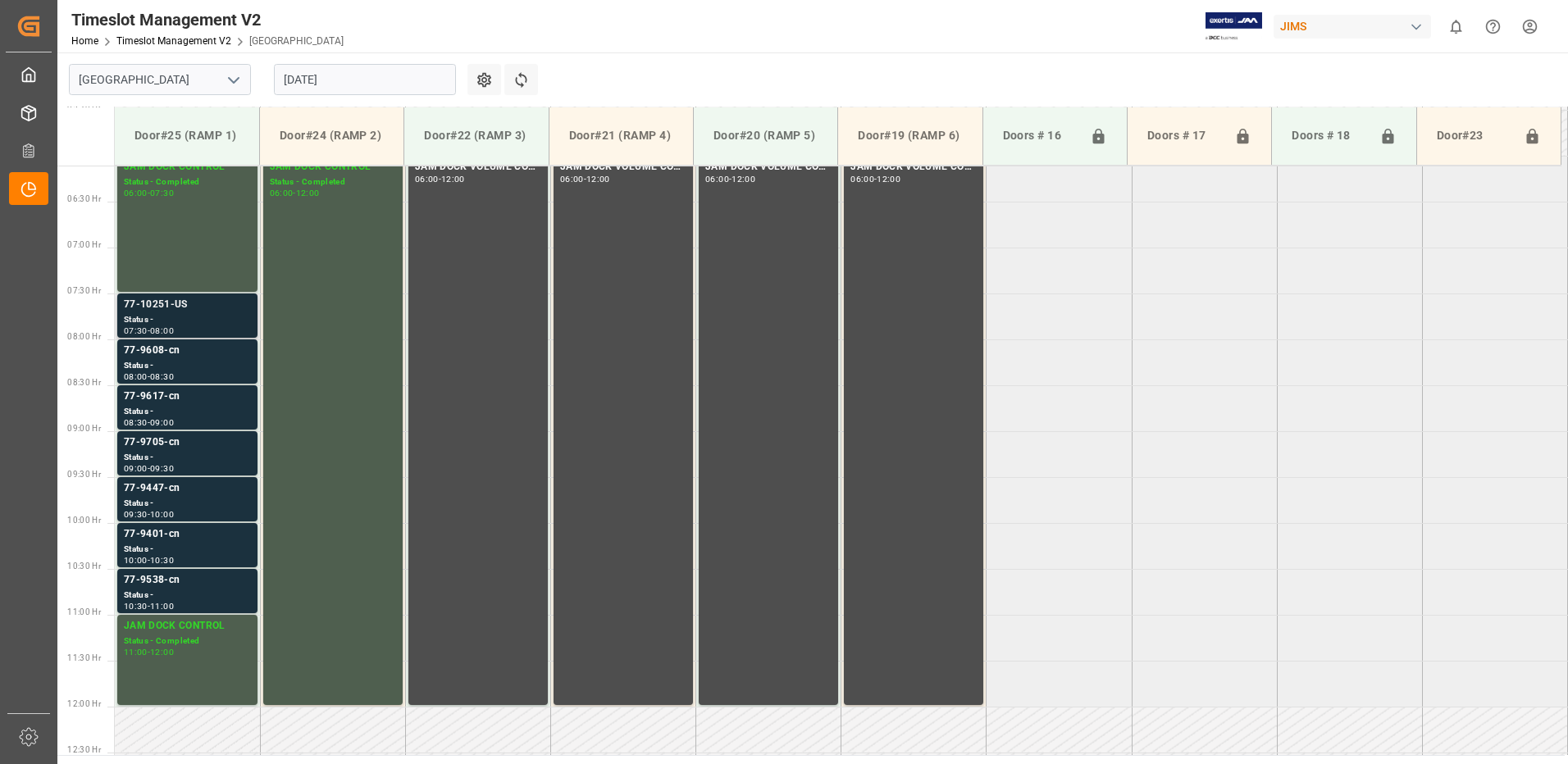
click at [168, 316] on div "Status -" at bounding box center [187, 320] width 127 height 14
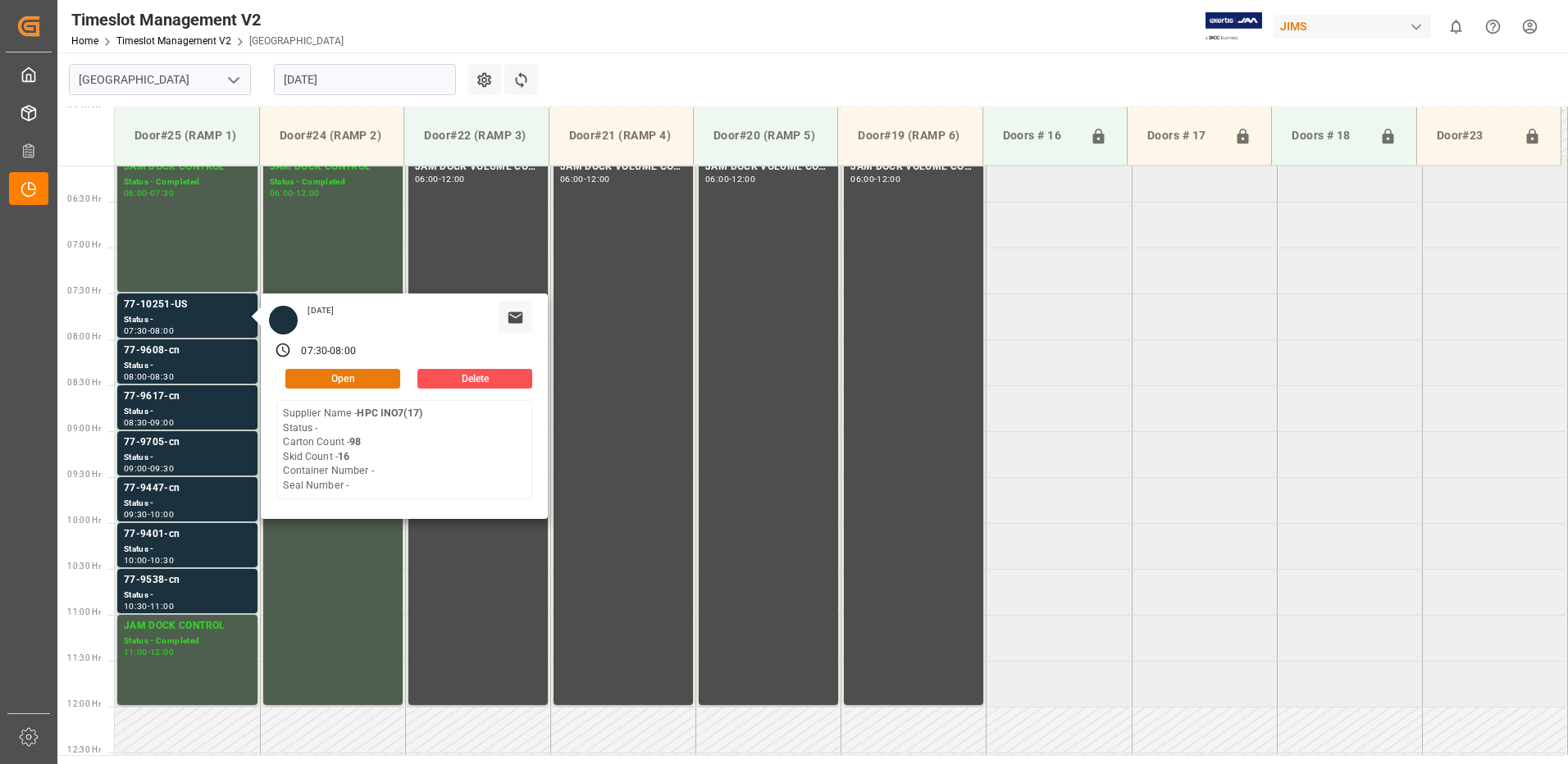
click at [372, 378] on button "Open" at bounding box center [343, 379] width 115 height 20
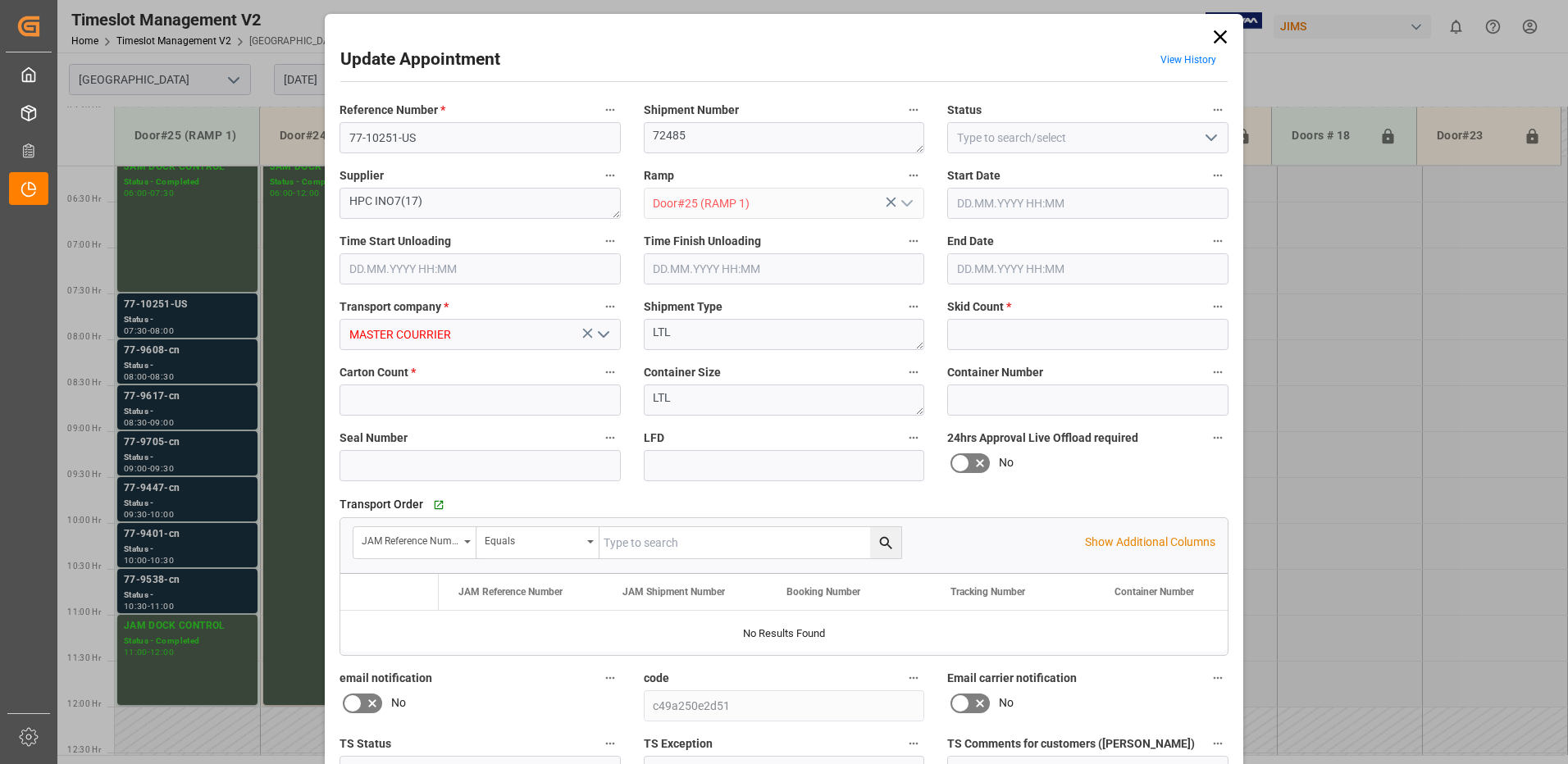
type input "16"
type input "98"
type input "[DATE] 07:30"
type input "[DATE] 08:00"
type input "[DATE] 14:32"
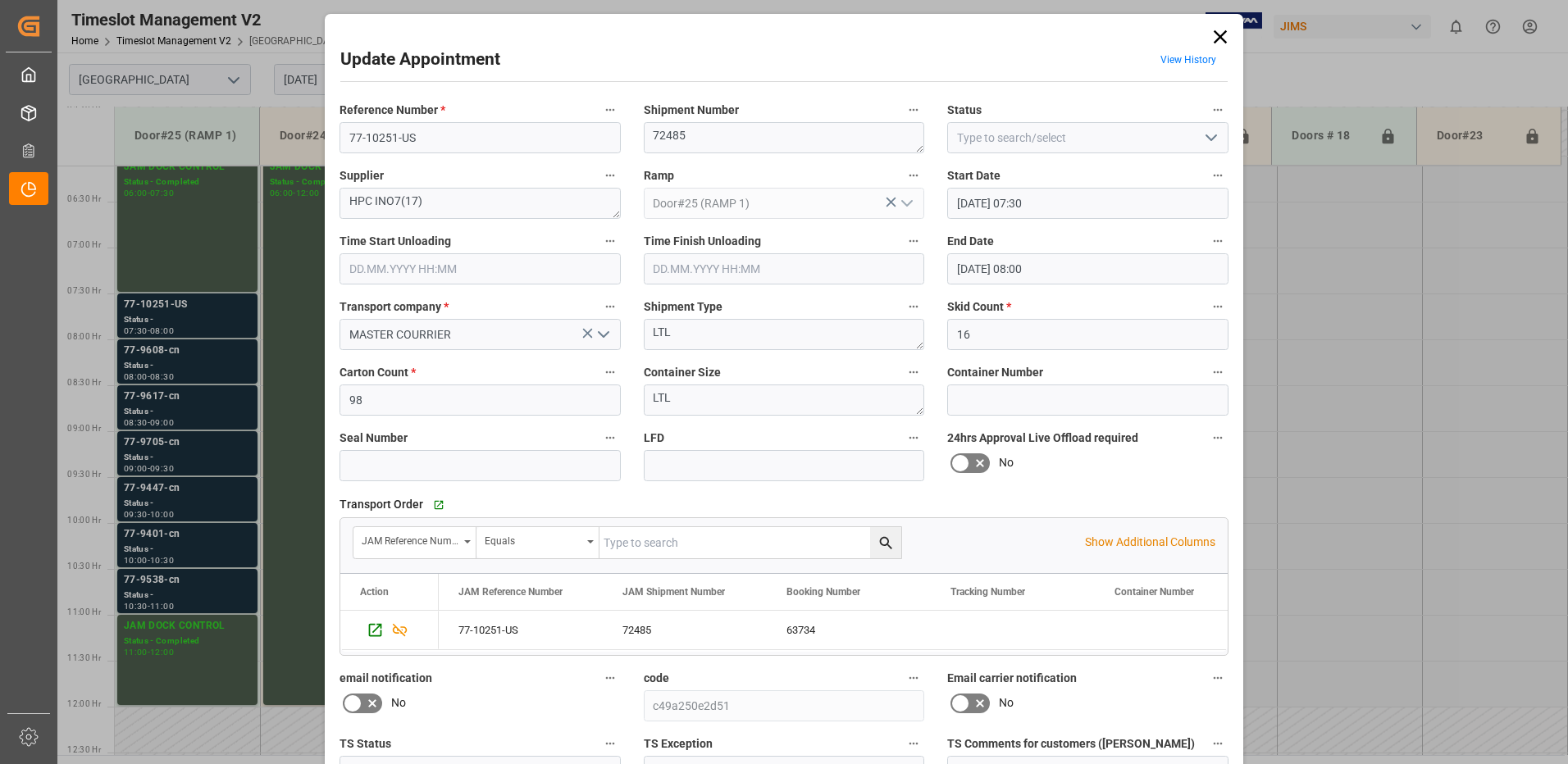
click at [1218, 38] on icon at bounding box center [1219, 36] width 23 height 23
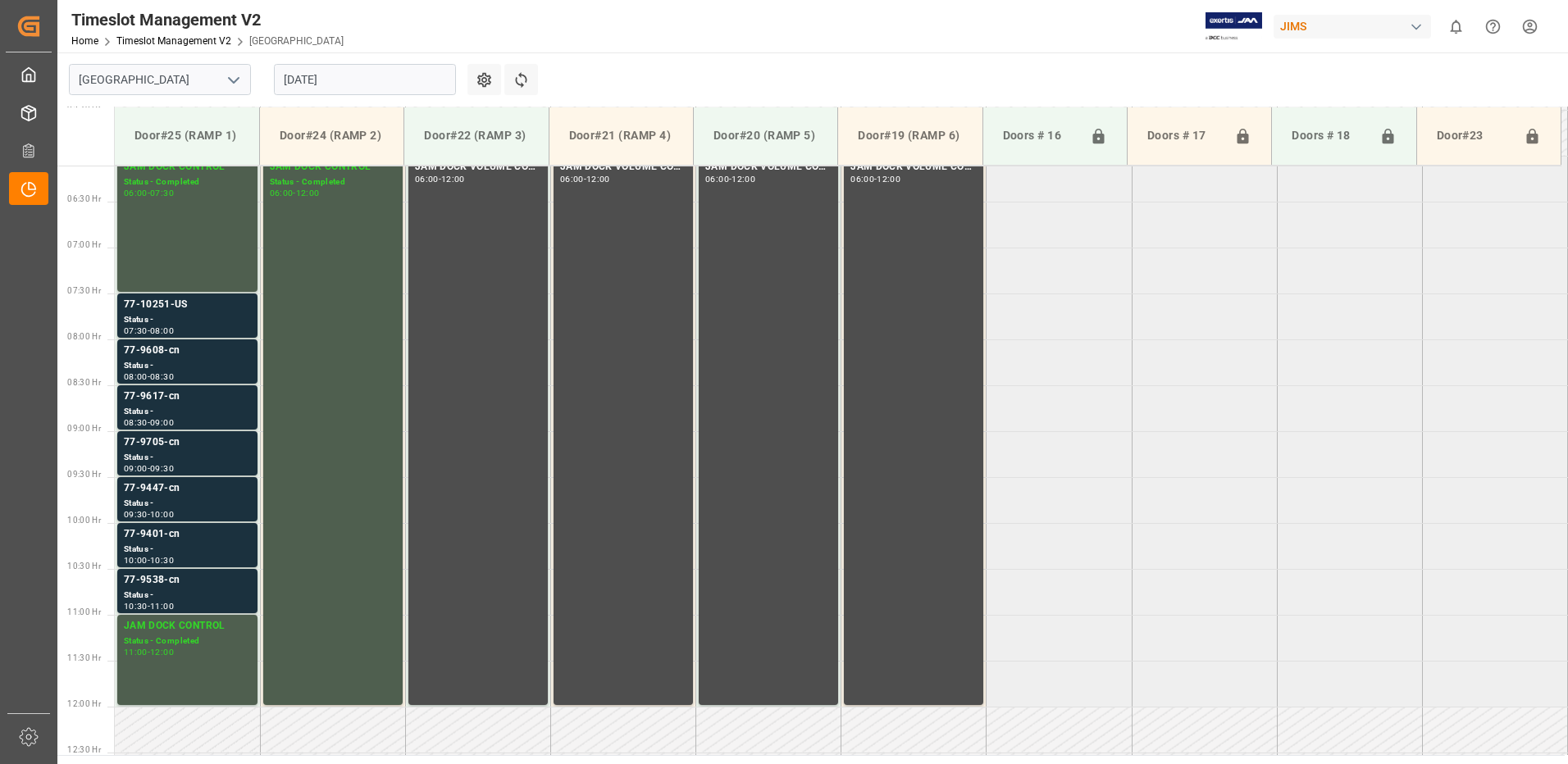
click at [370, 73] on input "[DATE]" at bounding box center [364, 80] width 182 height 32
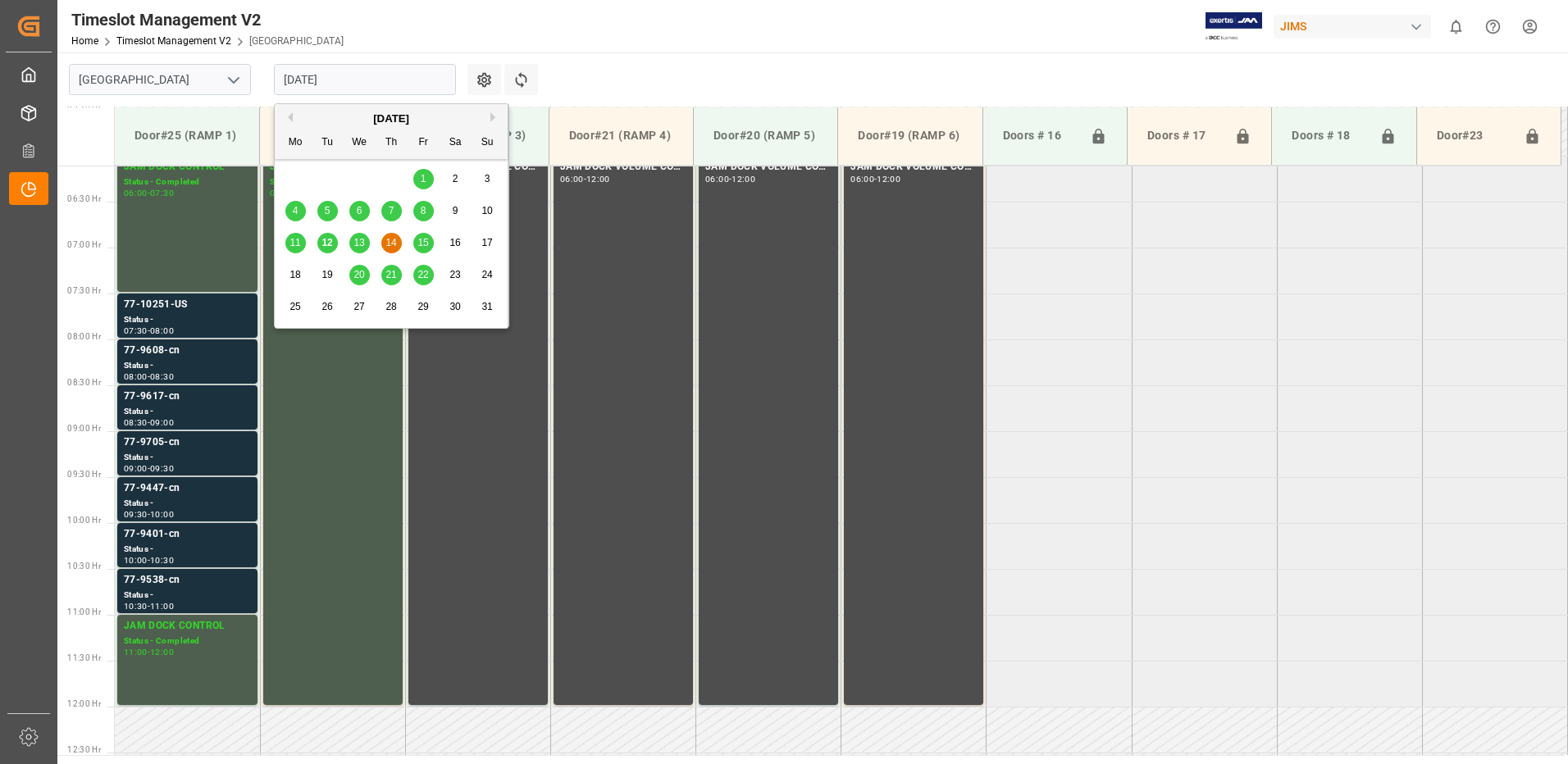
click at [326, 245] on span "12" at bounding box center [326, 243] width 11 height 12
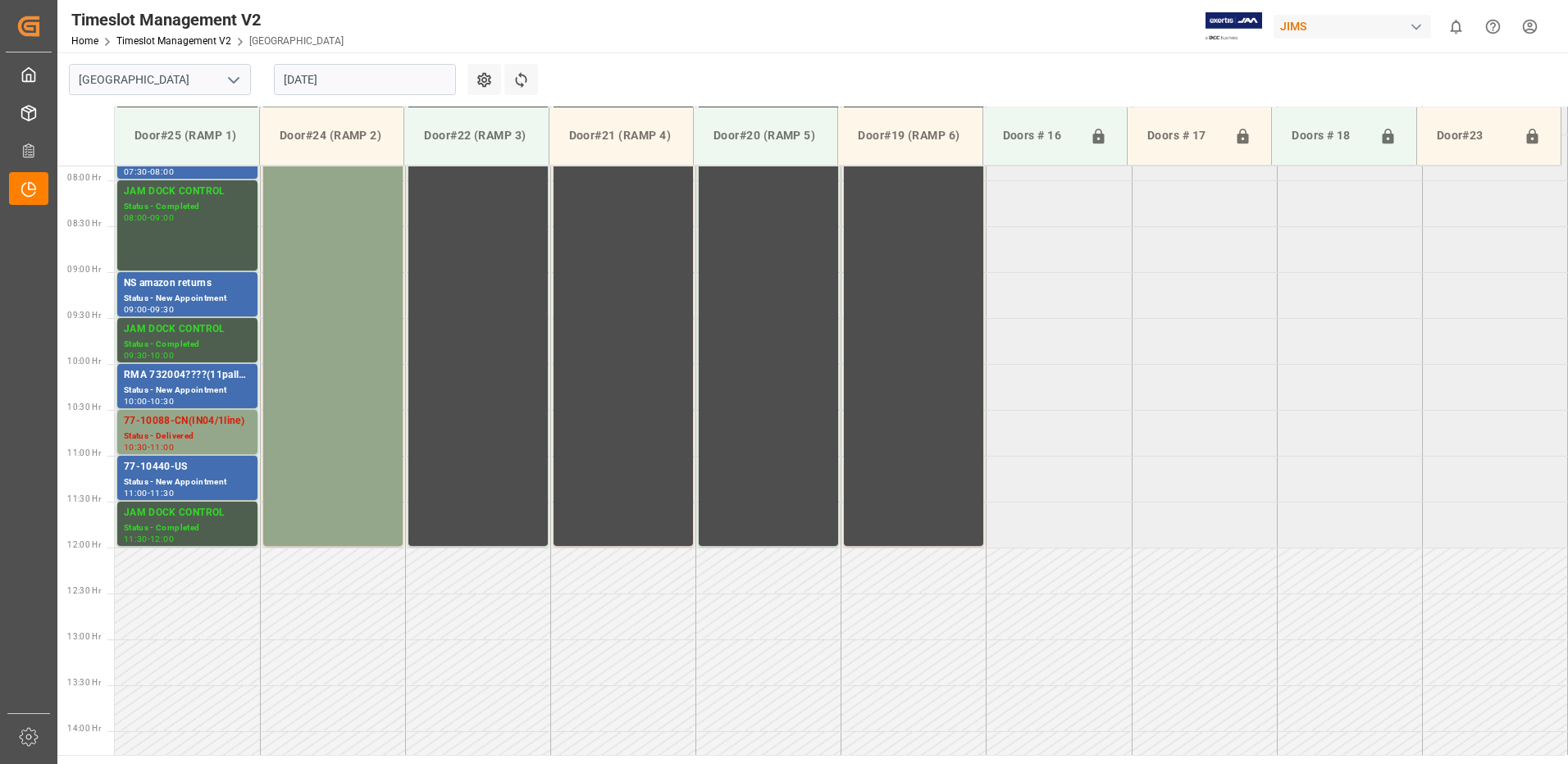
scroll to position [725, 0]
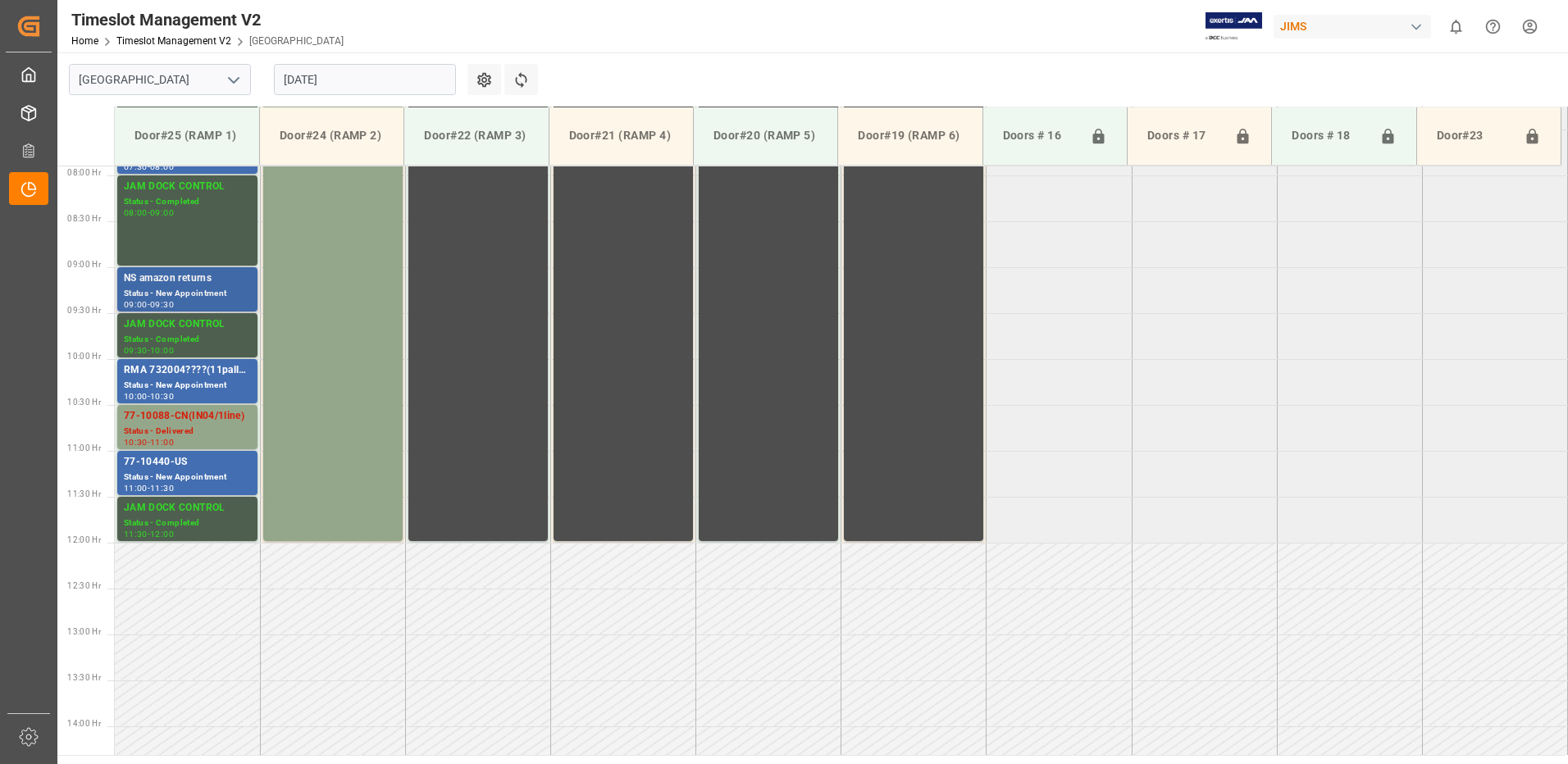
click at [184, 284] on div "NS amazon returns" at bounding box center [187, 279] width 127 height 17
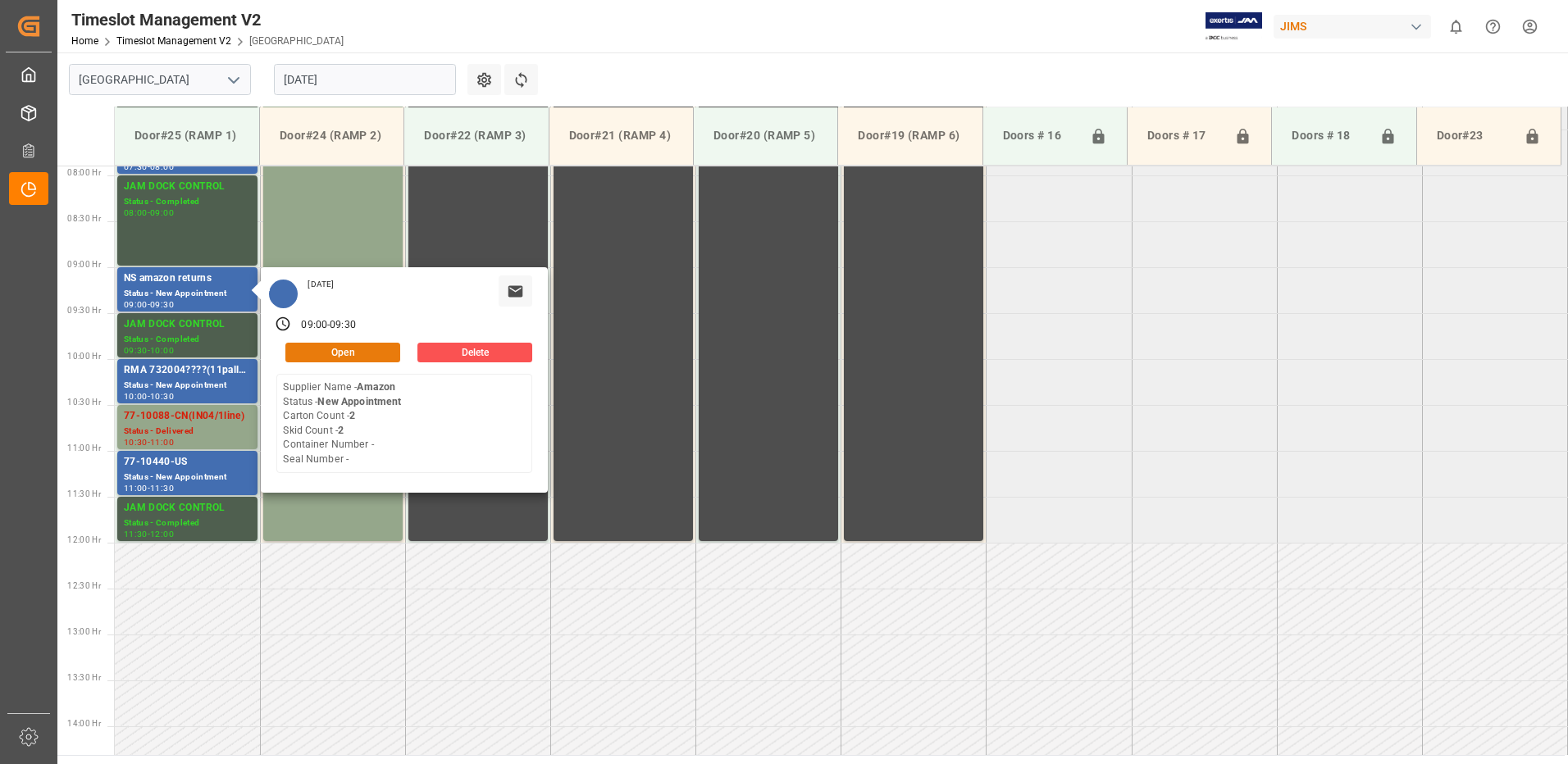
click at [368, 347] on button "Open" at bounding box center [343, 352] width 115 height 20
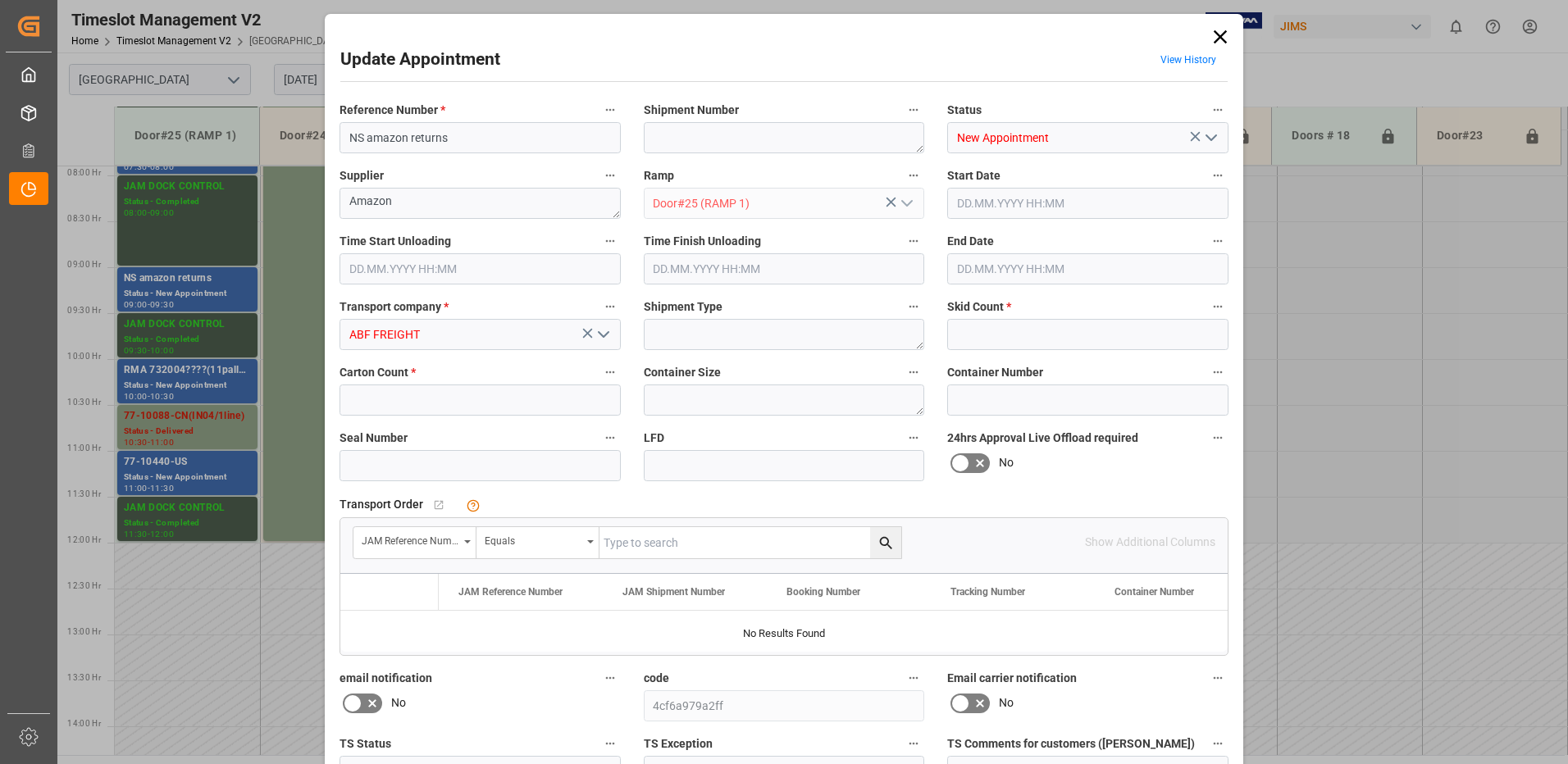
type input "2"
type input "[DATE] 09:00"
type input "[DATE] 09:30"
type input "[DATE] 18:38"
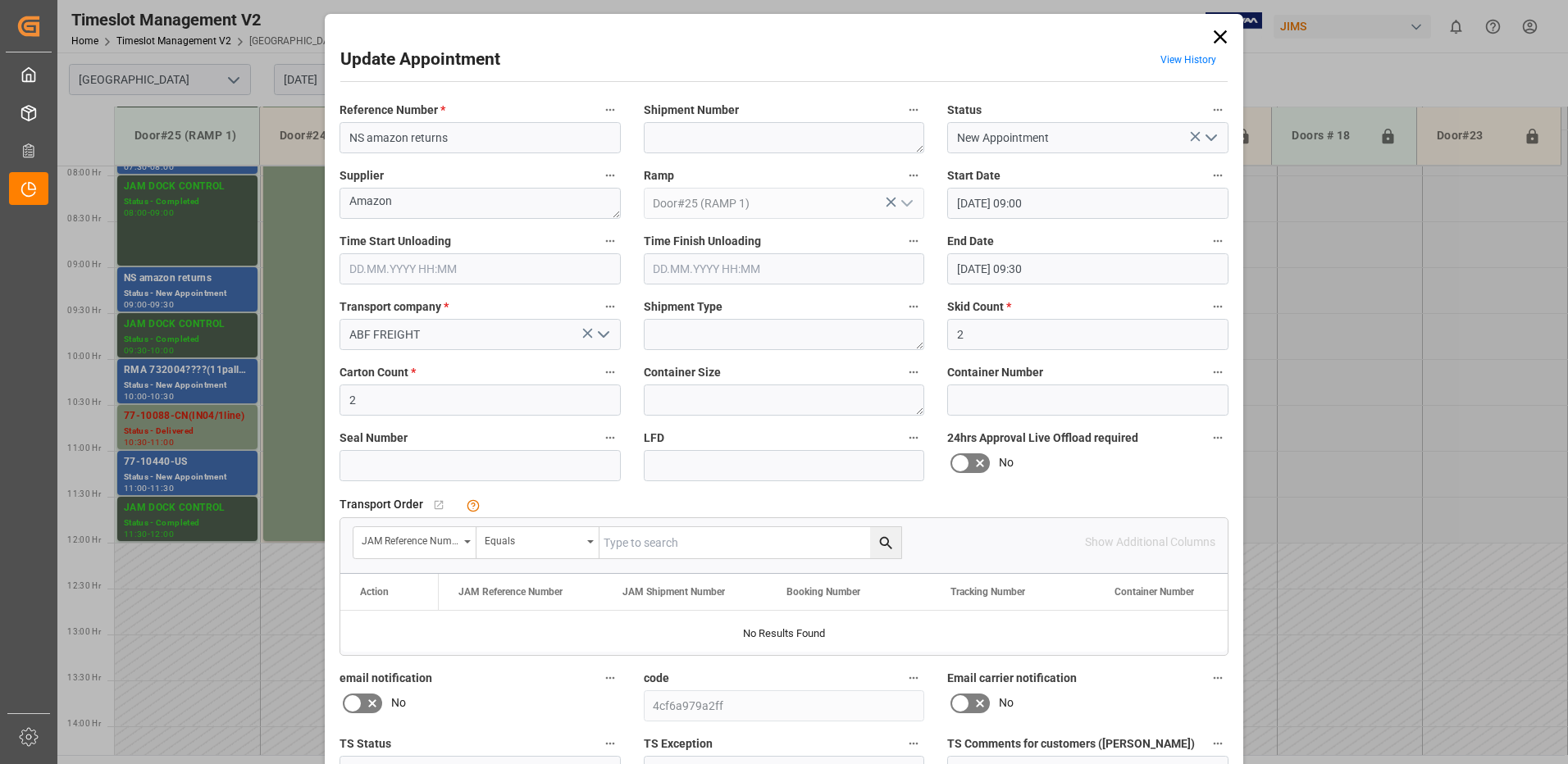
click at [1207, 137] on polyline "open menu" at bounding box center [1211, 137] width 10 height 5
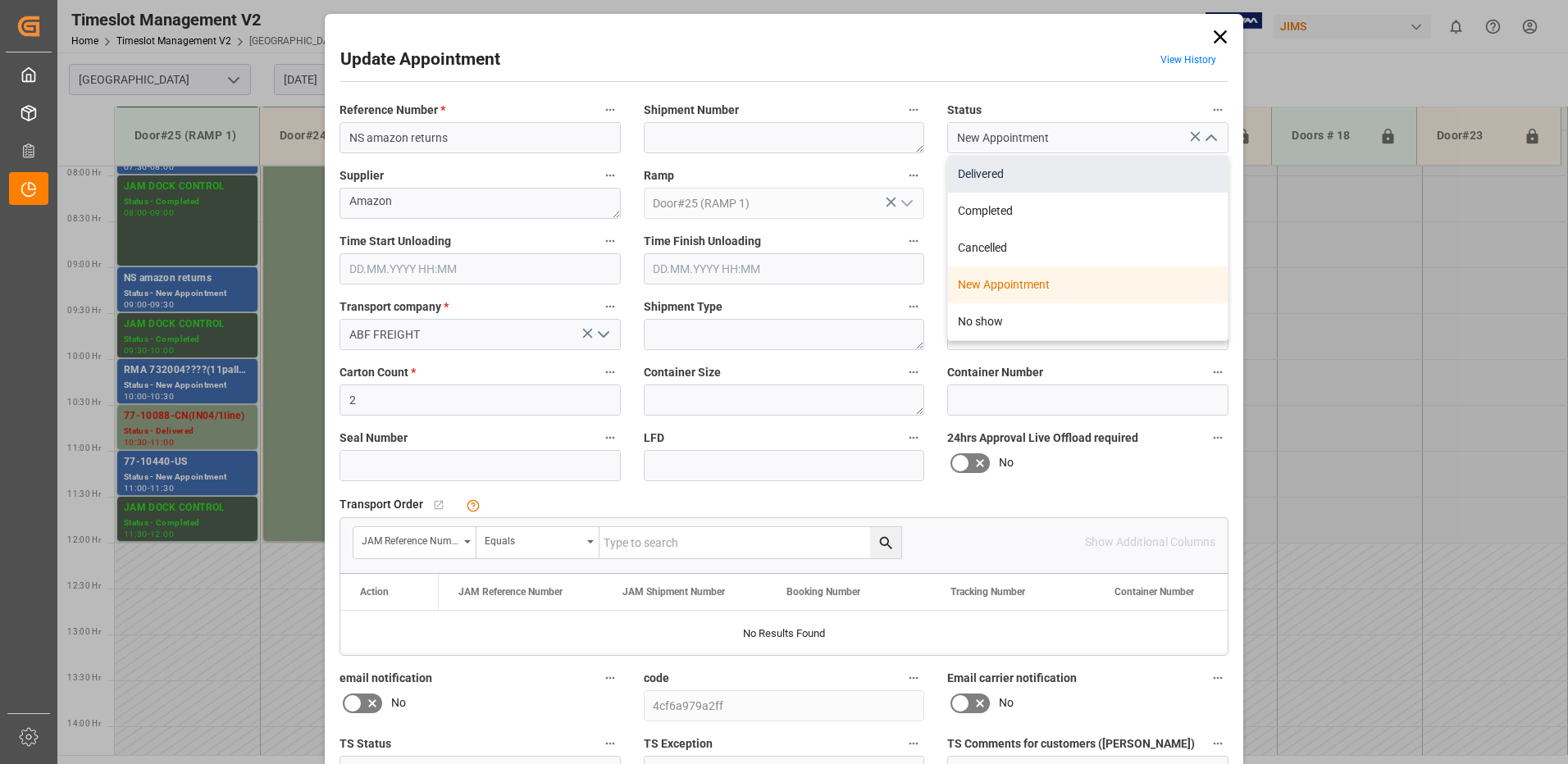
click at [1037, 177] on div "Delivered" at bounding box center [1088, 173] width 280 height 36
type input "Delivered"
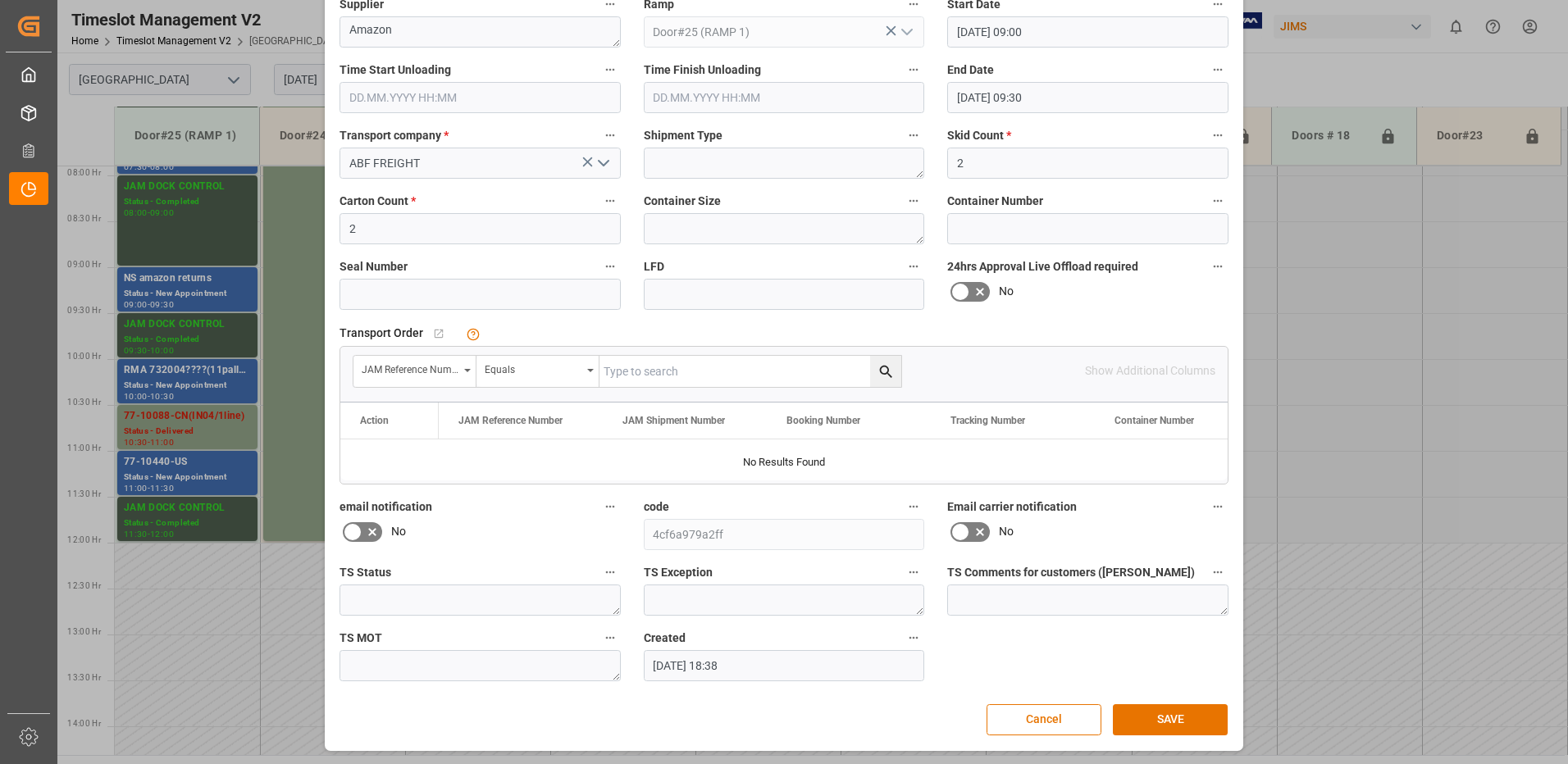
scroll to position [172, 0]
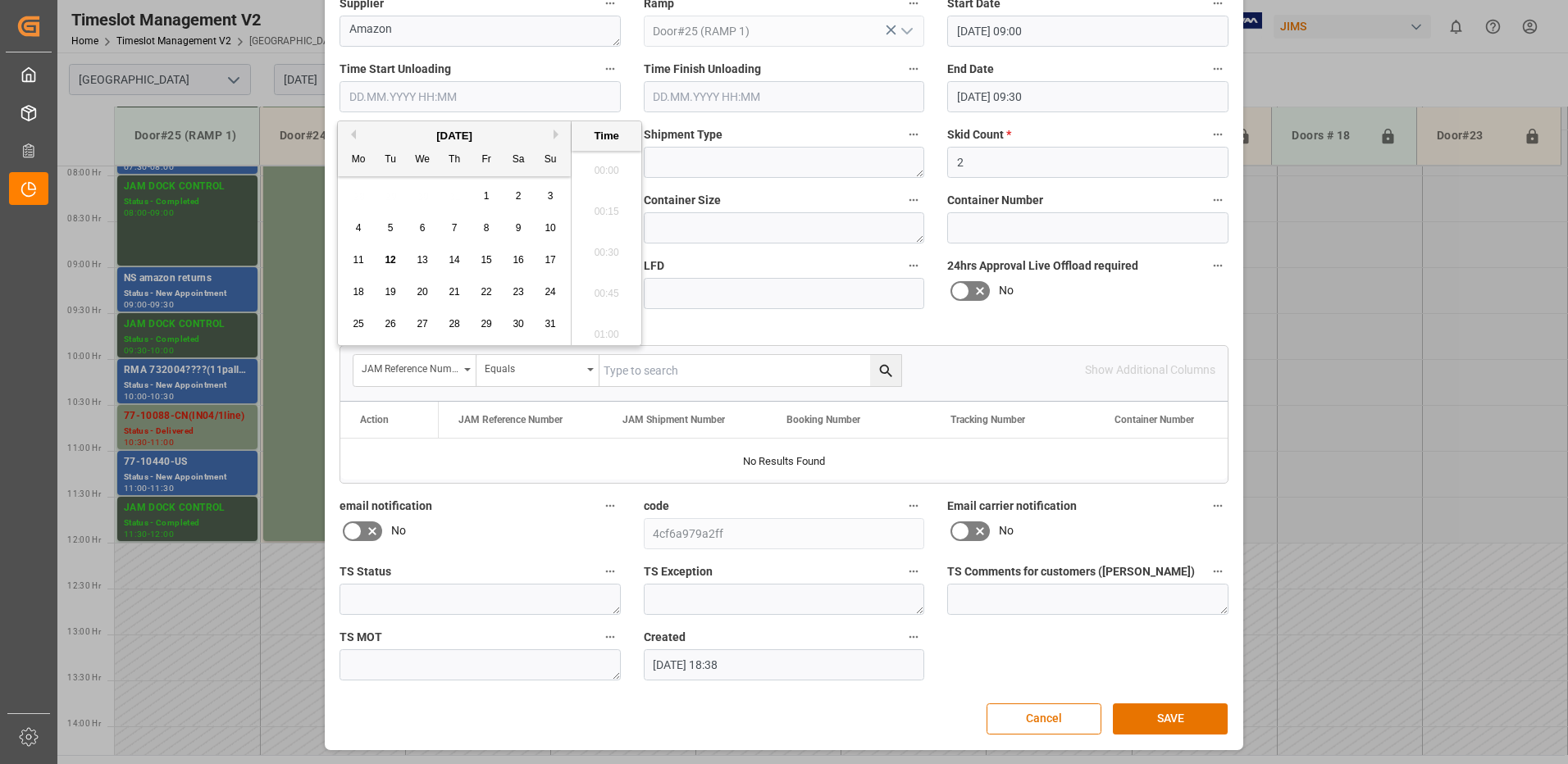
click at [378, 93] on input "text" at bounding box center [481, 96] width 282 height 32
click at [391, 262] on span "12" at bounding box center [390, 260] width 11 height 12
click at [608, 248] on li "09:15" at bounding box center [606, 248] width 70 height 41
type input "[DATE] 09:15"
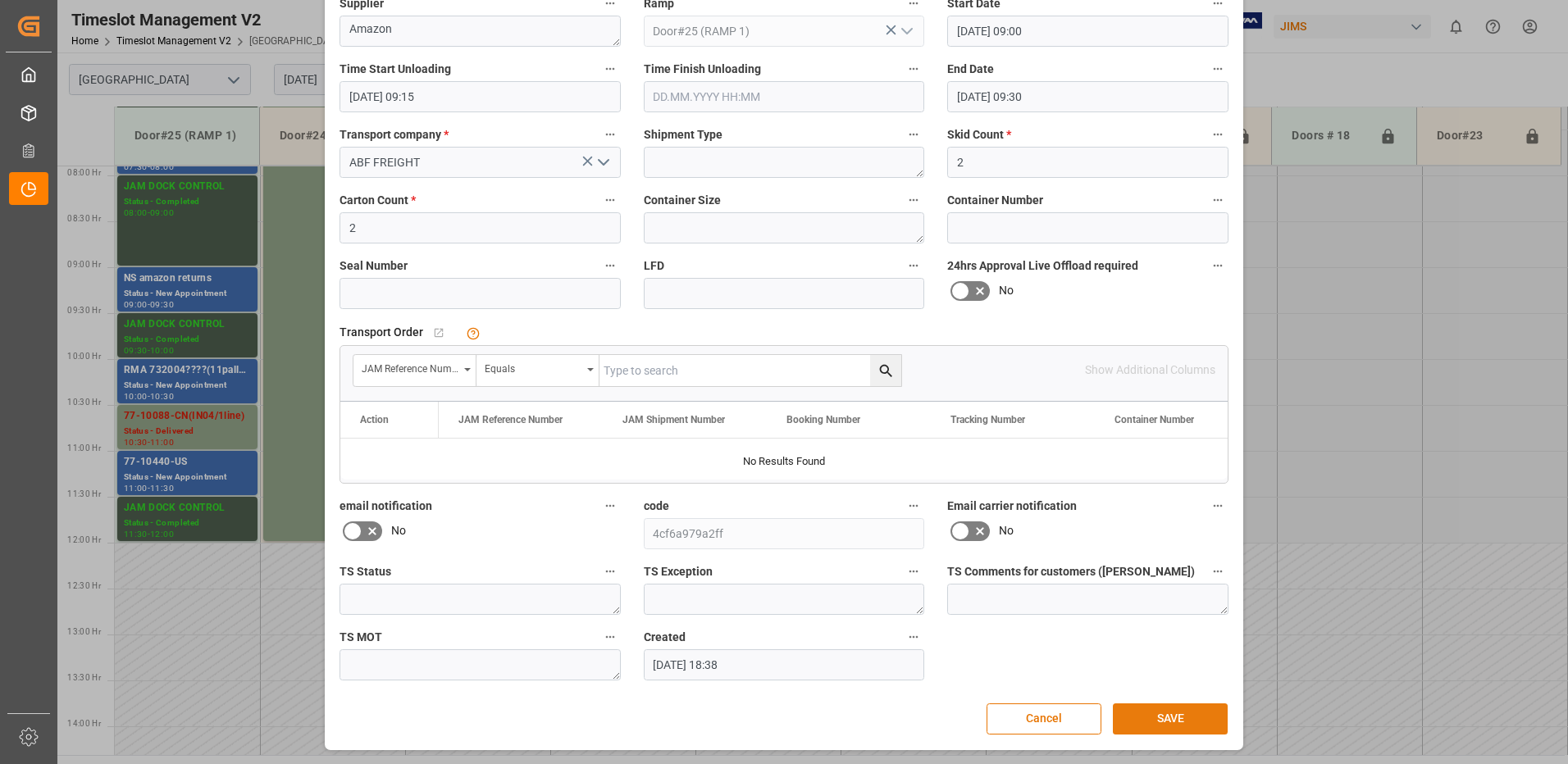
click at [1164, 713] on button "SAVE" at bounding box center [1170, 719] width 115 height 32
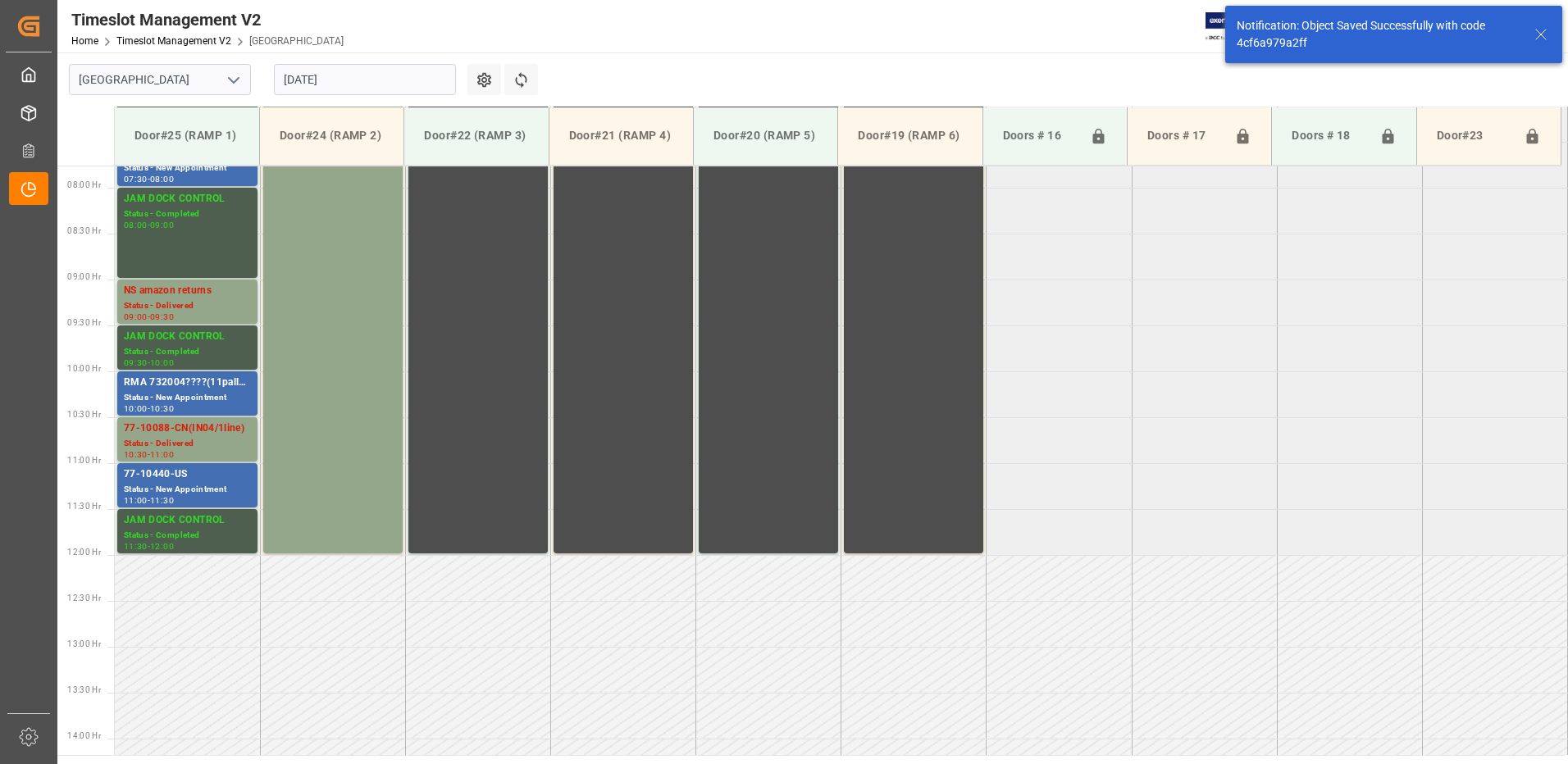
scroll to position [725, 0]
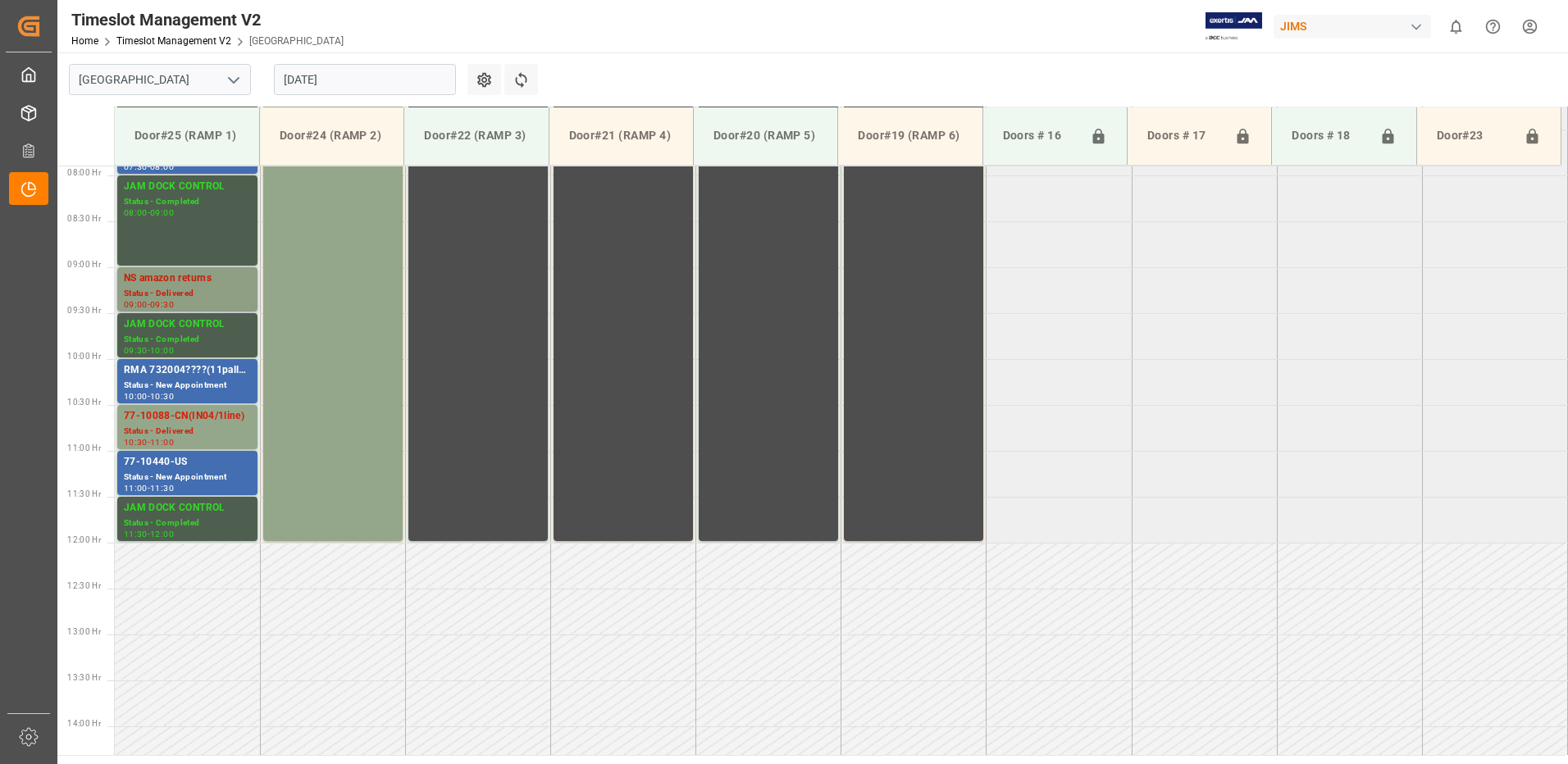
click at [186, 283] on div "NS amazon returns" at bounding box center [187, 279] width 127 height 17
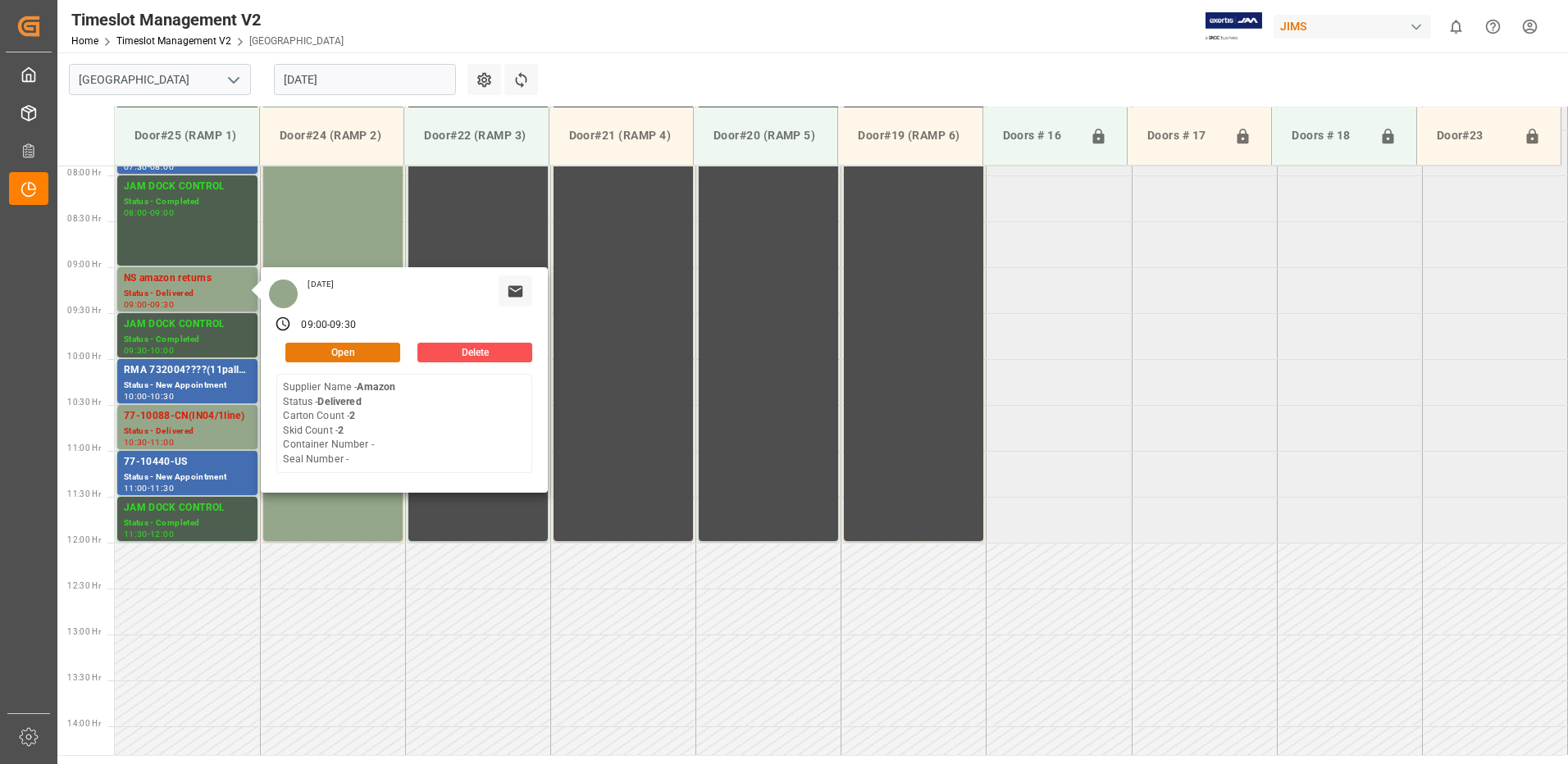
click at [346, 347] on button "Open" at bounding box center [343, 352] width 115 height 20
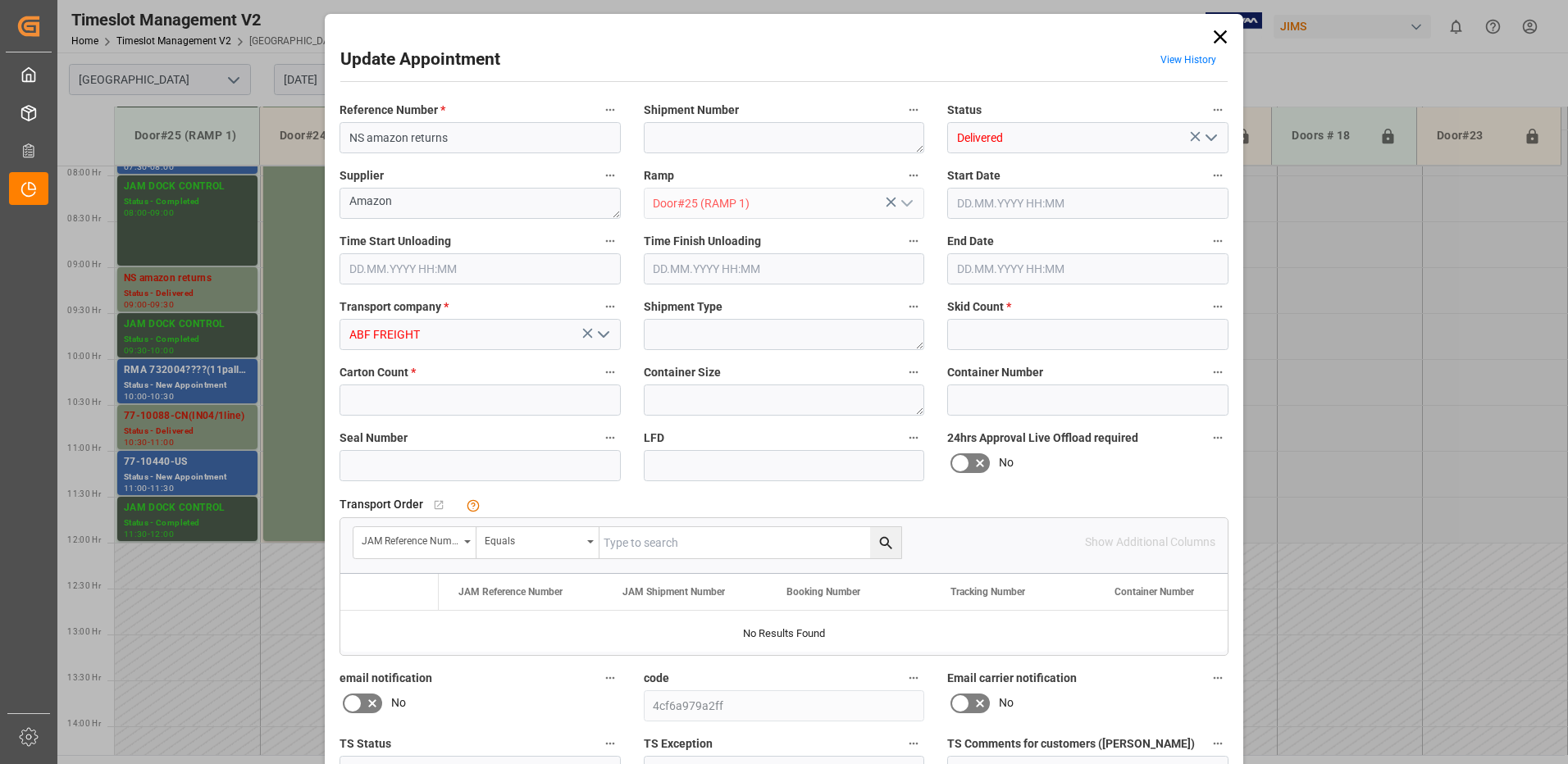
type input "2"
type input "[DATE] 09:00"
type input "[DATE] 09:15"
type input "[DATE] 09:30"
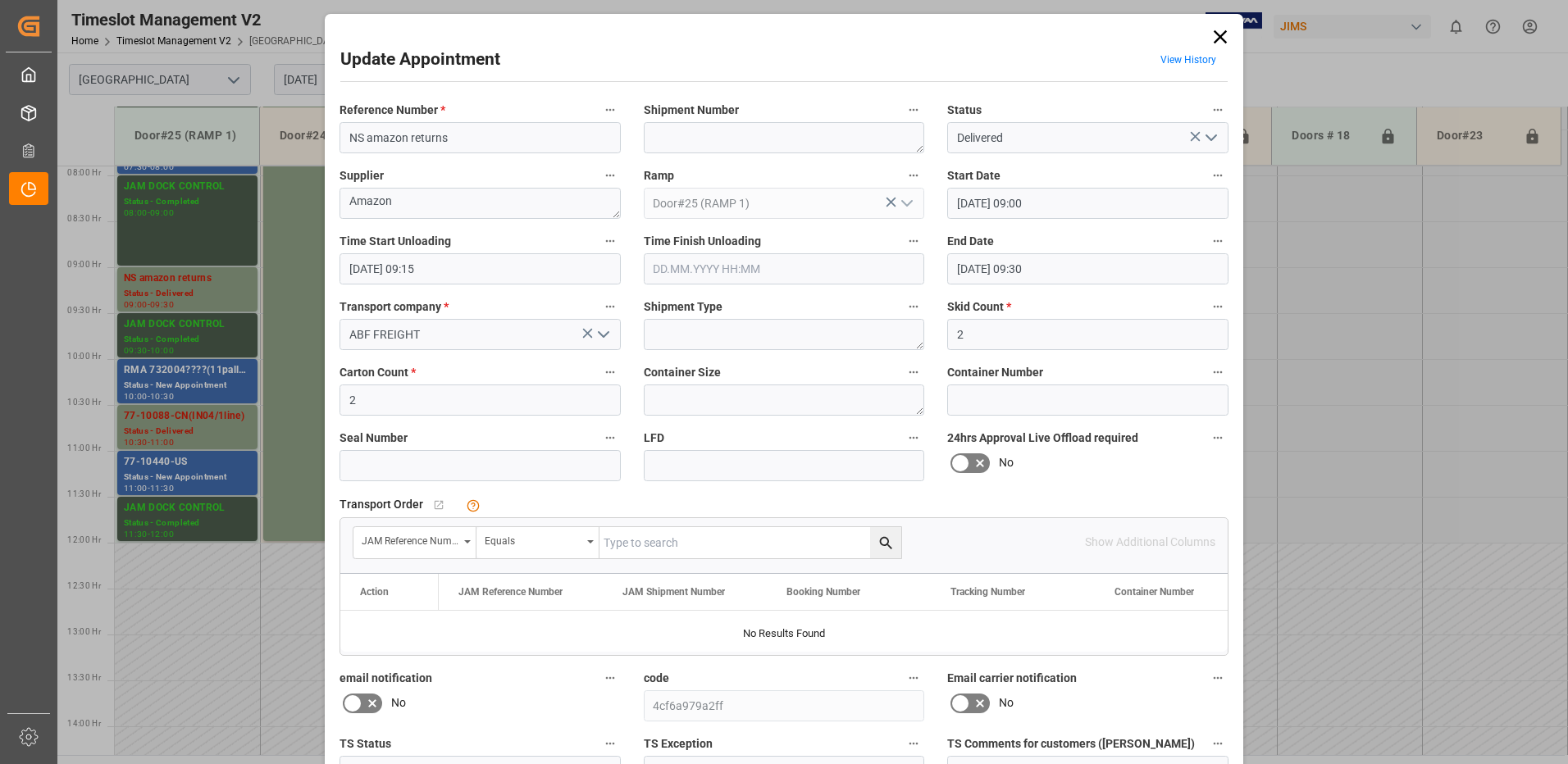
type input "[DATE] 18:38"
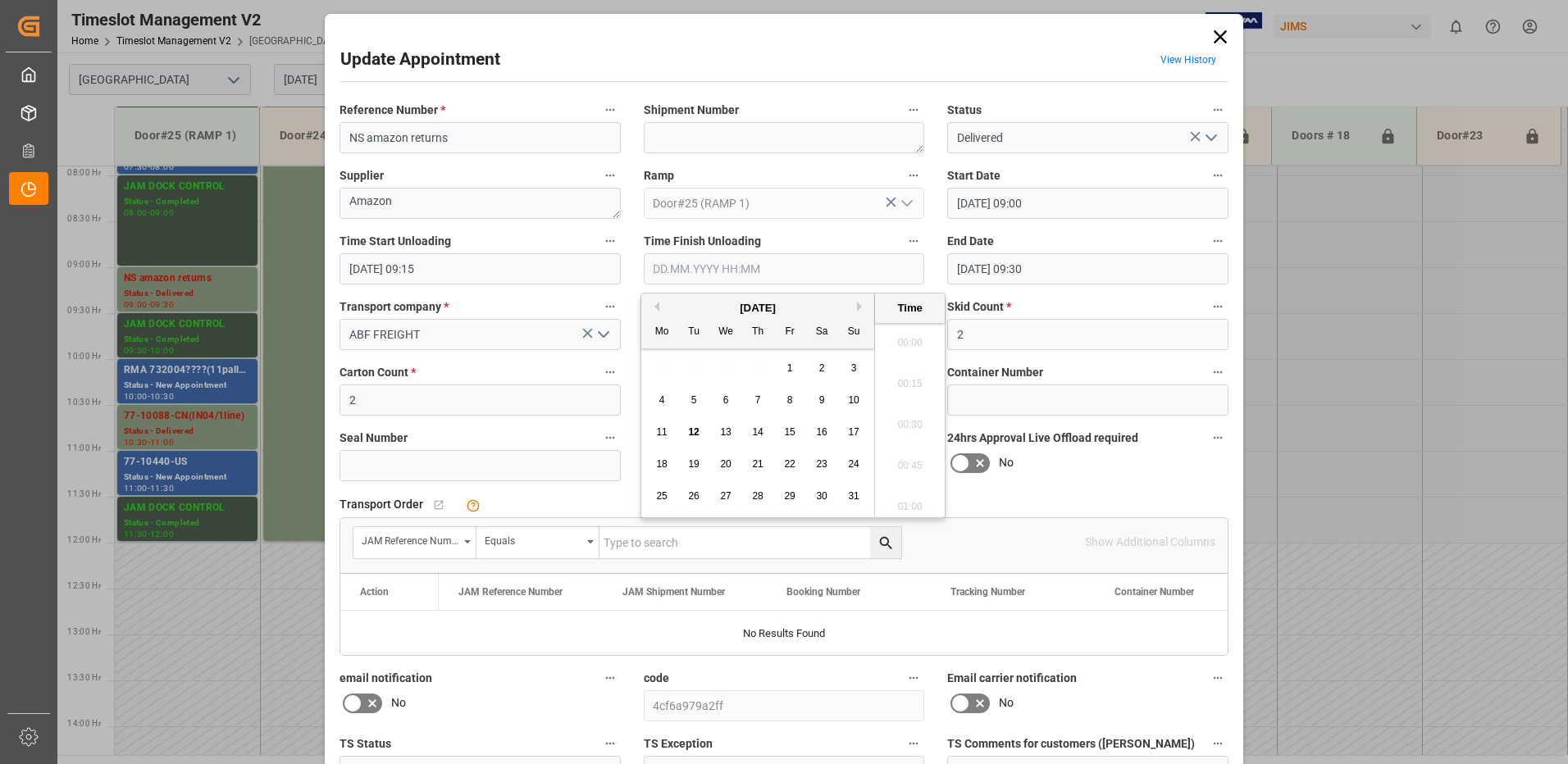
scroll to position [1482, 0]
click at [693, 265] on input "text" at bounding box center [785, 269] width 282 height 32
click at [692, 432] on span "12" at bounding box center [693, 432] width 11 height 12
click at [909, 417] on li "09:30" at bounding box center [909, 420] width 70 height 41
type input "[DATE] 09:30"
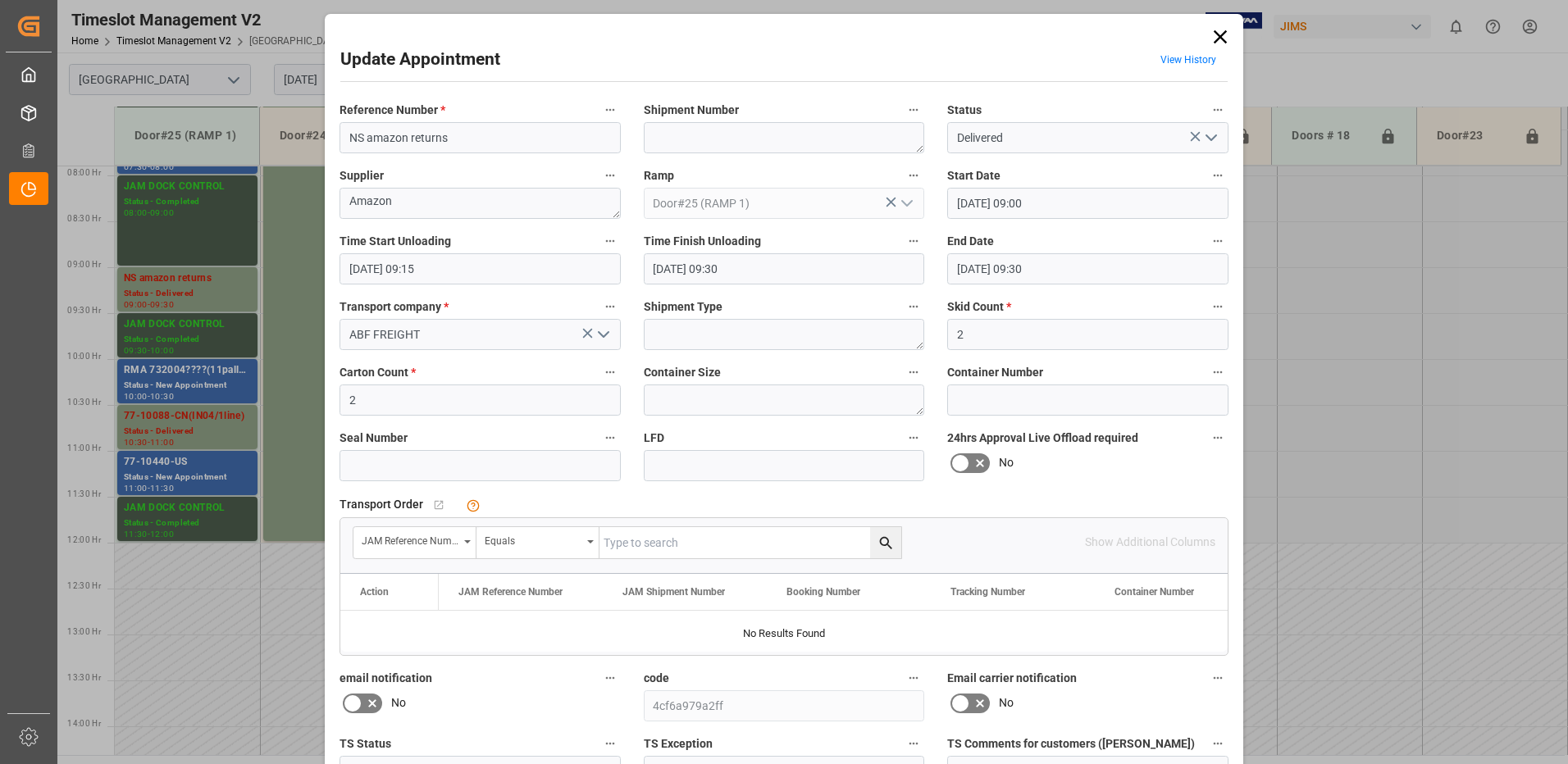
click at [1209, 137] on icon "open menu" at bounding box center [1211, 138] width 20 height 20
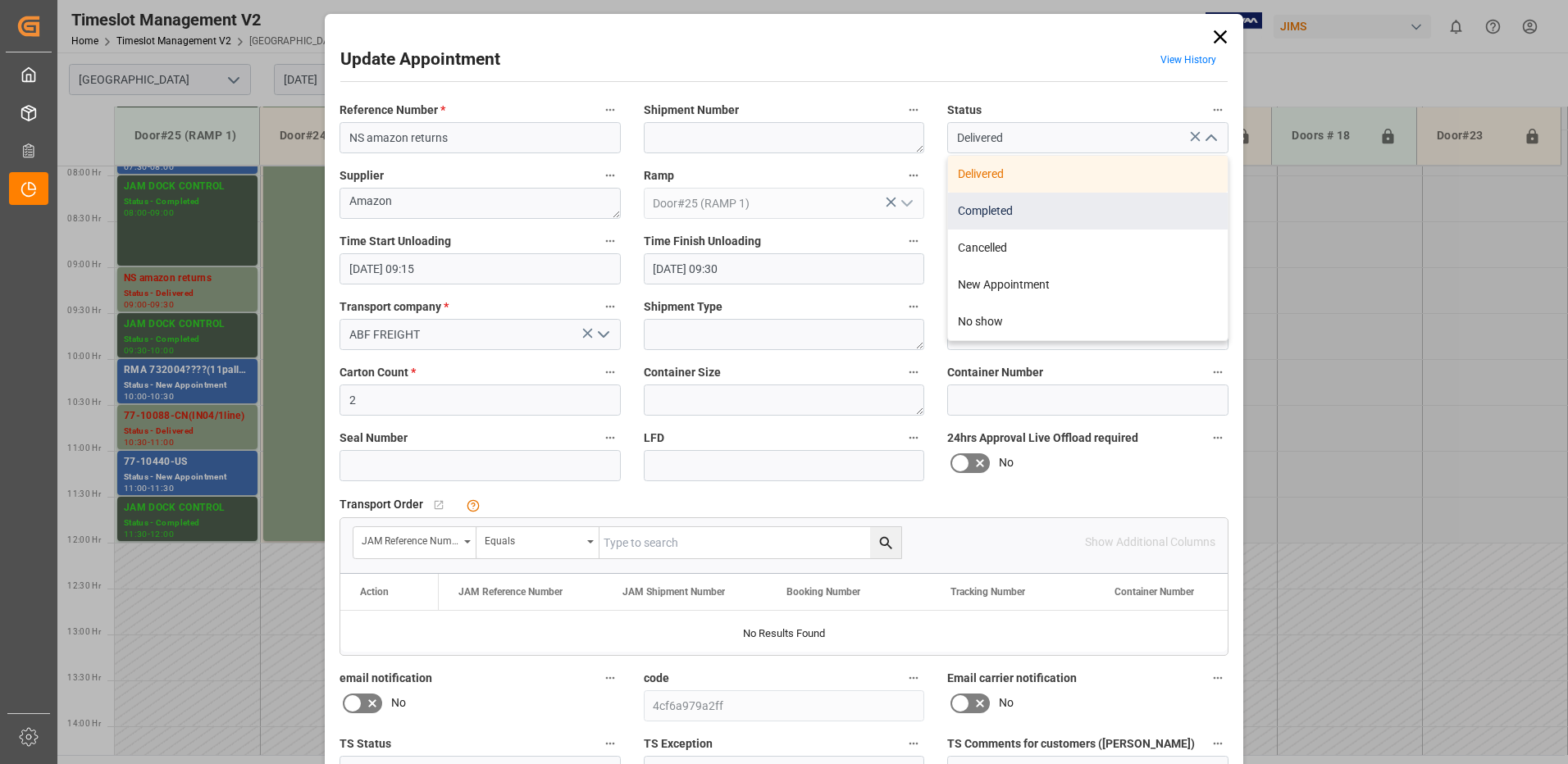
click at [1013, 210] on div "Completed" at bounding box center [1088, 211] width 280 height 36
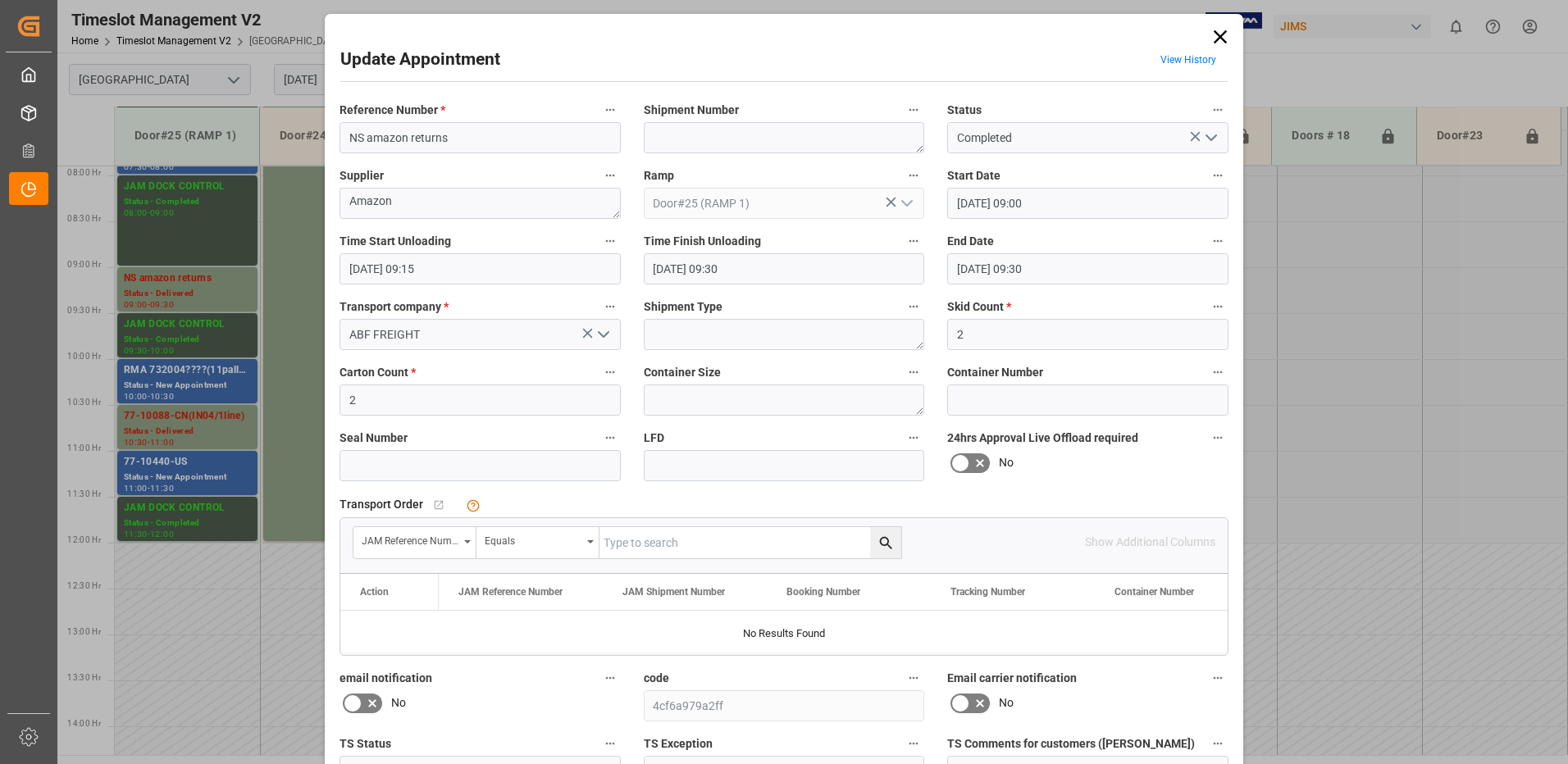
type input "Completed"
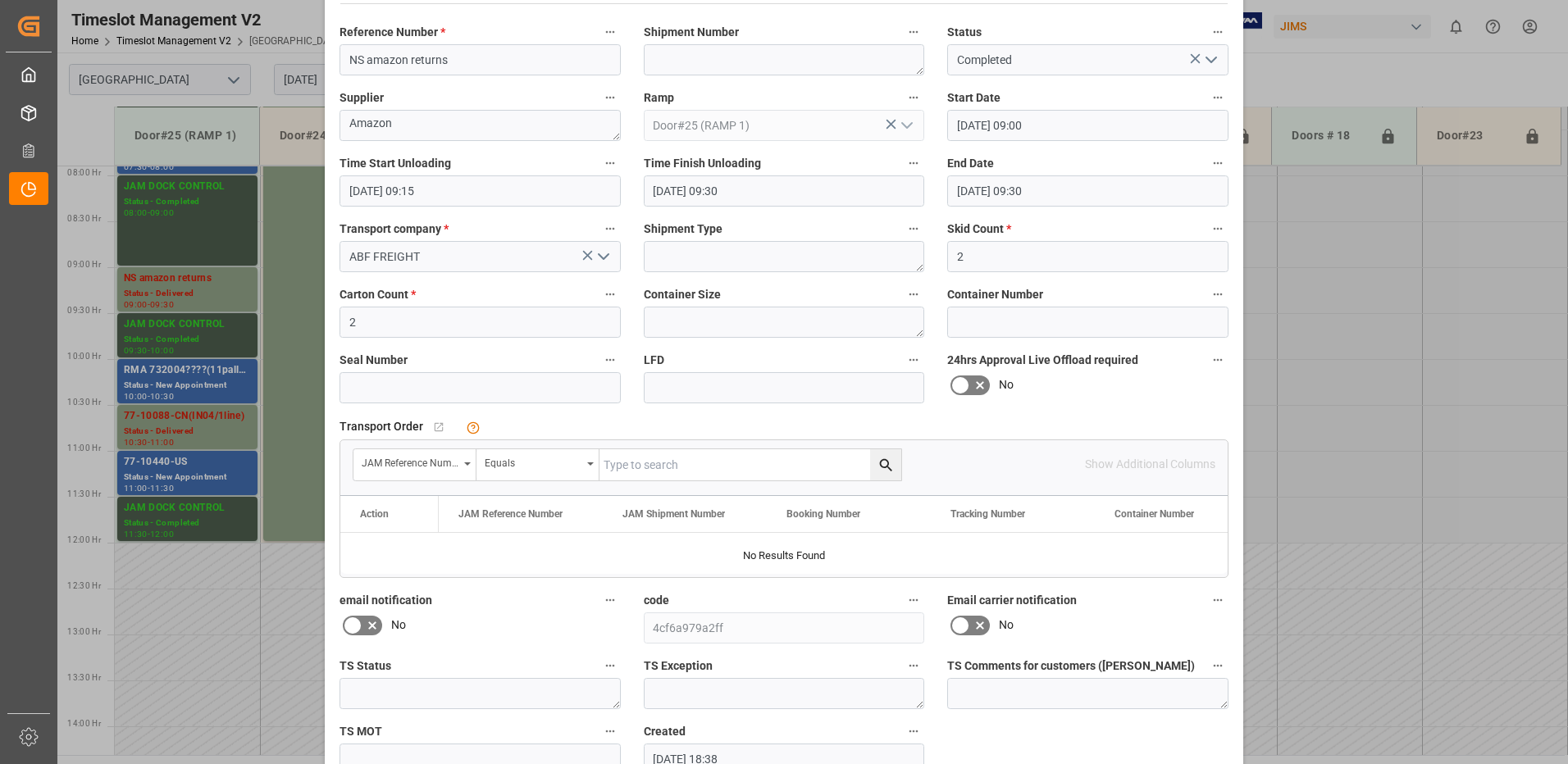
scroll to position [172, 0]
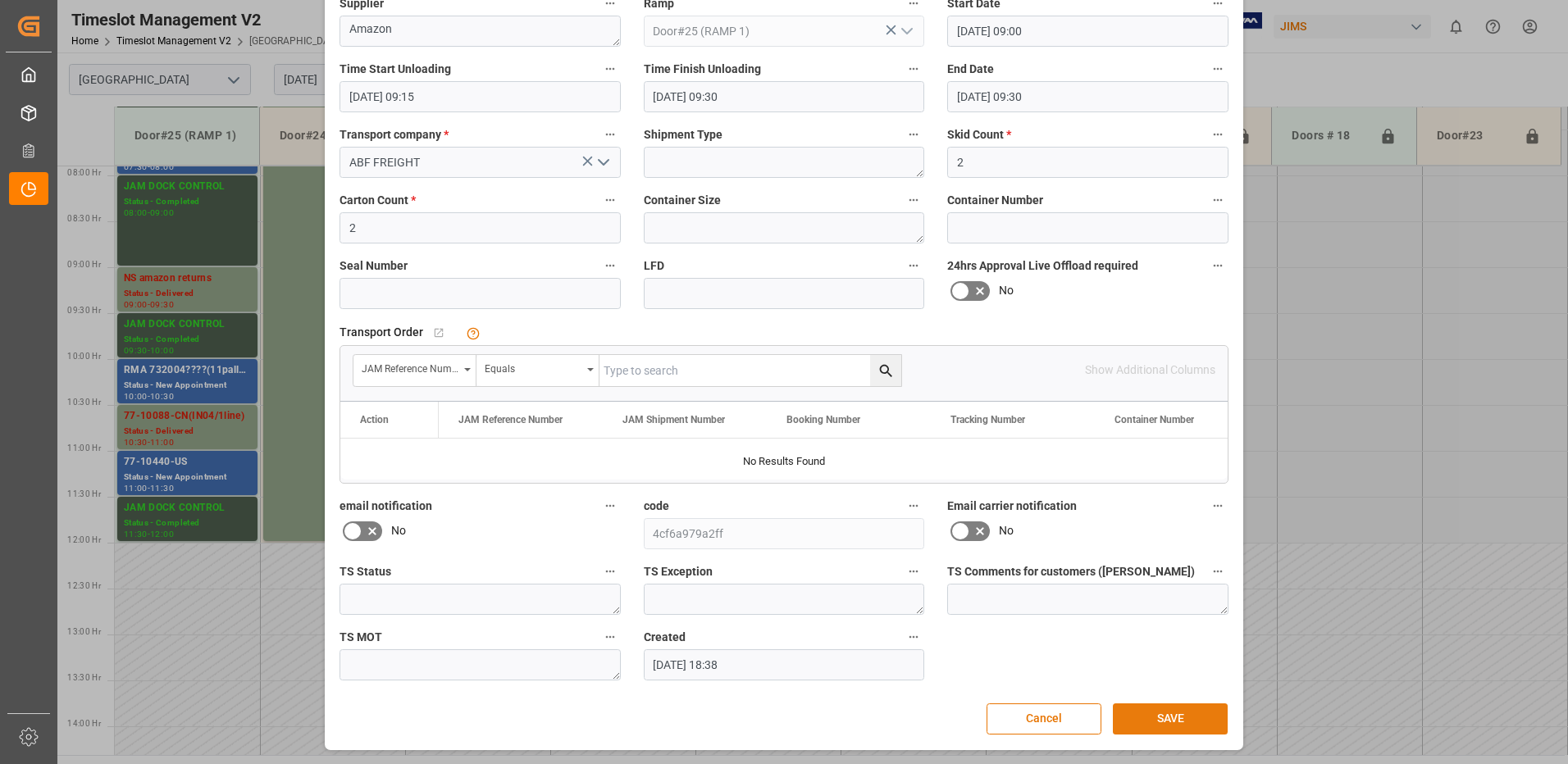
click at [1169, 718] on button "SAVE" at bounding box center [1170, 719] width 115 height 32
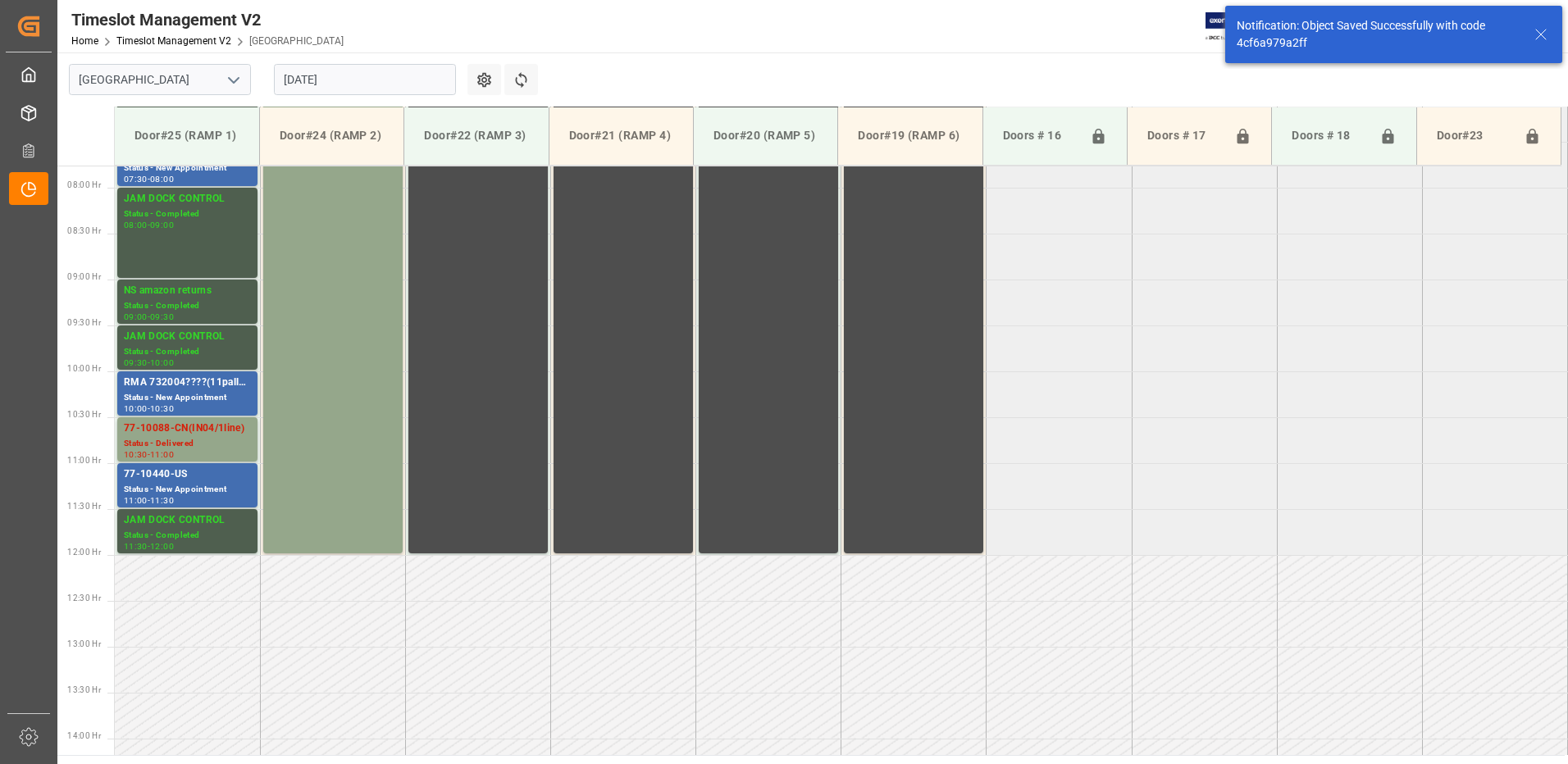
scroll to position [725, 0]
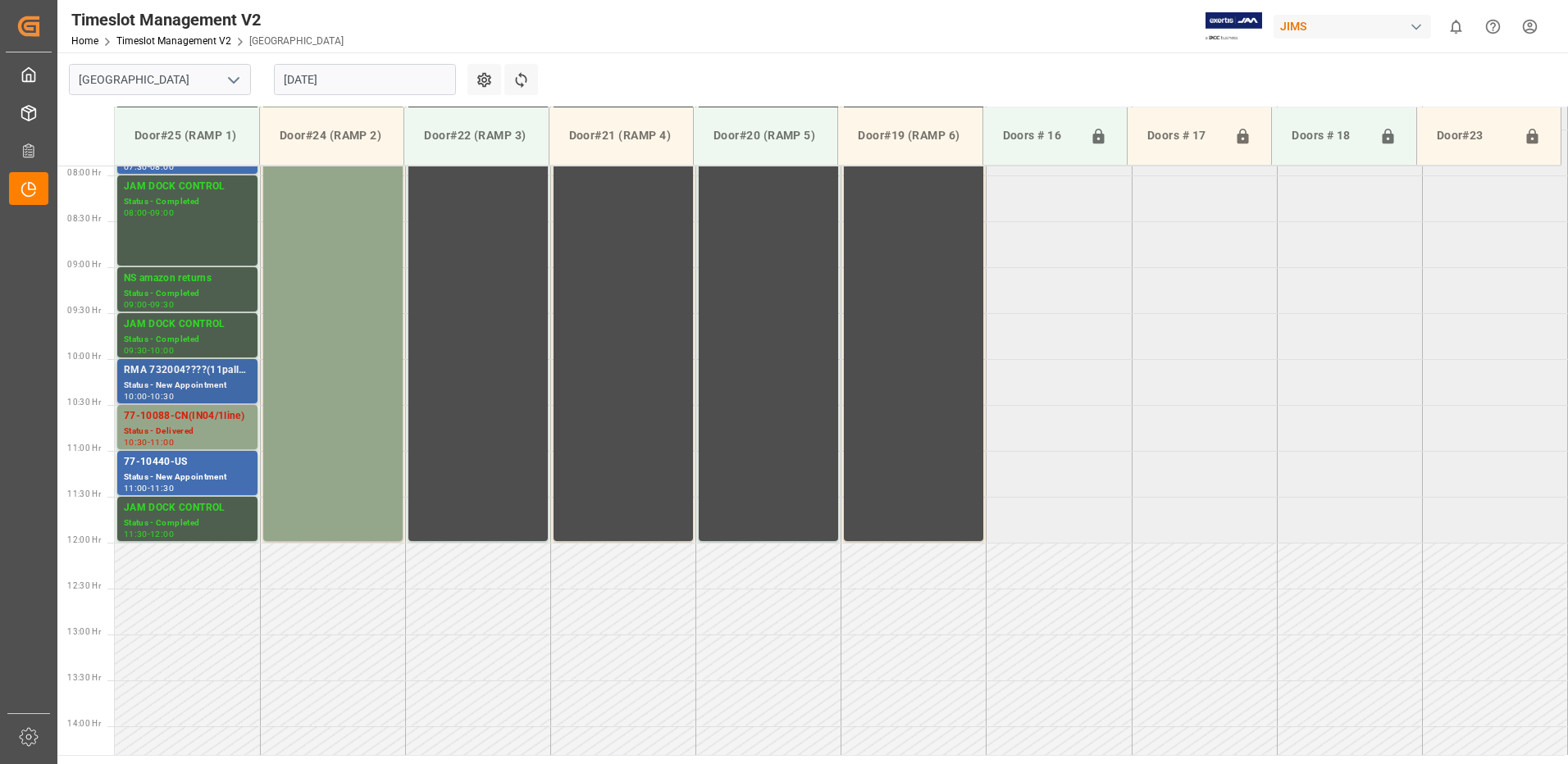
click at [179, 375] on div "RMA 732004????(11pallets)" at bounding box center [187, 370] width 127 height 17
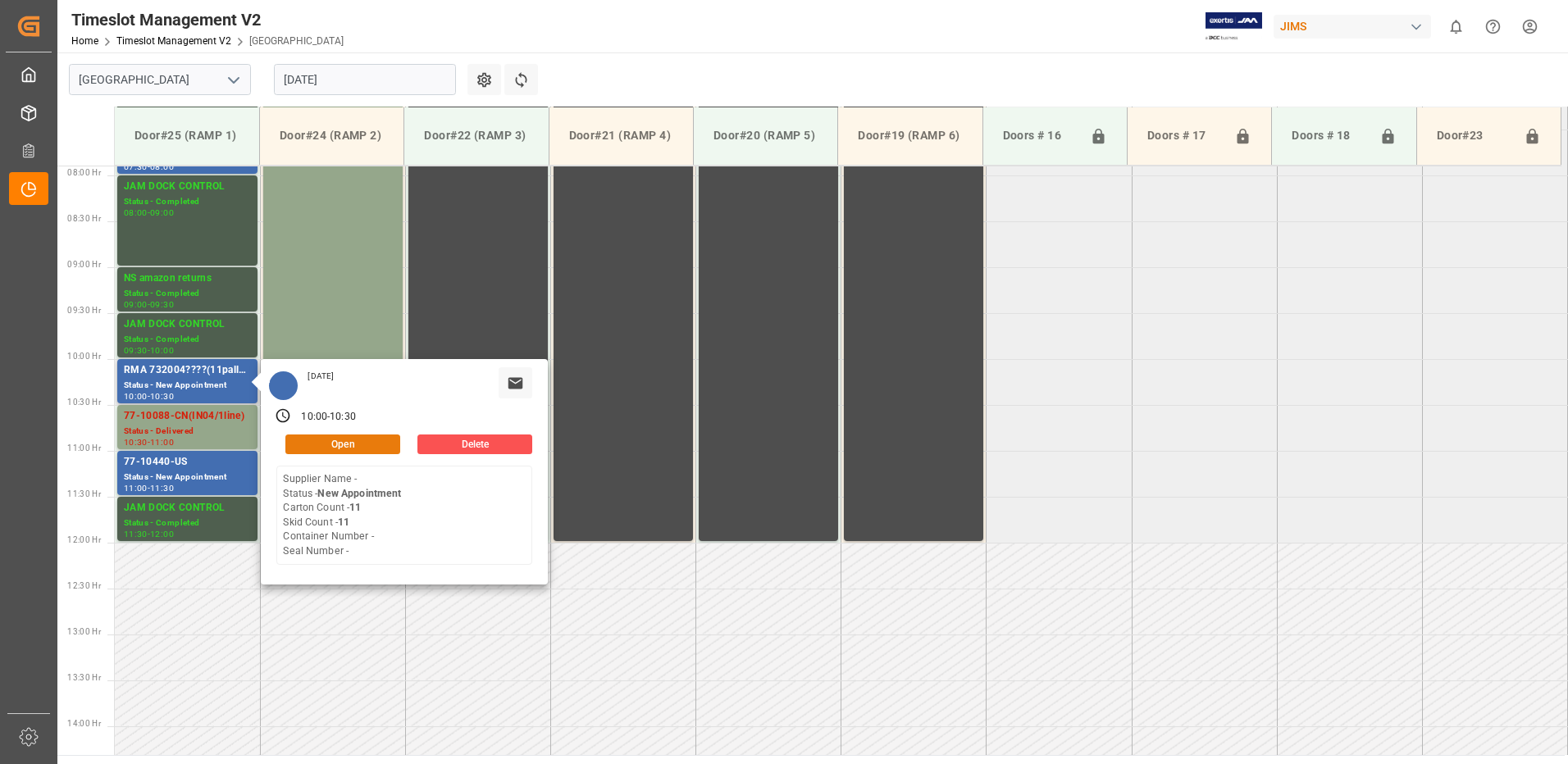
click at [346, 444] on button "Open" at bounding box center [343, 444] width 115 height 20
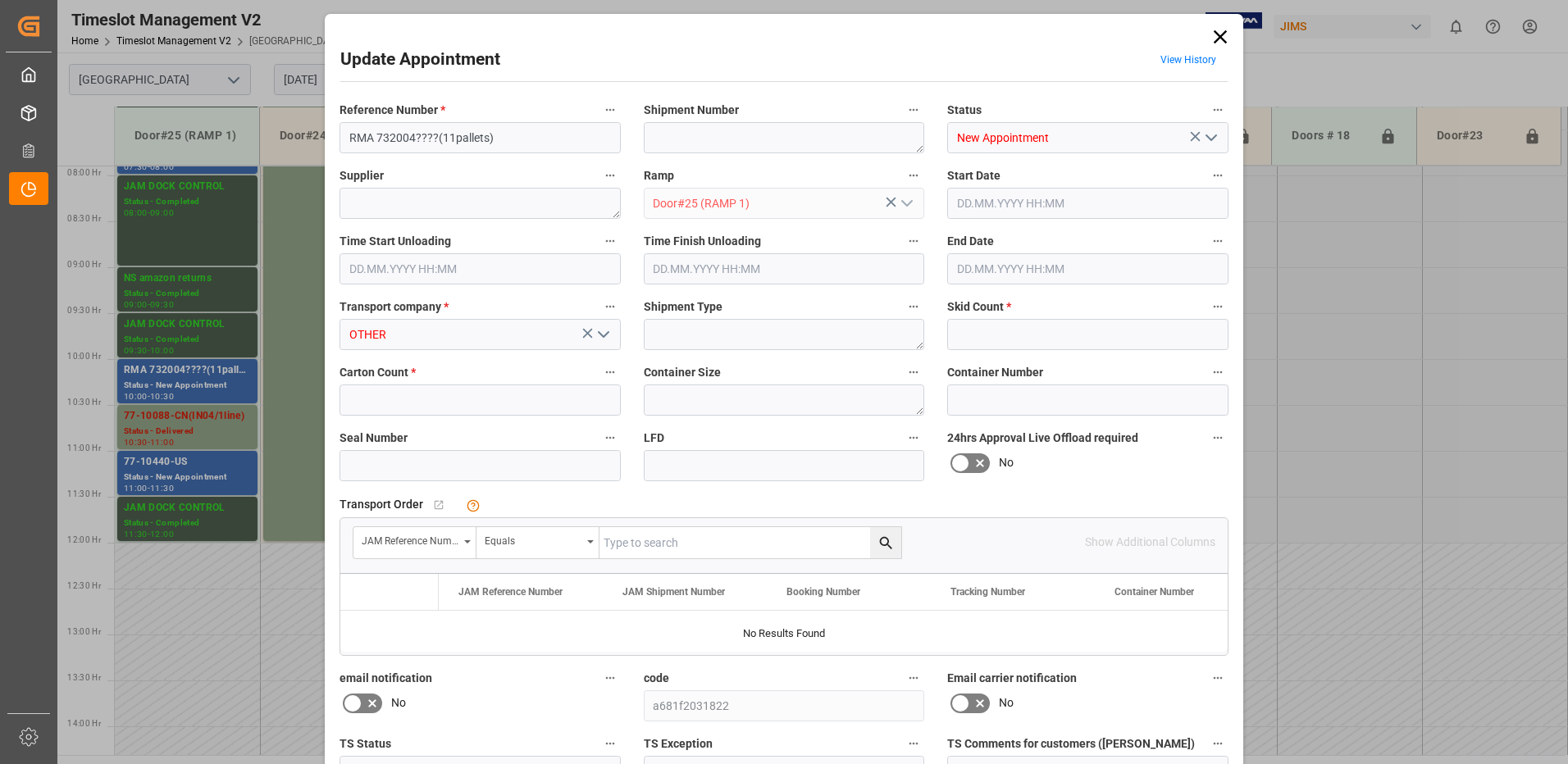
type input "11"
type input "[DATE] 10:00"
type input "[DATE] 10:30"
type input "[DATE] 12:28"
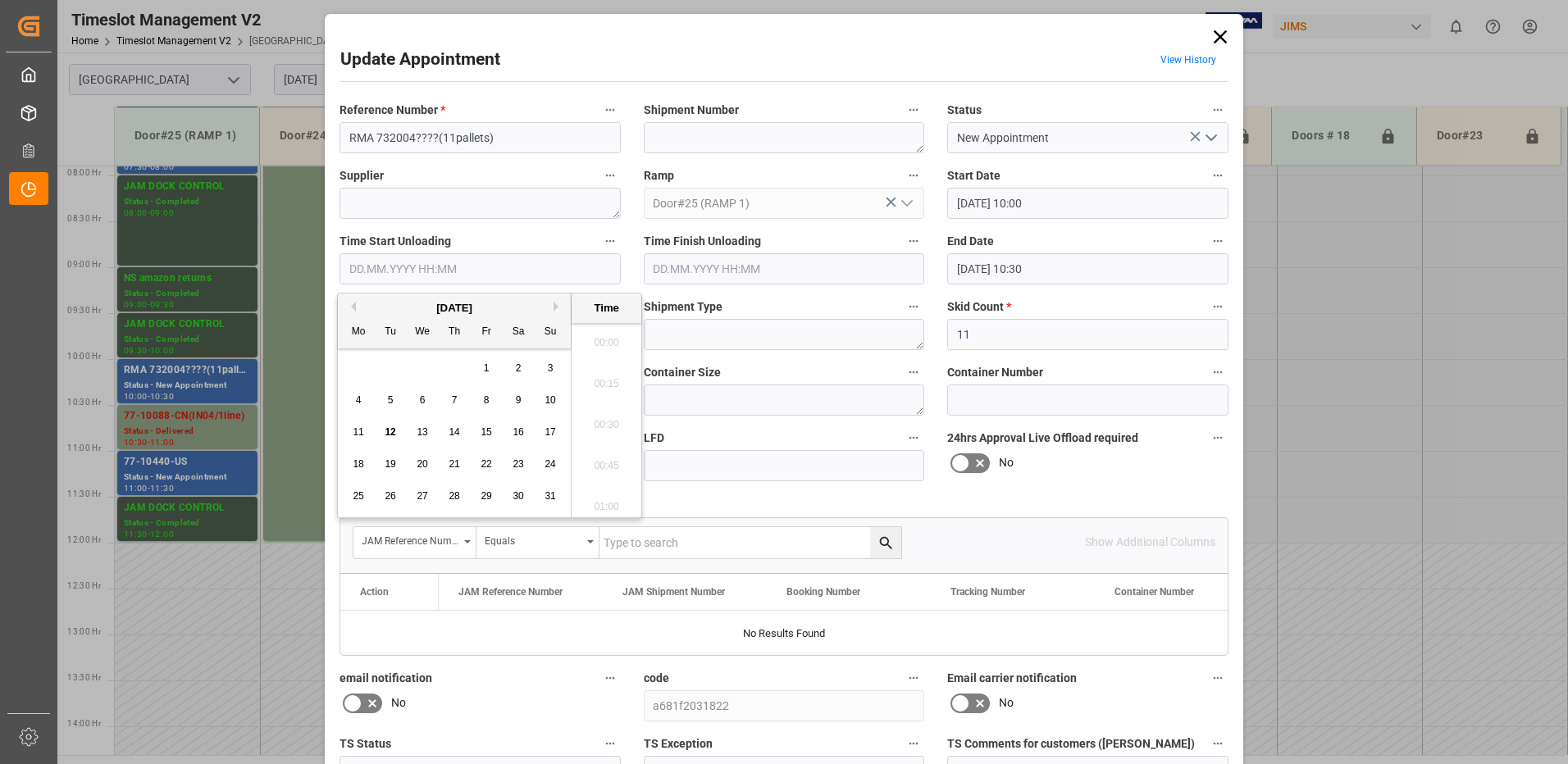
scroll to position [1482, 0]
click at [381, 267] on input "text" at bounding box center [481, 269] width 282 height 32
click at [391, 429] on span "12" at bounding box center [390, 432] width 11 height 12
click at [610, 462] on li "09:45" at bounding box center [606, 461] width 70 height 41
type input "[DATE] 09:45"
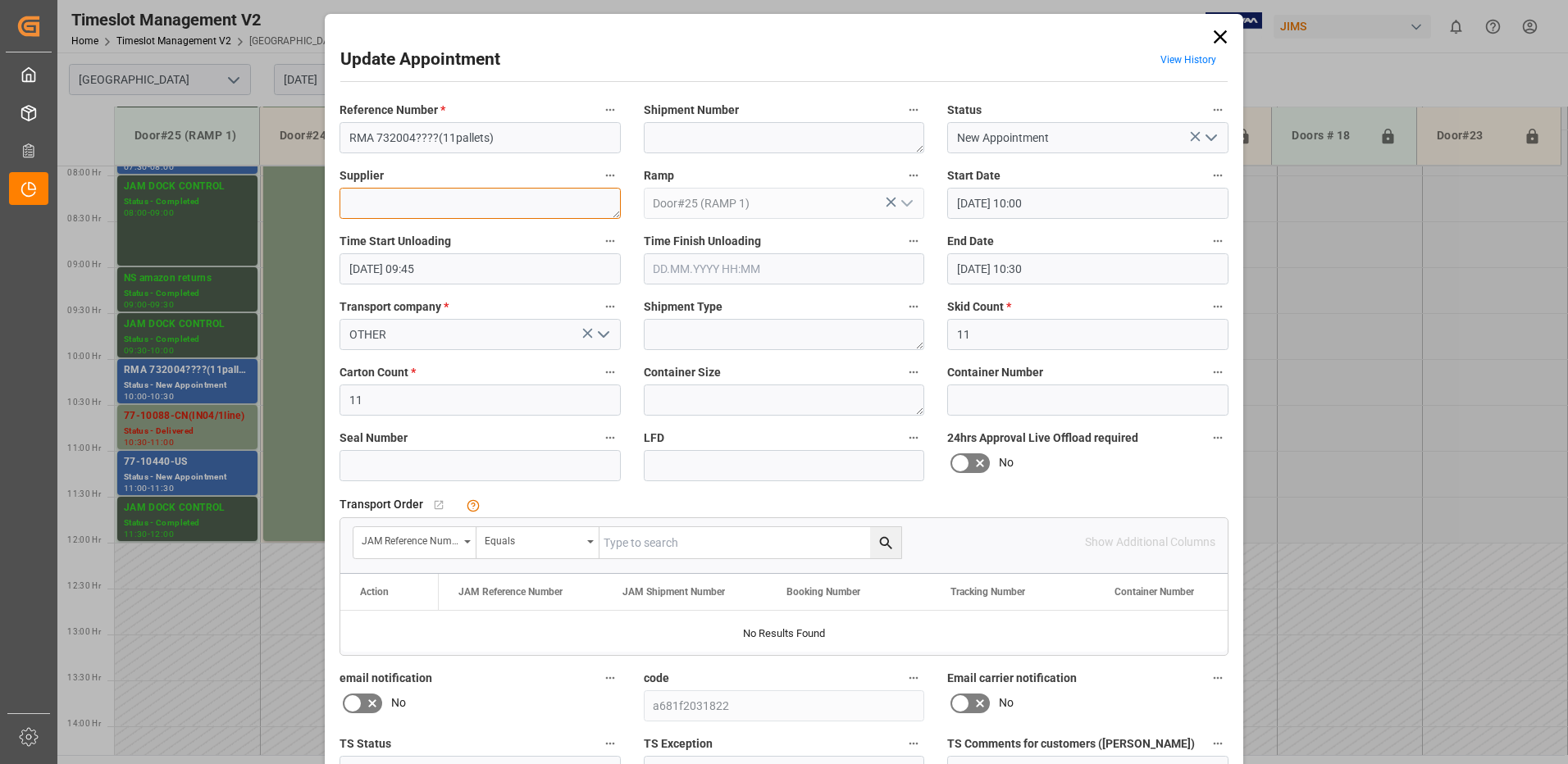
click at [376, 204] on textarea at bounding box center [481, 204] width 282 height 32
click at [393, 200] on textarea "Best Buy / Showtech ( 1 skid )" at bounding box center [481, 204] width 282 height 32
type textarea "Best Buy ( 10 skids )/ Showtech ( 1 skid )"
click at [1210, 138] on polyline "open menu" at bounding box center [1211, 137] width 10 height 5
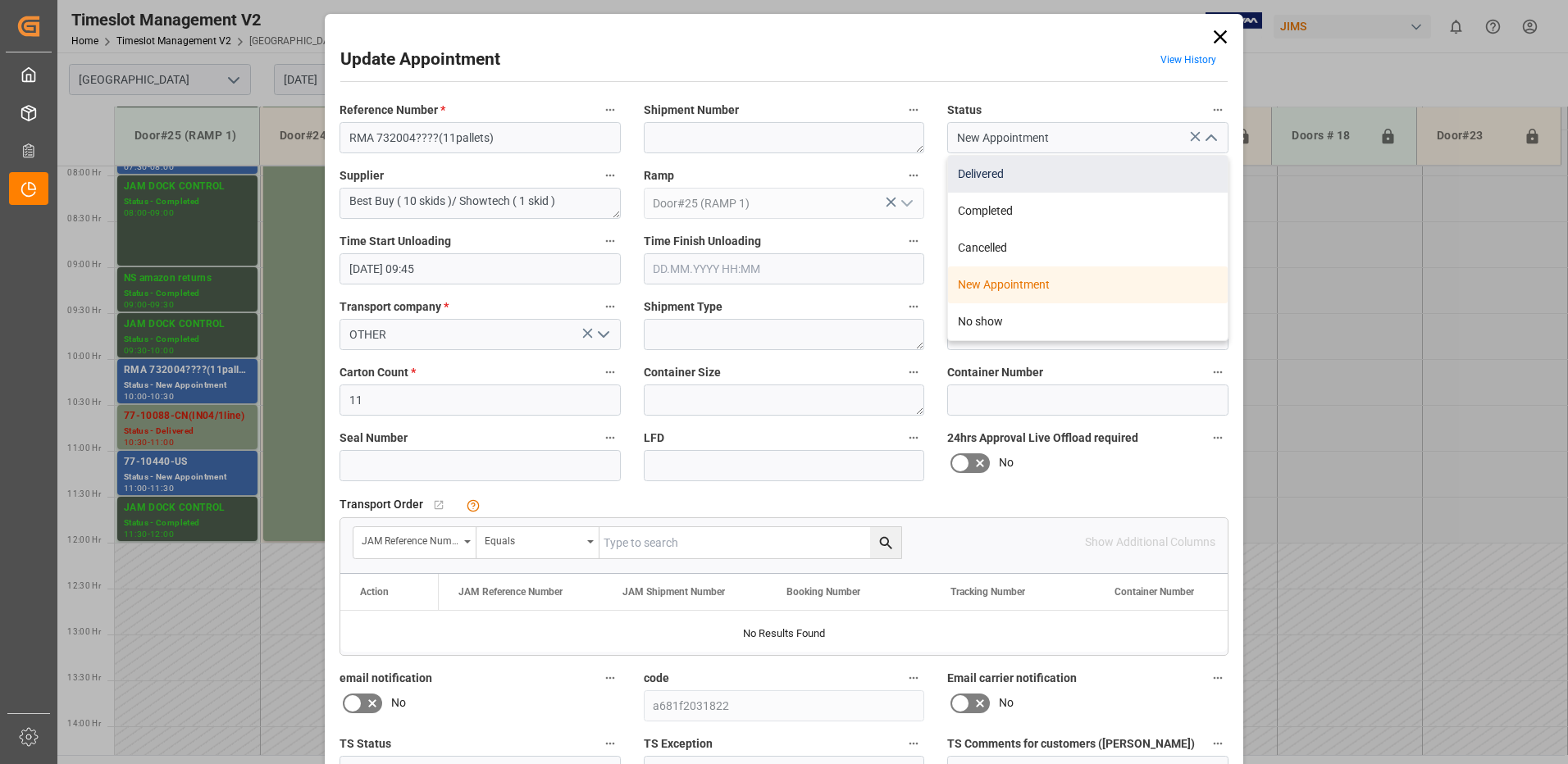
click at [1002, 171] on div "Delivered" at bounding box center [1088, 173] width 280 height 36
type input "Delivered"
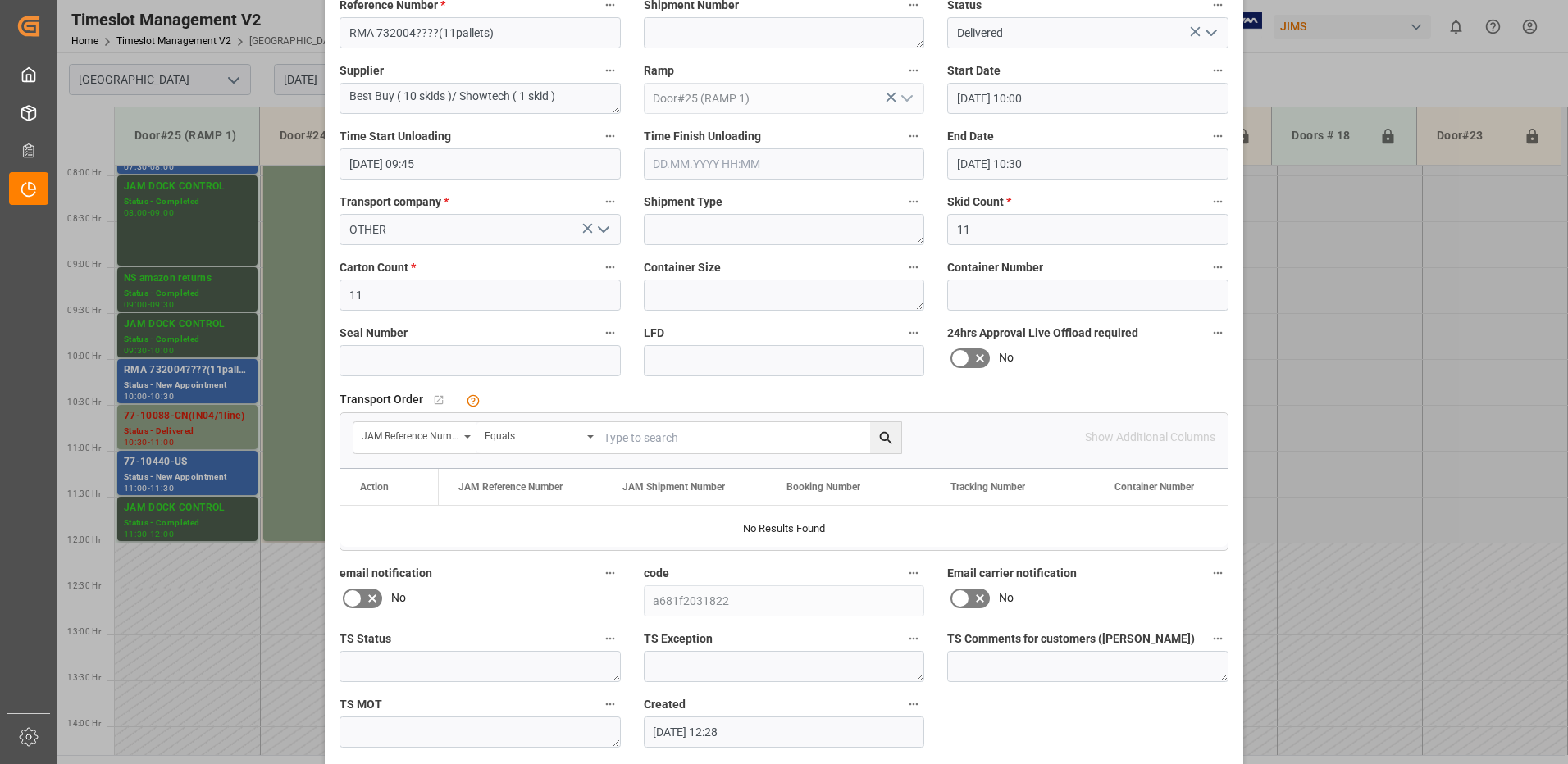
scroll to position [172, 0]
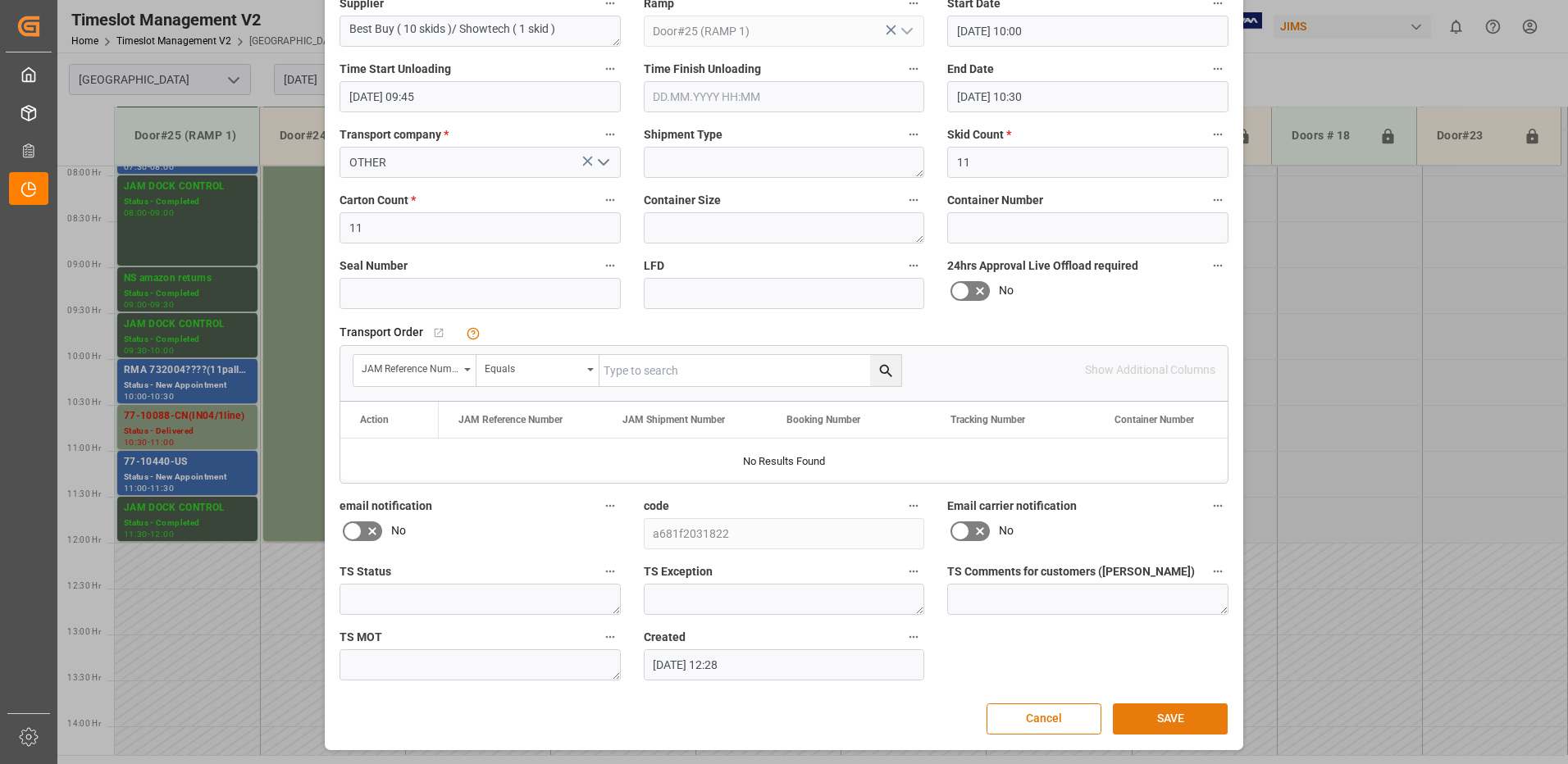
click at [1170, 719] on button "SAVE" at bounding box center [1170, 719] width 115 height 32
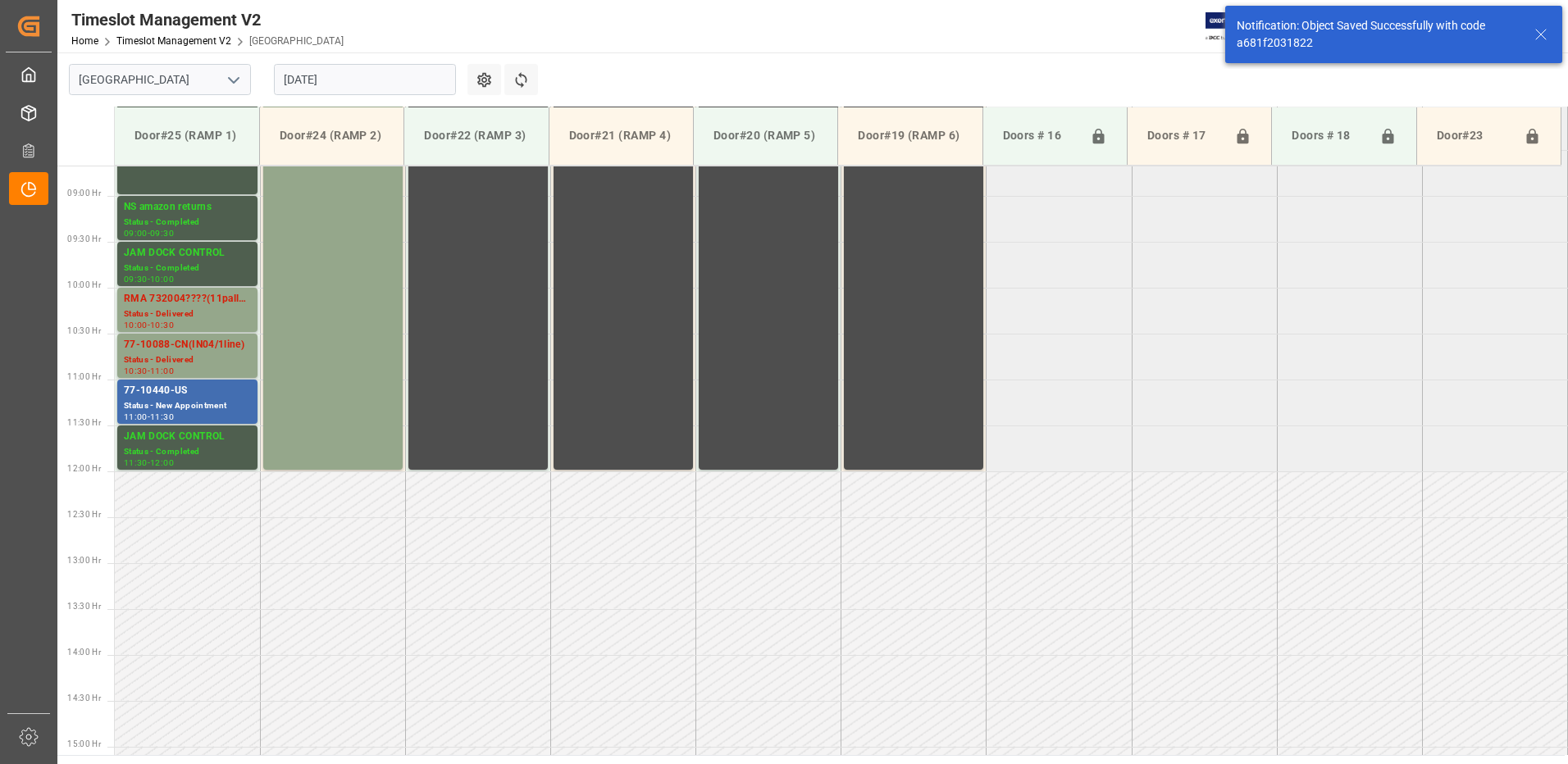
scroll to position [816, 0]
